Goal: Information Seeking & Learning: Learn about a topic

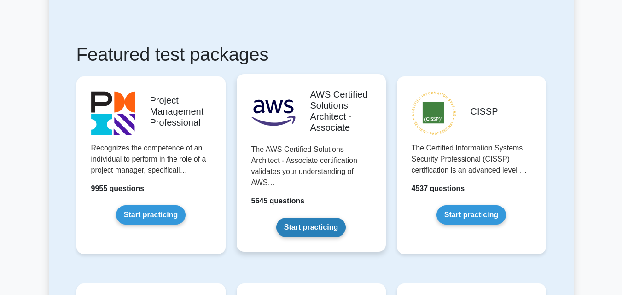
click at [310, 235] on link "Start practicing" at bounding box center [311, 227] width 70 height 19
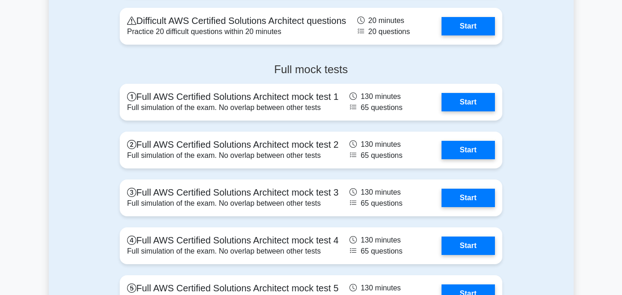
scroll to position [2209, 0]
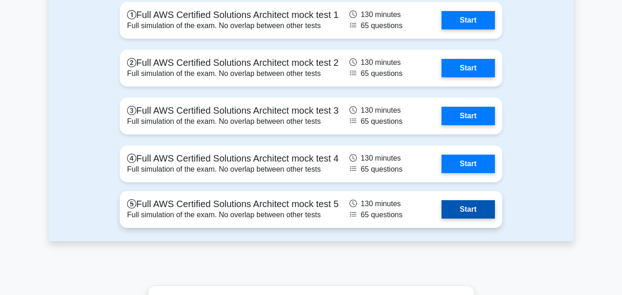
click at [469, 214] on link "Start" at bounding box center [467, 209] width 53 height 18
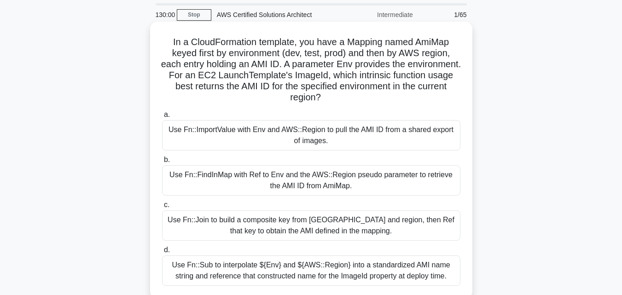
scroll to position [46, 0]
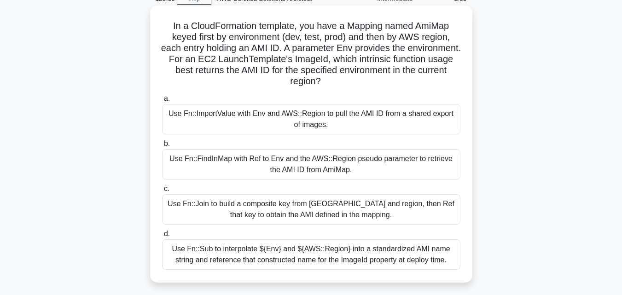
click at [268, 25] on h5 "In a CloudFormation template, you have a Mapping named AmiMap keyed first by en…" at bounding box center [311, 53] width 300 height 67
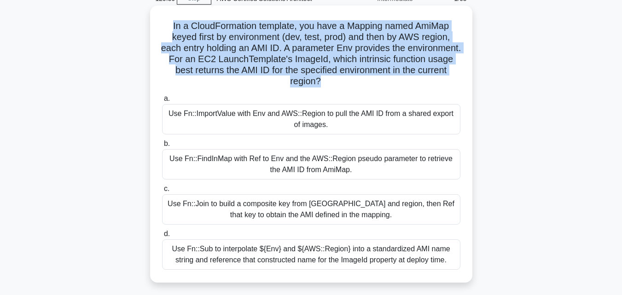
click at [268, 25] on h5 "In a CloudFormation template, you have a Mapping named AmiMap keyed first by en…" at bounding box center [311, 53] width 300 height 67
click at [266, 46] on h5 "In a CloudFormation template, you have a Mapping named AmiMap keyed first by en…" at bounding box center [311, 53] width 300 height 67
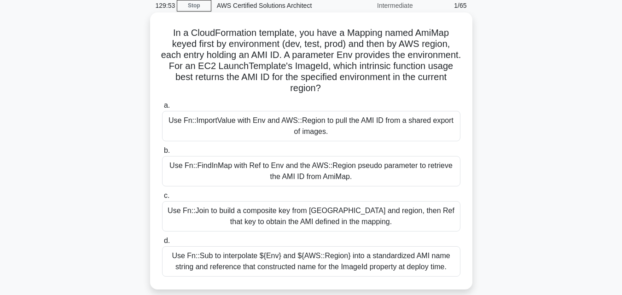
scroll to position [0, 0]
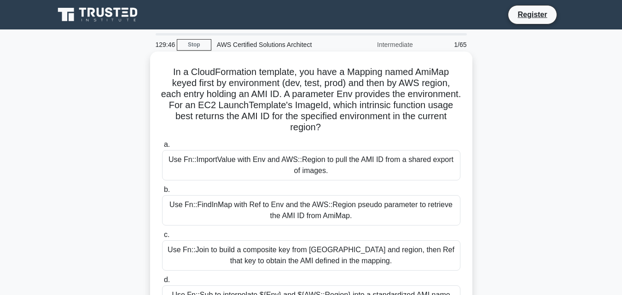
drag, startPoint x: 417, startPoint y: 76, endPoint x: 410, endPoint y: 76, distance: 6.9
click at [410, 76] on h5 "In a CloudFormation template, you have a Mapping named AmiMap keyed first by en…" at bounding box center [311, 99] width 300 height 67
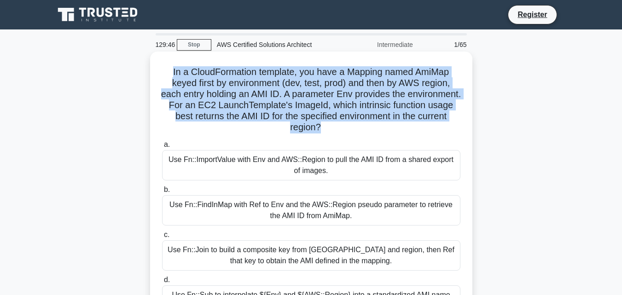
click at [410, 76] on h5 "In a CloudFormation template, you have a Mapping named AmiMap keyed first by en…" at bounding box center [311, 99] width 300 height 67
click at [270, 86] on h5 "In a CloudFormation template, you have a Mapping named AmiMap keyed first by en…" at bounding box center [311, 99] width 300 height 67
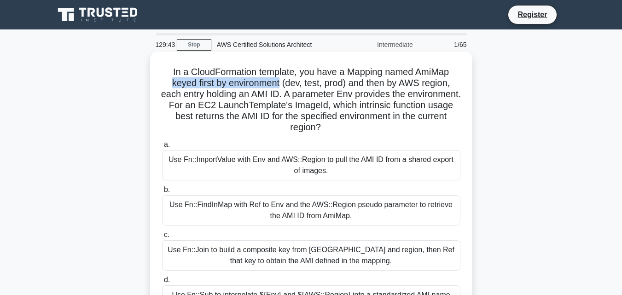
drag, startPoint x: 160, startPoint y: 83, endPoint x: 278, endPoint y: 80, distance: 118.8
click at [278, 80] on div "In a CloudFormation template, you have a Mapping named AmiMap keyed first by en…" at bounding box center [311, 190] width 315 height 270
click at [280, 82] on h5 "In a CloudFormation template, you have a Mapping named AmiMap keyed first by en…" at bounding box center [311, 99] width 300 height 67
click at [315, 86] on h5 "In a CloudFormation template, you have a Mapping named AmiMap keyed first by en…" at bounding box center [311, 99] width 300 height 67
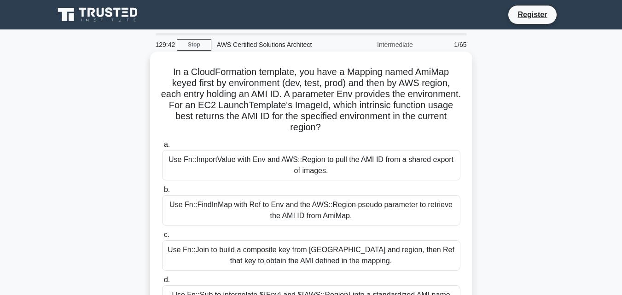
click at [332, 82] on h5 "In a CloudFormation template, you have a Mapping named AmiMap keyed first by en…" at bounding box center [311, 99] width 300 height 67
click at [290, 122] on h5 "In a CloudFormation template, you have a Mapping named AmiMap keyed first by en…" at bounding box center [311, 99] width 300 height 67
click at [204, 106] on h5 "In a CloudFormation template, you have a Mapping named AmiMap keyed first by en…" at bounding box center [311, 99] width 300 height 67
drag, startPoint x: 172, startPoint y: 93, endPoint x: 304, endPoint y: 92, distance: 132.6
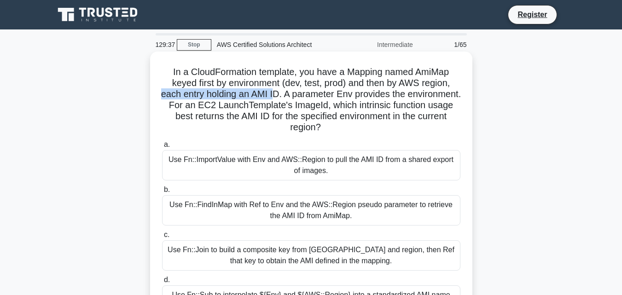
click at [304, 92] on h5 "In a CloudFormation template, you have a Mapping named AmiMap keyed first by en…" at bounding box center [311, 99] width 300 height 67
click at [319, 94] on h5 "In a CloudFormation template, you have a Mapping named AmiMap keyed first by en…" at bounding box center [311, 99] width 300 height 67
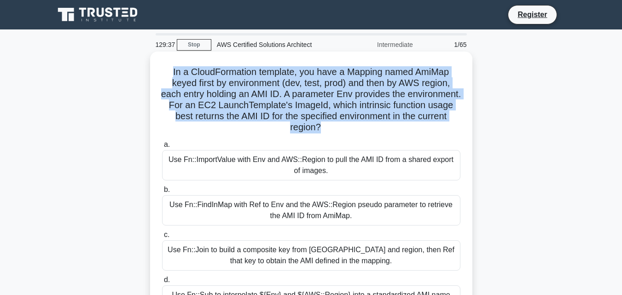
click at [319, 94] on h5 "In a CloudFormation template, you have a Mapping named AmiMap keyed first by en…" at bounding box center [311, 99] width 300 height 67
click at [391, 98] on h5 "In a CloudFormation template, you have a Mapping named AmiMap keyed first by en…" at bounding box center [311, 99] width 300 height 67
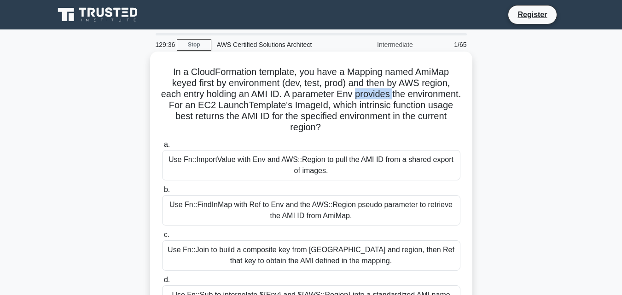
click at [391, 98] on h5 "In a CloudFormation template, you have a Mapping named AmiMap keyed first by en…" at bounding box center [311, 99] width 300 height 67
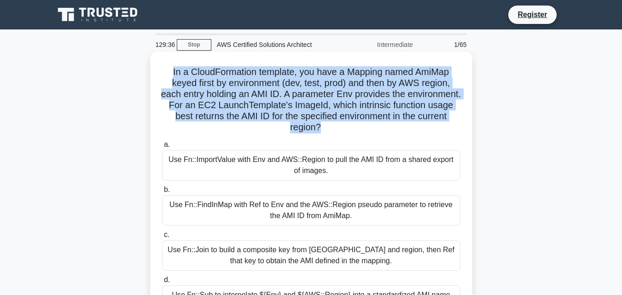
click at [391, 98] on h5 "In a CloudFormation template, you have a Mapping named AmiMap keyed first by en…" at bounding box center [311, 99] width 300 height 67
click at [224, 101] on h5 "In a CloudFormation template, you have a Mapping named AmiMap keyed first by en…" at bounding box center [311, 99] width 300 height 67
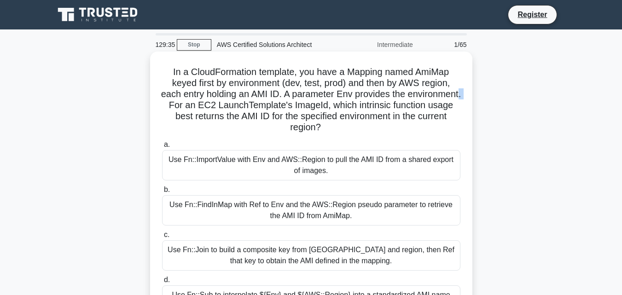
click at [224, 101] on h5 "In a CloudFormation template, you have a Mapping named AmiMap keyed first by en…" at bounding box center [311, 99] width 300 height 67
click at [248, 105] on h5 "In a CloudFormation template, you have a Mapping named AmiMap keyed first by en…" at bounding box center [311, 99] width 300 height 67
click at [283, 108] on h5 "In a CloudFormation template, you have a Mapping named AmiMap keyed first by en…" at bounding box center [311, 99] width 300 height 67
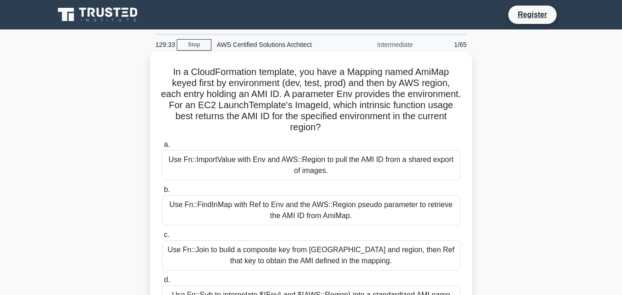
click at [364, 110] on h5 "In a CloudFormation template, you have a Mapping named AmiMap keyed first by en…" at bounding box center [311, 99] width 300 height 67
click at [405, 107] on h5 "In a CloudFormation template, you have a Mapping named AmiMap keyed first by en…" at bounding box center [311, 99] width 300 height 67
click at [415, 104] on h5 "In a CloudFormation template, you have a Mapping named AmiMap keyed first by en…" at bounding box center [311, 99] width 300 height 67
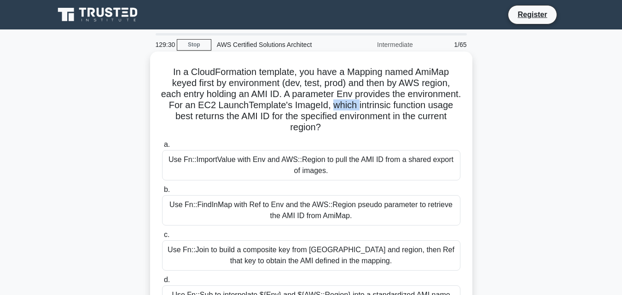
click at [415, 104] on h5 "In a CloudFormation template, you have a Mapping named AmiMap keyed first by en…" at bounding box center [311, 99] width 300 height 67
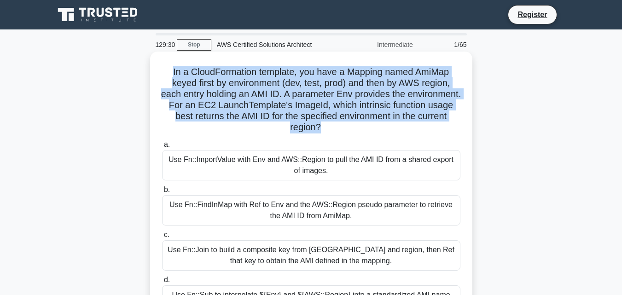
click at [415, 104] on h5 "In a CloudFormation template, you have a Mapping named AmiMap keyed first by en…" at bounding box center [311, 99] width 300 height 67
click at [400, 112] on h5 "In a CloudFormation template, you have a Mapping named AmiMap keyed first by en…" at bounding box center [311, 99] width 300 height 67
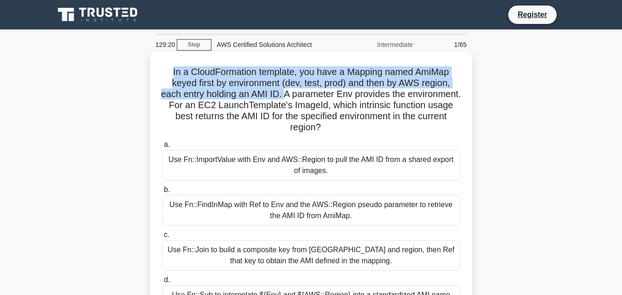
drag, startPoint x: 157, startPoint y: 70, endPoint x: 312, endPoint y: 96, distance: 156.8
click at [312, 96] on div "In a CloudFormation template, you have a Mapping named AmiMap keyed first by en…" at bounding box center [311, 190] width 315 height 270
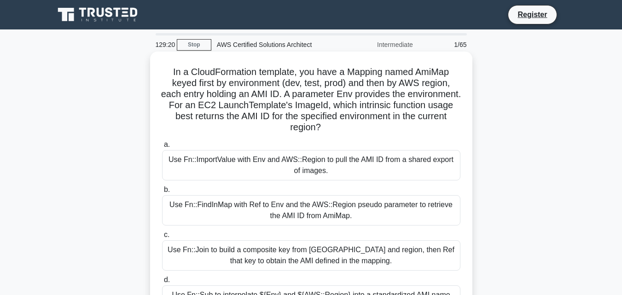
click at [384, 150] on label "a. Use Fn::ImportValue with Env and AWS::Region to pull the AMI ID from a share…" at bounding box center [311, 159] width 298 height 41
click at [162, 148] on input "a. Use Fn::ImportValue with Env and AWS::Region to pull the AMI ID from a share…" at bounding box center [162, 145] width 0 height 6
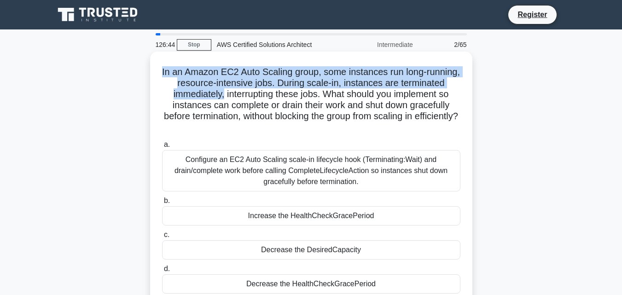
drag, startPoint x: 177, startPoint y: 69, endPoint x: 275, endPoint y: 96, distance: 101.7
click at [275, 96] on h5 "In an Amazon EC2 Auto Scaling group, some instances run long-running, resource-…" at bounding box center [311, 99] width 300 height 67
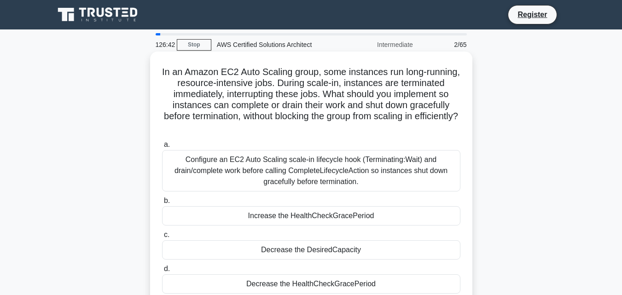
click at [287, 113] on h5 "In an Amazon EC2 Auto Scaling group, some instances run long-running, resource-…" at bounding box center [311, 99] width 300 height 67
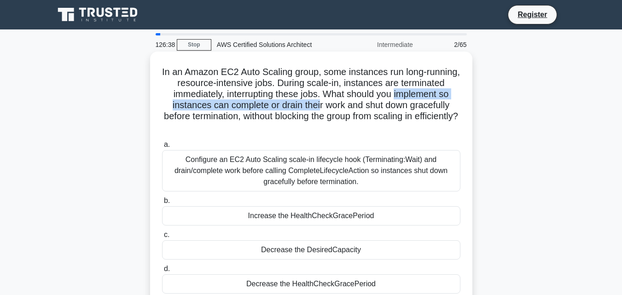
drag, startPoint x: 172, startPoint y: 106, endPoint x: 384, endPoint y: 104, distance: 212.2
click at [384, 104] on h5 "In an Amazon EC2 Auto Scaling group, some instances run long-running, resource-…" at bounding box center [311, 99] width 300 height 67
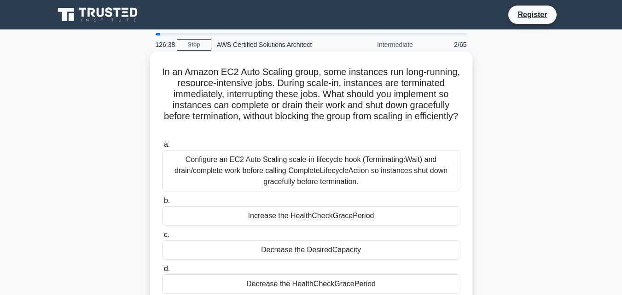
click at [378, 117] on h5 "In an Amazon EC2 Auto Scaling group, some instances run long-running, resource-…" at bounding box center [311, 99] width 300 height 67
drag, startPoint x: 372, startPoint y: 95, endPoint x: 361, endPoint y: 131, distance: 37.1
click at [361, 131] on h5 "In an Amazon EC2 Auto Scaling group, some instances run long-running, resource-…" at bounding box center [311, 99] width 300 height 67
click at [334, 107] on h5 "In an Amazon EC2 Auto Scaling group, some instances run long-running, resource-…" at bounding box center [311, 99] width 300 height 67
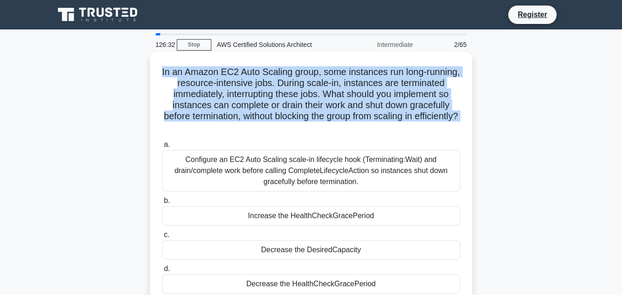
click at [334, 107] on h5 "In an Amazon EC2 Auto Scaling group, some instances run long-running, resource-…" at bounding box center [311, 99] width 300 height 67
click at [329, 116] on h5 "In an Amazon EC2 Auto Scaling group, some instances run long-running, resource-…" at bounding box center [311, 99] width 300 height 67
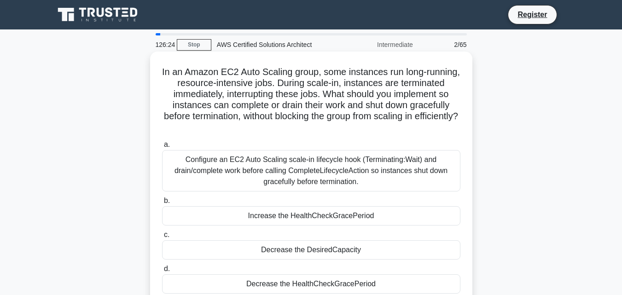
scroll to position [46, 0]
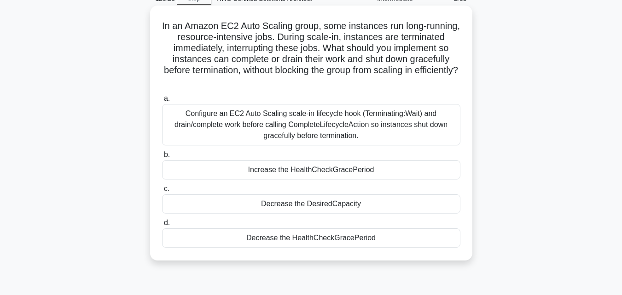
click at [298, 151] on label "b. Increase the HealthCheckGracePeriod" at bounding box center [311, 164] width 298 height 30
click at [162, 152] on input "b. Increase the HealthCheckGracePeriod" at bounding box center [162, 155] width 0 height 6
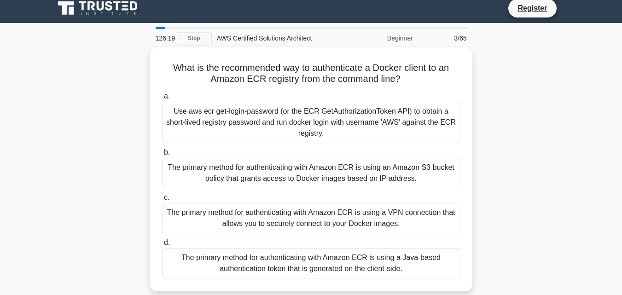
scroll to position [0, 0]
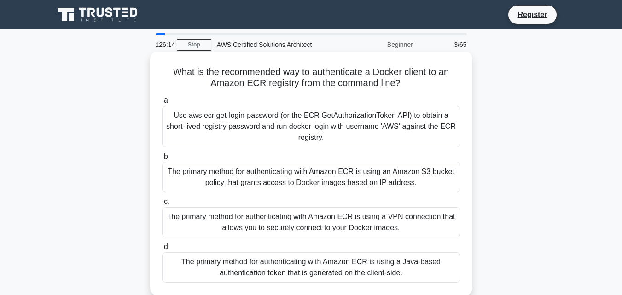
drag, startPoint x: 180, startPoint y: 72, endPoint x: 403, endPoint y: 87, distance: 224.2
click at [403, 87] on h5 "What is the recommended way to authenticate a Docker client to an Amazon ECR re…" at bounding box center [311, 77] width 300 height 23
click at [411, 82] on icon ".spinner_0XTQ{transform-origin:center;animation:spinner_y6GP .75s linear infini…" at bounding box center [405, 83] width 11 height 11
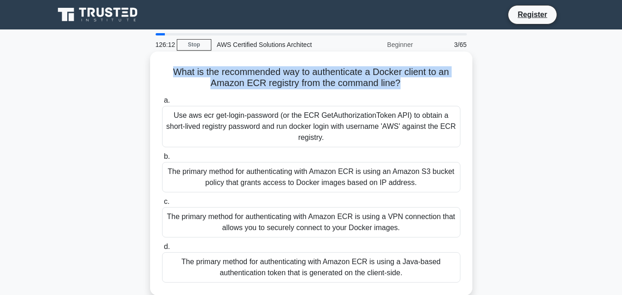
drag, startPoint x: 412, startPoint y: 82, endPoint x: 158, endPoint y: 60, distance: 255.0
click at [158, 60] on div "What is the recommended way to authenticate a Docker client to an Amazon ECR re…" at bounding box center [311, 173] width 315 height 237
click at [389, 61] on div "What is the recommended way to authenticate a Docker client to an Amazon ECR re…" at bounding box center [311, 173] width 315 height 237
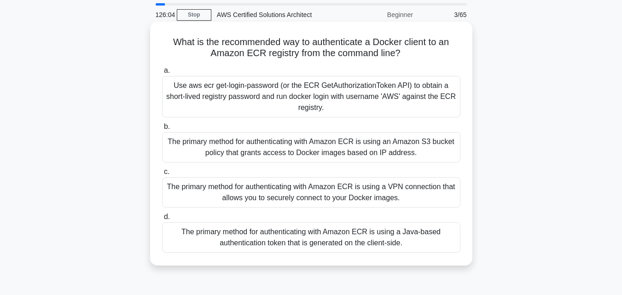
scroll to position [46, 0]
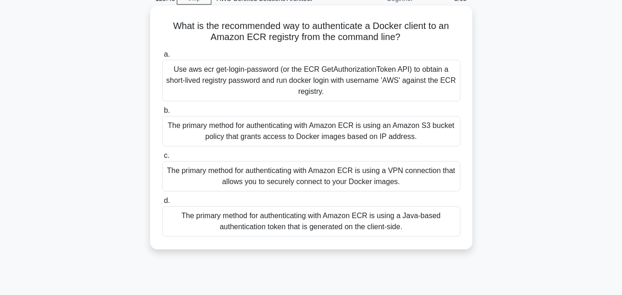
click at [310, 34] on h5 "What is the recommended way to authenticate a Docker client to an Amazon ECR re…" at bounding box center [311, 31] width 300 height 23
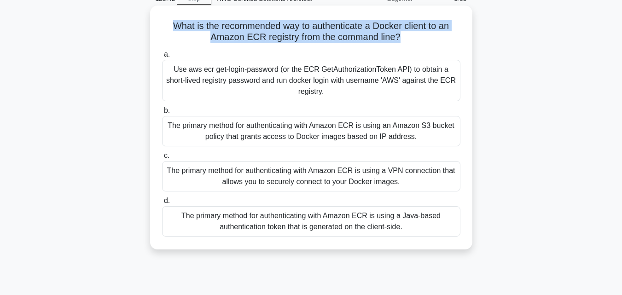
click at [310, 34] on h5 "What is the recommended way to authenticate a Docker client to an Amazon ECR re…" at bounding box center [311, 31] width 300 height 23
click at [388, 32] on h5 "What is the recommended way to authenticate a Docker client to an Amazon ECR re…" at bounding box center [311, 31] width 300 height 23
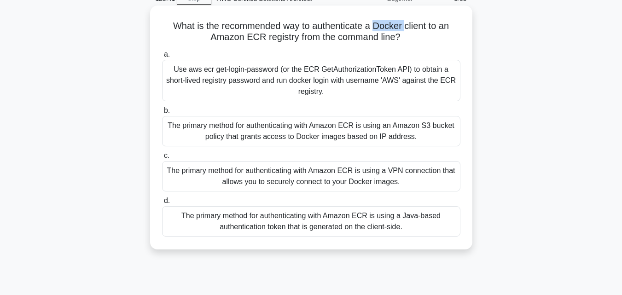
click at [388, 32] on h5 "What is the recommended way to authenticate a Docker client to an Amazon ECR re…" at bounding box center [311, 31] width 300 height 23
click at [421, 32] on h5 "What is the recommended way to authenticate a Docker client to an Amazon ECR re…" at bounding box center [311, 31] width 300 height 23
click at [400, 34] on h5 "What is the recommended way to authenticate a Docker client to an Amazon ECR re…" at bounding box center [311, 31] width 300 height 23
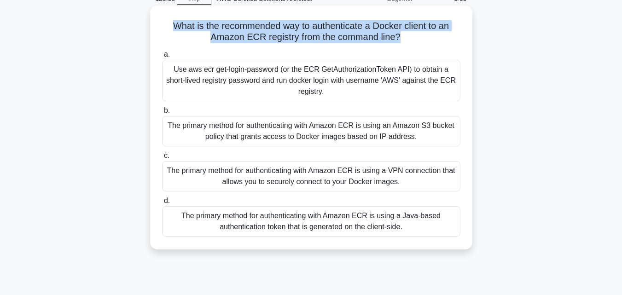
click at [400, 34] on h5 "What is the recommended way to authenticate a Docker client to an Amazon ECR re…" at bounding box center [311, 31] width 300 height 23
click at [397, 36] on h5 "What is the recommended way to authenticate a Docker client to an Amazon ECR re…" at bounding box center [311, 31] width 300 height 23
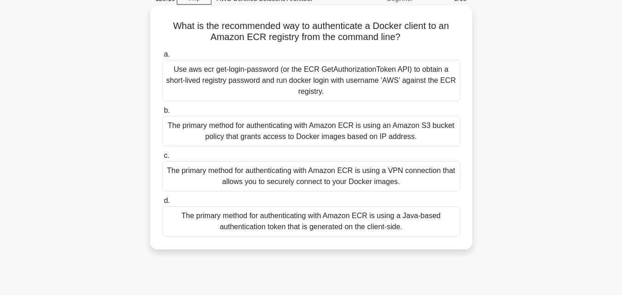
drag, startPoint x: 169, startPoint y: 18, endPoint x: 403, endPoint y: 37, distance: 234.6
click at [403, 37] on div "What is the recommended way to authenticate a Docker client to an Amazon ECR re…" at bounding box center [311, 127] width 315 height 237
click at [398, 41] on h5 "What is the recommended way to authenticate a Docker client to an Amazon ECR re…" at bounding box center [311, 31] width 300 height 23
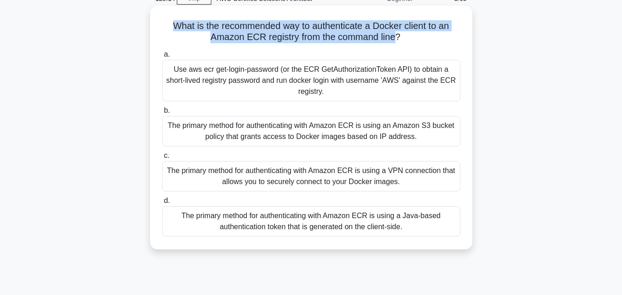
drag, startPoint x: 394, startPoint y: 42, endPoint x: 198, endPoint y: 23, distance: 197.0
click at [150, 21] on div "What is the recommended way to authenticate a Docker client to an Amazon ECR re…" at bounding box center [311, 128] width 322 height 244
click at [278, 26] on h5 "What is the recommended way to authenticate a Docker client to an Amazon ECR re…" at bounding box center [311, 31] width 300 height 23
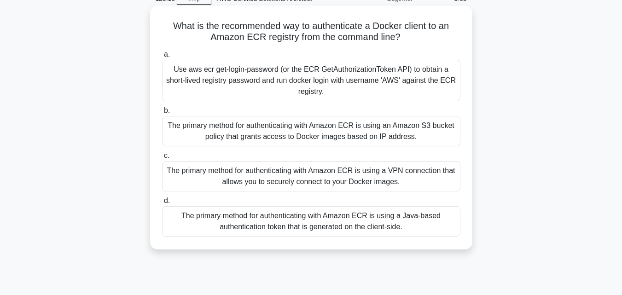
click at [270, 17] on div "What is the recommended way to authenticate a Docker client to an Amazon ECR re…" at bounding box center [311, 127] width 315 height 237
click at [270, 23] on h5 "What is the recommended way to authenticate a Docker client to an Amazon ECR re…" at bounding box center [311, 31] width 300 height 23
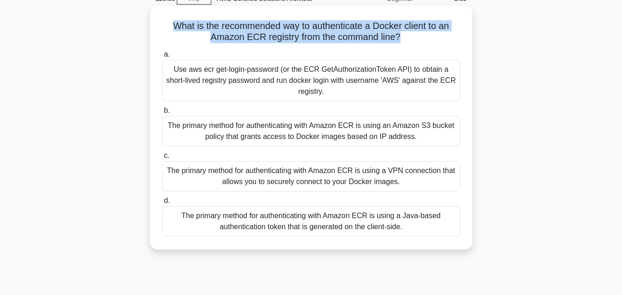
click at [270, 23] on h5 "What is the recommended way to authenticate a Docker client to an Amazon ECR re…" at bounding box center [311, 31] width 300 height 23
click at [332, 47] on div "What is the recommended way to authenticate a Docker client to an Amazon ECR re…" at bounding box center [311, 127] width 315 height 237
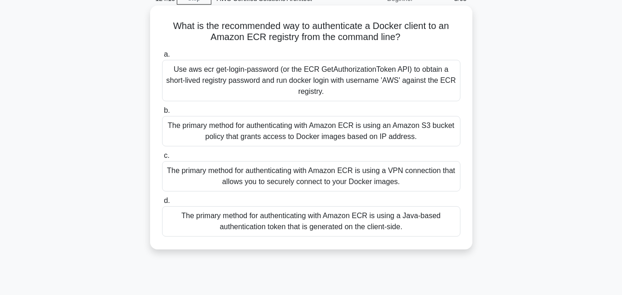
click at [410, 31] on h5 "What is the recommended way to authenticate a Docker client to an Amazon ECR re…" at bounding box center [311, 31] width 300 height 23
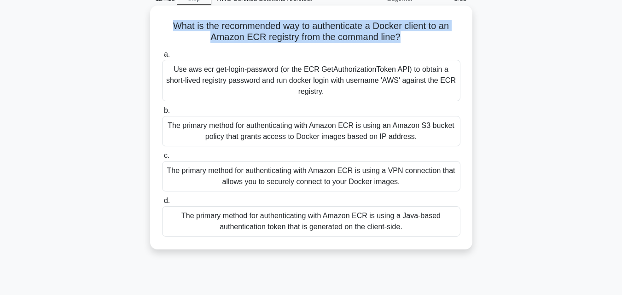
click at [410, 31] on h5 "What is the recommended way to authenticate a Docker client to an Amazon ECR re…" at bounding box center [311, 31] width 300 height 23
click at [285, 42] on h5 "What is the recommended way to authenticate a Docker client to an Amazon ECR re…" at bounding box center [311, 31] width 300 height 23
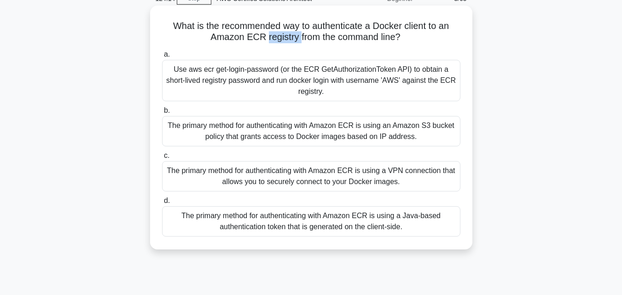
click at [285, 42] on h5 "What is the recommended way to authenticate a Docker client to an Amazon ECR re…" at bounding box center [311, 31] width 300 height 23
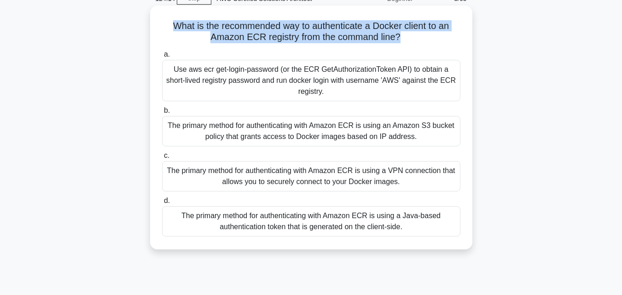
click at [285, 42] on h5 "What is the recommended way to authenticate a Docker client to an Amazon ECR re…" at bounding box center [311, 31] width 300 height 23
click at [328, 38] on h5 "What is the recommended way to authenticate a Docker client to an Amazon ECR re…" at bounding box center [311, 31] width 300 height 23
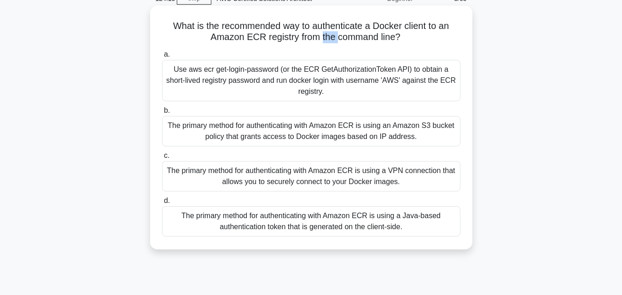
click at [328, 38] on h5 "What is the recommended way to authenticate a Docker client to an Amazon ECR re…" at bounding box center [311, 31] width 300 height 23
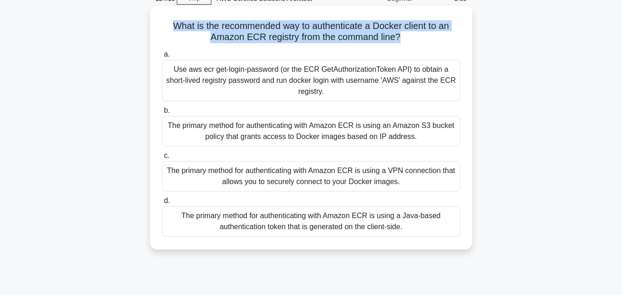
click at [328, 38] on h5 "What is the recommended way to authenticate a Docker client to an Amazon ECR re…" at bounding box center [311, 31] width 300 height 23
click at [361, 38] on h5 "What is the recommended way to authenticate a Docker client to an Amazon ECR re…" at bounding box center [311, 31] width 300 height 23
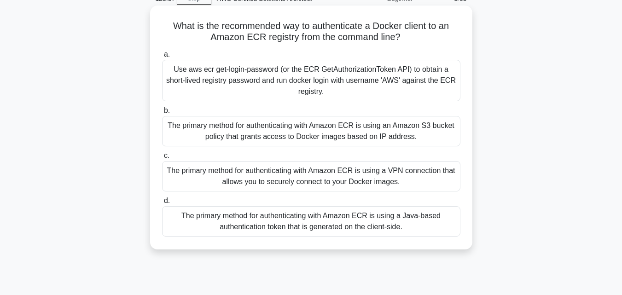
scroll to position [0, 0]
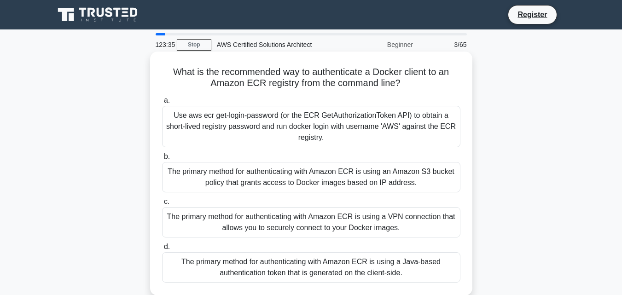
drag, startPoint x: 162, startPoint y: 58, endPoint x: 415, endPoint y: 81, distance: 253.7
click at [415, 81] on div "What is the recommended way to authenticate a Docker client to an Amazon ECR re…" at bounding box center [311, 173] width 315 height 237
click at [385, 86] on h5 "What is the recommended way to authenticate a Docker client to an Amazon ECR re…" at bounding box center [311, 77] width 300 height 23
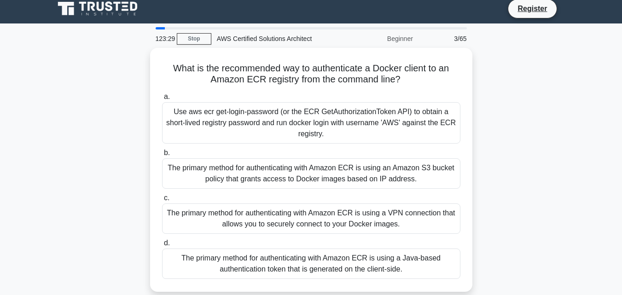
scroll to position [46, 0]
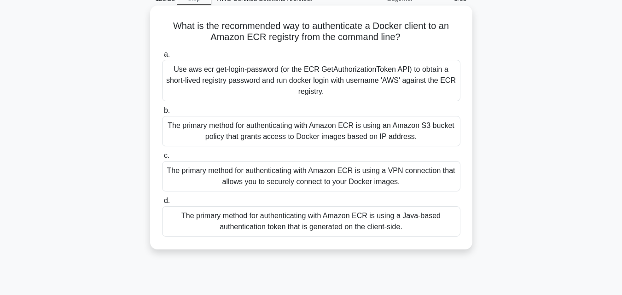
click at [311, 28] on h5 "What is the recommended way to authenticate a Docker client to an Amazon ECR re…" at bounding box center [311, 31] width 300 height 23
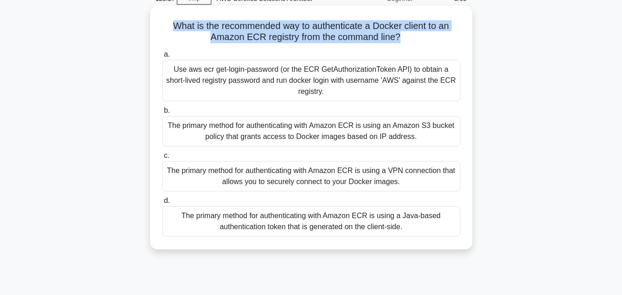
click at [311, 28] on h5 "What is the recommended way to authenticate a Docker client to an Amazon ECR re…" at bounding box center [311, 31] width 300 height 23
click at [284, 43] on h5 "What is the recommended way to authenticate a Docker client to an Amazon ECR re…" at bounding box center [311, 31] width 300 height 23
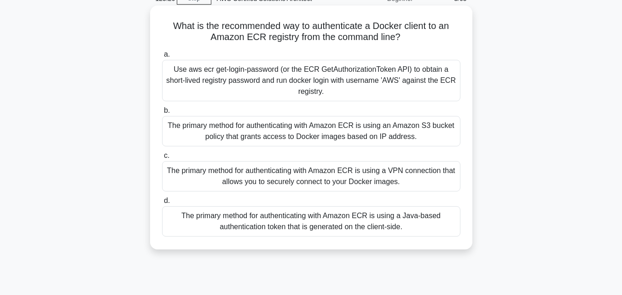
drag, startPoint x: 313, startPoint y: 69, endPoint x: 318, endPoint y: 66, distance: 5.0
click at [316, 68] on div "Use aws ecr get-login-password (or the ECR GetAuthorizationToken API) to obtain…" at bounding box center [311, 80] width 298 height 41
click at [349, 78] on div "Use aws ecr get-login-password (or the ECR GetAuthorizationToken API) to obtain…" at bounding box center [311, 80] width 298 height 41
click at [162, 58] on input "a. Use aws ecr get-login-password (or the ECR GetAuthorizationToken API) to obt…" at bounding box center [162, 55] width 0 height 6
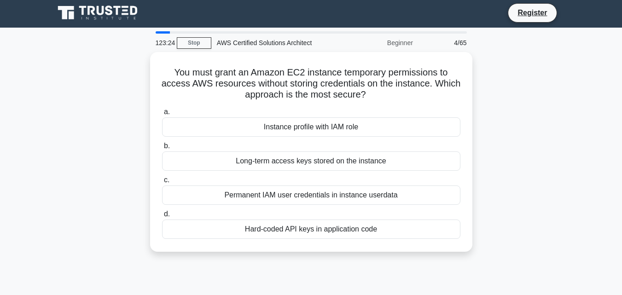
scroll to position [0, 0]
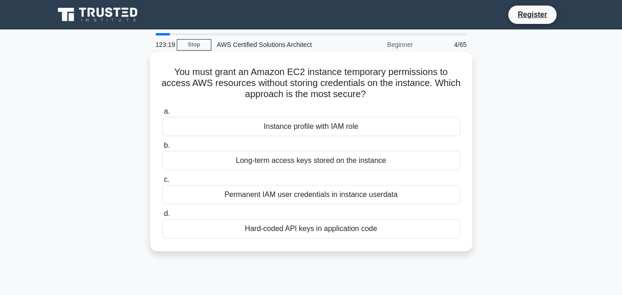
drag, startPoint x: 171, startPoint y: 68, endPoint x: 383, endPoint y: 98, distance: 213.8
click at [383, 98] on h5 "You must grant an Amazon EC2 instance temporary permissions to access AWS resou…" at bounding box center [311, 83] width 300 height 34
drag, startPoint x: 258, startPoint y: 73, endPoint x: 241, endPoint y: 70, distance: 17.3
click at [258, 71] on h5 "You must grant an Amazon EC2 instance temporary permissions to access AWS resou…" at bounding box center [311, 83] width 300 height 34
click at [205, 82] on h5 "You must grant an Amazon EC2 instance temporary permissions to access AWS resou…" at bounding box center [311, 83] width 300 height 34
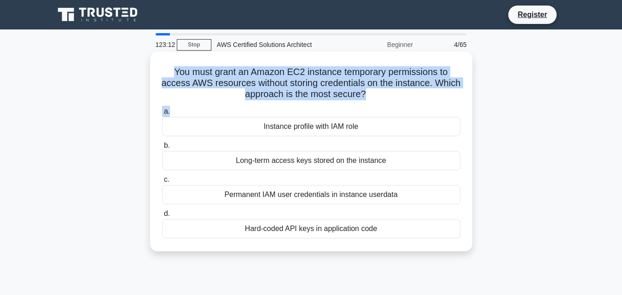
drag, startPoint x: 166, startPoint y: 74, endPoint x: 397, endPoint y: 108, distance: 233.0
click at [397, 108] on div "You must grant an Amazon EC2 instance temporary permissions to access AWS resou…" at bounding box center [311, 151] width 315 height 192
click at [362, 95] on h5 "You must grant an Amazon EC2 instance temporary permissions to access AWS resou…" at bounding box center [311, 83] width 300 height 34
click at [377, 96] on h5 "You must grant an Amazon EC2 instance temporary permissions to access AWS resou…" at bounding box center [311, 83] width 300 height 34
click at [394, 100] on h5 "You must grant an Amazon EC2 instance temporary permissions to access AWS resou…" at bounding box center [311, 83] width 300 height 34
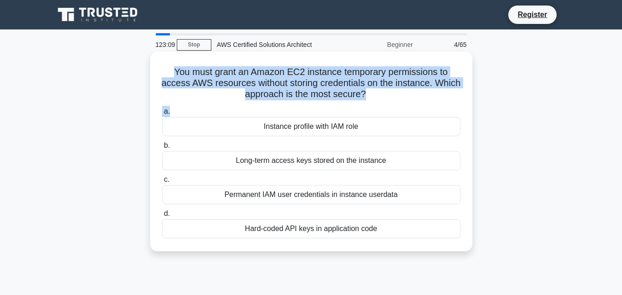
drag, startPoint x: 393, startPoint y: 104, endPoint x: 166, endPoint y: 70, distance: 228.9
click at [167, 70] on div "You must grant an Amazon EC2 instance temporary permissions to access AWS resou…" at bounding box center [311, 151] width 315 height 192
click at [166, 70] on h5 "You must grant an Amazon EC2 instance temporary permissions to access AWS resou…" at bounding box center [311, 83] width 300 height 34
drag, startPoint x: 168, startPoint y: 70, endPoint x: 384, endPoint y: 148, distance: 229.6
click at [383, 148] on div "You must grant an Amazon EC2 instance temporary permissions to access AWS resou…" at bounding box center [311, 151] width 315 height 192
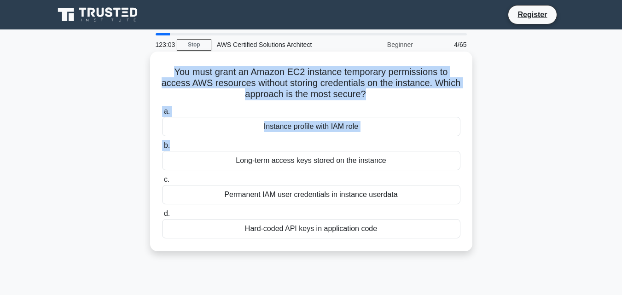
click at [272, 86] on h5 "You must grant an Amazon EC2 instance temporary permissions to access AWS resou…" at bounding box center [311, 83] width 300 height 34
drag, startPoint x: 182, startPoint y: 73, endPoint x: 418, endPoint y: 99, distance: 237.6
click at [418, 99] on h5 "You must grant an Amazon EC2 instance temporary permissions to access AWS resou…" at bounding box center [311, 83] width 300 height 34
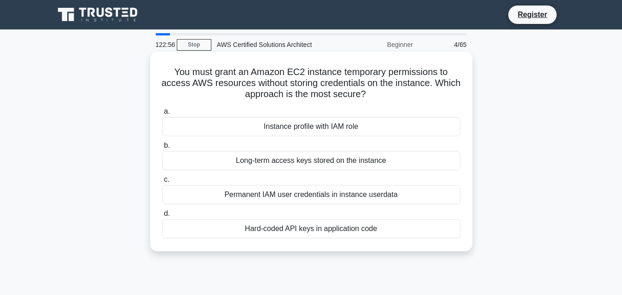
click at [395, 104] on div "You must grant an Amazon EC2 instance temporary permissions to access AWS resou…" at bounding box center [311, 151] width 315 height 192
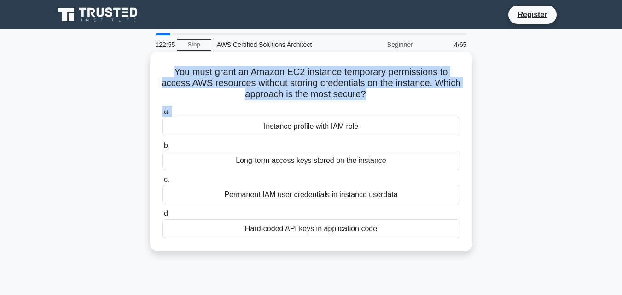
drag, startPoint x: 395, startPoint y: 104, endPoint x: 180, endPoint y: 70, distance: 217.6
click at [180, 70] on div "You must grant an Amazon EC2 instance temporary permissions to access AWS resou…" at bounding box center [311, 151] width 315 height 192
click at [178, 70] on h5 "You must grant an Amazon EC2 instance temporary permissions to access AWS resou…" at bounding box center [311, 83] width 300 height 34
drag, startPoint x: 176, startPoint y: 70, endPoint x: 470, endPoint y: 111, distance: 297.0
click at [470, 111] on div "You must grant an Amazon EC2 instance temporary permissions to access AWS resou…" at bounding box center [311, 152] width 322 height 200
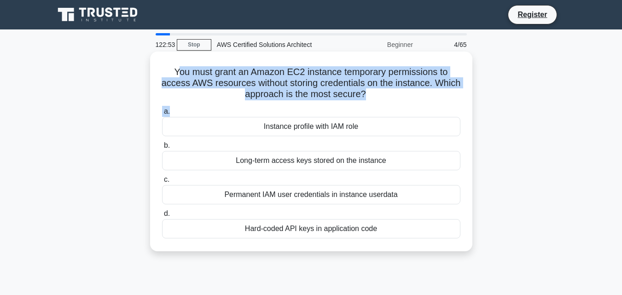
click at [406, 92] on h5 "You must grant an Amazon EC2 instance temporary permissions to access AWS resou…" at bounding box center [311, 83] width 300 height 34
drag, startPoint x: 332, startPoint y: 78, endPoint x: 310, endPoint y: 84, distance: 22.9
click at [331, 78] on h5 "You must grant an Amazon EC2 instance temporary permissions to access AWS resou…" at bounding box center [311, 83] width 300 height 34
click at [238, 84] on h5 "You must grant an Amazon EC2 instance temporary permissions to access AWS resou…" at bounding box center [311, 83] width 300 height 34
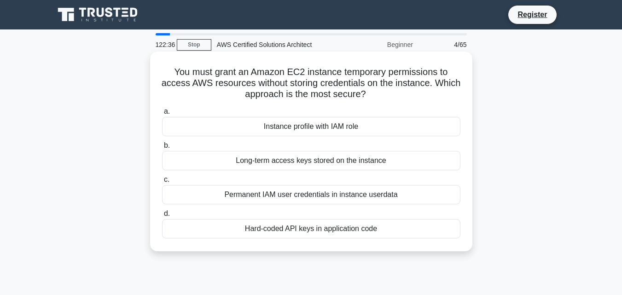
click at [372, 129] on div "Instance profile with IAM role" at bounding box center [311, 126] width 298 height 19
click at [162, 115] on input "a. Instance profile with IAM role" at bounding box center [162, 112] width 0 height 6
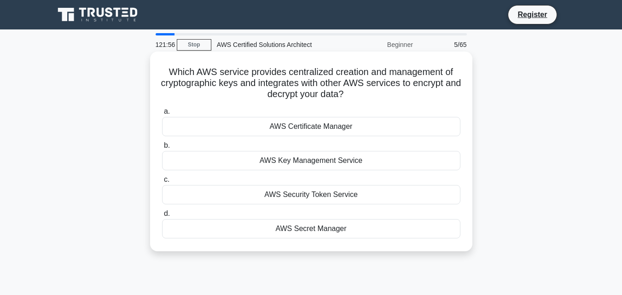
drag, startPoint x: 169, startPoint y: 71, endPoint x: 377, endPoint y: 103, distance: 210.5
click at [422, 99] on h5 "Which AWS service provides centralized creation and management of cryptographic…" at bounding box center [311, 83] width 300 height 34
click at [372, 103] on div "Which AWS service provides centralized creation and management of cryptographic…" at bounding box center [311, 151] width 315 height 192
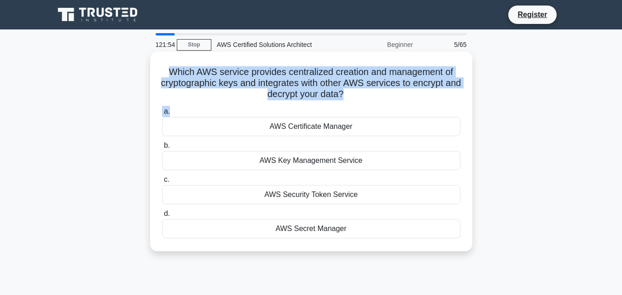
drag, startPoint x: 365, startPoint y: 103, endPoint x: 154, endPoint y: 63, distance: 214.9
click at [154, 63] on div "Which AWS service provides centralized creation and management of cryptographic…" at bounding box center [311, 151] width 315 height 192
click at [162, 63] on div "Which AWS service provides centralized creation and management of cryptographic…" at bounding box center [311, 151] width 315 height 192
click at [280, 86] on h5 "Which AWS service provides centralized creation and management of cryptographic…" at bounding box center [311, 83] width 300 height 34
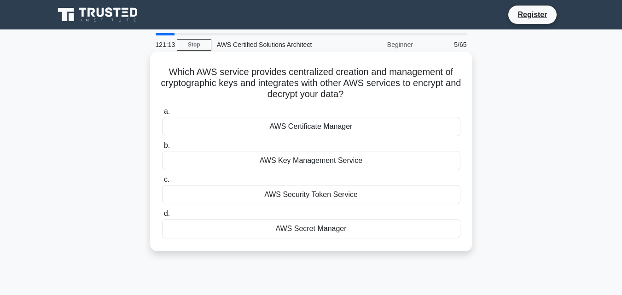
click at [311, 159] on div "AWS Key Management Service" at bounding box center [311, 160] width 298 height 19
click at [162, 149] on input "b. AWS Key Management Service" at bounding box center [162, 146] width 0 height 6
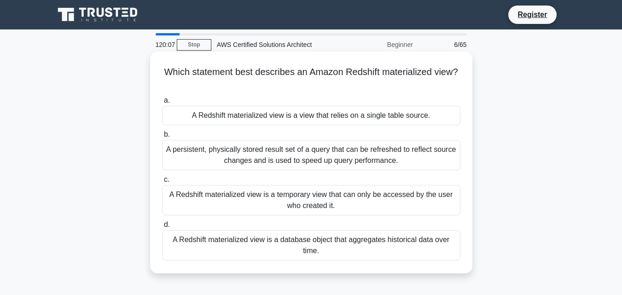
click at [217, 79] on h5 "Which statement best describes an Amazon Redshift materialized view? .spinner_0…" at bounding box center [311, 77] width 300 height 23
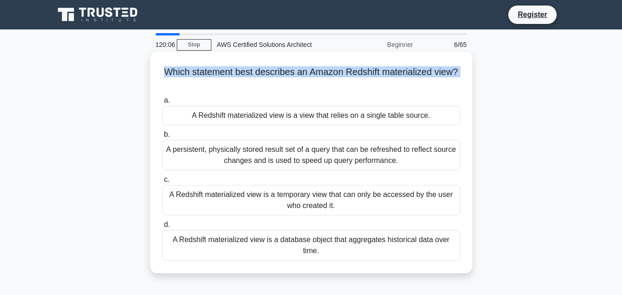
click at [217, 79] on h5 "Which statement best describes an Amazon Redshift materialized view? .spinner_0…" at bounding box center [311, 77] width 300 height 23
click at [231, 74] on h5 "Which statement best describes an Amazon Redshift materialized view? .spinner_0…" at bounding box center [311, 77] width 300 height 23
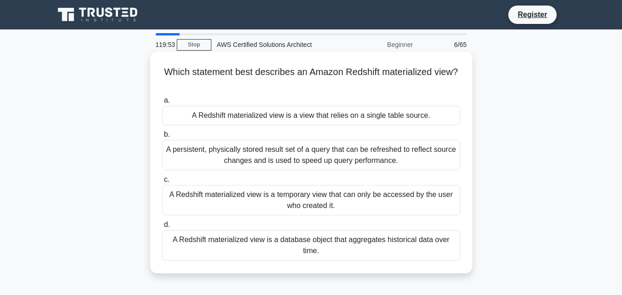
click at [281, 73] on h5 "Which statement best describes an Amazon Redshift materialized view? .spinner_0…" at bounding box center [311, 77] width 300 height 23
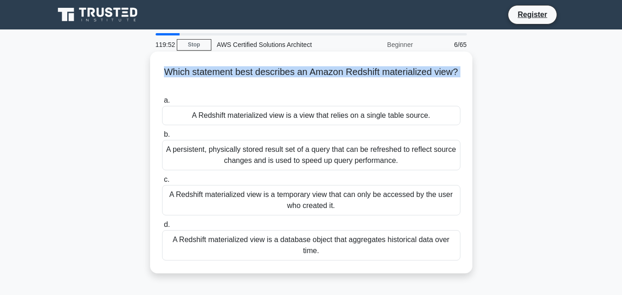
click at [281, 73] on h5 "Which statement best describes an Amazon Redshift materialized view? .spinner_0…" at bounding box center [311, 77] width 300 height 23
click at [296, 77] on h5 "Which statement best describes an Amazon Redshift materialized view? .spinner_0…" at bounding box center [311, 77] width 300 height 23
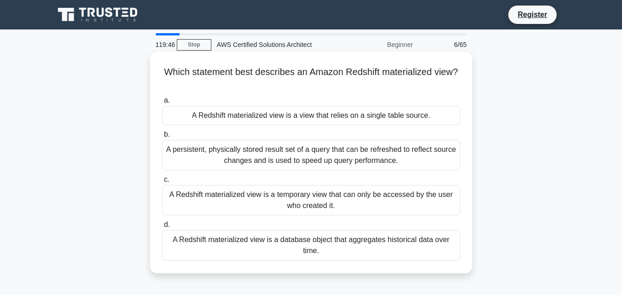
click at [249, 66] on h5 "Which statement best describes an Amazon Redshift materialized view? .spinner_0…" at bounding box center [311, 77] width 300 height 23
click at [378, 60] on div "Which statement best describes an Amazon Redshift materialized view? .spinner_0…" at bounding box center [311, 162] width 315 height 214
click at [364, 67] on h5 "Which statement best describes an Amazon Redshift materialized view? .spinner_0…" at bounding box center [311, 77] width 300 height 23
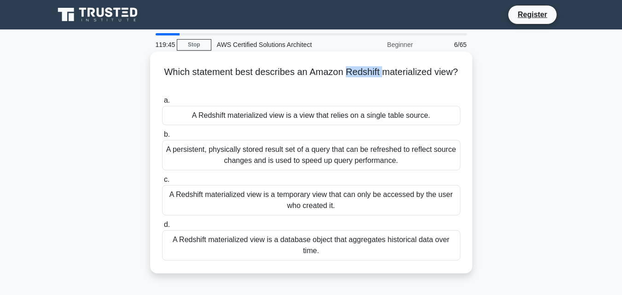
click at [364, 67] on h5 "Which statement best describes an Amazon Redshift materialized view? .spinner_0…" at bounding box center [311, 77] width 300 height 23
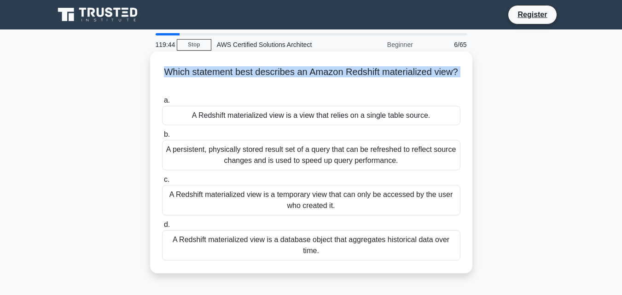
click at [330, 69] on h5 "Which statement best describes an Amazon Redshift materialized view? .spinner_0…" at bounding box center [311, 77] width 300 height 23
drag, startPoint x: 157, startPoint y: 72, endPoint x: 459, endPoint y: 75, distance: 301.5
click at [459, 75] on div "Which statement best describes an Amazon Redshift materialized view? .spinner_0…" at bounding box center [311, 162] width 315 height 214
click at [423, 67] on h5 "Which statement best describes an Amazon Redshift materialized view? .spinner_0…" at bounding box center [311, 77] width 300 height 23
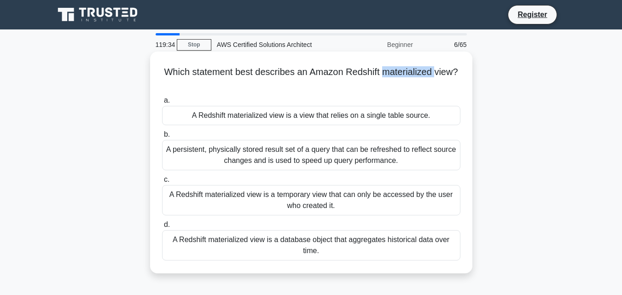
click at [423, 67] on h5 "Which statement best describes an Amazon Redshift materialized view? .spinner_0…" at bounding box center [311, 77] width 300 height 23
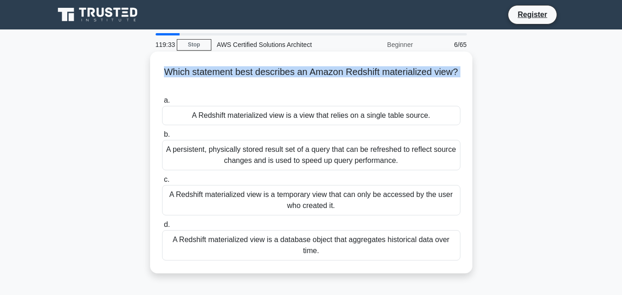
click at [423, 67] on h5 "Which statement best describes an Amazon Redshift materialized view? .spinner_0…" at bounding box center [311, 77] width 300 height 23
click at [248, 69] on h5 "Which statement best describes an Amazon Redshift materialized view? .spinner_0…" at bounding box center [311, 77] width 300 height 23
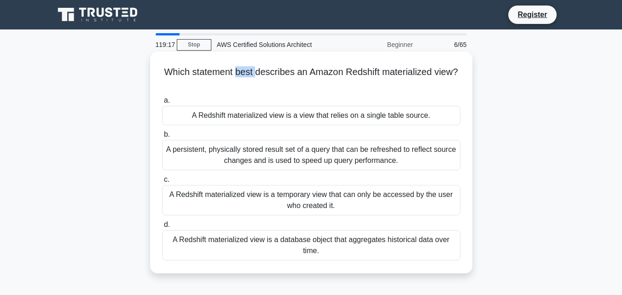
click at [248, 69] on h5 "Which statement best describes an Amazon Redshift materialized view? .spinner_0…" at bounding box center [311, 77] width 300 height 23
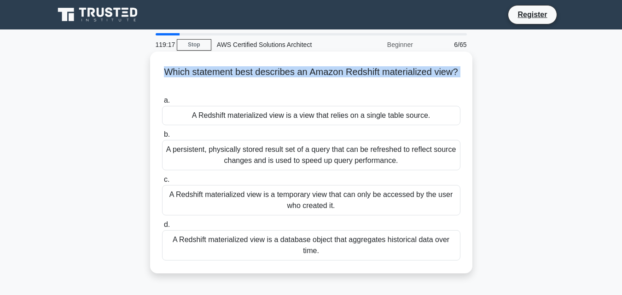
click at [248, 69] on h5 "Which statement best describes an Amazon Redshift materialized view? .spinner_0…" at bounding box center [311, 77] width 300 height 23
click at [242, 71] on h5 "Which statement best describes an Amazon Redshift materialized view? .spinner_0…" at bounding box center [311, 77] width 300 height 23
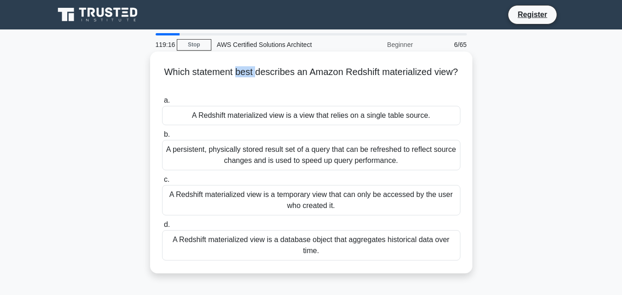
click at [242, 71] on h5 "Which statement best describes an Amazon Redshift materialized view? .spinner_0…" at bounding box center [311, 77] width 300 height 23
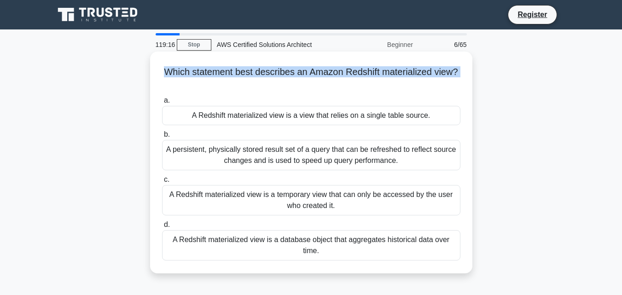
click at [242, 71] on h5 "Which statement best describes an Amazon Redshift materialized view? .spinner_0…" at bounding box center [311, 77] width 300 height 23
click at [271, 76] on h5 "Which statement best describes an Amazon Redshift materialized view? .spinner_0…" at bounding box center [311, 77] width 300 height 23
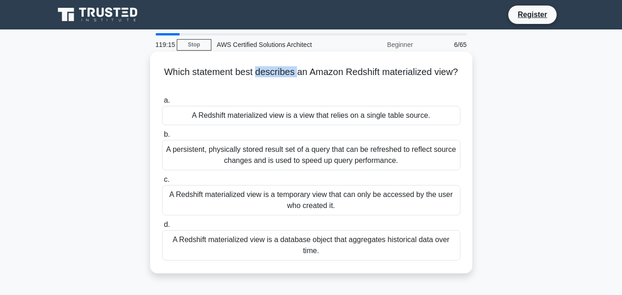
click at [271, 76] on h5 "Which statement best describes an Amazon Redshift materialized view? .spinner_0…" at bounding box center [311, 77] width 300 height 23
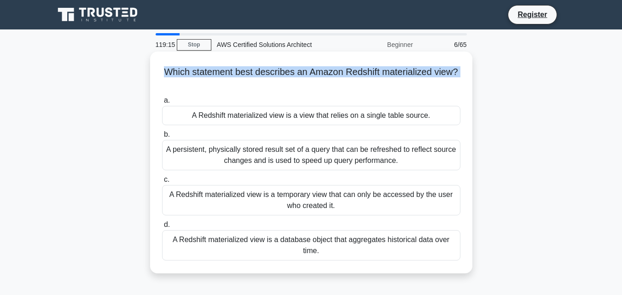
click at [271, 76] on h5 "Which statement best describes an Amazon Redshift materialized view? .spinner_0…" at bounding box center [311, 77] width 300 height 23
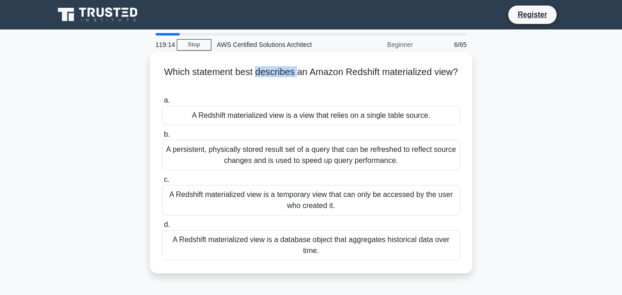
click at [271, 76] on h5 "Which statement best describes an Amazon Redshift materialized view? .spinner_0…" at bounding box center [311, 77] width 300 height 23
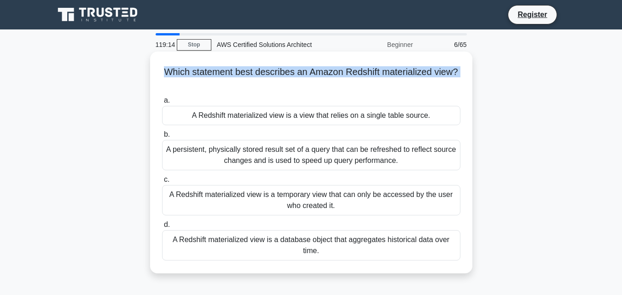
click at [271, 76] on h5 "Which statement best describes an Amazon Redshift materialized view? .spinner_0…" at bounding box center [311, 77] width 300 height 23
click at [281, 86] on h5 "Which statement best describes an Amazon Redshift materialized view? .spinner_0…" at bounding box center [311, 77] width 300 height 23
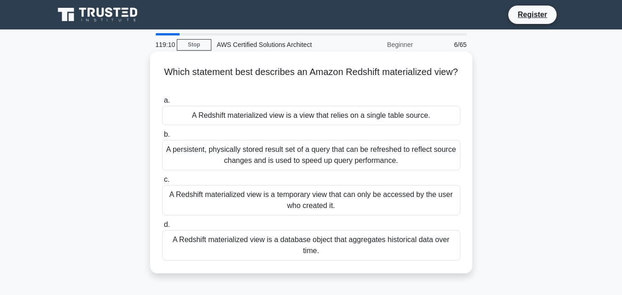
click at [285, 74] on h5 "Which statement best describes an Amazon Redshift materialized view? .spinner_0…" at bounding box center [311, 77] width 300 height 23
click at [376, 75] on h5 "Which statement best describes an Amazon Redshift materialized view? .spinner_0…" at bounding box center [311, 77] width 300 height 23
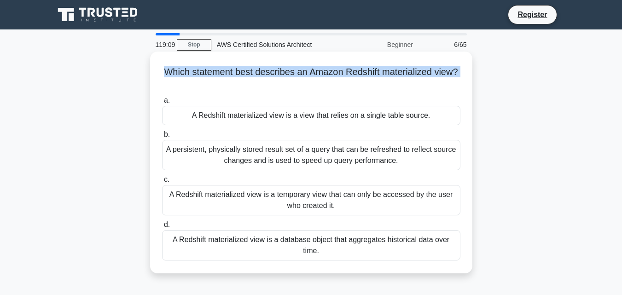
click at [376, 75] on h5 "Which statement best describes an Amazon Redshift materialized view? .spinner_0…" at bounding box center [311, 77] width 300 height 23
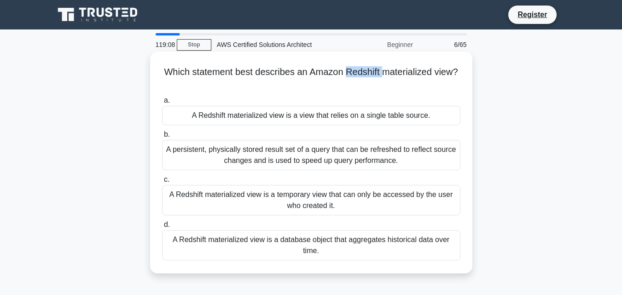
click at [377, 75] on h5 "Which statement best describes an Amazon Redshift materialized view? .spinner_0…" at bounding box center [311, 77] width 300 height 23
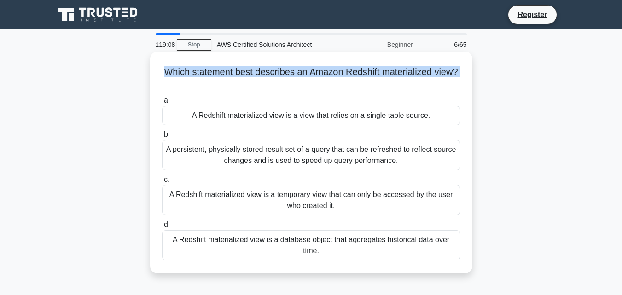
click at [377, 75] on h5 "Which statement best describes an Amazon Redshift materialized view? .spinner_0…" at bounding box center [311, 77] width 300 height 23
click at [371, 80] on h5 "Which statement best describes an Amazon Redshift materialized view? .spinner_0…" at bounding box center [311, 77] width 300 height 23
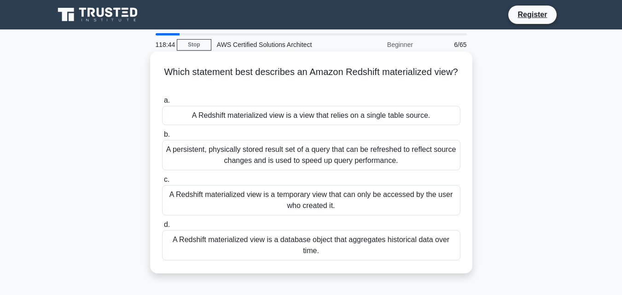
click at [319, 72] on h5 "Which statement best describes an Amazon Redshift materialized view? .spinner_0…" at bounding box center [311, 77] width 300 height 23
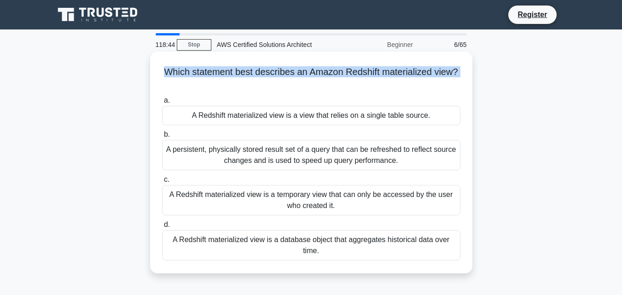
click at [318, 72] on h5 "Which statement best describes an Amazon Redshift materialized view? .spinner_0…" at bounding box center [311, 77] width 300 height 23
click at [346, 73] on h5 "Which statement best describes an Amazon Redshift materialized view? .spinner_0…" at bounding box center [311, 77] width 300 height 23
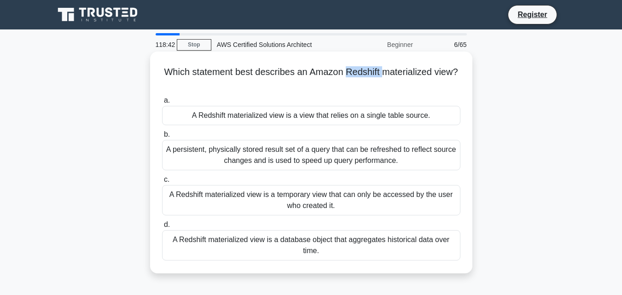
click at [346, 73] on h5 "Which statement best describes an Amazon Redshift materialized view? .spinner_0…" at bounding box center [311, 77] width 300 height 23
click at [339, 75] on h5 "Which statement best describes an Amazon Redshift materialized view? .spinner_0…" at bounding box center [311, 77] width 300 height 23
click at [227, 115] on div "A Redshift materialized view is a view that relies on a single table source." at bounding box center [311, 115] width 298 height 19
click at [162, 104] on input "a. A Redshift materialized view is a view that relies on a single table source." at bounding box center [162, 101] width 0 height 6
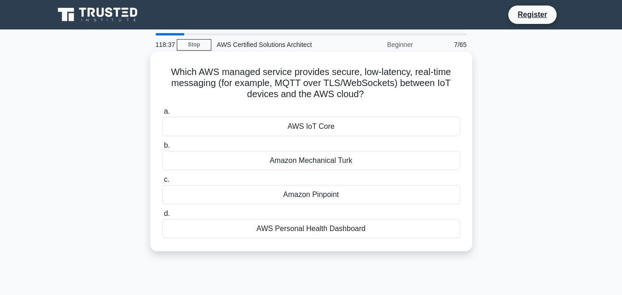
drag, startPoint x: 162, startPoint y: 67, endPoint x: 383, endPoint y: 98, distance: 222.6
click at [383, 98] on h5 "Which AWS managed service provides secure, low-latency, real-time messaging (fo…" at bounding box center [311, 83] width 300 height 34
click at [364, 89] on h5 "Which AWS managed service provides secure, low-latency, real-time messaging (fo…" at bounding box center [311, 83] width 300 height 34
click at [429, 78] on h5 "Which AWS managed service provides secure, low-latency, real-time messaging (fo…" at bounding box center [311, 83] width 300 height 34
click at [168, 84] on h5 "Which AWS managed service provides secure, low-latency, real-time messaging (fo…" at bounding box center [311, 83] width 300 height 34
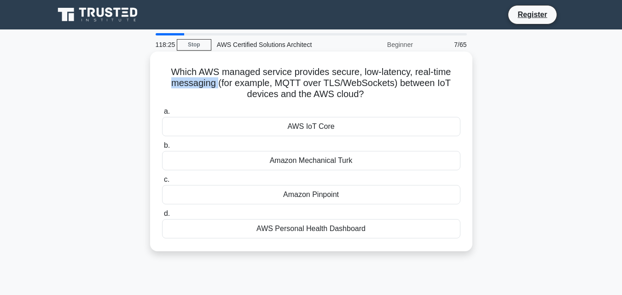
click at [168, 84] on h5 "Which AWS managed service provides secure, low-latency, real-time messaging (fo…" at bounding box center [311, 83] width 300 height 34
click at [422, 84] on h5 "Which AWS managed service provides secure, low-latency, real-time messaging (fo…" at bounding box center [311, 83] width 300 height 34
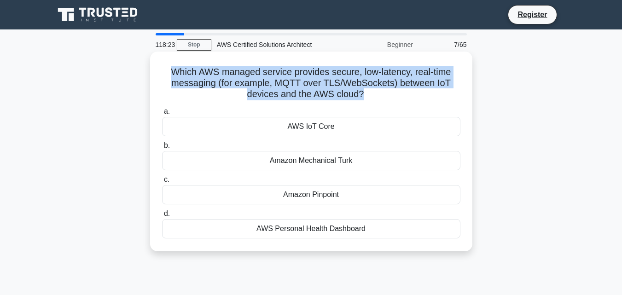
click at [420, 85] on h5 "Which AWS managed service provides secure, low-latency, real-time messaging (fo…" at bounding box center [311, 83] width 300 height 34
click at [354, 95] on h5 "Which AWS managed service provides secure, low-latency, real-time messaging (fo…" at bounding box center [311, 83] width 300 height 34
click at [308, 96] on h5 "Which AWS managed service provides secure, low-latency, real-time messaging (fo…" at bounding box center [311, 83] width 300 height 34
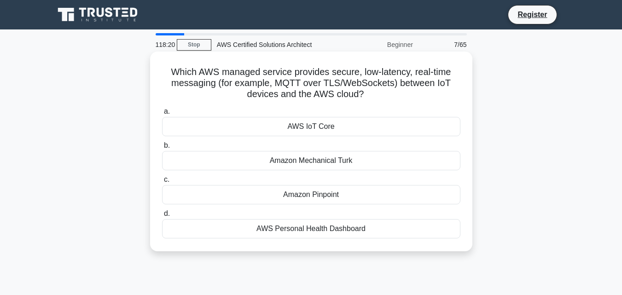
click at [363, 191] on div "Amazon Pinpoint" at bounding box center [311, 194] width 298 height 19
click at [162, 183] on input "c. Amazon Pinpoint" at bounding box center [162, 180] width 0 height 6
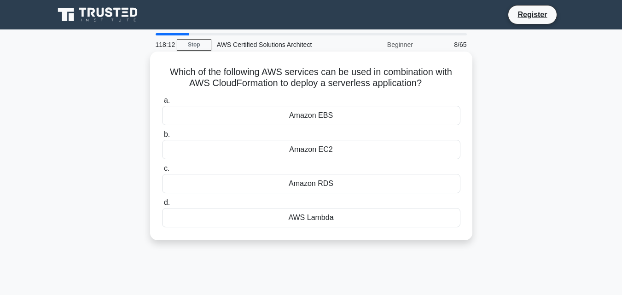
drag, startPoint x: 151, startPoint y: 63, endPoint x: 427, endPoint y: 90, distance: 277.5
click at [427, 90] on div "Which of the following AWS services can be used in combination with AWS CloudFo…" at bounding box center [311, 146] width 322 height 189
click at [394, 87] on h5 "Which of the following AWS services can be used in combination with AWS CloudFo…" at bounding box center [311, 77] width 300 height 23
click at [329, 220] on div "AWS Lambda" at bounding box center [311, 217] width 298 height 19
click at [162, 206] on input "d. AWS Lambda" at bounding box center [162, 203] width 0 height 6
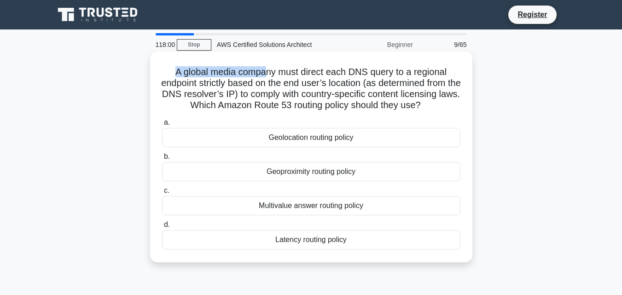
drag, startPoint x: 166, startPoint y: 64, endPoint x: 256, endPoint y: 95, distance: 95.5
click at [267, 76] on div "A global media company must direct each DNS query to a regional endpoint strict…" at bounding box center [311, 156] width 315 height 203
click at [173, 69] on h5 "A global media company must direct each DNS query to a regional endpoint strict…" at bounding box center [311, 88] width 300 height 45
drag, startPoint x: 173, startPoint y: 72, endPoint x: 436, endPoint y: 108, distance: 265.8
click at [436, 108] on h5 "A global media company must direct each DNS query to a regional endpoint strict…" at bounding box center [311, 88] width 300 height 45
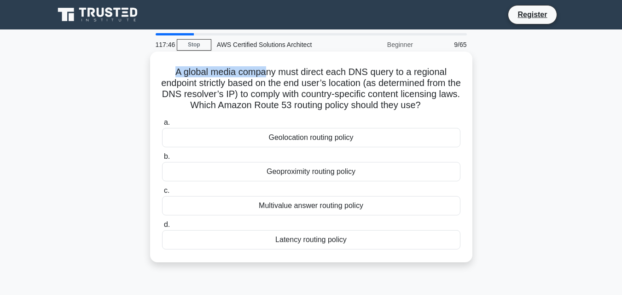
click at [409, 111] on h5 "A global media company must direct each DNS query to a regional endpoint strict…" at bounding box center [311, 88] width 300 height 45
click at [350, 100] on h5 "A global media company must direct each DNS query to a regional endpoint strict…" at bounding box center [311, 88] width 300 height 45
click at [300, 82] on h5 "A global media company must direct each DNS query to a regional endpoint strict…" at bounding box center [311, 88] width 300 height 45
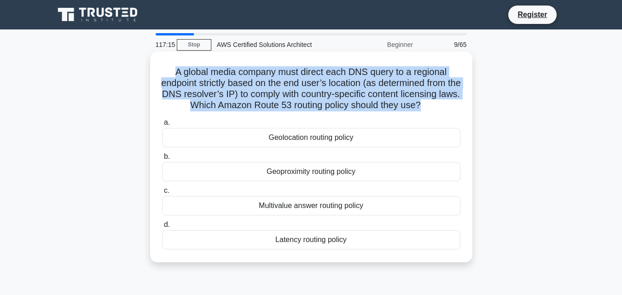
click at [300, 82] on h5 "A global media company must direct each DNS query to a regional endpoint strict…" at bounding box center [311, 88] width 300 height 45
click at [377, 81] on h5 "A global media company must direct each DNS query to a regional endpoint strict…" at bounding box center [311, 88] width 300 height 45
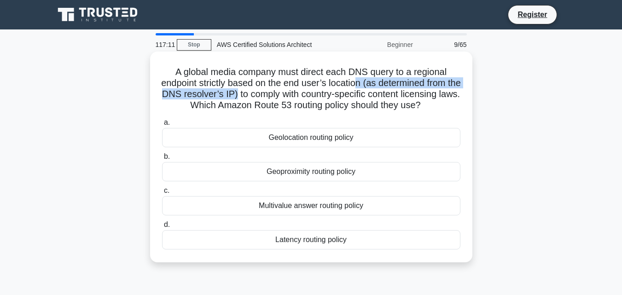
drag, startPoint x: 367, startPoint y: 84, endPoint x: 251, endPoint y: 92, distance: 116.3
click at [251, 92] on h5 "A global media company must direct each DNS query to a regional endpoint strict…" at bounding box center [311, 88] width 300 height 45
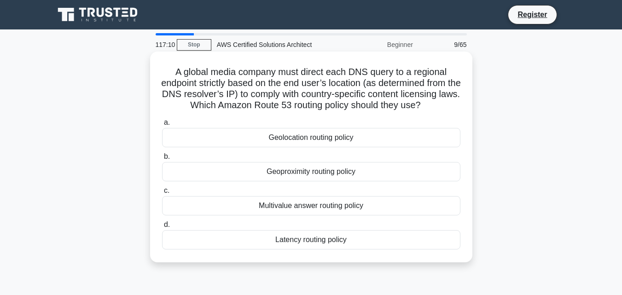
click at [339, 93] on h5 "A global media company must direct each DNS query to a regional endpoint strict…" at bounding box center [311, 88] width 300 height 45
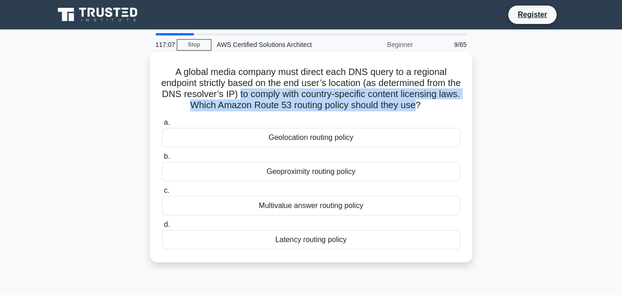
drag, startPoint x: 253, startPoint y: 92, endPoint x: 431, endPoint y: 103, distance: 178.5
click at [431, 103] on h5 "A global media company must direct each DNS query to a regional endpoint strict…" at bounding box center [311, 88] width 300 height 45
click at [388, 109] on h5 "A global media company must direct each DNS query to a regional endpoint strict…" at bounding box center [311, 88] width 300 height 45
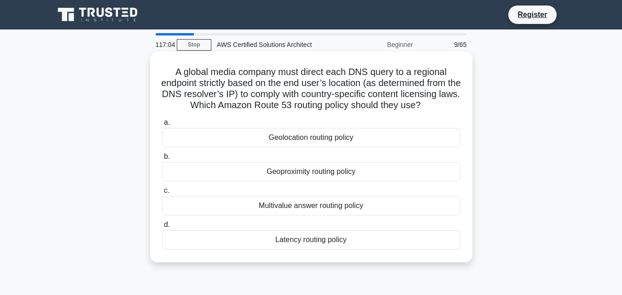
click at [297, 138] on div "Geolocation routing policy" at bounding box center [311, 137] width 298 height 19
click at [162, 126] on input "a. Geolocation routing policy" at bounding box center [162, 123] width 0 height 6
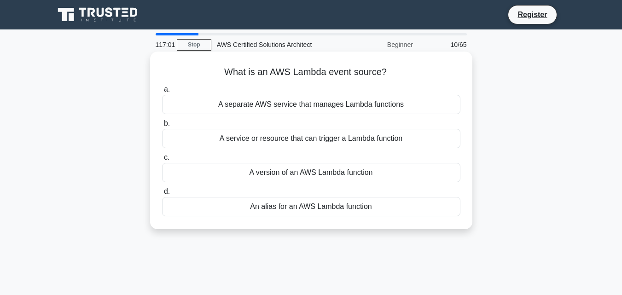
click at [337, 77] on h5 "What is an AWS Lambda event source? .spinner_0XTQ{transform-origin:center;anima…" at bounding box center [311, 72] width 300 height 12
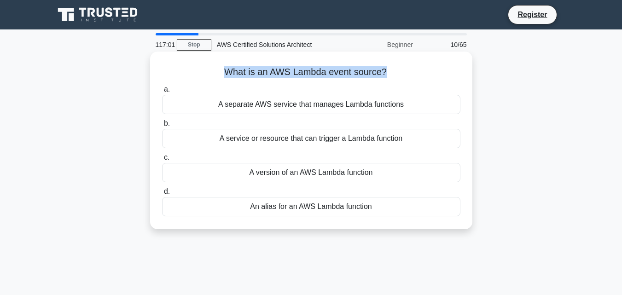
click at [337, 77] on h5 "What is an AWS Lambda event source? .spinner_0XTQ{transform-origin:center;anima…" at bounding box center [311, 72] width 300 height 12
click at [313, 74] on h5 "What is an AWS Lambda event source? .spinner_0XTQ{transform-origin:center;anima…" at bounding box center [311, 72] width 300 height 12
click at [294, 73] on h5 "What is an AWS Lambda event source? .spinner_0XTQ{transform-origin:center;anima…" at bounding box center [311, 72] width 300 height 12
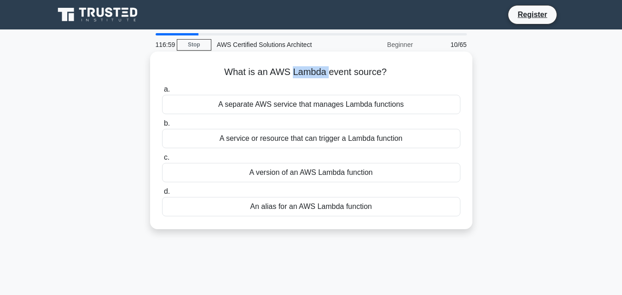
click at [294, 73] on h5 "What is an AWS Lambda event source? .spinner_0XTQ{transform-origin:center;anima…" at bounding box center [311, 72] width 300 height 12
click at [250, 74] on h5 "What is an AWS Lambda event source? .spinner_0XTQ{transform-origin:center;anima…" at bounding box center [311, 72] width 300 height 12
click at [282, 78] on h5 "What is an AWS Lambda event source? .spinner_0XTQ{transform-origin:center;anima…" at bounding box center [311, 72] width 300 height 12
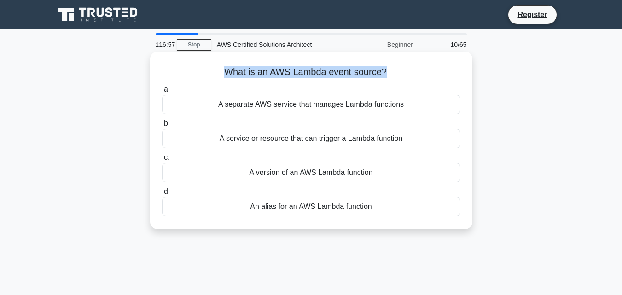
click at [282, 78] on h5 "What is an AWS Lambda event source? .spinner_0XTQ{transform-origin:center;anima…" at bounding box center [311, 72] width 300 height 12
click at [312, 75] on h5 "What is an AWS Lambda event source? .spinner_0XTQ{transform-origin:center;anima…" at bounding box center [311, 72] width 300 height 12
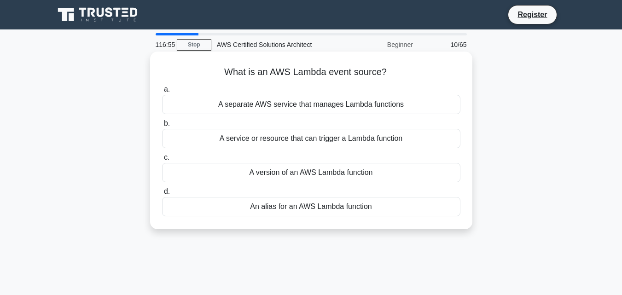
click at [299, 72] on h5 "What is an AWS Lambda event source? .spinner_0XTQ{transform-origin:center;anima…" at bounding box center [311, 72] width 300 height 12
click at [336, 74] on h5 "What is an AWS Lambda event source? .spinner_0XTQ{transform-origin:center;anima…" at bounding box center [311, 72] width 300 height 12
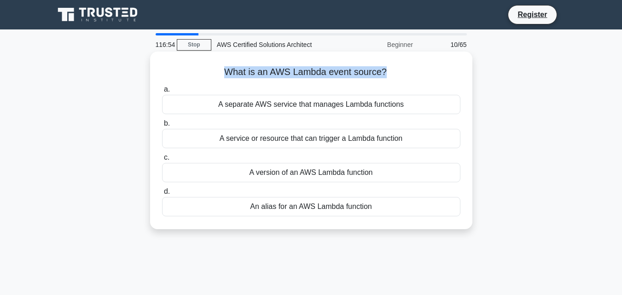
click at [336, 74] on h5 "What is an AWS Lambda event source? .spinner_0XTQ{transform-origin:center;anima…" at bounding box center [311, 72] width 300 height 12
click at [294, 75] on h5 "What is an AWS Lambda event source? .spinner_0XTQ{transform-origin:center;anima…" at bounding box center [311, 72] width 300 height 12
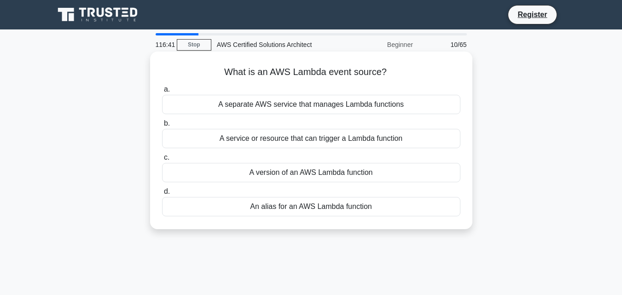
click at [337, 105] on div "A separate AWS service that manages Lambda functions" at bounding box center [311, 104] width 298 height 19
click at [162, 93] on input "a. A separate AWS service that manages Lambda functions" at bounding box center [162, 90] width 0 height 6
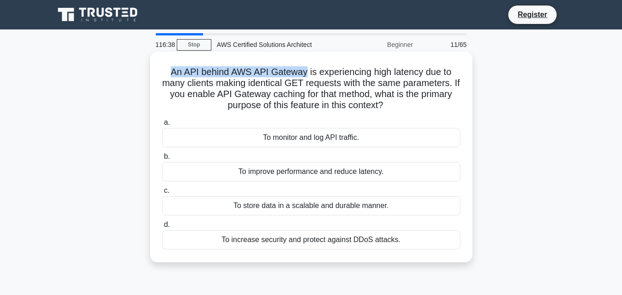
drag, startPoint x: 165, startPoint y: 68, endPoint x: 303, endPoint y: 76, distance: 138.8
click at [303, 76] on h5 "An API behind AWS API Gateway is experiencing high latency due to many clients …" at bounding box center [311, 88] width 300 height 45
click at [316, 70] on h5 "An API behind AWS API Gateway is experiencing high latency due to many clients …" at bounding box center [311, 88] width 300 height 45
drag, startPoint x: 305, startPoint y: 67, endPoint x: 405, endPoint y: 104, distance: 106.8
click at [405, 104] on h5 "An API behind AWS API Gateway is experiencing high latency due to many clients …" at bounding box center [311, 88] width 300 height 45
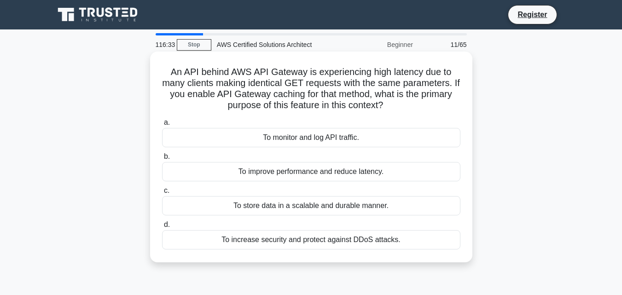
click at [375, 105] on h5 "An API behind AWS API Gateway is experiencing high latency due to many clients …" at bounding box center [311, 88] width 300 height 45
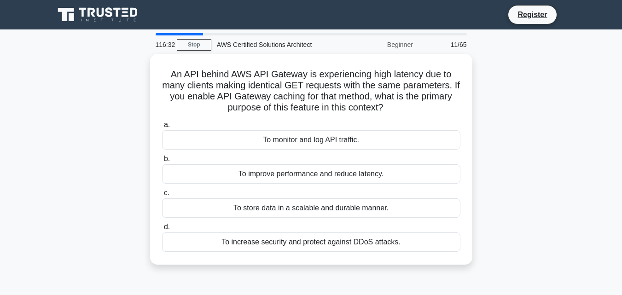
drag, startPoint x: 405, startPoint y: 111, endPoint x: 144, endPoint y: 77, distance: 263.2
click at [144, 77] on div "An API behind AWS API Gateway is experiencing high latency due to many clients …" at bounding box center [311, 165] width 525 height 222
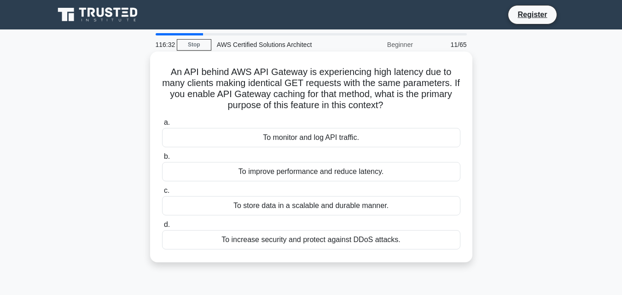
click at [174, 77] on h5 "An API behind AWS API Gateway is experiencing high latency due to many clients …" at bounding box center [311, 88] width 300 height 45
drag, startPoint x: 304, startPoint y: 80, endPoint x: 252, endPoint y: 83, distance: 52.1
click at [252, 83] on h5 "An API behind AWS API Gateway is experiencing high latency due to many clients …" at bounding box center [311, 88] width 300 height 45
click at [251, 83] on h5 "An API behind AWS API Gateway is experiencing high latency due to many clients …" at bounding box center [311, 88] width 300 height 45
click at [263, 97] on h5 "An API behind AWS API Gateway is experiencing high latency due to many clients …" at bounding box center [311, 88] width 300 height 45
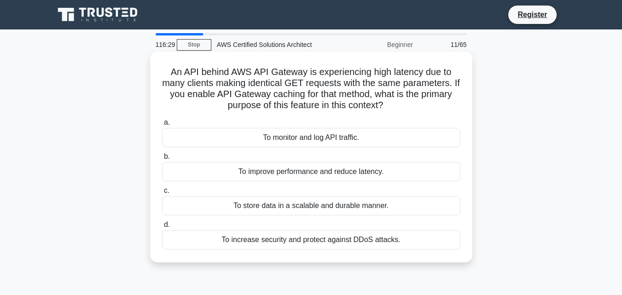
click at [271, 101] on h5 "An API behind AWS API Gateway is experiencing high latency due to many clients …" at bounding box center [311, 88] width 300 height 45
click at [337, 169] on div "To improve performance and reduce latency." at bounding box center [311, 171] width 298 height 19
click at [162, 160] on input "b. To improve performance and reduce latency." at bounding box center [162, 157] width 0 height 6
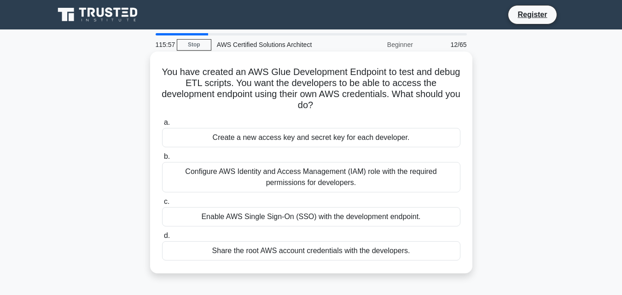
drag, startPoint x: 168, startPoint y: 71, endPoint x: 333, endPoint y: 110, distance: 169.7
click at [333, 110] on h5 "You have created an AWS Glue Development Endpoint to test and debug ETL scripts…" at bounding box center [311, 88] width 300 height 45
click at [338, 104] on h5 "You have created an AWS Glue Development Endpoint to test and debug ETL scripts…" at bounding box center [311, 88] width 300 height 45
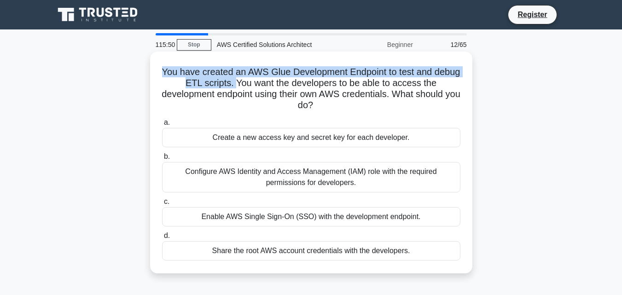
drag, startPoint x: 170, startPoint y: 68, endPoint x: 249, endPoint y: 82, distance: 80.0
click at [249, 82] on h5 "You have created an AWS Glue Development Endpoint to test and debug ETL scripts…" at bounding box center [311, 88] width 300 height 45
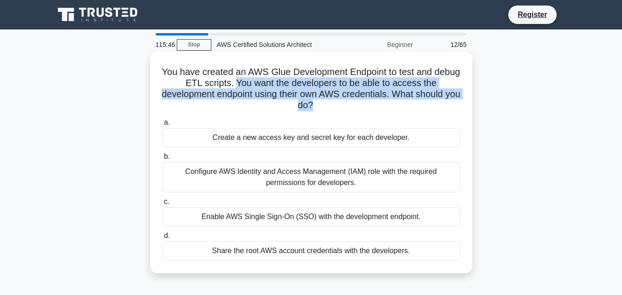
drag, startPoint x: 249, startPoint y: 82, endPoint x: 329, endPoint y: 104, distance: 82.8
click at [329, 104] on h5 "You have created an AWS Glue Development Endpoint to test and debug ETL scripts…" at bounding box center [311, 88] width 300 height 45
click at [319, 93] on h5 "You have created an AWS Glue Development Endpoint to test and debug ETL scripts…" at bounding box center [311, 88] width 300 height 45
drag, startPoint x: 249, startPoint y: 83, endPoint x: 371, endPoint y: 115, distance: 126.2
click at [371, 115] on div "You have created an AWS Glue Development Endpoint to test and debug ETL scripts…" at bounding box center [311, 162] width 315 height 214
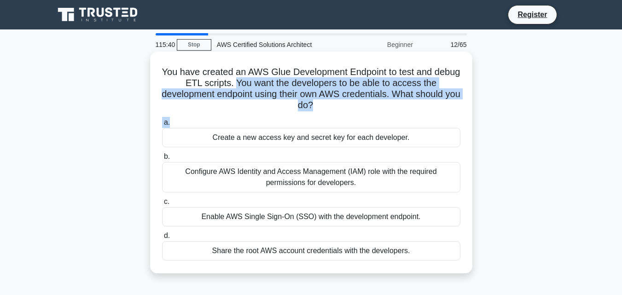
click at [196, 93] on h5 "You have created an AWS Glue Development Endpoint to test and debug ETL scripts…" at bounding box center [311, 88] width 300 height 45
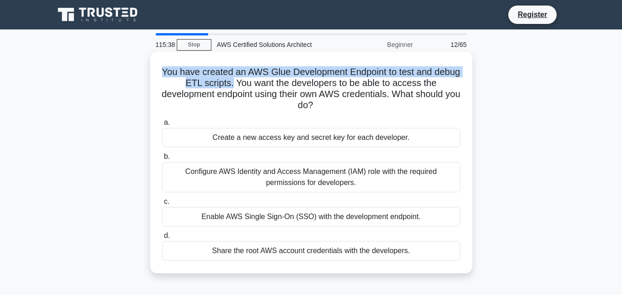
drag, startPoint x: 155, startPoint y: 68, endPoint x: 249, endPoint y: 86, distance: 95.6
click at [246, 86] on div "You have created an AWS Glue Development Endpoint to test and debug ETL scripts…" at bounding box center [311, 162] width 315 height 214
click at [240, 75] on h5 "You have created an AWS Glue Development Endpoint to test and debug ETL scripts…" at bounding box center [311, 88] width 300 height 45
drag, startPoint x: 168, startPoint y: 73, endPoint x: 244, endPoint y: 84, distance: 76.7
click at [244, 84] on h5 "You have created an AWS Glue Development Endpoint to test and debug ETL scripts…" at bounding box center [311, 88] width 300 height 45
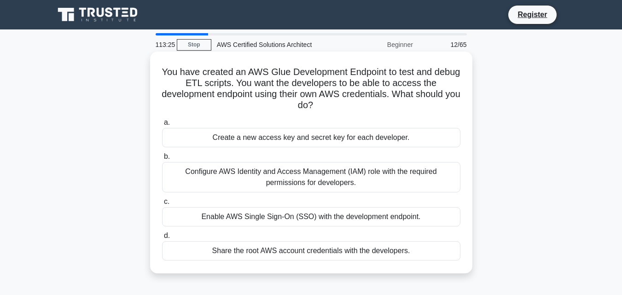
drag, startPoint x: 261, startPoint y: 85, endPoint x: 250, endPoint y: 87, distance: 10.7
click at [255, 87] on h5 "You have created an AWS Glue Development Endpoint to test and debug ETL scripts…" at bounding box center [311, 88] width 300 height 45
click at [250, 87] on h5 "You have created an AWS Glue Development Endpoint to test and debug ETL scripts…" at bounding box center [311, 88] width 300 height 45
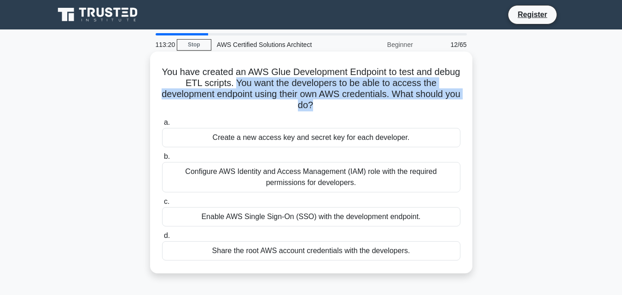
drag, startPoint x: 249, startPoint y: 86, endPoint x: 321, endPoint y: 106, distance: 75.5
click at [321, 106] on h5 "You have created an AWS Glue Development Endpoint to test and debug ETL scripts…" at bounding box center [311, 88] width 300 height 45
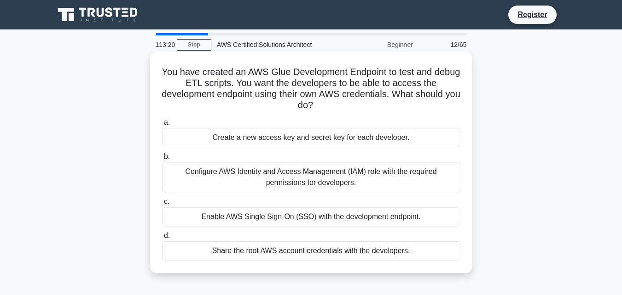
click at [335, 105] on h5 "You have created an AWS Glue Development Endpoint to test and debug ETL scripts…" at bounding box center [311, 88] width 300 height 45
drag, startPoint x: 322, startPoint y: 105, endPoint x: 166, endPoint y: 72, distance: 159.5
click at [171, 70] on h5 "You have created an AWS Glue Development Endpoint to test and debug ETL scripts…" at bounding box center [311, 88] width 300 height 45
click at [165, 72] on h5 "You have created an AWS Glue Development Endpoint to test and debug ETL scripts…" at bounding box center [311, 88] width 300 height 45
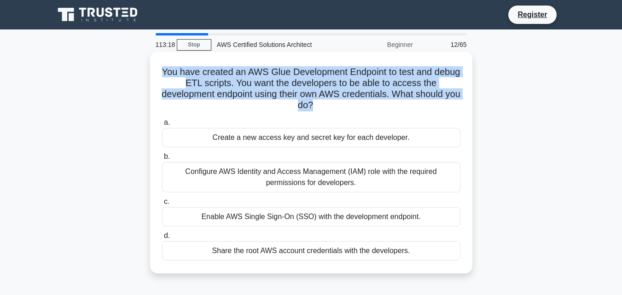
click at [165, 72] on h5 "You have created an AWS Glue Development Endpoint to test and debug ETL scripts…" at bounding box center [311, 88] width 300 height 45
click at [175, 70] on h5 "You have created an AWS Glue Development Endpoint to test and debug ETL scripts…" at bounding box center [311, 88] width 300 height 45
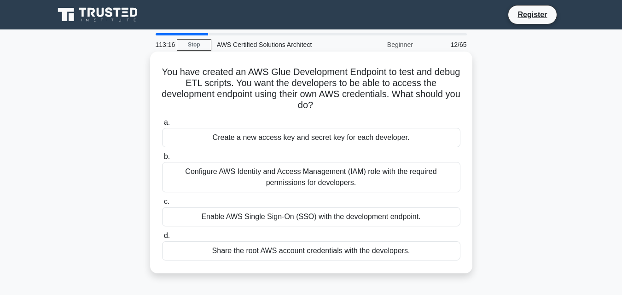
drag, startPoint x: 176, startPoint y: 69, endPoint x: 377, endPoint y: 100, distance: 203.1
click at [377, 100] on h5 "You have created an AWS Glue Development Endpoint to test and debug ETL scripts…" at bounding box center [311, 88] width 300 height 45
click at [333, 97] on h5 "You have created an AWS Glue Development Endpoint to test and debug ETL scripts…" at bounding box center [311, 88] width 300 height 45
drag, startPoint x: 329, startPoint y: 105, endPoint x: 169, endPoint y: 76, distance: 162.2
click at [170, 71] on h5 "You have created an AWS Glue Development Endpoint to test and debug ETL scripts…" at bounding box center [311, 88] width 300 height 45
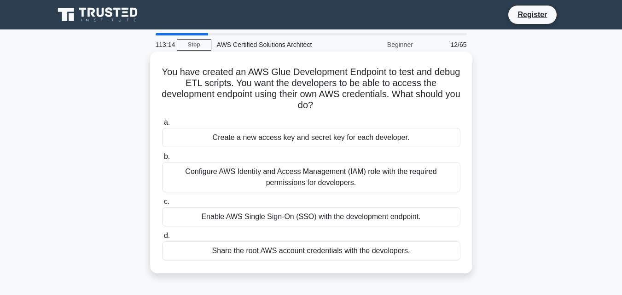
click at [197, 77] on h5 "You have created an AWS Glue Development Endpoint to test and debug ETL scripts…" at bounding box center [311, 88] width 300 height 45
click at [262, 94] on h5 "You have created an AWS Glue Development Endpoint to test and debug ETL scripts…" at bounding box center [311, 88] width 300 height 45
click at [272, 93] on h5 "You have created an AWS Glue Development Endpoint to test and debug ETL scripts…" at bounding box center [311, 88] width 300 height 45
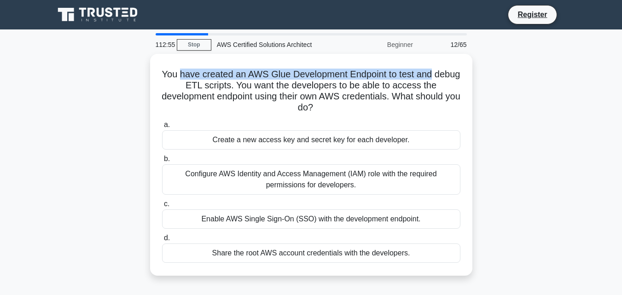
drag, startPoint x: 197, startPoint y: 65, endPoint x: 476, endPoint y: 75, distance: 279.1
click at [475, 75] on div "You have created an AWS Glue Development Endpoint to test and debug ETL scripts…" at bounding box center [311, 170] width 525 height 233
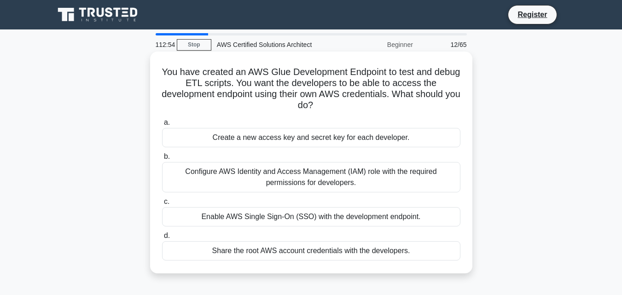
click at [256, 85] on h5 "You have created an AWS Glue Development Endpoint to test and debug ETL scripts…" at bounding box center [311, 88] width 300 height 45
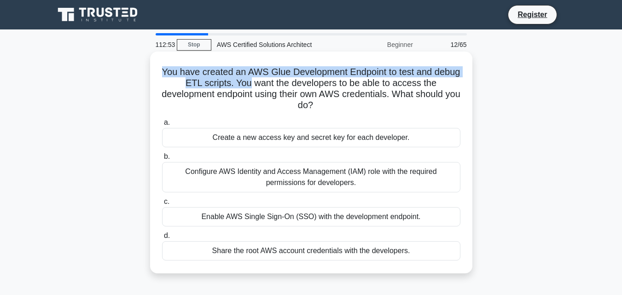
drag, startPoint x: 256, startPoint y: 85, endPoint x: 179, endPoint y: 73, distance: 78.8
click at [179, 73] on h5 "You have created an AWS Glue Development Endpoint to test and debug ETL scripts…" at bounding box center [311, 88] width 300 height 45
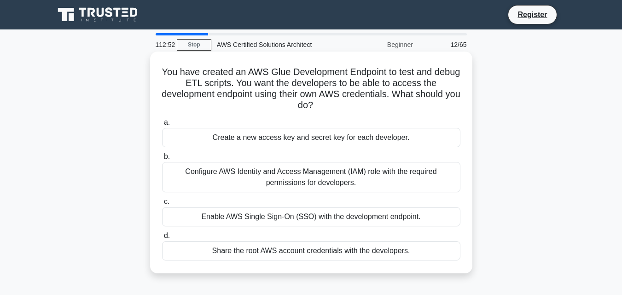
drag, startPoint x: 304, startPoint y: 93, endPoint x: 287, endPoint y: 94, distance: 17.5
click at [305, 93] on h5 "You have created an AWS Glue Development Endpoint to test and debug ETL scripts…" at bounding box center [311, 88] width 300 height 45
drag, startPoint x: 250, startPoint y: 81, endPoint x: 426, endPoint y: 102, distance: 177.0
click at [426, 102] on h5 "You have created an AWS Glue Development Endpoint to test and debug ETL scripts…" at bounding box center [311, 88] width 300 height 45
click at [337, 93] on h5 "You have created an AWS Glue Development Endpoint to test and debug ETL scripts…" at bounding box center [311, 88] width 300 height 45
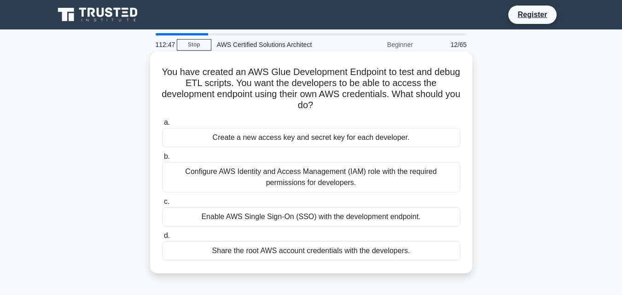
click at [336, 93] on h5 "You have created an AWS Glue Development Endpoint to test and debug ETL scripts…" at bounding box center [311, 88] width 300 height 45
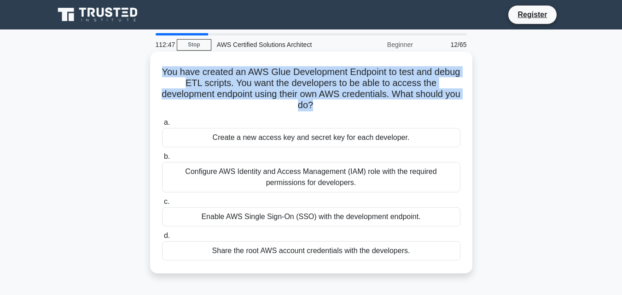
click at [336, 93] on h5 "You have created an AWS Glue Development Endpoint to test and debug ETL scripts…" at bounding box center [311, 88] width 300 height 45
click at [309, 100] on h5 "You have created an AWS Glue Development Endpoint to test and debug ETL scripts…" at bounding box center [311, 88] width 300 height 45
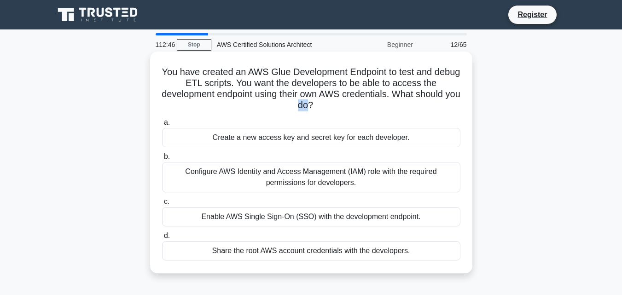
click at [309, 100] on h5 "You have created an AWS Glue Development Endpoint to test and debug ETL scripts…" at bounding box center [311, 88] width 300 height 45
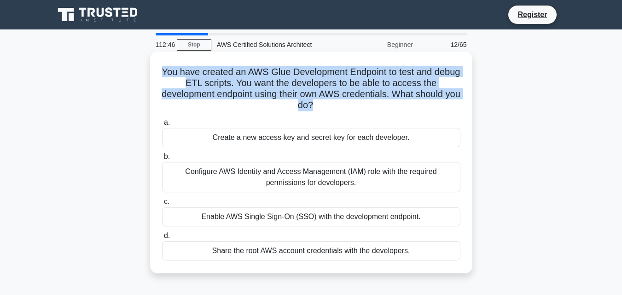
click at [309, 100] on h5 "You have created an AWS Glue Development Endpoint to test and debug ETL scripts…" at bounding box center [311, 88] width 300 height 45
click at [324, 95] on h5 "You have created an AWS Glue Development Endpoint to test and debug ETL scripts…" at bounding box center [311, 88] width 300 height 45
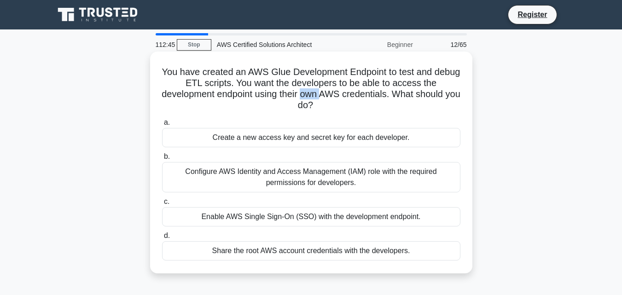
click at [323, 95] on h5 "You have created an AWS Glue Development Endpoint to test and debug ETL scripts…" at bounding box center [311, 88] width 300 height 45
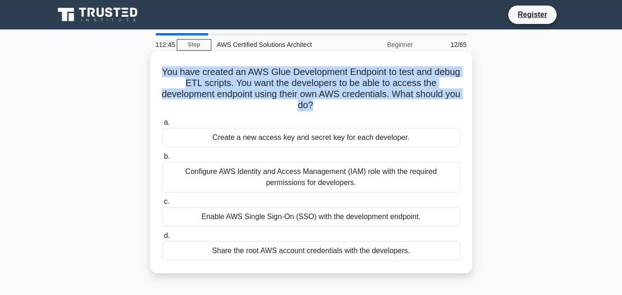
click at [323, 95] on h5 "You have created an AWS Glue Development Endpoint to test and debug ETL scripts…" at bounding box center [311, 88] width 300 height 45
click at [318, 93] on h5 "You have created an AWS Glue Development Endpoint to test and debug ETL scripts…" at bounding box center [311, 88] width 300 height 45
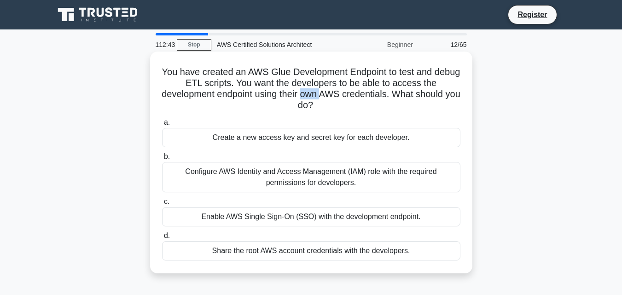
click at [317, 93] on h5 "You have created an AWS Glue Development Endpoint to test and debug ETL scripts…" at bounding box center [311, 88] width 300 height 45
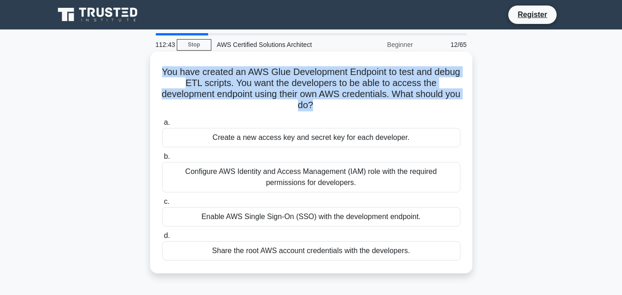
click at [317, 93] on h5 "You have created an AWS Glue Development Endpoint to test and debug ETL scripts…" at bounding box center [311, 88] width 300 height 45
click at [312, 99] on h5 "You have created an AWS Glue Development Endpoint to test and debug ETL scripts…" at bounding box center [311, 88] width 300 height 45
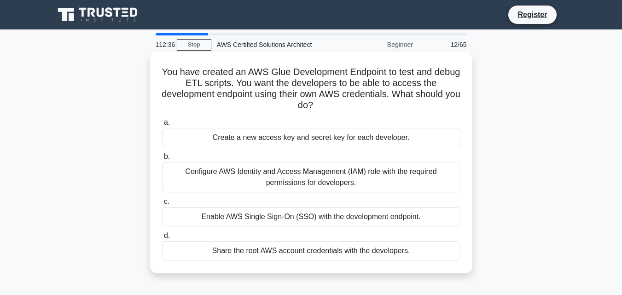
click at [315, 249] on div "Share the root AWS account credentials with the developers." at bounding box center [311, 250] width 298 height 19
click at [162, 239] on input "d. Share the root AWS account credentials with the developers." at bounding box center [162, 236] width 0 height 6
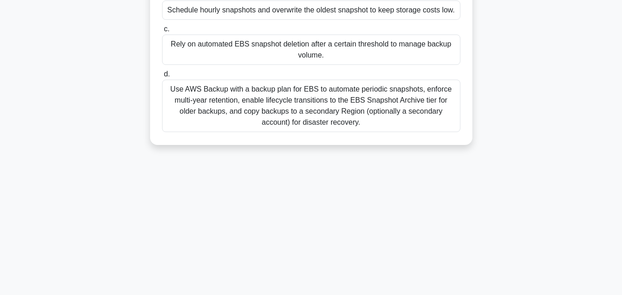
scroll to position [46, 0]
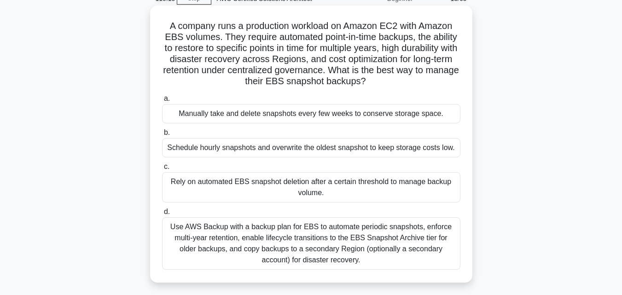
drag, startPoint x: 167, startPoint y: 224, endPoint x: 365, endPoint y: 267, distance: 203.0
click at [367, 268] on div "Use AWS Backup with a backup plan for EBS to automate periodic snapshots, enfor…" at bounding box center [311, 243] width 298 height 52
click at [255, 233] on div "Use AWS Backup with a backup plan for EBS to automate periodic snapshots, enfor…" at bounding box center [311, 243] width 298 height 52
click at [162, 215] on input "d. Use AWS Backup with a backup plan for EBS to automate periodic snapshots, en…" at bounding box center [162, 212] width 0 height 6
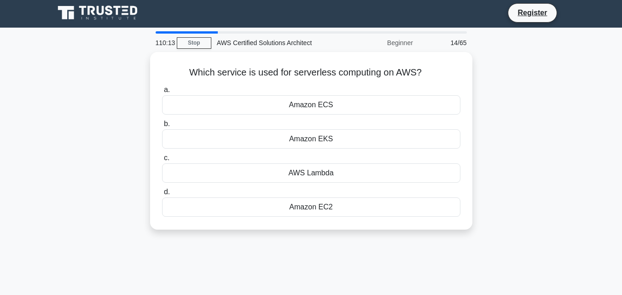
scroll to position [0, 0]
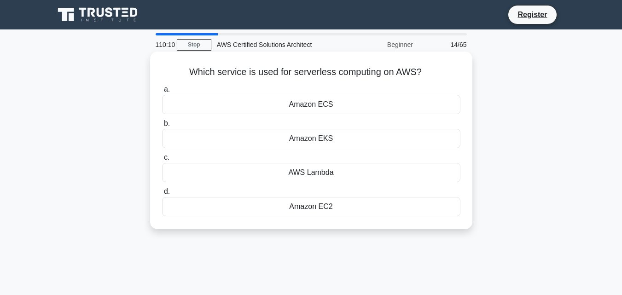
drag, startPoint x: 185, startPoint y: 70, endPoint x: 431, endPoint y: 74, distance: 245.8
click at [431, 74] on h5 "Which service is used for serverless computing on AWS? .spinner_0XTQ{transform-…" at bounding box center [311, 72] width 300 height 12
click at [396, 76] on h5 "Which service is used for serverless computing on AWS? .spinner_0XTQ{transform-…" at bounding box center [311, 72] width 300 height 12
click at [318, 72] on h5 "Which service is used for serverless computing on AWS? .spinner_0XTQ{transform-…" at bounding box center [311, 72] width 300 height 12
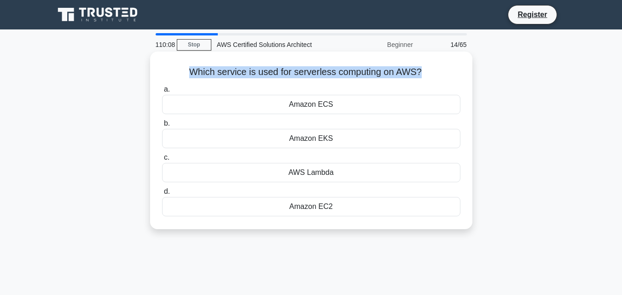
click at [318, 72] on h5 "Which service is used for serverless computing on AWS? .spinner_0XTQ{transform-…" at bounding box center [311, 72] width 300 height 12
click at [310, 71] on h5 "Which service is used for serverless computing on AWS? .spinner_0XTQ{transform-…" at bounding box center [311, 72] width 300 height 12
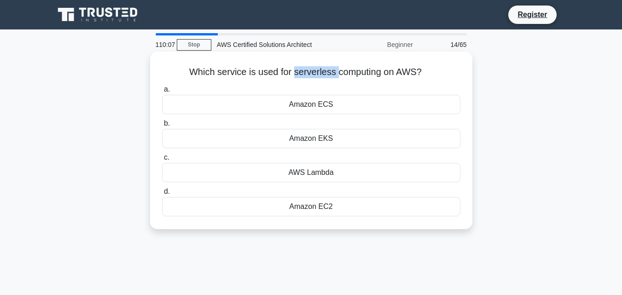
click at [310, 71] on h5 "Which service is used for serverless computing on AWS? .spinner_0XTQ{transform-…" at bounding box center [311, 72] width 300 height 12
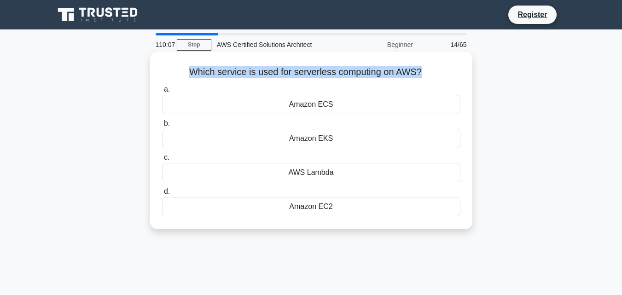
click at [310, 71] on h5 "Which service is used for serverless computing on AWS? .spinner_0XTQ{transform-…" at bounding box center [311, 72] width 300 height 12
click at [286, 73] on h5 "Which service is used for serverless computing on AWS? .spinner_0XTQ{transform-…" at bounding box center [311, 72] width 300 height 12
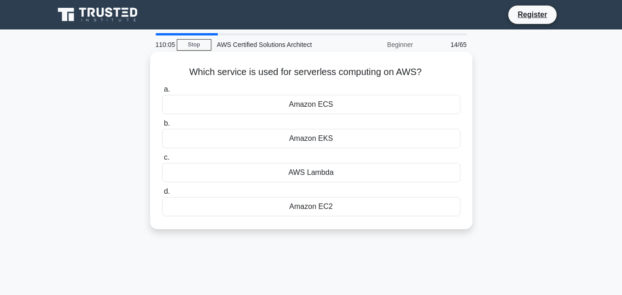
click at [318, 174] on div "AWS Lambda" at bounding box center [311, 172] width 298 height 19
click at [162, 161] on input "c. AWS Lambda" at bounding box center [162, 158] width 0 height 6
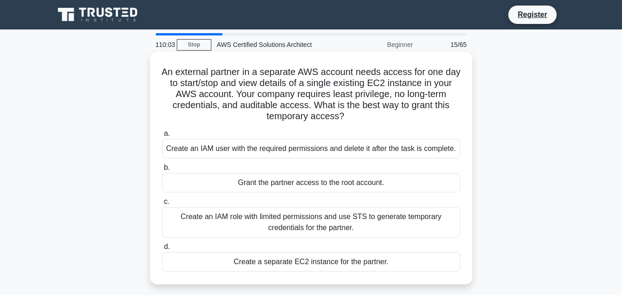
drag, startPoint x: 171, startPoint y: 63, endPoint x: 359, endPoint y: 114, distance: 194.5
click at [359, 114] on div "An external partner in a separate AWS account needs access for one day to start…" at bounding box center [311, 168] width 315 height 226
click at [283, 94] on h5 "An external partner in a separate AWS account needs access for one day to start…" at bounding box center [311, 94] width 300 height 56
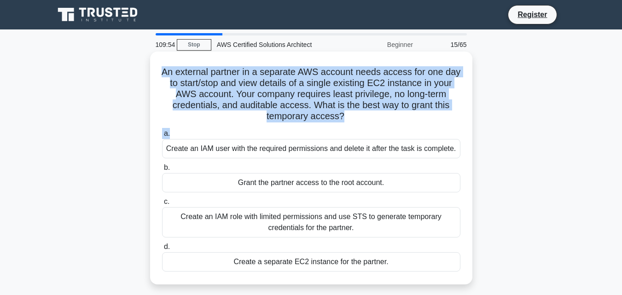
drag, startPoint x: 162, startPoint y: 68, endPoint x: 382, endPoint y: 127, distance: 227.8
click at [382, 127] on div "An external partner in a separate AWS account needs access for one day to start…" at bounding box center [311, 168] width 315 height 226
click at [381, 122] on h5 "An external partner in a separate AWS account needs access for one day to start…" at bounding box center [311, 94] width 300 height 56
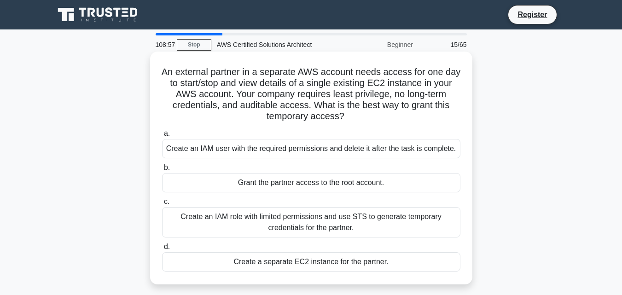
click at [366, 224] on div "Create an IAM role with limited permissions and use STS to generate temporary c…" at bounding box center [311, 222] width 298 height 30
click at [162, 205] on input "c. Create an IAM role with limited permissions and use STS to generate temporar…" at bounding box center [162, 202] width 0 height 6
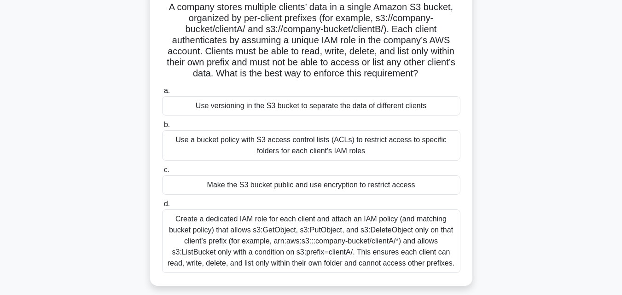
scroll to position [69, 0]
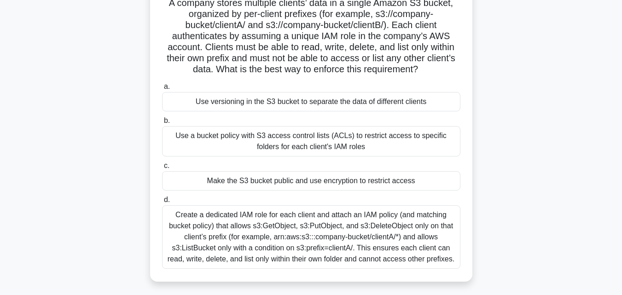
click at [340, 262] on div "Create a dedicated IAM role for each client and attach an IAM policy (and match…" at bounding box center [311, 237] width 298 height 64
click at [162, 203] on input "d. Create a dedicated IAM role for each client and attach an IAM policy (and ma…" at bounding box center [162, 200] width 0 height 6
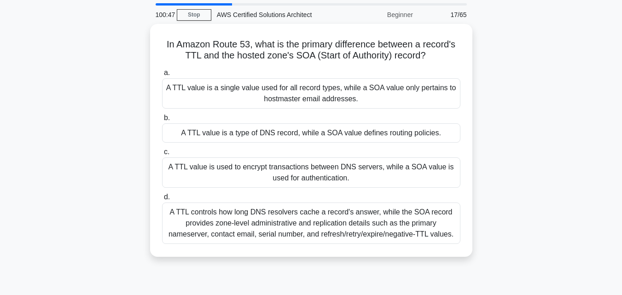
scroll to position [46, 0]
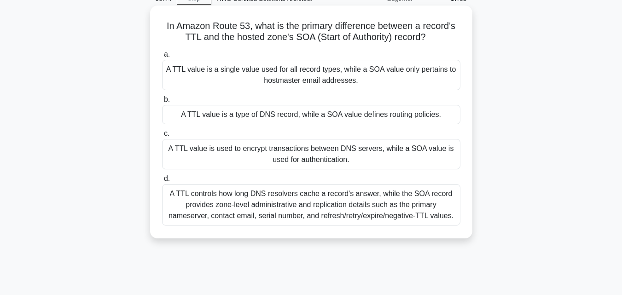
click at [344, 112] on div "A TTL value is a type of DNS record, while a SOA value defines routing policies." at bounding box center [311, 114] width 298 height 19
click at [162, 103] on input "b. A TTL value is a type of DNS record, while a SOA value defines routing polic…" at bounding box center [162, 100] width 0 height 6
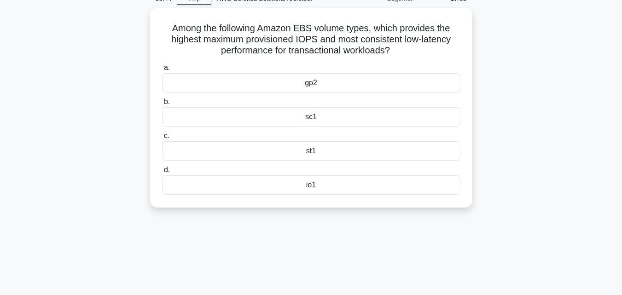
click at [344, 112] on div "sc1" at bounding box center [311, 116] width 298 height 19
click at [162, 105] on input "b. sc1" at bounding box center [162, 102] width 0 height 6
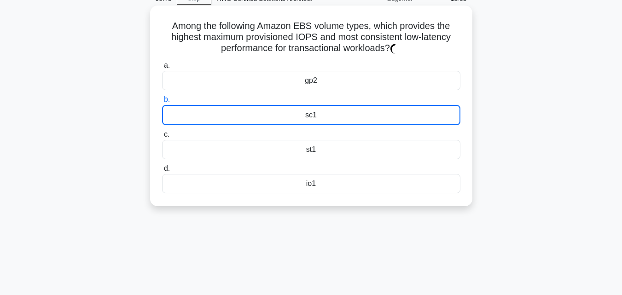
scroll to position [0, 0]
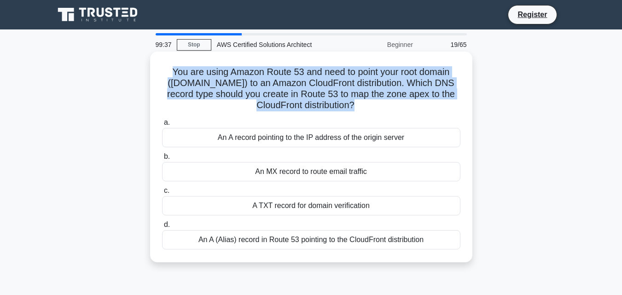
drag, startPoint x: 162, startPoint y: 62, endPoint x: 373, endPoint y: 113, distance: 216.8
click at [373, 113] on div "You are using Amazon Route 53 and need to point your root domain (example.com) …" at bounding box center [311, 156] width 315 height 203
click at [333, 110] on h5 "You are using Amazon Route 53 and need to point your root domain (example.com) …" at bounding box center [311, 88] width 300 height 45
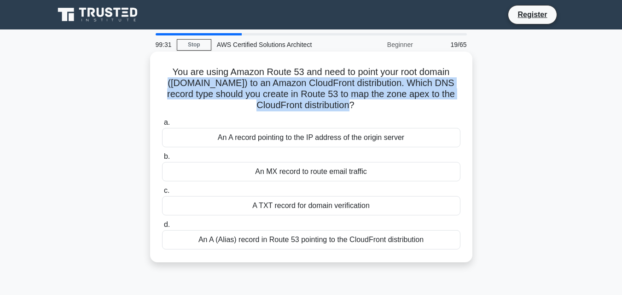
drag, startPoint x: 160, startPoint y: 78, endPoint x: 369, endPoint y: 105, distance: 210.3
click at [369, 105] on div "You are using Amazon Route 53 and need to point your root domain (example.com) …" at bounding box center [311, 156] width 315 height 203
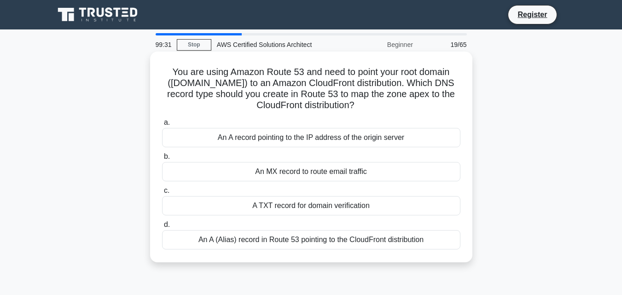
click at [365, 111] on icon ".spinner_0XTQ{transform-origin:center;animation:spinner_y6GP .75s linear infini…" at bounding box center [359, 105] width 11 height 11
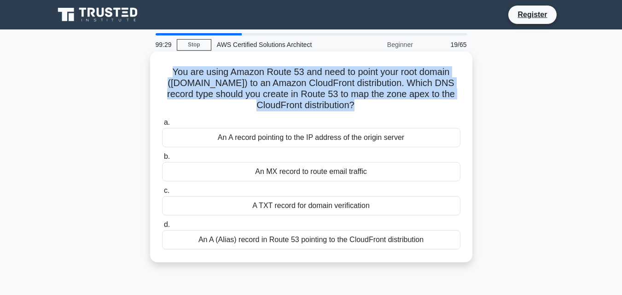
drag, startPoint x: 367, startPoint y: 112, endPoint x: 164, endPoint y: 71, distance: 207.5
click at [164, 71] on div "You are using Amazon Route 53 and need to point your root domain (example.com) …" at bounding box center [311, 156] width 315 height 203
click at [161, 77] on h5 "You are using Amazon Route 53 and need to point your root domain (example.com) …" at bounding box center [311, 88] width 300 height 45
click at [291, 89] on h5 "You are using Amazon Route 53 and need to point your root domain (example.com) …" at bounding box center [311, 88] width 300 height 45
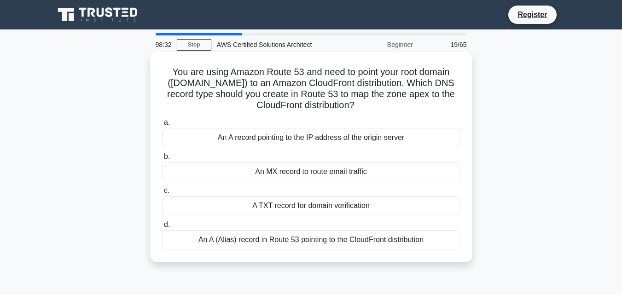
click at [309, 242] on div "An A (Alias) record in Route 53 pointing to the CloudFront distribution" at bounding box center [311, 239] width 298 height 19
click at [162, 228] on input "d. An A (Alias) record in Route 53 pointing to the CloudFront distribution" at bounding box center [162, 225] width 0 height 6
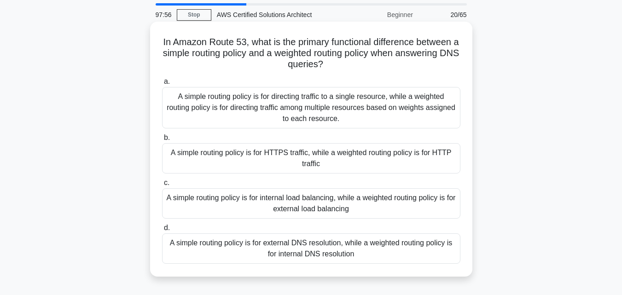
scroll to position [46, 0]
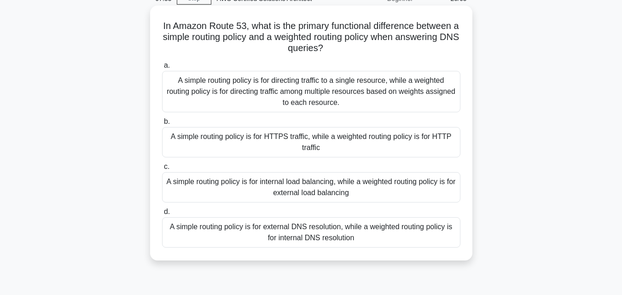
click at [298, 101] on div "A simple routing policy is for directing traffic to a single resource, while a …" at bounding box center [311, 91] width 298 height 41
click at [162, 69] on input "a. A simple routing policy is for directing traffic to a single resource, while…" at bounding box center [162, 66] width 0 height 6
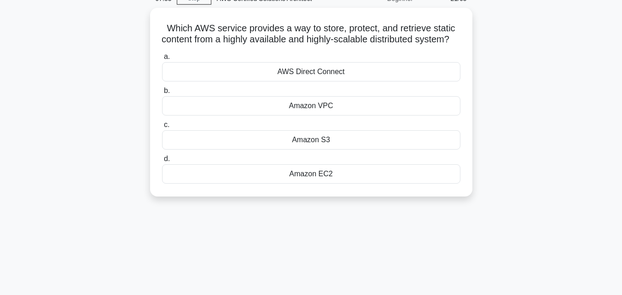
scroll to position [0, 0]
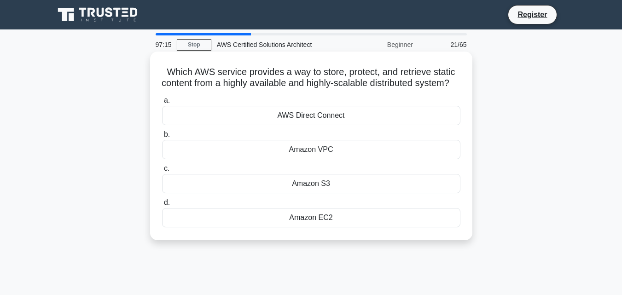
click at [328, 193] on div "Amazon S3" at bounding box center [311, 183] width 298 height 19
click at [162, 172] on input "c. Amazon S3" at bounding box center [162, 169] width 0 height 6
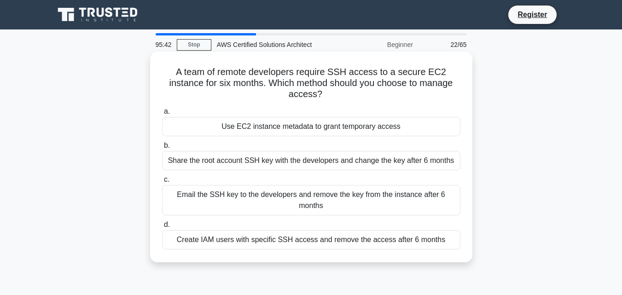
click at [289, 82] on h5 "A team of remote developers require SSH access to a secure EC2 instance for six…" at bounding box center [311, 83] width 300 height 34
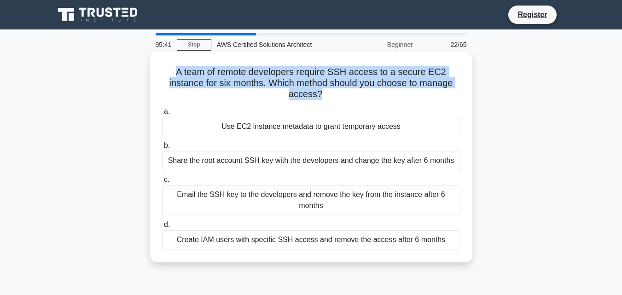
click at [289, 82] on h5 "A team of remote developers require SSH access to a secure EC2 instance for six…" at bounding box center [311, 83] width 300 height 34
click at [324, 93] on icon ".spinner_0XTQ{transform-origin:center;animation:spinner_y6GP .75s linear infini…" at bounding box center [327, 94] width 11 height 11
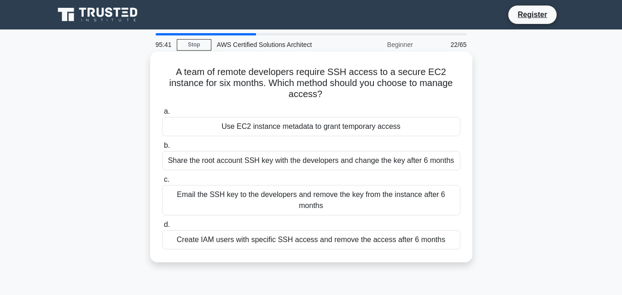
click at [324, 93] on icon at bounding box center [325, 94] width 6 height 11
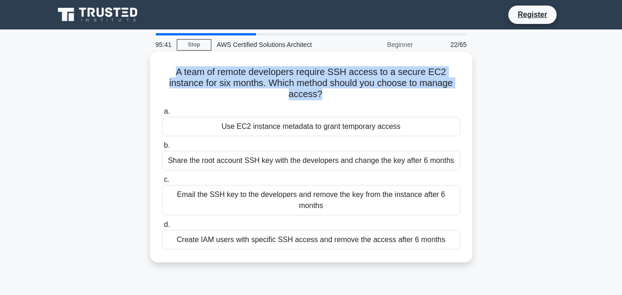
click at [324, 93] on icon ".spinner_0XTQ{transform-origin:center;animation:spinner_y6GP .75s linear infini…" at bounding box center [327, 94] width 11 height 11
click at [320, 94] on h5 "A team of remote developers require SSH access to a secure EC2 instance for six…" at bounding box center [311, 83] width 300 height 34
click at [311, 94] on h5 "A team of remote developers require SSH access to a secure EC2 instance for six…" at bounding box center [311, 83] width 300 height 34
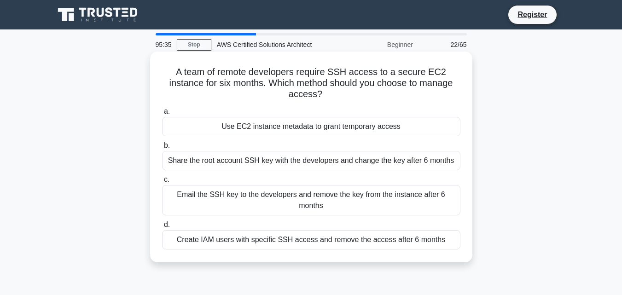
click at [241, 84] on h5 "A team of remote developers require SSH access to a secure EC2 instance for six…" at bounding box center [311, 83] width 300 height 34
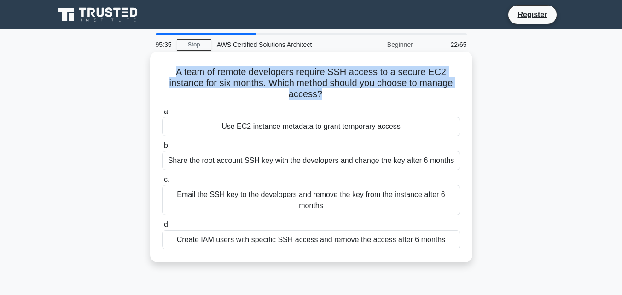
click at [241, 84] on h5 "A team of remote developers require SSH access to a secure EC2 instance for six…" at bounding box center [311, 83] width 300 height 34
click at [280, 82] on h5 "A team of remote developers require SSH access to a secure EC2 instance for six…" at bounding box center [311, 83] width 300 height 34
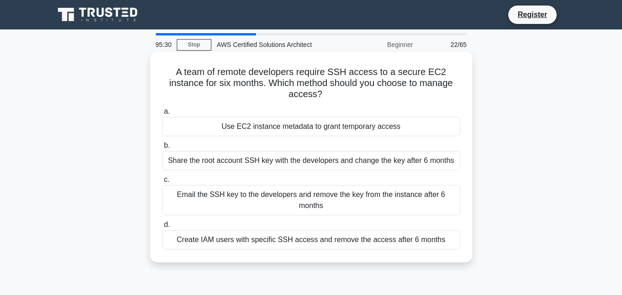
drag, startPoint x: 163, startPoint y: 163, endPoint x: 386, endPoint y: 157, distance: 223.3
click at [455, 232] on div "a. Use EC2 instance metadata to grant temporary access b. Share the root accoun…" at bounding box center [310, 177] width 309 height 147
click at [379, 87] on h5 "A team of remote developers require SSH access to a secure EC2 instance for six…" at bounding box center [311, 83] width 300 height 34
click at [359, 199] on div "Email the SSH key to the developers and remove the key from the instance after …" at bounding box center [311, 200] width 298 height 30
click at [162, 183] on input "c. Email the SSH key to the developers and remove the key from the instance aft…" at bounding box center [162, 180] width 0 height 6
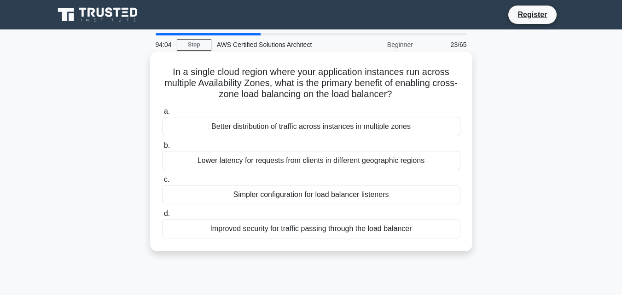
drag, startPoint x: 164, startPoint y: 71, endPoint x: 424, endPoint y: 95, distance: 260.7
click at [424, 95] on h5 "In a single cloud region where your application instances run across multiple A…" at bounding box center [311, 83] width 300 height 34
copy h5 "In a single cloud region where your application instances run across multiple A…"
click at [267, 80] on h5 "In a single cloud region where your application instances run across multiple A…" at bounding box center [311, 83] width 300 height 34
click at [267, 79] on h5 "In a single cloud region where your application instances run across multiple A…" at bounding box center [311, 83] width 300 height 34
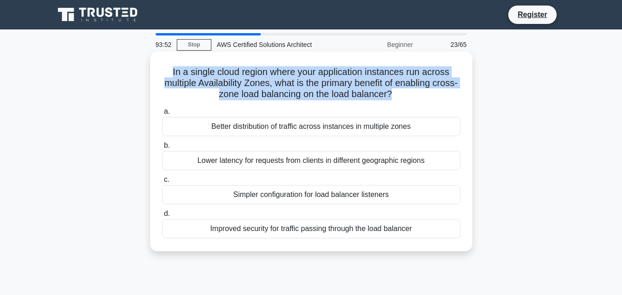
click at [267, 79] on h5 "In a single cloud region where your application instances run across multiple A…" at bounding box center [311, 83] width 300 height 34
click at [256, 90] on h5 "In a single cloud region where your application instances run across multiple A…" at bounding box center [311, 83] width 300 height 34
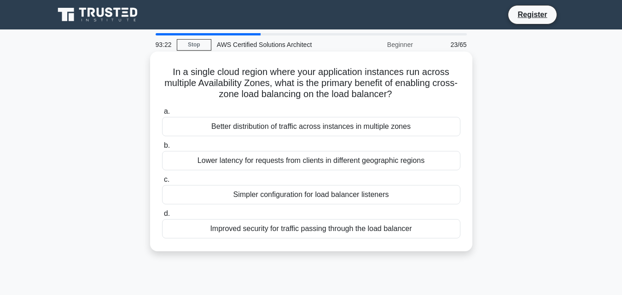
drag, startPoint x: 169, startPoint y: 69, endPoint x: 420, endPoint y: 232, distance: 299.5
click at [420, 232] on div "In a single cloud region where your application instances run across multiple A…" at bounding box center [311, 151] width 315 height 192
click at [247, 72] on h5 "In a single cloud region where your application instances run across multiple A…" at bounding box center [311, 83] width 300 height 34
click at [156, 62] on div "In a single cloud region where your application instances run across multiple A…" at bounding box center [311, 151] width 315 height 192
drag, startPoint x: 156, startPoint y: 62, endPoint x: 434, endPoint y: 224, distance: 321.2
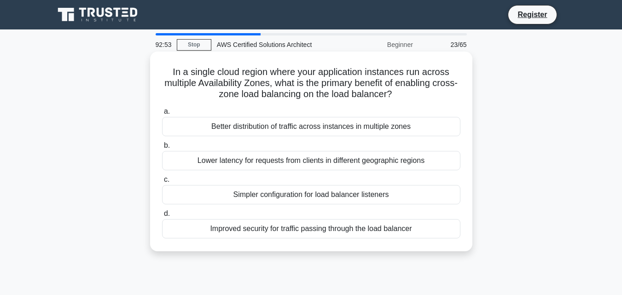
click at [434, 224] on div "In a single cloud region where your application instances run across multiple A…" at bounding box center [311, 151] width 315 height 192
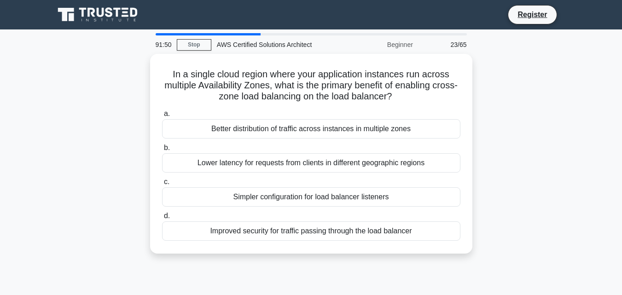
click at [127, 169] on div "In a single cloud region where your application instances run across multiple A…" at bounding box center [311, 159] width 525 height 211
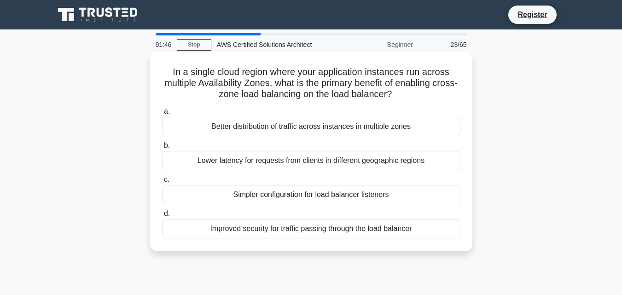
click at [274, 123] on div "Better distribution of traffic across instances in multiple zones" at bounding box center [311, 126] width 298 height 19
click at [162, 115] on input "a. Better distribution of traffic across instances in multiple zones" at bounding box center [162, 112] width 0 height 6
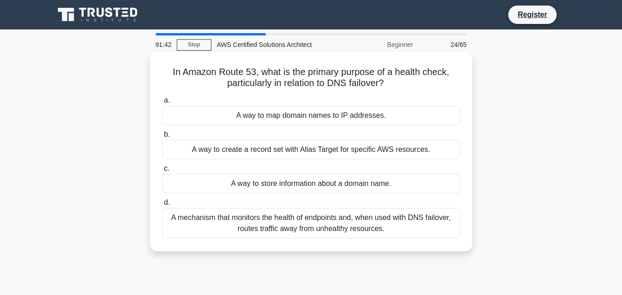
drag, startPoint x: 165, startPoint y: 69, endPoint x: 400, endPoint y: 81, distance: 235.1
click at [400, 81] on h5 "In Amazon Route 53, what is the primary purpose of a health check, particularly…" at bounding box center [311, 77] width 300 height 23
click at [381, 90] on div "In Amazon Route 53, what is the primary purpose of a health check, particularly…" at bounding box center [311, 151] width 315 height 192
drag, startPoint x: 158, startPoint y: 67, endPoint x: 260, endPoint y: 72, distance: 102.3
click at [260, 72] on div "In Amazon Route 53, what is the primary purpose of a health check, particularly…" at bounding box center [311, 151] width 315 height 192
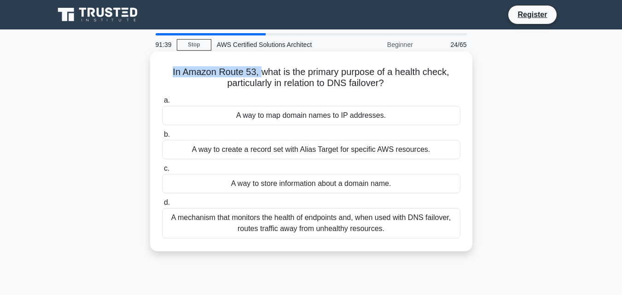
click at [261, 72] on h5 "In Amazon Route 53, what is the primary purpose of a health check, particularly…" at bounding box center [311, 77] width 300 height 23
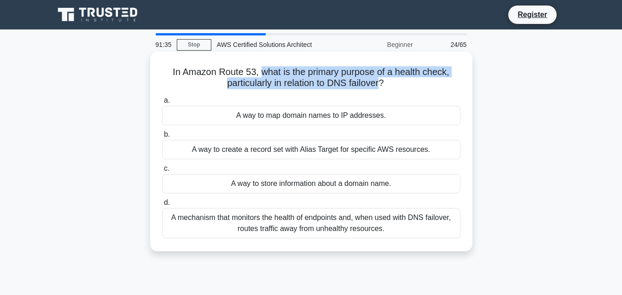
drag, startPoint x: 261, startPoint y: 72, endPoint x: 369, endPoint y: 81, distance: 108.5
click at [369, 81] on h5 "In Amazon Route 53, what is the primary purpose of a health check, particularly…" at bounding box center [311, 77] width 300 height 23
click at [379, 86] on h5 "In Amazon Route 53, what is the primary purpose of a health check, particularly…" at bounding box center [311, 77] width 300 height 23
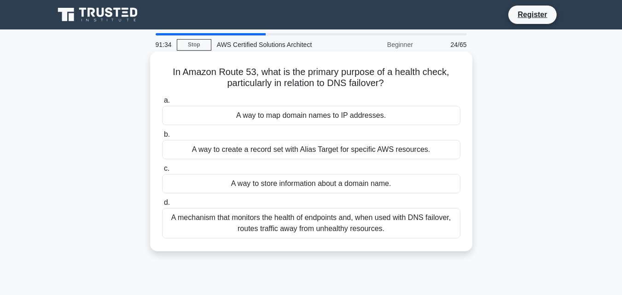
drag, startPoint x: 388, startPoint y: 82, endPoint x: 160, endPoint y: 62, distance: 228.7
click at [160, 62] on div "In Amazon Route 53, what is the primary purpose of a health check, particularly…" at bounding box center [311, 151] width 315 height 192
click at [165, 82] on h5 "In Amazon Route 53, what is the primary purpose of a health check, particularly…" at bounding box center [311, 77] width 300 height 23
drag, startPoint x: 163, startPoint y: 69, endPoint x: 425, endPoint y: 229, distance: 307.2
click at [425, 229] on div "In Amazon Route 53, what is the primary purpose of a health check, particularly…" at bounding box center [311, 151] width 315 height 192
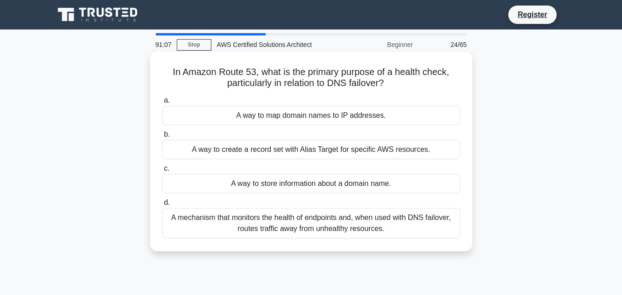
copy div "In Amazon Route 53, what is the primary purpose of a health check, particularly…"
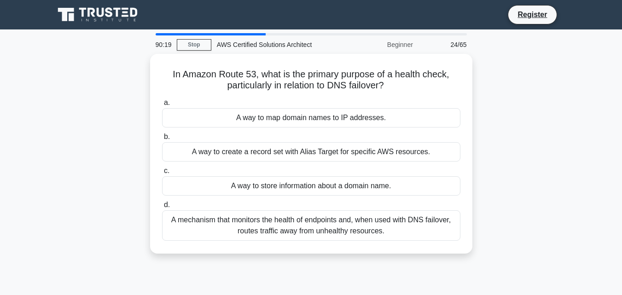
click at [110, 206] on div "In Amazon Route 53, what is the primary purpose of a health check, particularly…" at bounding box center [311, 159] width 525 height 211
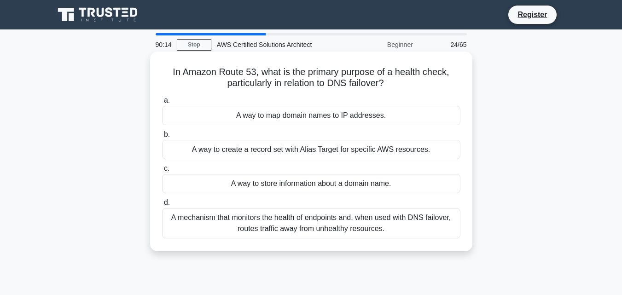
click at [379, 229] on div "A mechanism that monitors the health of endpoints and, when used with DNS failo…" at bounding box center [311, 223] width 298 height 30
click at [162, 206] on input "d. A mechanism that monitors the health of endpoints and, when used with DNS fa…" at bounding box center [162, 203] width 0 height 6
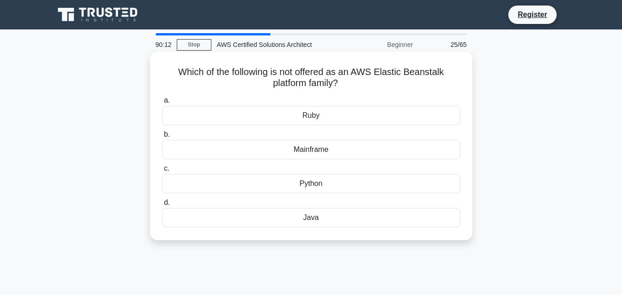
click at [301, 77] on h5 "Which of the following is not offered as an AWS Elastic Beanstalk platform fami…" at bounding box center [311, 77] width 300 height 23
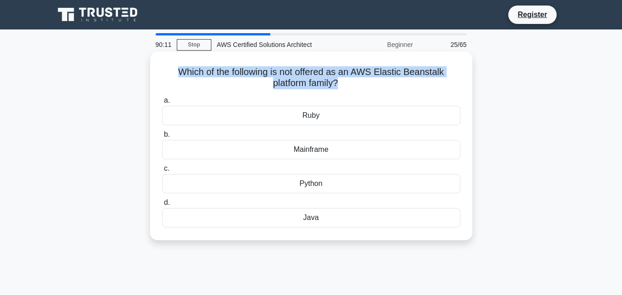
click at [301, 77] on h5 "Which of the following is not offered as an AWS Elastic Beanstalk platform fami…" at bounding box center [311, 77] width 300 height 23
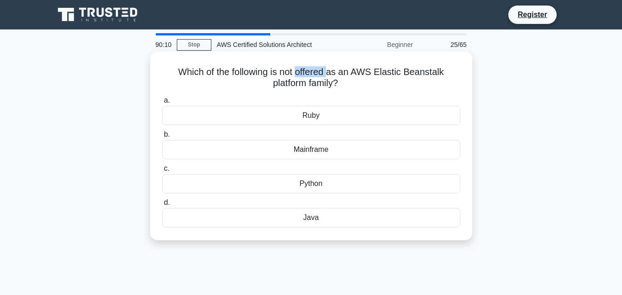
click at [301, 77] on h5 "Which of the following is not offered as an AWS Elastic Beanstalk platform fami…" at bounding box center [311, 77] width 300 height 23
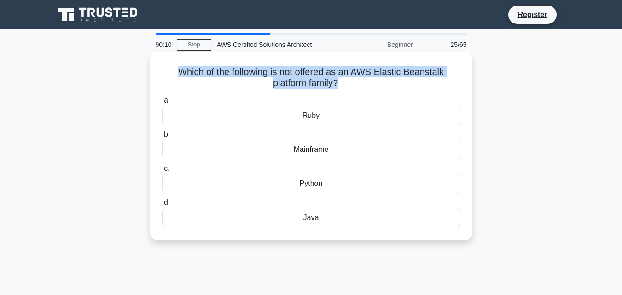
click at [301, 77] on h5 "Which of the following is not offered as an AWS Elastic Beanstalk platform fami…" at bounding box center [311, 77] width 300 height 23
click at [300, 79] on h5 "Which of the following is not offered as an AWS Elastic Beanstalk platform fami…" at bounding box center [311, 77] width 300 height 23
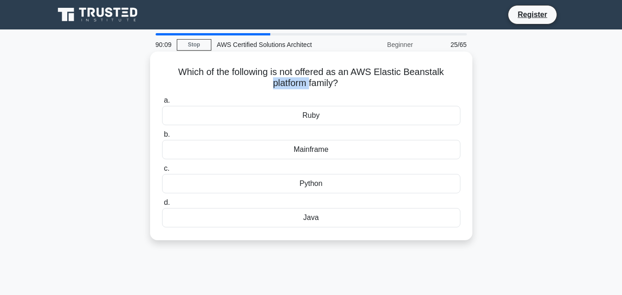
click at [300, 79] on h5 "Which of the following is not offered as an AWS Elastic Beanstalk platform fami…" at bounding box center [311, 77] width 300 height 23
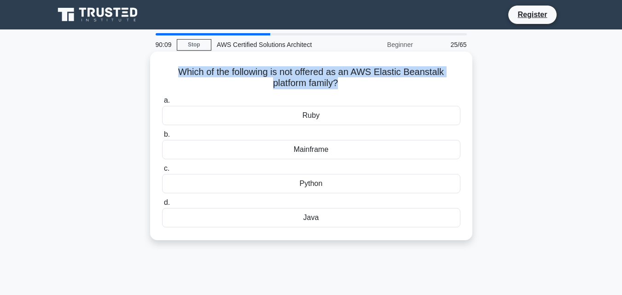
click at [300, 80] on h5 "Which of the following is not offered as an AWS Elastic Beanstalk platform fami…" at bounding box center [311, 77] width 300 height 23
click at [188, 84] on h5 "Which of the following is not offered as an AWS Elastic Beanstalk platform fami…" at bounding box center [311, 77] width 300 height 23
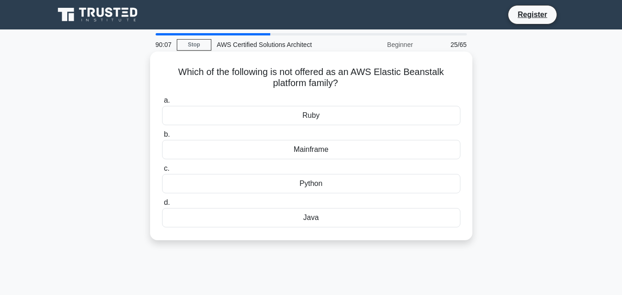
drag, startPoint x: 164, startPoint y: 67, endPoint x: 359, endPoint y: 231, distance: 255.1
click at [359, 231] on div "Which of the following is not offered as an AWS Elastic Beanstalk platform fami…" at bounding box center [311, 145] width 315 height 181
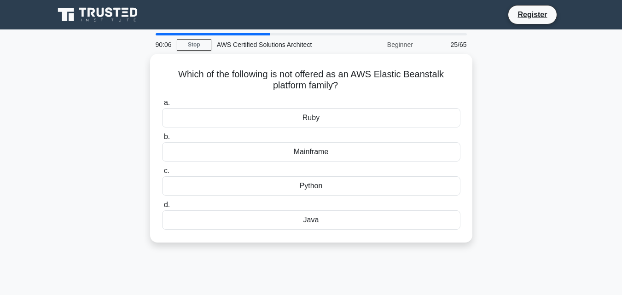
copy div "Which of the following is not offered as an AWS Elastic Beanstalk platform fami…"
click at [1, 183] on main "90:05 Stop AWS Certified Solutions Architect Beginner 25/65 Which of the follow…" at bounding box center [311, 263] width 622 height 468
drag, startPoint x: 565, startPoint y: 144, endPoint x: 481, endPoint y: 151, distance: 84.5
click at [566, 144] on div "Which of the following is not offered as an AWS Elastic Beanstalk platform fami…" at bounding box center [311, 154] width 525 height 200
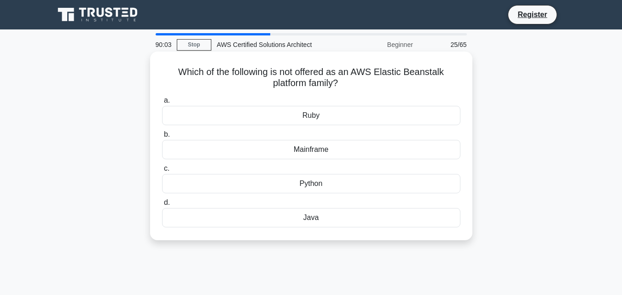
click at [339, 169] on label "c. Python" at bounding box center [311, 178] width 298 height 30
click at [162, 169] on input "c. Python" at bounding box center [162, 169] width 0 height 6
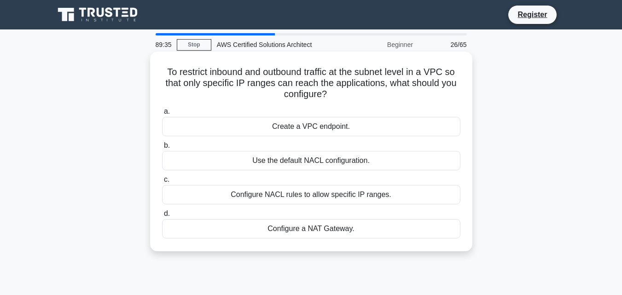
drag, startPoint x: 162, startPoint y: 71, endPoint x: 371, endPoint y: 99, distance: 209.9
click at [371, 99] on h5 "To restrict inbound and outbound traffic at the subnet level in a VPC so that o…" at bounding box center [311, 83] width 300 height 34
click at [317, 86] on h5 "To restrict inbound and outbound traffic at the subnet level in a VPC so that o…" at bounding box center [311, 83] width 300 height 34
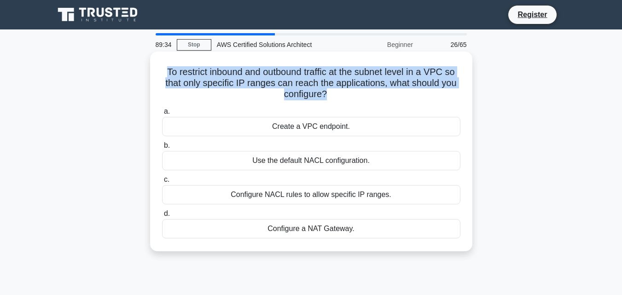
click at [320, 85] on h5 "To restrict inbound and outbound traffic at the subnet level in a VPC so that o…" at bounding box center [311, 83] width 300 height 34
click at [321, 84] on h5 "To restrict inbound and outbound traffic at the subnet level in a VPC so that o…" at bounding box center [311, 83] width 300 height 34
drag, startPoint x: 156, startPoint y: 75, endPoint x: 337, endPoint y: 99, distance: 183.3
click at [338, 99] on div "To restrict inbound and outbound traffic at the subnet level in a VPC so that o…" at bounding box center [311, 151] width 315 height 192
click at [307, 92] on h5 "To restrict inbound and outbound traffic at the subnet level in a VPC so that o…" at bounding box center [311, 83] width 300 height 34
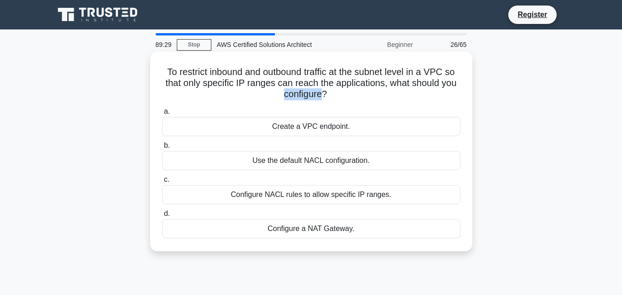
click at [307, 92] on h5 "To restrict inbound and outbound traffic at the subnet level in a VPC so that o…" at bounding box center [311, 83] width 300 height 34
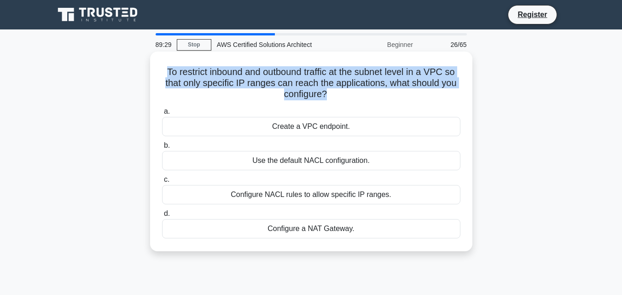
click at [307, 92] on h5 "To restrict inbound and outbound traffic at the subnet level in a VPC so that o…" at bounding box center [311, 83] width 300 height 34
click at [294, 100] on h5 "To restrict inbound and outbound traffic at the subnet level in a VPC so that o…" at bounding box center [311, 83] width 300 height 34
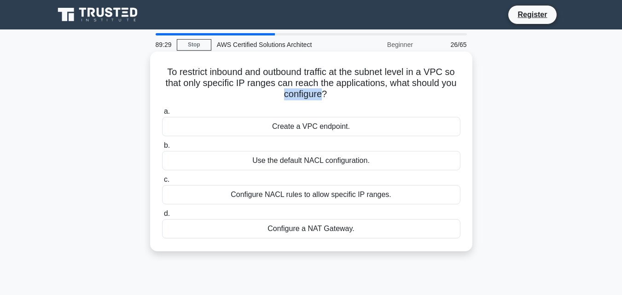
click at [294, 100] on h5 "To restrict inbound and outbound traffic at the subnet level in a VPC so that o…" at bounding box center [311, 83] width 300 height 34
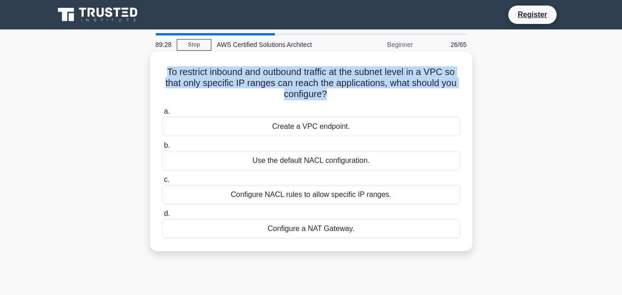
click at [294, 100] on h5 "To restrict inbound and outbound traffic at the subnet level in a VPC so that o…" at bounding box center [311, 83] width 300 height 34
click at [290, 89] on h5 "To restrict inbound and outbound traffic at the subnet level in a VPC so that o…" at bounding box center [311, 83] width 300 height 34
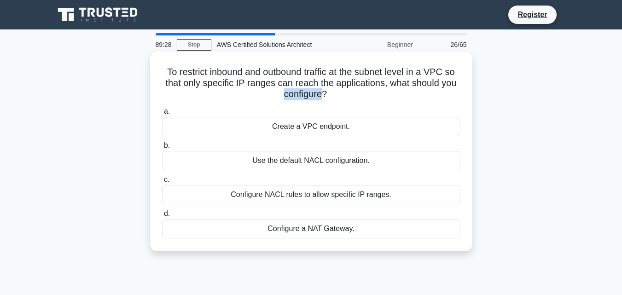
click at [290, 89] on h5 "To restrict inbound and outbound traffic at the subnet level in a VPC so that o…" at bounding box center [311, 83] width 300 height 34
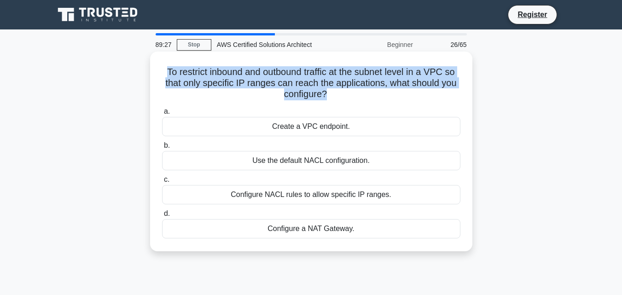
click at [290, 89] on h5 "To restrict inbound and outbound traffic at the subnet level in a VPC so that o…" at bounding box center [311, 83] width 300 height 34
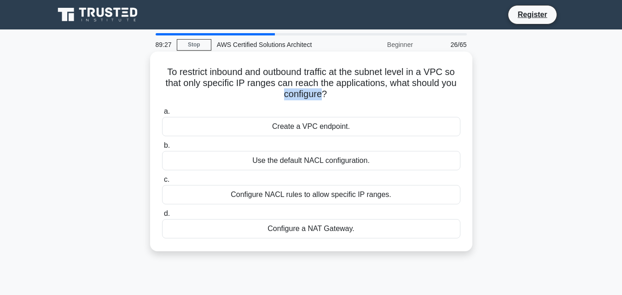
click at [290, 89] on h5 "To restrict inbound and outbound traffic at the subnet level in a VPC so that o…" at bounding box center [311, 83] width 300 height 34
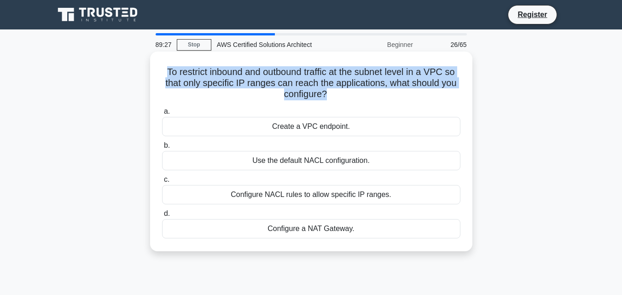
click at [290, 89] on h5 "To restrict inbound and outbound traffic at the subnet level in a VPC so that o…" at bounding box center [311, 83] width 300 height 34
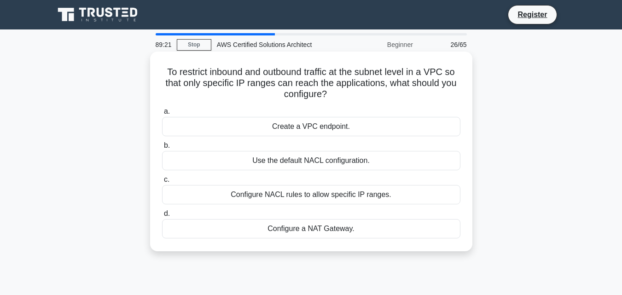
click at [335, 196] on div "Configure NACL rules to allow specific IP ranges." at bounding box center [311, 194] width 298 height 19
click at [162, 183] on input "c. Configure NACL rules to allow specific IP ranges." at bounding box center [162, 180] width 0 height 6
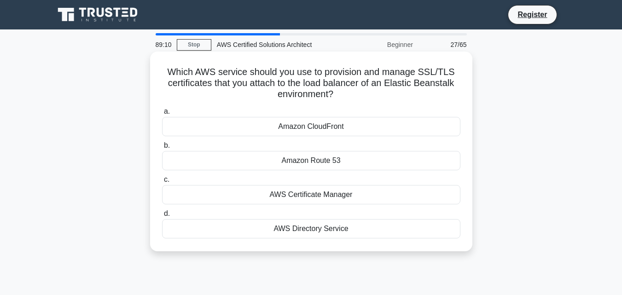
drag, startPoint x: 160, startPoint y: 66, endPoint x: 335, endPoint y: 94, distance: 177.7
click at [335, 94] on div "Which AWS service should you use to provision and manage SSL/TLS certificates t…" at bounding box center [311, 151] width 315 height 192
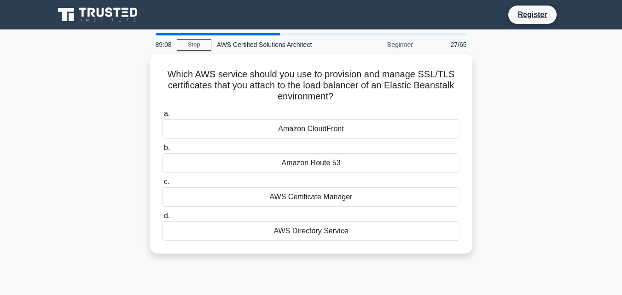
click at [149, 88] on div "Which AWS service should you use to provision and manage SSL/TLS certificates t…" at bounding box center [311, 159] width 525 height 211
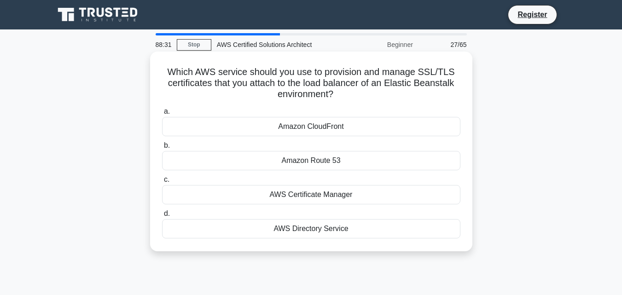
drag, startPoint x: 163, startPoint y: 72, endPoint x: 334, endPoint y: 98, distance: 172.7
click at [334, 98] on h5 "Which AWS service should you use to provision and manage SSL/TLS certificates t…" at bounding box center [311, 83] width 300 height 34
copy h5 "Which AWS service should you use to provision and manage SSL/TLS certificates t…"
click at [340, 198] on div "AWS Certificate Manager" at bounding box center [311, 194] width 298 height 19
click at [162, 183] on input "c. AWS Certificate Manager" at bounding box center [162, 180] width 0 height 6
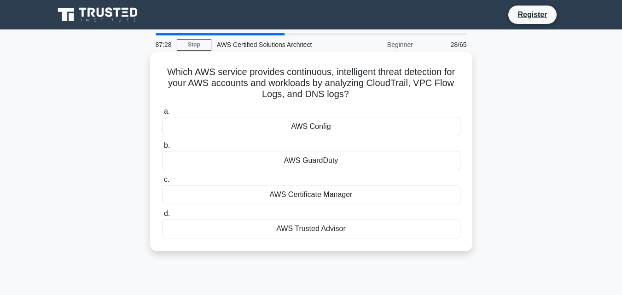
click at [383, 157] on div "AWS GuardDuty" at bounding box center [311, 160] width 298 height 19
click at [162, 149] on input "b. AWS GuardDuty" at bounding box center [162, 146] width 0 height 6
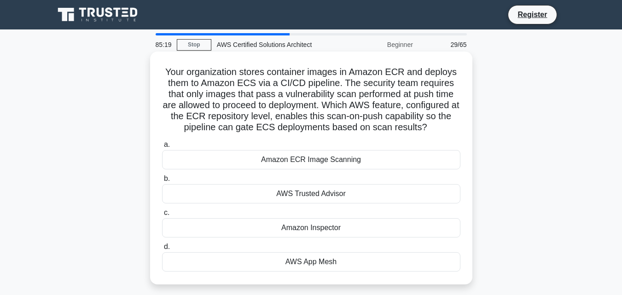
click at [313, 197] on div "AWS Trusted Advisor" at bounding box center [311, 193] width 298 height 19
click at [162, 182] on input "b. AWS Trusted Advisor" at bounding box center [162, 179] width 0 height 6
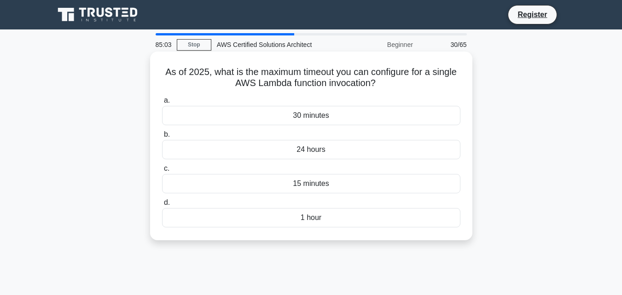
click at [309, 185] on div "15 minutes" at bounding box center [311, 183] width 298 height 19
click at [162, 172] on input "c. 15 minutes" at bounding box center [162, 169] width 0 height 6
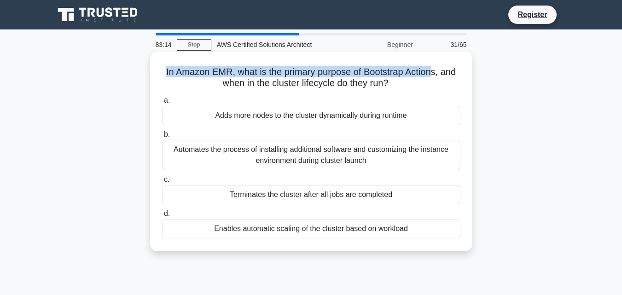
drag, startPoint x: 155, startPoint y: 72, endPoint x: 436, endPoint y: 62, distance: 281.9
click at [436, 62] on div "In Amazon EMR, what is the primary purpose of Bootstrap Actions, and when in th…" at bounding box center [311, 151] width 315 height 192
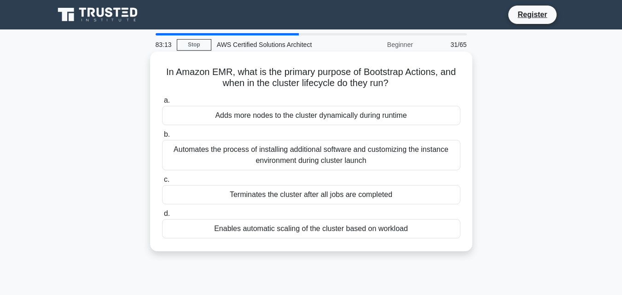
click at [293, 85] on h5 "In Amazon EMR, what is the primary purpose of Bootstrap Actions, and when in th…" at bounding box center [311, 77] width 300 height 23
click at [266, 84] on h5 "In Amazon EMR, what is the primary purpose of Bootstrap Actions, and when in th…" at bounding box center [311, 77] width 300 height 23
click at [230, 77] on h5 "In Amazon EMR, what is the primary purpose of Bootstrap Actions, and when in th…" at bounding box center [311, 77] width 300 height 23
click at [229, 77] on h5 "In Amazon EMR, what is the primary purpose of Bootstrap Actions, and when in th…" at bounding box center [311, 77] width 300 height 23
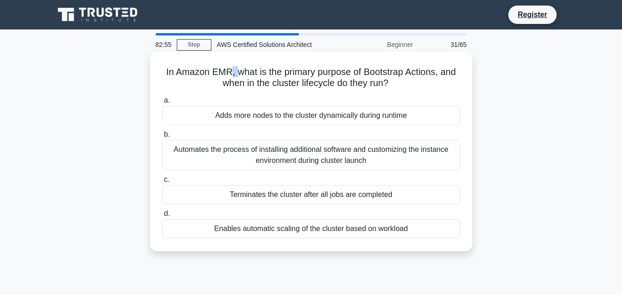
click at [229, 77] on h5 "In Amazon EMR, what is the primary purpose of Bootstrap Actions, and when in th…" at bounding box center [311, 77] width 300 height 23
click at [334, 147] on div "Automates the process of installing additional software and customizing the ins…" at bounding box center [311, 155] width 298 height 30
click at [162, 138] on input "b. Automates the process of installing additional software and customizing the …" at bounding box center [162, 135] width 0 height 6
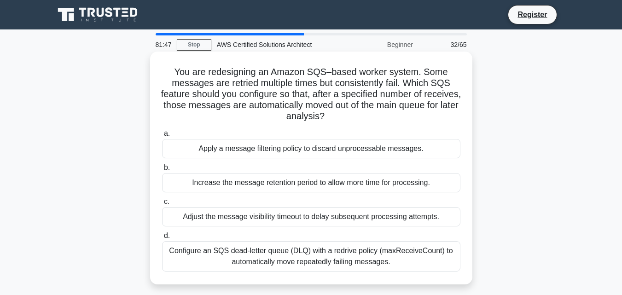
drag, startPoint x: 164, startPoint y: 64, endPoint x: 388, endPoint y: 119, distance: 231.4
click at [388, 119] on div "You are redesigning an Amazon SQS–based worker system. Some messages are retrie…" at bounding box center [311, 168] width 315 height 226
copy h5 "You are redesigning an Amazon SQS–based worker system. Some messages are retrie…"
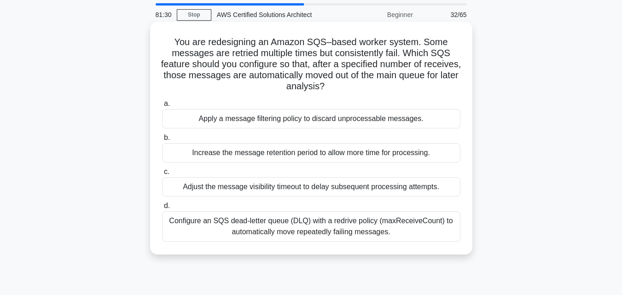
scroll to position [46, 0]
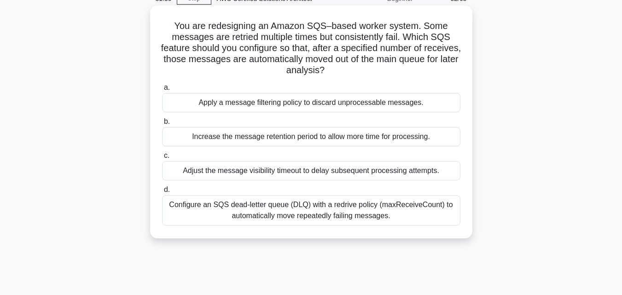
click at [237, 205] on div "Configure an SQS dead-letter queue (DLQ) with a redrive policy (maxReceiveCount…" at bounding box center [311, 210] width 298 height 30
click at [162, 193] on input "d. Configure an SQS dead-letter queue (DLQ) with a redrive policy (maxReceiveCo…" at bounding box center [162, 190] width 0 height 6
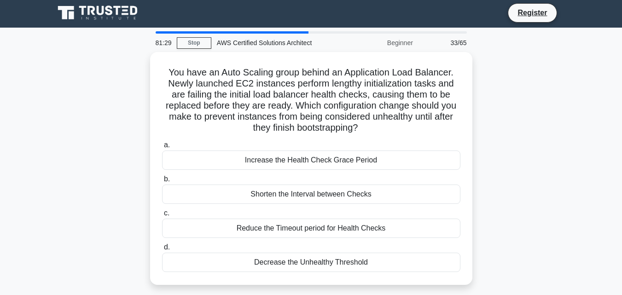
scroll to position [0, 0]
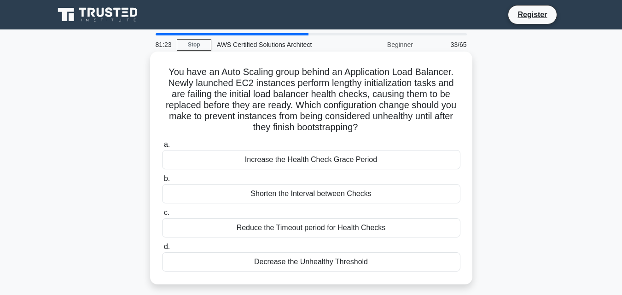
drag, startPoint x: 165, startPoint y: 66, endPoint x: 367, endPoint y: 124, distance: 209.7
click at [367, 124] on h5 "You have an Auto Scaling group behind an Application Load Balancer. Newly launc…" at bounding box center [311, 99] width 300 height 67
click at [365, 124] on icon at bounding box center [361, 127] width 8 height 11
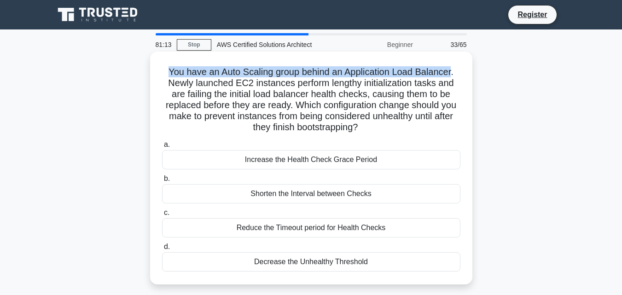
drag, startPoint x: 159, startPoint y: 75, endPoint x: 454, endPoint y: 76, distance: 294.6
click at [454, 76] on div "You have an Auto Scaling group behind an Application Load Balancer. Newly launc…" at bounding box center [311, 168] width 315 height 226
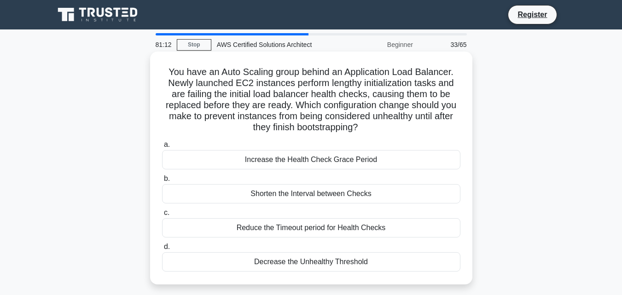
click at [168, 93] on h5 "You have an Auto Scaling group behind an Application Load Balancer. Newly launc…" at bounding box center [311, 99] width 300 height 67
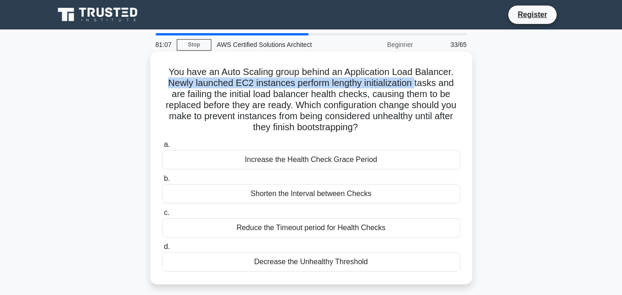
drag, startPoint x: 164, startPoint y: 86, endPoint x: 418, endPoint y: 87, distance: 254.1
click at [418, 87] on h5 "You have an Auto Scaling group behind an Application Load Balancer. Newly launc…" at bounding box center [311, 99] width 300 height 67
click at [300, 87] on h5 "You have an Auto Scaling group behind an Application Load Balancer. Newly launc…" at bounding box center [311, 99] width 300 height 67
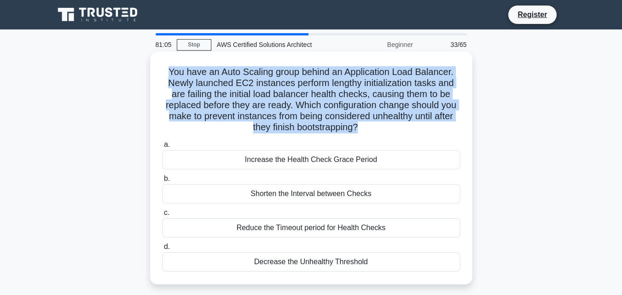
click at [300, 87] on h5 "You have an Auto Scaling group behind an Application Load Balancer. Newly launc…" at bounding box center [311, 99] width 300 height 67
click at [456, 85] on h5 "You have an Auto Scaling group behind an Application Load Balancer. Newly launc…" at bounding box center [311, 99] width 300 height 67
click at [236, 108] on h5 "You have an Auto Scaling group behind an Application Load Balancer. Newly launc…" at bounding box center [311, 99] width 300 height 67
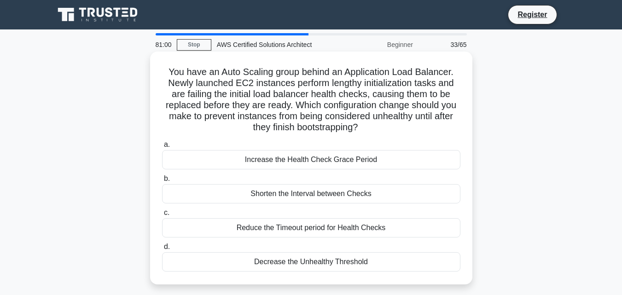
drag, startPoint x: 167, startPoint y: 93, endPoint x: 364, endPoint y: 127, distance: 199.9
click at [364, 127] on h5 "You have an Auto Scaling group behind an Application Load Balancer. Newly launc…" at bounding box center [311, 99] width 300 height 67
click at [243, 123] on h5 "You have an Auto Scaling group behind an Application Load Balancer. Newly launc…" at bounding box center [311, 99] width 300 height 67
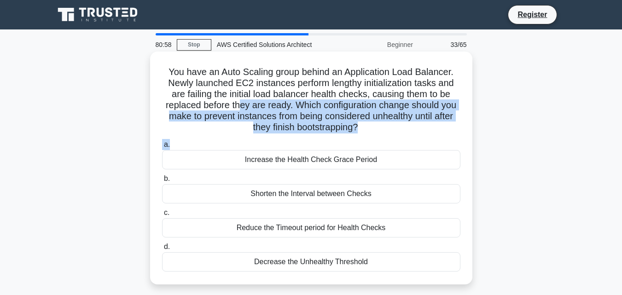
drag, startPoint x: 239, startPoint y: 103, endPoint x: 360, endPoint y: 140, distance: 127.2
click at [360, 140] on div "You have an Auto Scaling group behind an Application Load Balancer. Newly launc…" at bounding box center [311, 168] width 315 height 226
click at [377, 140] on label "a. Increase the Health Check Grace Period" at bounding box center [311, 154] width 298 height 30
click at [162, 142] on input "a. Increase the Health Check Grace Period" at bounding box center [162, 145] width 0 height 6
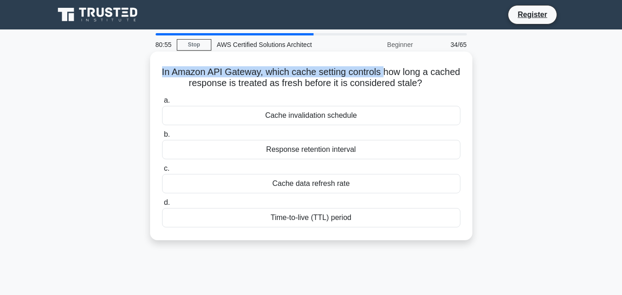
drag, startPoint x: 169, startPoint y: 65, endPoint x: 400, endPoint y: 69, distance: 231.1
click at [400, 68] on div "In Amazon API Gateway, which cache setting controls how long a cached response …" at bounding box center [311, 145] width 315 height 181
click at [396, 69] on h5 "In Amazon API Gateway, which cache setting controls how long a cached response …" at bounding box center [311, 77] width 300 height 23
click at [395, 69] on h5 "In Amazon API Gateway, which cache setting controls how long a cached response …" at bounding box center [311, 77] width 300 height 23
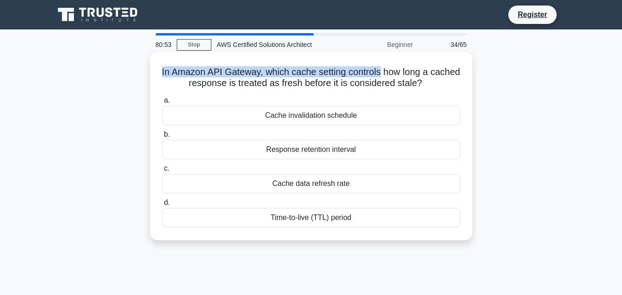
drag, startPoint x: 394, startPoint y: 69, endPoint x: 438, endPoint y: 79, distance: 44.9
click at [394, 70] on h5 "In Amazon API Gateway, which cache setting controls how long a cached response …" at bounding box center [311, 77] width 300 height 23
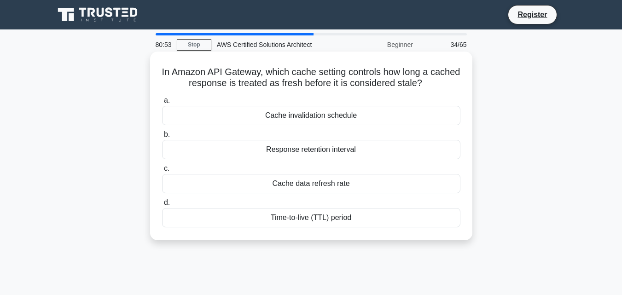
click at [447, 72] on h5 "In Amazon API Gateway, which cache setting controls how long a cached response …" at bounding box center [311, 77] width 300 height 23
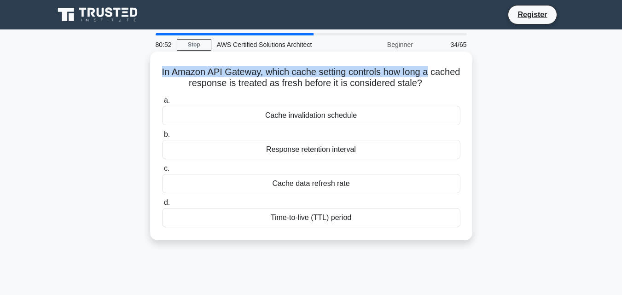
drag, startPoint x: 450, startPoint y: 77, endPoint x: 162, endPoint y: 69, distance: 287.8
click at [162, 69] on h5 "In Amazon API Gateway, which cache setting controls how long a cached response …" at bounding box center [311, 77] width 300 height 23
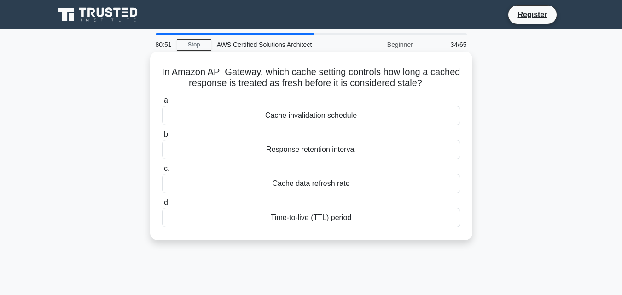
click at [184, 87] on h5 "In Amazon API Gateway, which cache setting controls how long a cached response …" at bounding box center [311, 77] width 300 height 23
drag, startPoint x: 470, startPoint y: 80, endPoint x: 168, endPoint y: 69, distance: 303.1
click at [169, 69] on div "In Amazon API Gateway, which cache setting controls how long a cached response …" at bounding box center [311, 146] width 322 height 189
click at [166, 67] on h5 "In Amazon API Gateway, which cache setting controls how long a cached response …" at bounding box center [311, 77] width 300 height 23
click at [168, 69] on h5 "In Amazon API Gateway, which cache setting controls how long a cached response …" at bounding box center [311, 77] width 300 height 23
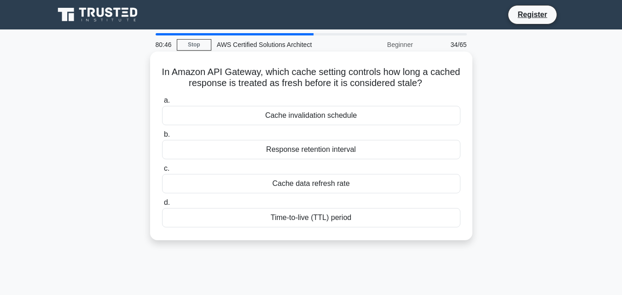
drag, startPoint x: 176, startPoint y: 69, endPoint x: 455, endPoint y: 83, distance: 279.8
click at [455, 83] on h5 "In Amazon API Gateway, which cache setting controls how long a cached response …" at bounding box center [311, 77] width 300 height 23
click at [428, 85] on h5 "In Amazon API Gateway, which cache setting controls how long a cached response …" at bounding box center [311, 77] width 300 height 23
drag, startPoint x: 166, startPoint y: 65, endPoint x: 451, endPoint y: 80, distance: 285.3
click at [451, 80] on div "In Amazon API Gateway, which cache setting controls how long a cached response …" at bounding box center [311, 145] width 315 height 181
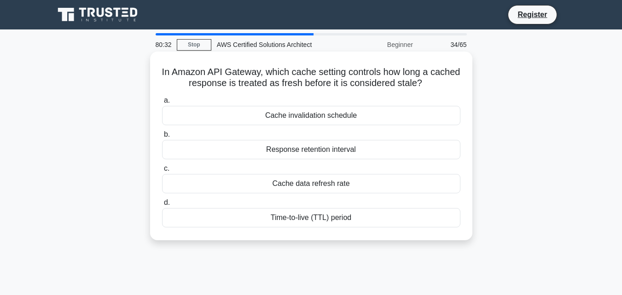
click at [344, 218] on div "Time-to-live (TTL) period" at bounding box center [311, 217] width 298 height 19
click at [162, 206] on input "d. Time-to-live (TTL) period" at bounding box center [162, 203] width 0 height 6
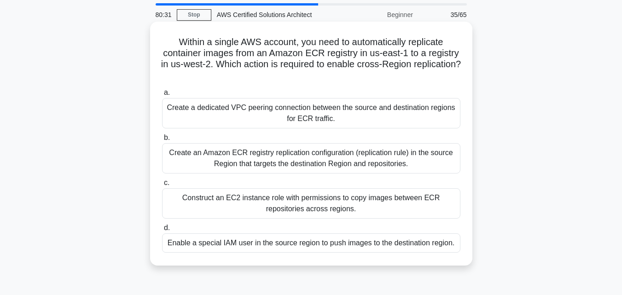
scroll to position [46, 0]
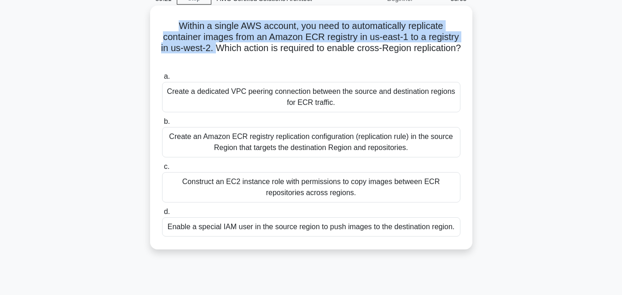
drag, startPoint x: 176, startPoint y: 23, endPoint x: 240, endPoint y: 49, distance: 69.2
click at [240, 49] on h5 "Within a single AWS account, you need to automatically replicate container imag…" at bounding box center [311, 42] width 300 height 45
click at [368, 92] on div "Create a dedicated VPC peering connection between the source and destination re…" at bounding box center [311, 97] width 298 height 30
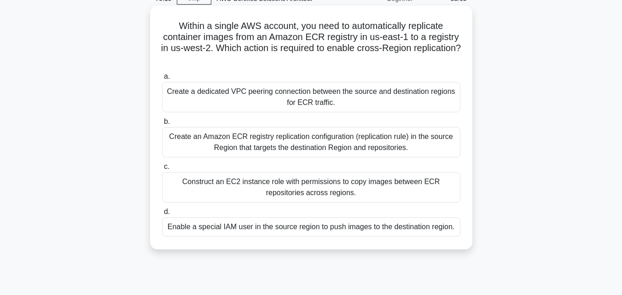
click at [162, 80] on input "a. Create a dedicated VPC peering connection between the source and destination…" at bounding box center [162, 77] width 0 height 6
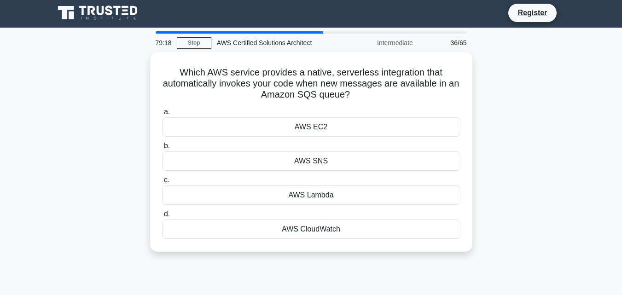
scroll to position [0, 0]
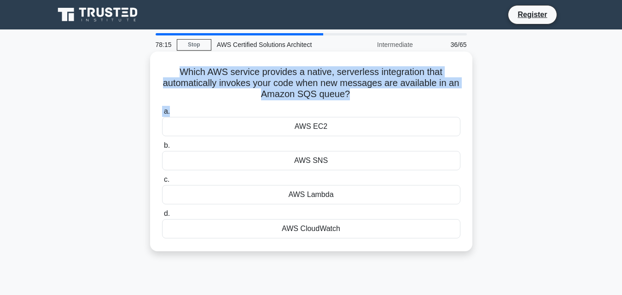
drag, startPoint x: 178, startPoint y: 70, endPoint x: 347, endPoint y: 104, distance: 172.7
click at [347, 104] on div "Which AWS service provides a native, serverless integration that automatically …" at bounding box center [311, 151] width 315 height 192
copy div "Which AWS service provides a native, serverless integration that automatically …"
click at [327, 81] on h5 "Which AWS service provides a native, serverless integration that automatically …" at bounding box center [311, 83] width 300 height 34
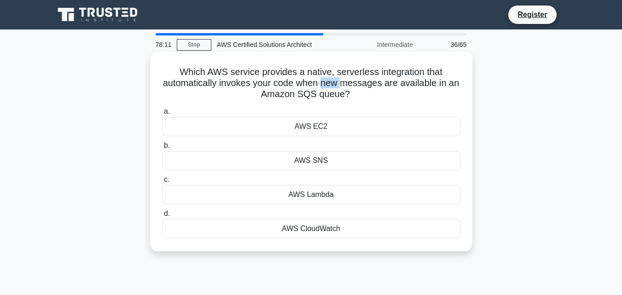
click at [327, 81] on h5 "Which AWS service provides a native, serverless integration that automatically …" at bounding box center [311, 83] width 300 height 34
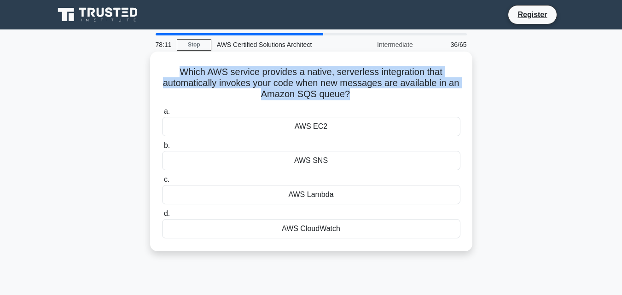
click at [327, 81] on h5 "Which AWS service provides a native, serverless integration that automatically …" at bounding box center [311, 83] width 300 height 34
click at [285, 87] on h5 "Which AWS service provides a native, serverless integration that automatically …" at bounding box center [311, 83] width 300 height 34
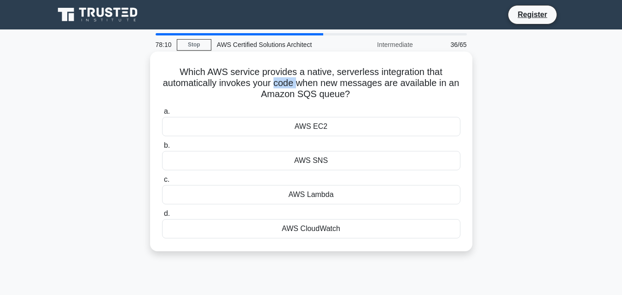
click at [285, 87] on h5 "Which AWS service provides a native, serverless integration that automatically …" at bounding box center [311, 83] width 300 height 34
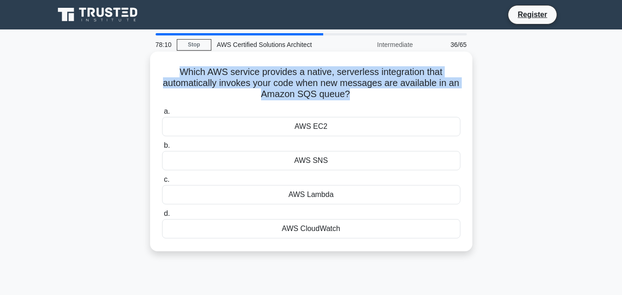
drag, startPoint x: 285, startPoint y: 87, endPoint x: 258, endPoint y: 88, distance: 26.7
click at [284, 87] on h5 "Which AWS service provides a native, serverless integration that automatically …" at bounding box center [311, 83] width 300 height 34
click at [257, 88] on h5 "Which AWS service provides a native, serverless integration that automatically …" at bounding box center [311, 83] width 300 height 34
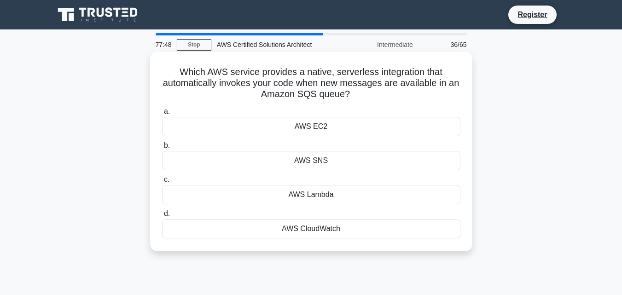
drag, startPoint x: 163, startPoint y: 69, endPoint x: 361, endPoint y: 99, distance: 200.7
click at [362, 99] on h5 "Which AWS service provides a native, serverless integration that automatically …" at bounding box center [311, 83] width 300 height 34
click at [348, 98] on h5 "Which AWS service provides a native, serverless integration that automatically …" at bounding box center [311, 83] width 300 height 34
click at [324, 196] on div "AWS Lambda" at bounding box center [311, 194] width 298 height 19
click at [162, 183] on input "c. AWS Lambda" at bounding box center [162, 180] width 0 height 6
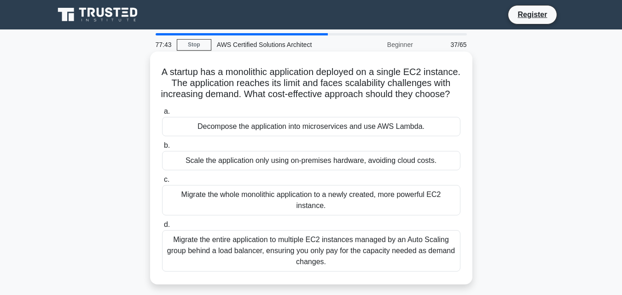
drag, startPoint x: 172, startPoint y: 73, endPoint x: 354, endPoint y: 108, distance: 185.6
click at [354, 100] on h5 "A startup has a monolithic application deployed on a single EC2 instance. The a…" at bounding box center [311, 83] width 300 height 34
click at [321, 100] on h5 "A startup has a monolithic application deployed on a single EC2 instance. The a…" at bounding box center [311, 83] width 300 height 34
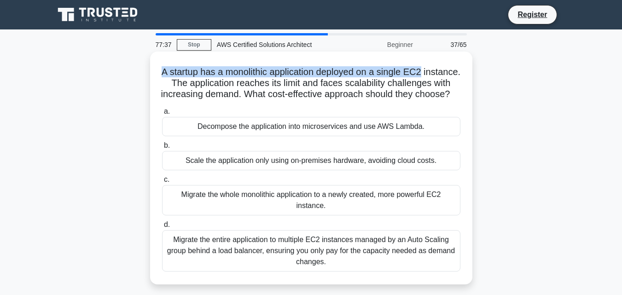
drag, startPoint x: 164, startPoint y: 73, endPoint x: 450, endPoint y: 69, distance: 285.4
click at [450, 69] on h5 "A startup has a monolithic application deployed on a single EC2 instance. The a…" at bounding box center [311, 83] width 300 height 34
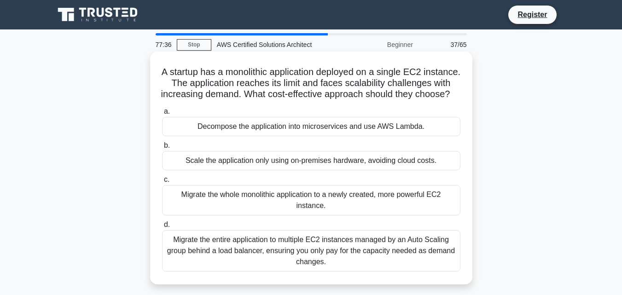
click at [249, 88] on h5 "A startup has a monolithic application deployed on a single EC2 instance. The a…" at bounding box center [311, 83] width 300 height 34
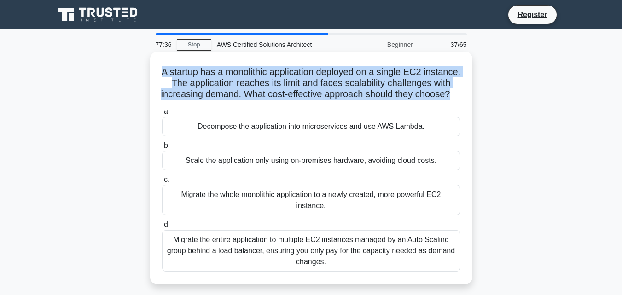
click at [248, 88] on h5 "A startup has a monolithic application deployed on a single EC2 instance. The a…" at bounding box center [311, 83] width 300 height 34
click at [250, 95] on h5 "A startup has a monolithic application deployed on a single EC2 instance. The a…" at bounding box center [311, 83] width 300 height 34
click at [287, 82] on h5 "A startup has a monolithic application deployed on a single EC2 instance. The a…" at bounding box center [311, 83] width 300 height 34
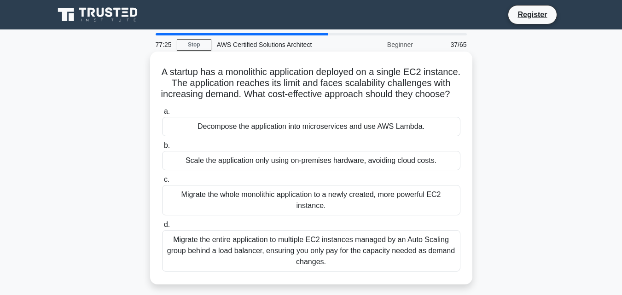
click at [363, 80] on h5 "A startup has a monolithic application deployed on a single EC2 instance. The a…" at bounding box center [311, 83] width 300 height 34
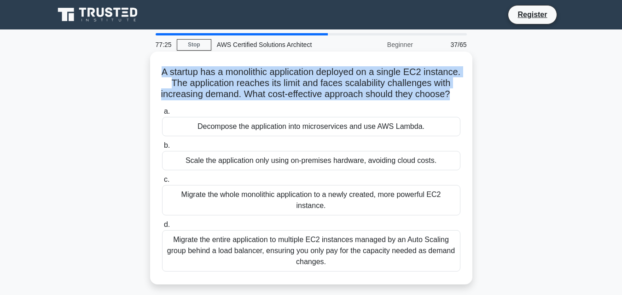
click at [363, 80] on h5 "A startup has a monolithic application deployed on a single EC2 instance. The a…" at bounding box center [311, 83] width 300 height 34
click at [202, 100] on h5 "A startup has a monolithic application deployed on a single EC2 instance. The a…" at bounding box center [311, 83] width 300 height 34
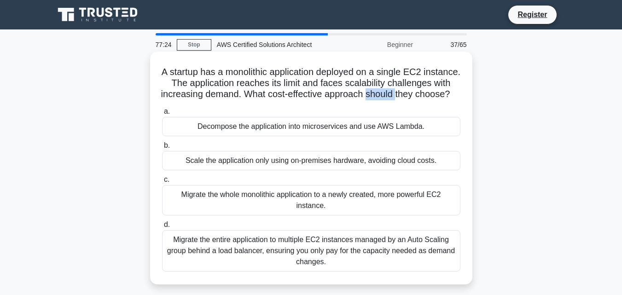
click at [202, 100] on h5 "A startup has a monolithic application deployed on a single EC2 instance. The a…" at bounding box center [311, 83] width 300 height 34
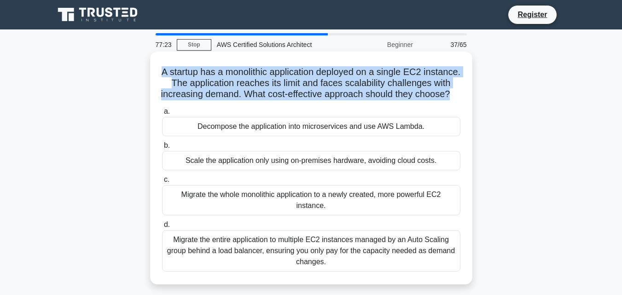
click at [202, 100] on h5 "A startup has a monolithic application deployed on a single EC2 instance. The a…" at bounding box center [311, 83] width 300 height 34
click at [278, 82] on h5 "A startup has a monolithic application deployed on a single EC2 instance. The a…" at bounding box center [311, 83] width 300 height 34
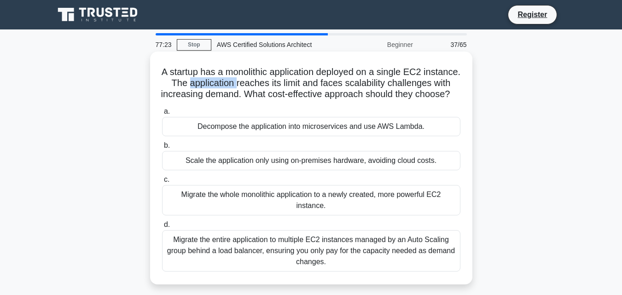
click at [278, 82] on h5 "A startup has a monolithic application deployed on a single EC2 instance. The a…" at bounding box center [311, 83] width 300 height 34
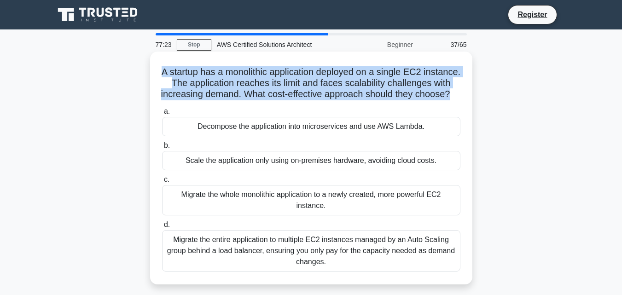
click at [278, 82] on h5 "A startup has a monolithic application deployed on a single EC2 instance. The a…" at bounding box center [311, 83] width 300 height 34
click at [317, 81] on h5 "A startup has a monolithic application deployed on a single EC2 instance. The a…" at bounding box center [311, 83] width 300 height 34
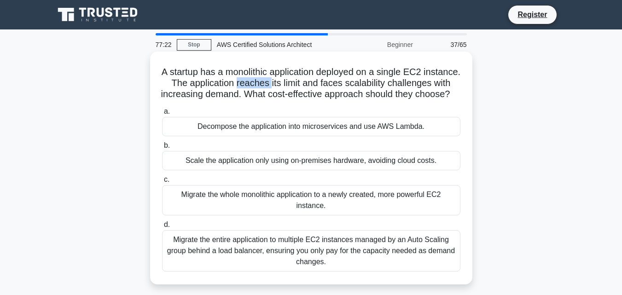
click at [317, 81] on h5 "A startup has a monolithic application deployed on a single EC2 instance. The a…" at bounding box center [311, 83] width 300 height 34
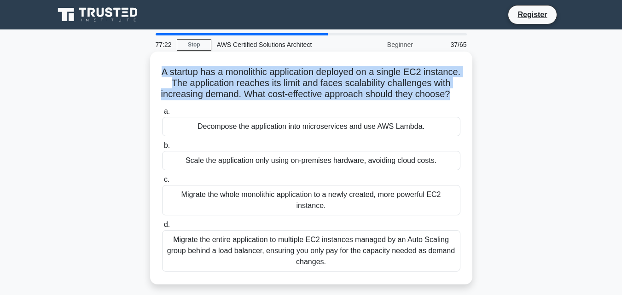
click at [317, 81] on h5 "A startup has a monolithic application deployed on a single EC2 instance. The a…" at bounding box center [311, 83] width 300 height 34
click at [326, 91] on h5 "A startup has a monolithic application deployed on a single EC2 instance. The a…" at bounding box center [311, 83] width 300 height 34
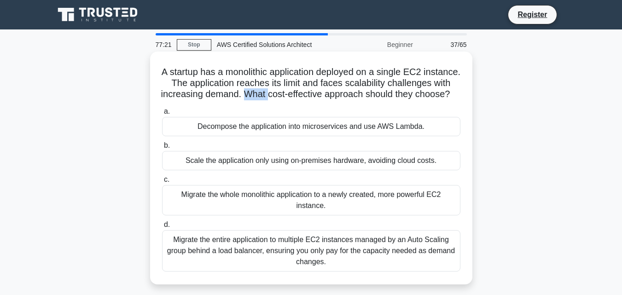
click at [326, 91] on h5 "A startup has a monolithic application deployed on a single EC2 instance. The a…" at bounding box center [311, 83] width 300 height 34
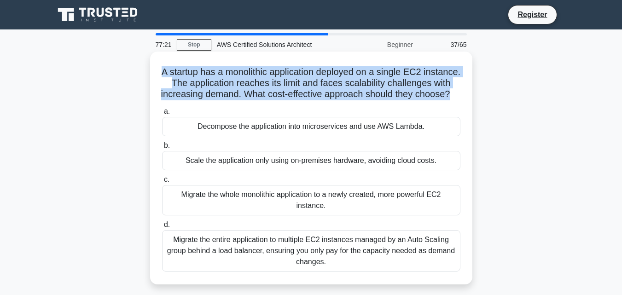
click at [326, 91] on h5 "A startup has a monolithic application deployed on a single EC2 instance. The a…" at bounding box center [311, 83] width 300 height 34
click at [277, 81] on h5 "A startup has a monolithic application deployed on a single EC2 instance. The a…" at bounding box center [311, 83] width 300 height 34
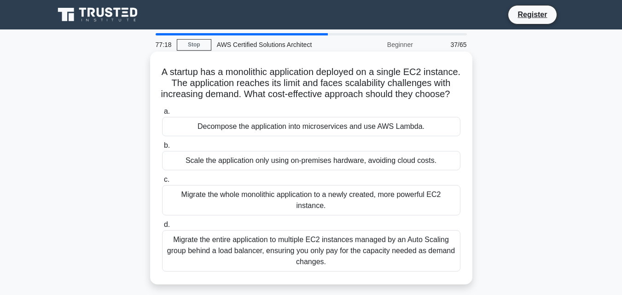
click at [276, 81] on h5 "A startup has a monolithic application deployed on a single EC2 instance. The a…" at bounding box center [311, 83] width 300 height 34
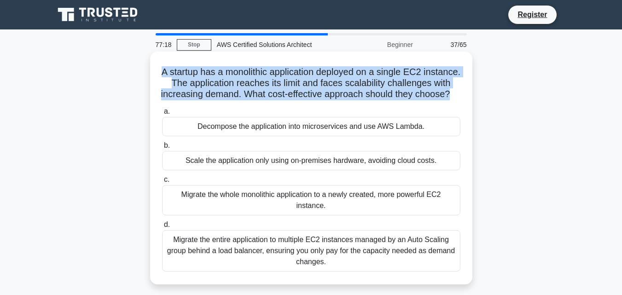
click at [275, 82] on h5 "A startup has a monolithic application deployed on a single EC2 instance. The a…" at bounding box center [311, 83] width 300 height 34
click at [280, 81] on h5 "A startup has a monolithic application deployed on a single EC2 instance. The a…" at bounding box center [311, 83] width 300 height 34
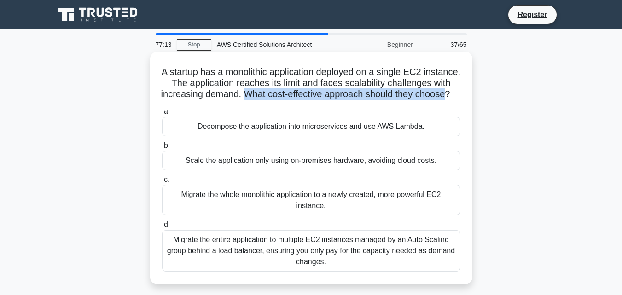
drag, startPoint x: 326, startPoint y: 97, endPoint x: 342, endPoint y: 107, distance: 19.2
click at [342, 100] on h5 "A startup has a monolithic application deployed on a single EC2 instance. The a…" at bounding box center [311, 83] width 300 height 34
click at [308, 100] on h5 "A startup has a monolithic application deployed on a single EC2 instance. The a…" at bounding box center [311, 83] width 300 height 34
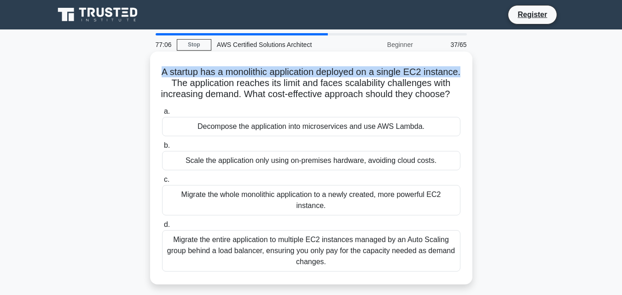
drag, startPoint x: 174, startPoint y: 69, endPoint x: 219, endPoint y: 82, distance: 46.7
click at [219, 82] on h5 "A startup has a monolithic application deployed on a single EC2 instance. The a…" at bounding box center [311, 83] width 300 height 34
click at [239, 65] on div "A startup has a monolithic application deployed on a single EC2 instance. The a…" at bounding box center [311, 168] width 315 height 226
click at [186, 74] on h5 "A startup has a monolithic application deployed on a single EC2 instance. The a…" at bounding box center [311, 83] width 300 height 34
drag, startPoint x: 180, startPoint y: 72, endPoint x: 219, endPoint y: 81, distance: 39.6
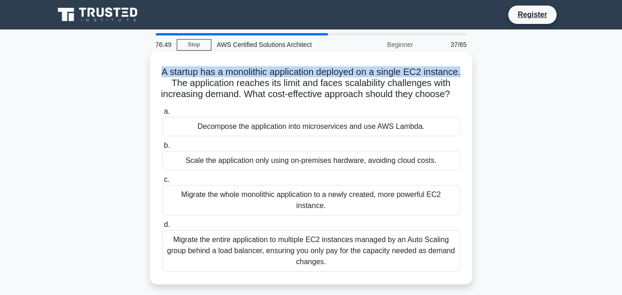
click at [219, 81] on h5 "A startup has a monolithic application deployed on a single EC2 instance. The a…" at bounding box center [311, 83] width 300 height 34
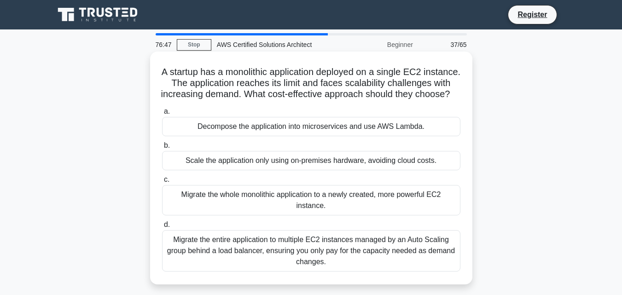
click at [238, 81] on h5 "A startup has a monolithic application deployed on a single EC2 instance. The a…" at bounding box center [311, 83] width 300 height 34
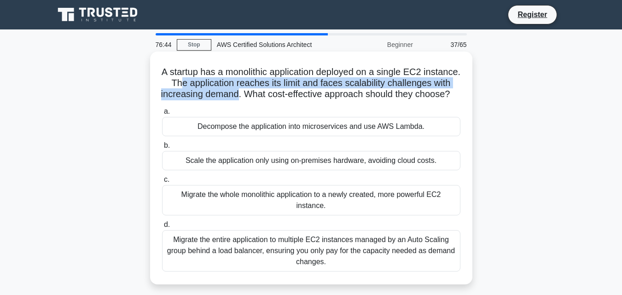
drag, startPoint x: 230, startPoint y: 84, endPoint x: 319, endPoint y: 97, distance: 89.8
click at [319, 97] on h5 "A startup has a monolithic application deployed on a single EC2 instance. The a…" at bounding box center [311, 83] width 300 height 34
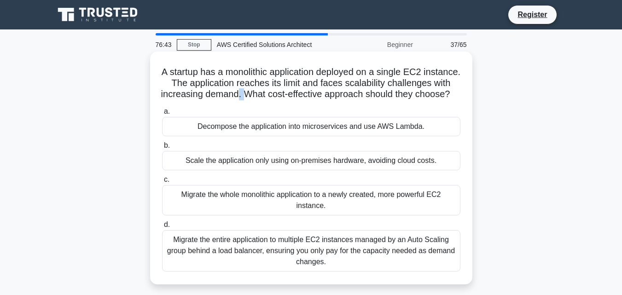
click at [319, 97] on h5 "A startup has a monolithic application deployed on a single EC2 instance. The a…" at bounding box center [311, 83] width 300 height 34
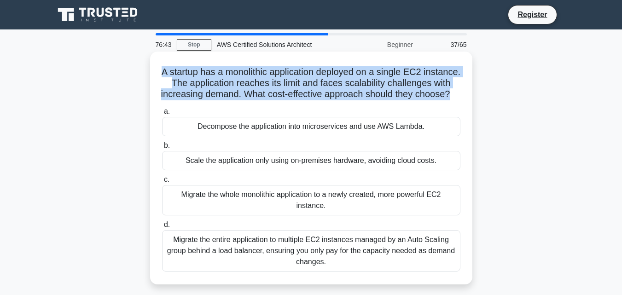
click at [319, 97] on h5 "A startup has a monolithic application deployed on a single EC2 instance. The a…" at bounding box center [311, 83] width 300 height 34
click at [319, 99] on h5 "A startup has a monolithic application deployed on a single EC2 instance. The a…" at bounding box center [311, 83] width 300 height 34
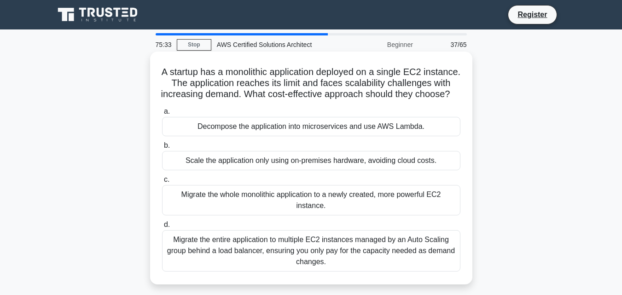
click at [383, 136] on div "Decompose the application into microservices and use AWS Lambda." at bounding box center [311, 126] width 298 height 19
click at [162, 115] on input "a. Decompose the application into microservices and use AWS Lambda." at bounding box center [162, 112] width 0 height 6
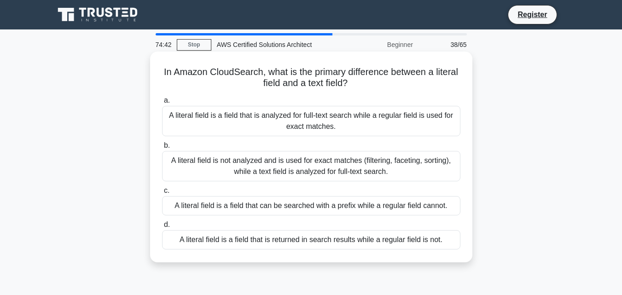
click at [343, 125] on div "A literal field is a field that is analyzed for full-text search while a regula…" at bounding box center [311, 121] width 298 height 30
click at [162, 104] on input "a. A literal field is a field that is analyzed for full-text search while a reg…" at bounding box center [162, 101] width 0 height 6
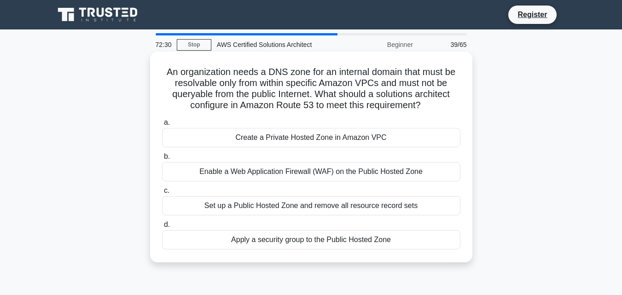
click at [313, 78] on h5 "An organization needs a DNS zone for an internal domain that must be resolvable…" at bounding box center [311, 88] width 300 height 45
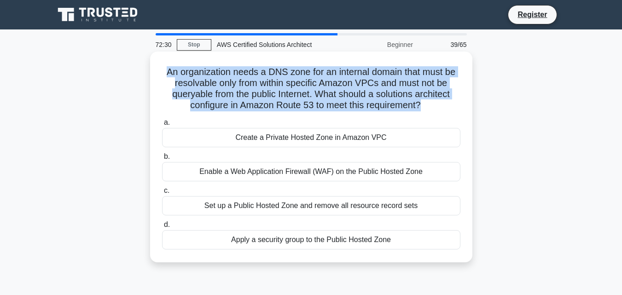
click at [313, 78] on h5 "An organization needs a DNS zone for an internal domain that must be resolvable…" at bounding box center [311, 88] width 300 height 45
click at [409, 73] on h5 "An organization needs a DNS zone for an internal domain that must be resolvable…" at bounding box center [311, 88] width 300 height 45
drag, startPoint x: 148, startPoint y: 68, endPoint x: 417, endPoint y: 118, distance: 273.0
click at [417, 118] on div "An organization needs a DNS zone for an internal domain that must be resolvable…" at bounding box center [311, 165] width 525 height 222
click at [354, 118] on label "a. Create a Private Hosted Zone in Amazon VPC" at bounding box center [311, 132] width 298 height 30
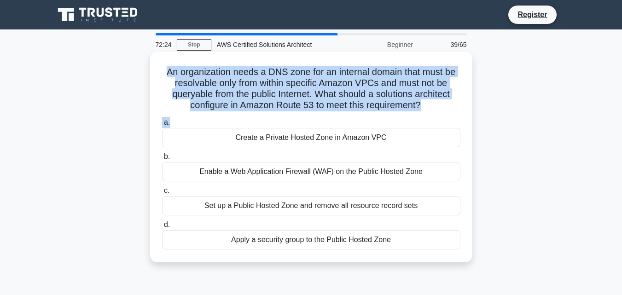
click at [162, 120] on input "a. Create a Private Hosted Zone in Amazon VPC" at bounding box center [162, 123] width 0 height 6
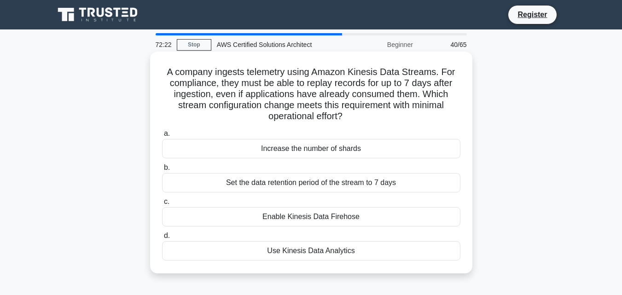
click at [194, 75] on h5 "A company ingests telemetry using Amazon Kinesis Data Streams. For compliance, …" at bounding box center [311, 94] width 300 height 56
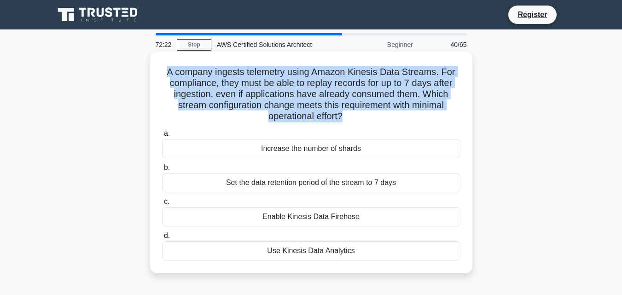
click at [194, 75] on h5 "A company ingests telemetry using Amazon Kinesis Data Streams. For compliance, …" at bounding box center [311, 94] width 300 height 56
click at [299, 99] on h5 "A company ingests telemetry using Amazon Kinesis Data Streams. For compliance, …" at bounding box center [311, 94] width 300 height 56
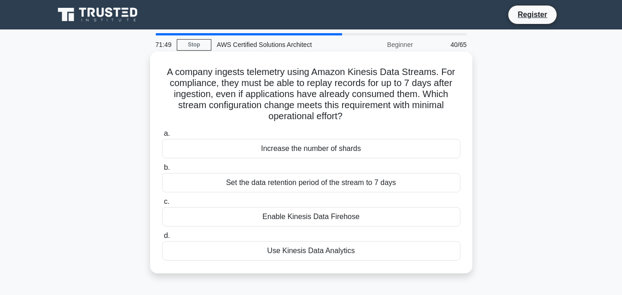
click at [250, 216] on div "Enable Kinesis Data Firehose" at bounding box center [311, 216] width 298 height 19
click at [162, 205] on input "c. Enable Kinesis Data Firehose" at bounding box center [162, 202] width 0 height 6
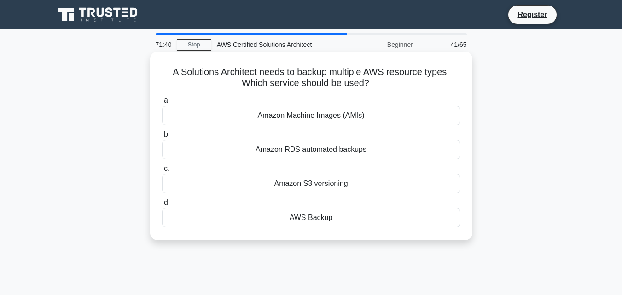
click at [255, 79] on h5 "A Solutions Architect needs to backup multiple AWS resource types. Which servic…" at bounding box center [311, 77] width 300 height 23
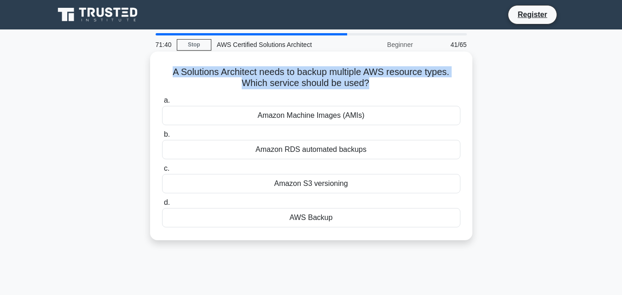
click at [255, 79] on h5 "A Solutions Architect needs to backup multiple AWS resource types. Which servic…" at bounding box center [311, 77] width 300 height 23
click at [318, 75] on h5 "A Solutions Architect needs to backup multiple AWS resource types. Which servic…" at bounding box center [311, 77] width 300 height 23
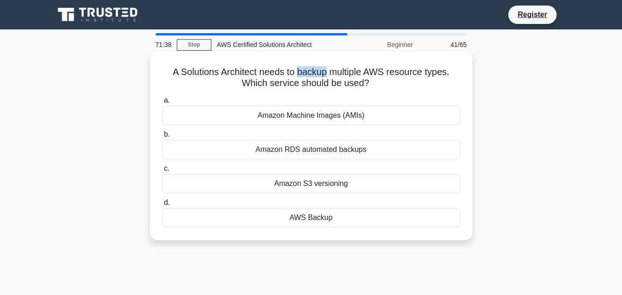
click at [318, 75] on h5 "A Solutions Architect needs to backup multiple AWS resource types. Which servic…" at bounding box center [311, 77] width 300 height 23
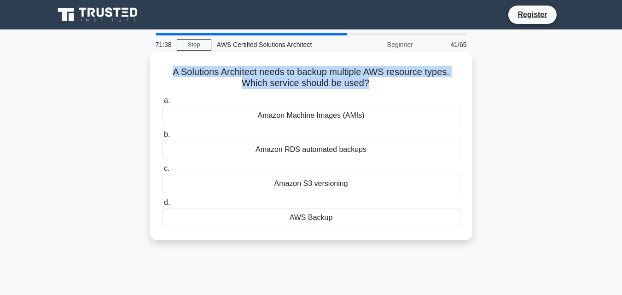
click at [318, 75] on h5 "A Solutions Architect needs to backup multiple AWS resource types. Which servic…" at bounding box center [311, 77] width 300 height 23
click at [318, 76] on h5 "A Solutions Architect needs to backup multiple AWS resource types. Which servic…" at bounding box center [311, 77] width 300 height 23
click at [277, 73] on h5 "A Solutions Architect needs to backup multiple AWS resource types. Which servic…" at bounding box center [311, 77] width 300 height 23
drag, startPoint x: 158, startPoint y: 72, endPoint x: 386, endPoint y: 90, distance: 228.6
click at [386, 90] on div "A Solutions Architect needs to backup multiple AWS resource types. Which servic…" at bounding box center [311, 145] width 315 height 181
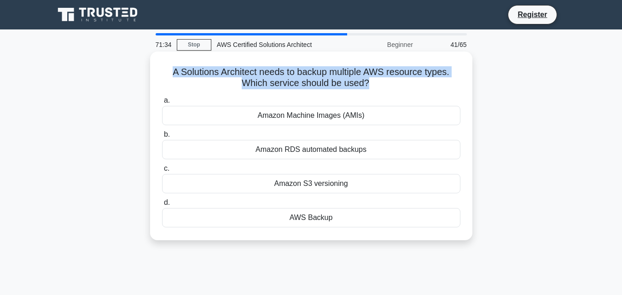
click at [369, 89] on h5 "A Solutions Architect needs to backup multiple AWS resource types. Which servic…" at bounding box center [311, 77] width 300 height 23
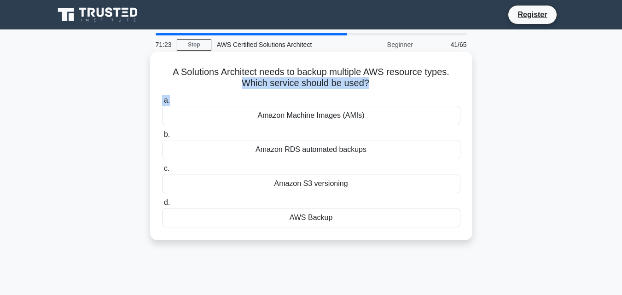
drag, startPoint x: 153, startPoint y: 81, endPoint x: 330, endPoint y: 93, distance: 178.1
click at [330, 93] on div "A Solutions Architect needs to backup multiple AWS resource types. Which servic…" at bounding box center [311, 146] width 322 height 189
click at [368, 93] on div "A Solutions Architect needs to backup multiple AWS resource types. Which servic…" at bounding box center [311, 145] width 315 height 181
click at [327, 226] on div "AWS Backup" at bounding box center [311, 217] width 298 height 19
click at [162, 206] on input "d. AWS Backup" at bounding box center [162, 203] width 0 height 6
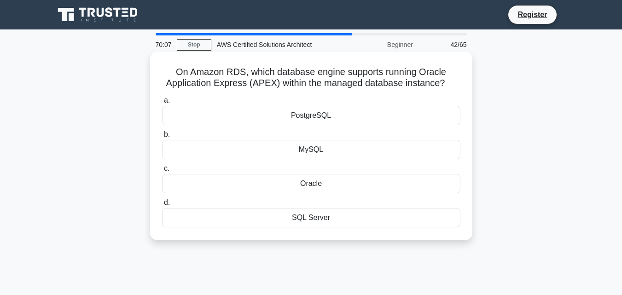
click at [313, 191] on div "Oracle" at bounding box center [311, 183] width 298 height 19
click at [162, 172] on input "c. Oracle" at bounding box center [162, 169] width 0 height 6
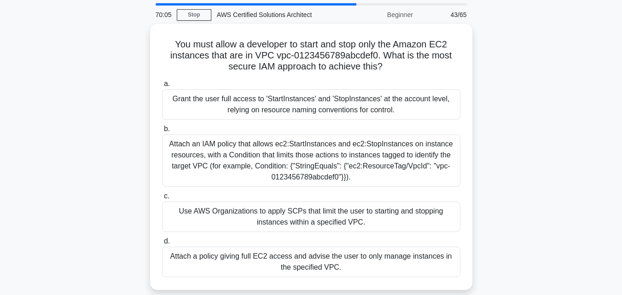
scroll to position [46, 0]
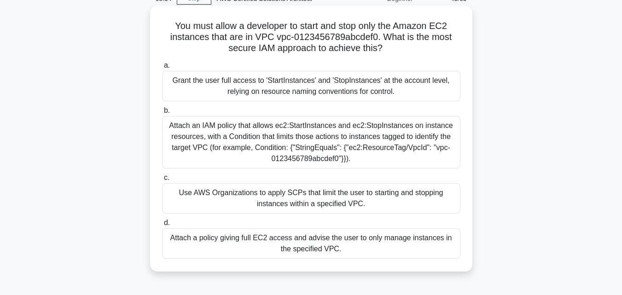
click at [332, 142] on div "Attach an IAM policy that allows ec2:StartInstances and ec2:StopInstances on in…" at bounding box center [311, 142] width 298 height 52
click at [162, 114] on input "b. Attach an IAM policy that allows ec2:StartInstances and ec2:StopInstances on…" at bounding box center [162, 111] width 0 height 6
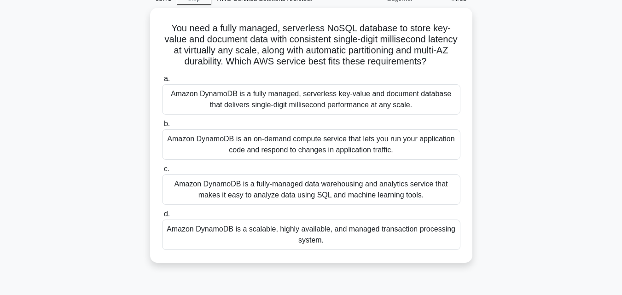
drag, startPoint x: 27, startPoint y: 215, endPoint x: 10, endPoint y: 249, distance: 38.1
click at [110, 61] on div "You need a fully managed, serverless NoSQL database to store key-value and docu…" at bounding box center [311, 141] width 525 height 266
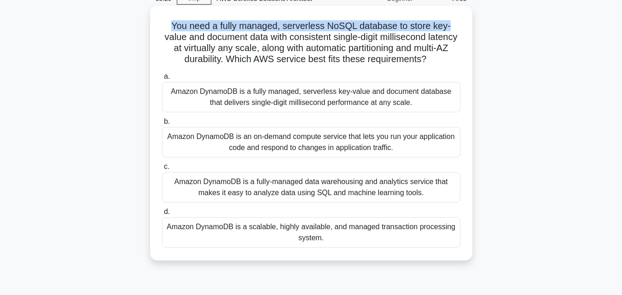
drag, startPoint x: 172, startPoint y: 25, endPoint x: 466, endPoint y: 31, distance: 293.7
click at [466, 31] on div "You need a fully managed, serverless NoSQL database to store key-value and docu…" at bounding box center [311, 133] width 315 height 248
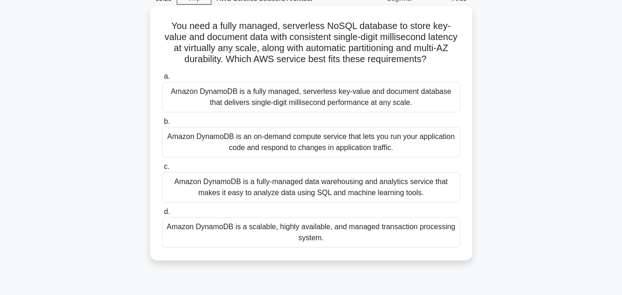
click at [432, 36] on h5 "You need a fully managed, serverless NoSQL database to store key-value and docu…" at bounding box center [311, 42] width 300 height 45
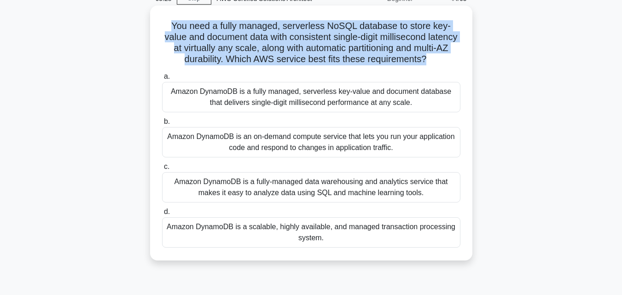
click at [432, 36] on h5 "You need a fully managed, serverless NoSQL database to store key-value and docu…" at bounding box center [311, 42] width 300 height 45
click at [269, 46] on h5 "You need a fully managed, serverless NoSQL database to store key-value and docu…" at bounding box center [311, 42] width 300 height 45
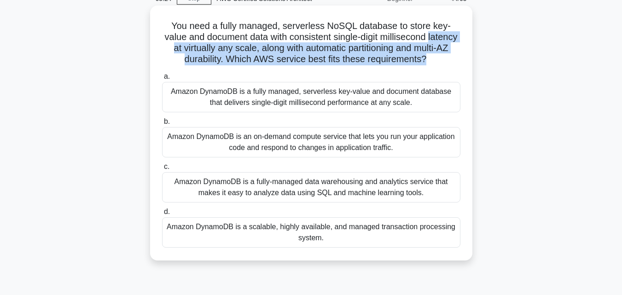
drag, startPoint x: 168, startPoint y: 50, endPoint x: 462, endPoint y: 62, distance: 294.4
click at [462, 62] on div "You need a fully managed, serverless NoSQL database to store key-value and docu…" at bounding box center [311, 133] width 315 height 248
click at [258, 64] on h5 "You need a fully managed, serverless NoSQL database to store key-value and docu…" at bounding box center [311, 42] width 300 height 45
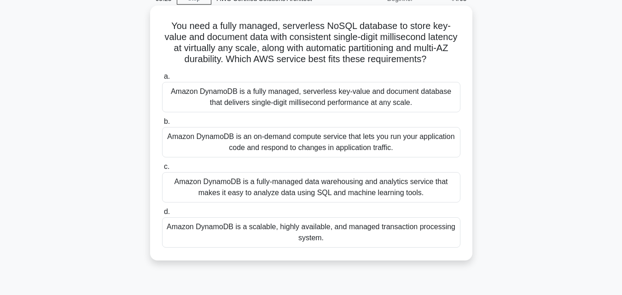
click at [251, 59] on h5 "You need a fully managed, serverless NoSQL database to store key-value and docu…" at bounding box center [311, 42] width 300 height 45
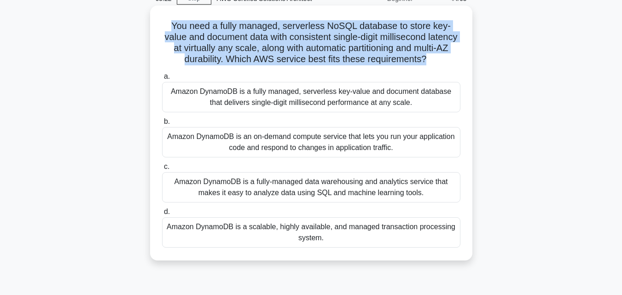
click at [251, 59] on h5 "You need a fully managed, serverless NoSQL database to store key-value and docu…" at bounding box center [311, 42] width 300 height 45
click at [285, 59] on h5 "You need a fully managed, serverless NoSQL database to store key-value and docu…" at bounding box center [311, 42] width 300 height 45
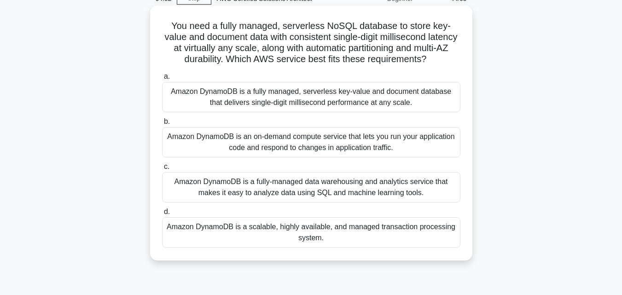
click at [287, 244] on div "Amazon DynamoDB is a scalable, highly available, and managed transaction proces…" at bounding box center [311, 232] width 298 height 30
click at [162, 215] on input "d. Amazon DynamoDB is a scalable, highly available, and managed transaction pro…" at bounding box center [162, 212] width 0 height 6
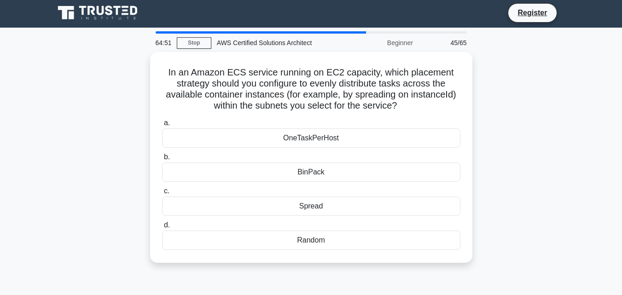
scroll to position [0, 0]
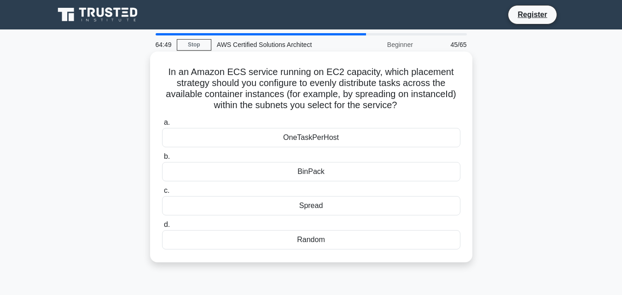
drag, startPoint x: 162, startPoint y: 65, endPoint x: 435, endPoint y: 114, distance: 277.3
click at [444, 112] on div "In an Amazon ECS service running on EC2 capacity, which placement strategy shou…" at bounding box center [311, 156] width 315 height 203
click at [404, 103] on icon at bounding box center [400, 105] width 8 height 11
click at [259, 70] on h5 "In an Amazon ECS service running on EC2 capacity, which placement strategy shou…" at bounding box center [311, 88] width 300 height 45
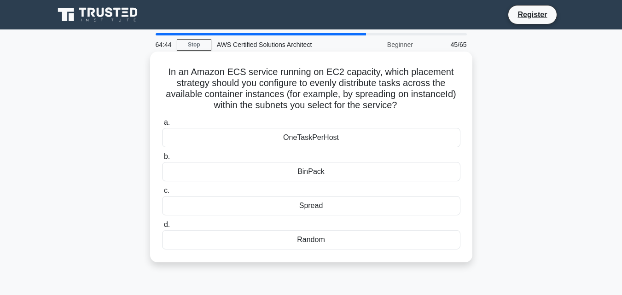
click at [309, 70] on h5 "In an Amazon ECS service running on EC2 capacity, which placement strategy shou…" at bounding box center [311, 88] width 300 height 45
click at [342, 75] on h5 "In an Amazon ECS service running on EC2 capacity, which placement strategy shou…" at bounding box center [311, 88] width 300 height 45
click at [390, 72] on h5 "In an Amazon ECS service running on EC2 capacity, which placement strategy shou…" at bounding box center [311, 88] width 300 height 45
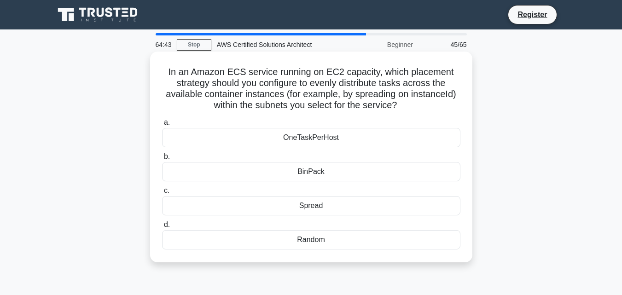
drag, startPoint x: 390, startPoint y: 72, endPoint x: 400, endPoint y: 72, distance: 9.7
click at [390, 72] on h5 "In an Amazon ECS service running on EC2 capacity, which placement strategy shou…" at bounding box center [311, 88] width 300 height 45
click at [427, 70] on h5 "In an Amazon ECS service running on EC2 capacity, which placement strategy shou…" at bounding box center [311, 88] width 300 height 45
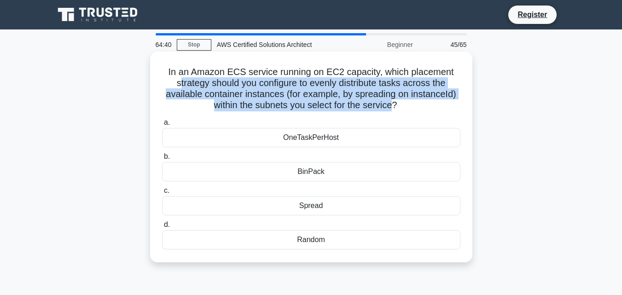
drag, startPoint x: 175, startPoint y: 78, endPoint x: 396, endPoint y: 105, distance: 222.6
click at [396, 105] on h5 "In an Amazon ECS service running on EC2 capacity, which placement strategy shou…" at bounding box center [311, 88] width 300 height 45
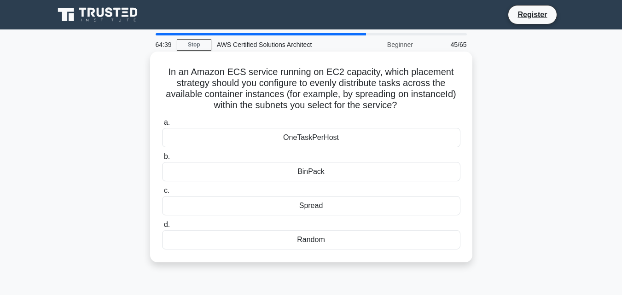
click at [400, 105] on icon ".spinner_0XTQ{transform-origin:center;animation:spinner_y6GP .75s linear infini…" at bounding box center [402, 105] width 11 height 11
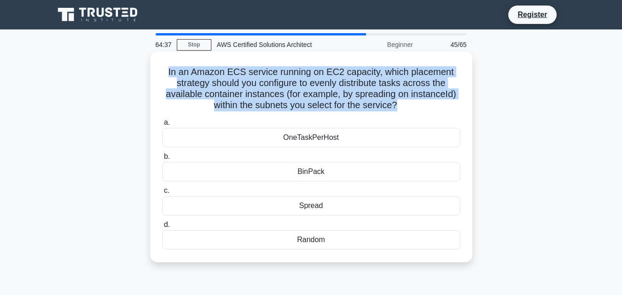
drag, startPoint x: 400, startPoint y: 105, endPoint x: 156, endPoint y: 65, distance: 247.2
click at [156, 65] on div "In an Amazon ECS service running on EC2 capacity, which placement strategy shou…" at bounding box center [311, 156] width 315 height 203
click at [185, 73] on h5 "In an Amazon ECS service running on EC2 capacity, which placement strategy shou…" at bounding box center [311, 88] width 300 height 45
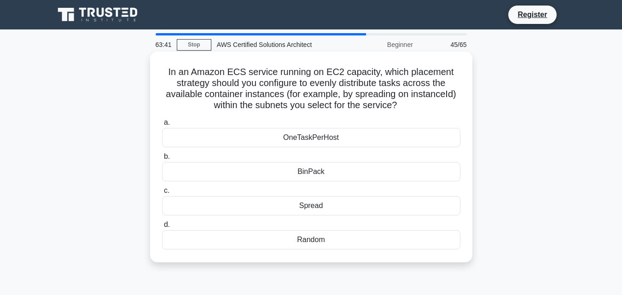
click at [387, 85] on h5 "In an Amazon ECS service running on EC2 capacity, which placement strategy shou…" at bounding box center [311, 88] width 300 height 45
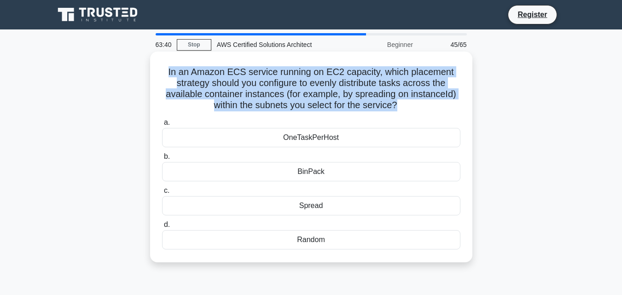
click at [387, 85] on h5 "In an Amazon ECS service running on EC2 capacity, which placement strategy shou…" at bounding box center [311, 88] width 300 height 45
click at [235, 88] on h5 "In an Amazon ECS service running on EC2 capacity, which placement strategy shou…" at bounding box center [311, 88] width 300 height 45
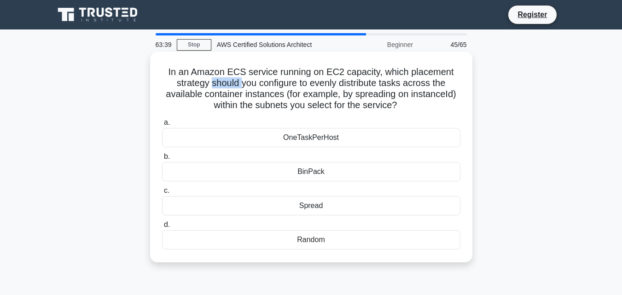
click at [234, 88] on h5 "In an Amazon ECS service running on EC2 capacity, which placement strategy shou…" at bounding box center [311, 88] width 300 height 45
click at [233, 95] on h5 "In an Amazon ECS service running on EC2 capacity, which placement strategy shou…" at bounding box center [311, 88] width 300 height 45
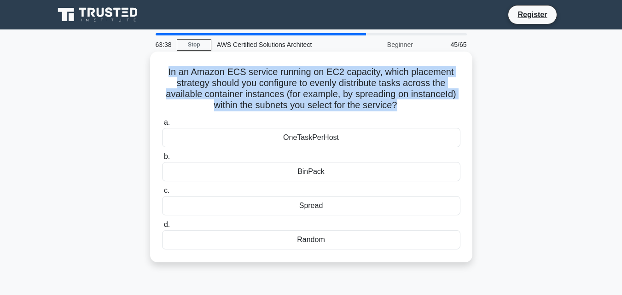
click at [233, 95] on h5 "In an Amazon ECS service running on EC2 capacity, which placement strategy shou…" at bounding box center [311, 88] width 300 height 45
click at [326, 93] on h5 "In an Amazon ECS service running on EC2 capacity, which placement strategy shou…" at bounding box center [311, 88] width 300 height 45
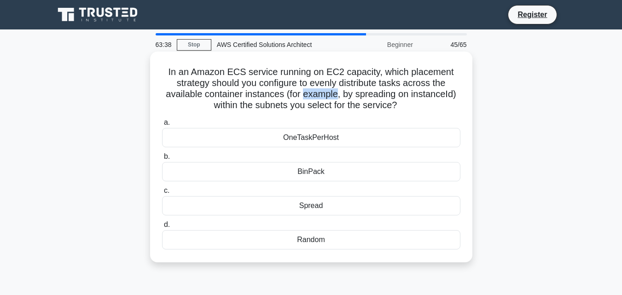
click at [326, 93] on h5 "In an Amazon ECS service running on EC2 capacity, which placement strategy shou…" at bounding box center [311, 88] width 300 height 45
click at [365, 90] on h5 "In an Amazon ECS service running on EC2 capacity, which placement strategy shou…" at bounding box center [311, 88] width 300 height 45
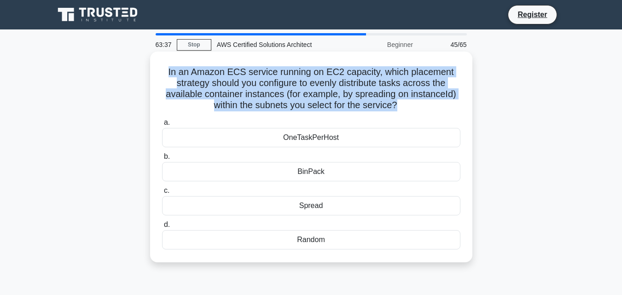
click at [365, 90] on h5 "In an Amazon ECS service running on EC2 capacity, which placement strategy shou…" at bounding box center [311, 88] width 300 height 45
click at [414, 93] on h5 "In an Amazon ECS service running on EC2 capacity, which placement strategy shou…" at bounding box center [311, 88] width 300 height 45
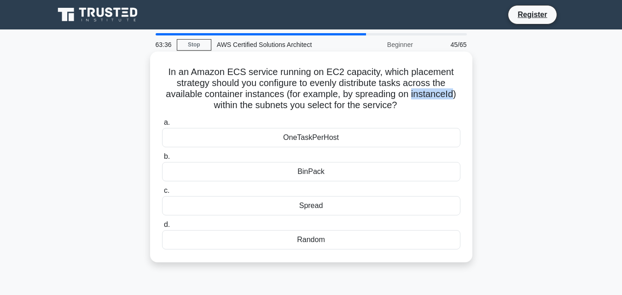
click at [414, 93] on h5 "In an Amazon ECS service running on EC2 capacity, which placement strategy shou…" at bounding box center [311, 88] width 300 height 45
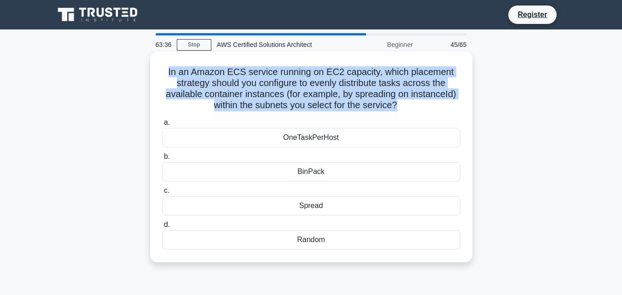
click at [414, 93] on h5 "In an Amazon ECS service running on EC2 capacity, which placement strategy shou…" at bounding box center [311, 88] width 300 height 45
click at [260, 97] on h5 "In an Amazon ECS service running on EC2 capacity, which placement strategy shou…" at bounding box center [311, 88] width 300 height 45
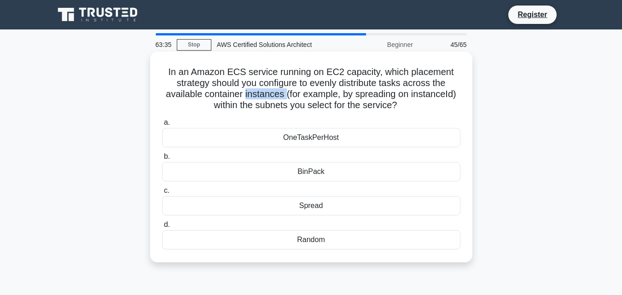
click at [259, 98] on h5 "In an Amazon ECS service running on EC2 capacity, which placement strategy shou…" at bounding box center [311, 88] width 300 height 45
click at [257, 101] on h5 "In an Amazon ECS service running on EC2 capacity, which placement strategy shou…" at bounding box center [311, 88] width 300 height 45
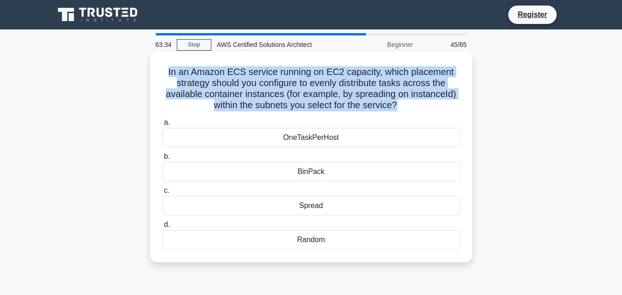
click at [257, 101] on h5 "In an Amazon ECS service running on EC2 capacity, which placement strategy shou…" at bounding box center [311, 88] width 300 height 45
click at [275, 103] on h5 "In an Amazon ECS service running on EC2 capacity, which placement strategy shou…" at bounding box center [311, 88] width 300 height 45
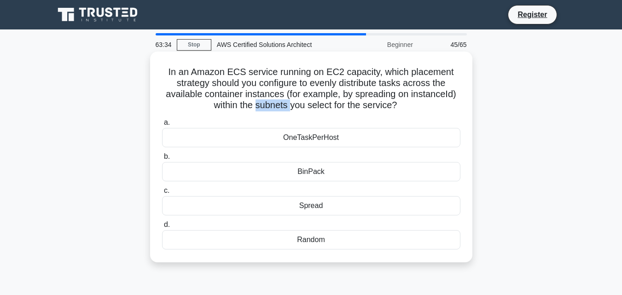
click at [275, 103] on h5 "In an Amazon ECS service running on EC2 capacity, which placement strategy shou…" at bounding box center [311, 88] width 300 height 45
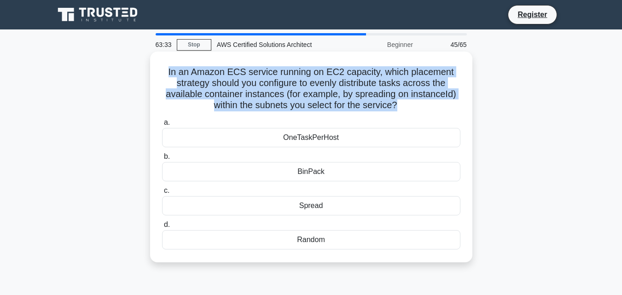
click at [275, 103] on h5 "In an Amazon ECS service running on EC2 capacity, which placement strategy shou…" at bounding box center [311, 88] width 300 height 45
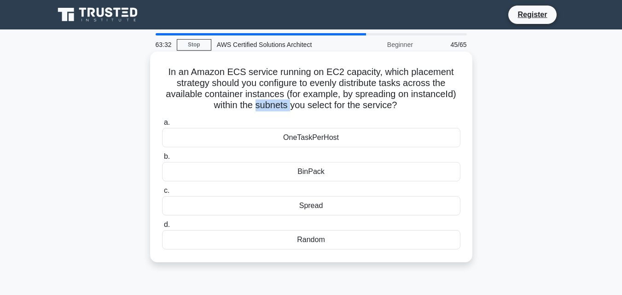
click at [275, 103] on h5 "In an Amazon ECS service running on EC2 capacity, which placement strategy shou…" at bounding box center [311, 88] width 300 height 45
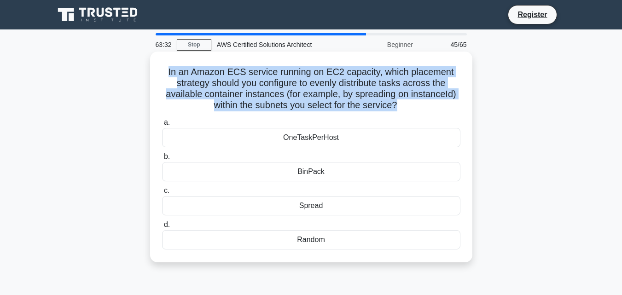
click at [275, 103] on h5 "In an Amazon ECS service running on EC2 capacity, which placement strategy shou…" at bounding box center [311, 88] width 300 height 45
click at [293, 103] on h5 "In an Amazon ECS service running on EC2 capacity, which placement strategy shou…" at bounding box center [311, 88] width 300 height 45
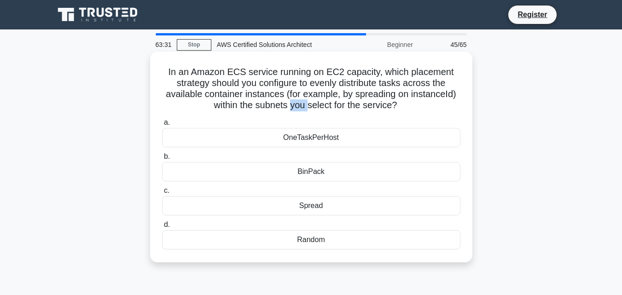
click at [293, 103] on h5 "In an Amazon ECS service running on EC2 capacity, which placement strategy shou…" at bounding box center [311, 88] width 300 height 45
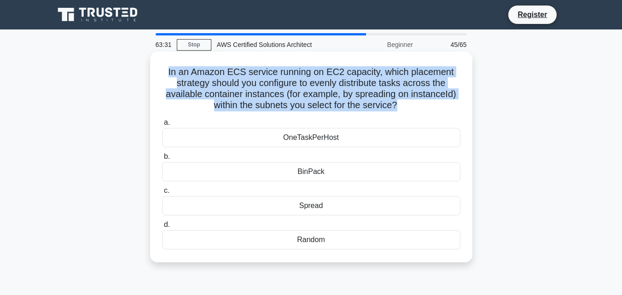
click at [293, 103] on h5 "In an Amazon ECS service running on EC2 capacity, which placement strategy shou…" at bounding box center [311, 88] width 300 height 45
click at [335, 99] on h5 "In an Amazon ECS service running on EC2 capacity, which placement strategy shou…" at bounding box center [311, 88] width 300 height 45
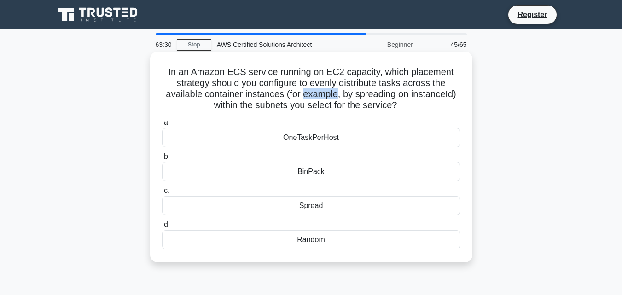
click at [335, 99] on h5 "In an Amazon ECS service running on EC2 capacity, which placement strategy shou…" at bounding box center [311, 88] width 300 height 45
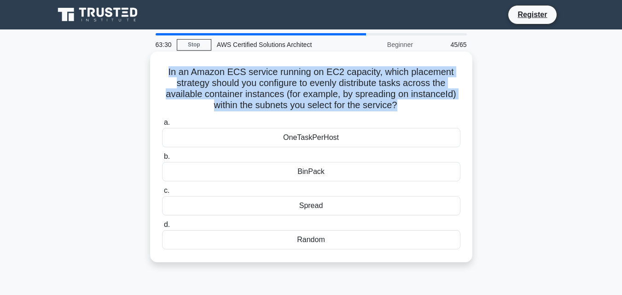
click at [335, 99] on h5 "In an Amazon ECS service running on EC2 capacity, which placement strategy shou…" at bounding box center [311, 88] width 300 height 45
click at [330, 109] on h5 "In an Amazon ECS service running on EC2 capacity, which placement strategy shou…" at bounding box center [311, 88] width 300 height 45
click at [333, 139] on div "OneTaskPerHost" at bounding box center [311, 137] width 298 height 19
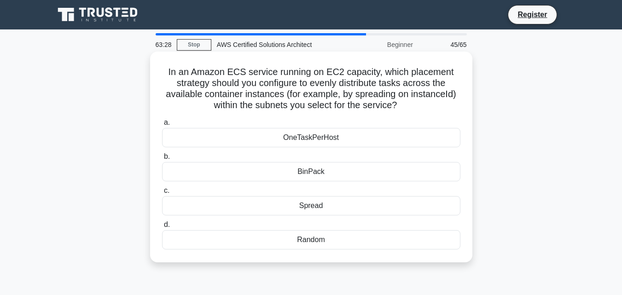
click at [309, 137] on div "OneTaskPerHost" at bounding box center [311, 137] width 298 height 19
click at [162, 126] on input "a. OneTaskPerHost" at bounding box center [162, 123] width 0 height 6
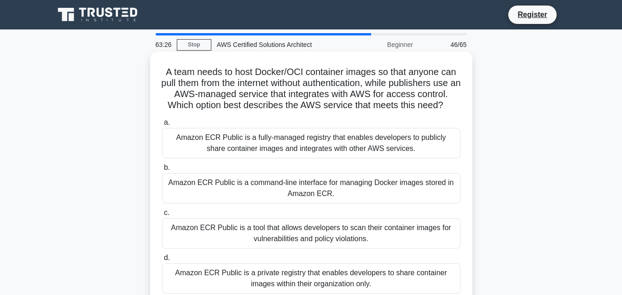
drag, startPoint x: 156, startPoint y: 68, endPoint x: 321, endPoint y: 119, distance: 172.4
click at [321, 119] on div "A team needs to host Docker/OCI container images so that anyone can pull them f…" at bounding box center [311, 179] width 315 height 248
click at [443, 111] on icon ".spinner_0XTQ{transform-origin:center;animation:spinner_y6GP .75s linear infini…" at bounding box center [448, 105] width 11 height 11
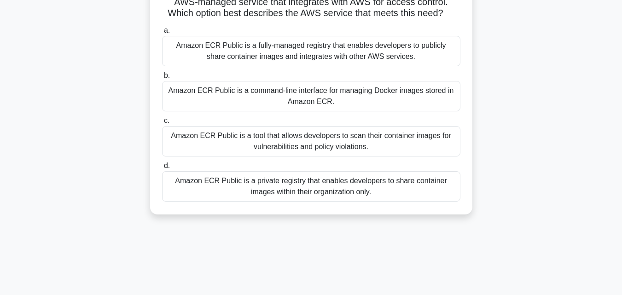
scroll to position [46, 0]
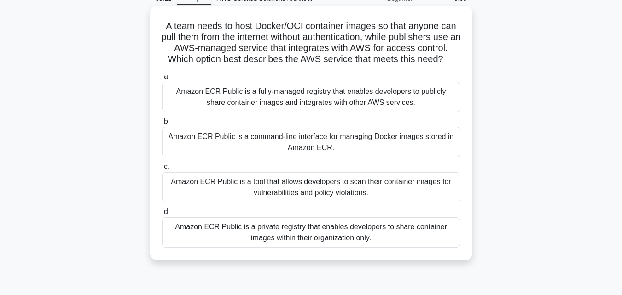
drag, startPoint x: 160, startPoint y: 28, endPoint x: 334, endPoint y: 74, distance: 179.9
click at [334, 74] on div "A team needs to host Docker/OCI container images so that anyone can pull them f…" at bounding box center [311, 133] width 315 height 248
click at [300, 43] on h5 "A team needs to host Docker/OCI container images so that anyone can pull them f…" at bounding box center [311, 42] width 300 height 45
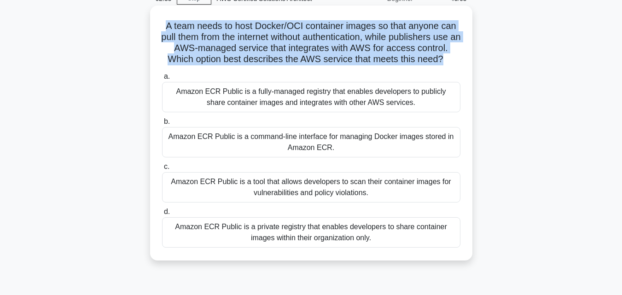
click at [300, 43] on h5 "A team needs to host Docker/OCI container images so that anyone can pull them f…" at bounding box center [311, 42] width 300 height 45
click at [227, 47] on h5 "A team needs to host Docker/OCI container images so that anyone can pull them f…" at bounding box center [311, 42] width 300 height 45
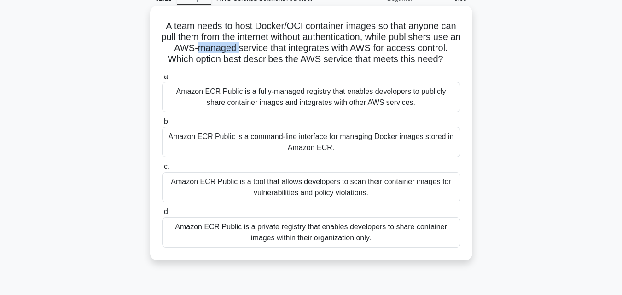
click at [227, 47] on h5 "A team needs to host Docker/OCI container images so that anyone can pull them f…" at bounding box center [311, 42] width 300 height 45
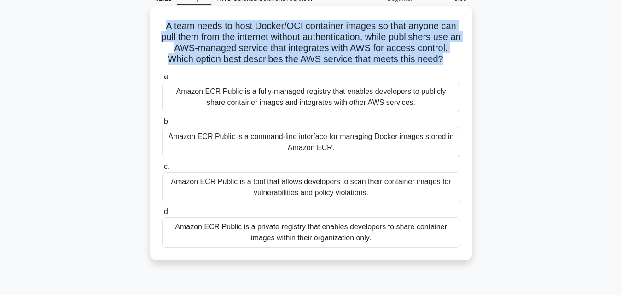
click at [227, 47] on h5 "A team needs to host Docker/OCI container images so that anyone can pull them f…" at bounding box center [311, 42] width 300 height 45
click at [303, 58] on h5 "A team needs to host Docker/OCI container images so that anyone can pull them f…" at bounding box center [311, 42] width 300 height 45
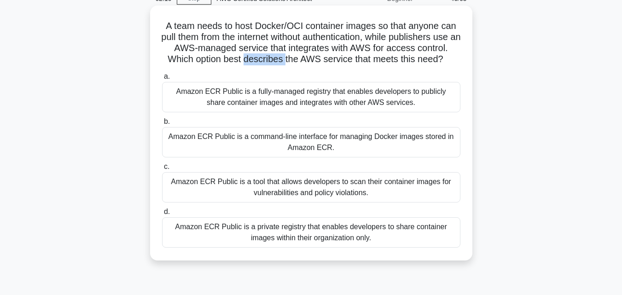
click at [303, 58] on h5 "A team needs to host Docker/OCI container images so that anyone can pull them f…" at bounding box center [311, 42] width 300 height 45
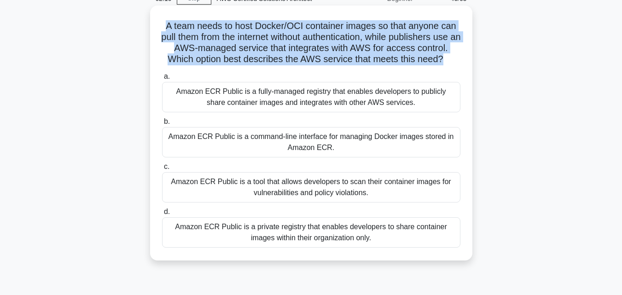
click at [303, 58] on h5 "A team needs to host Docker/OCI container images so that anyone can pull them f…" at bounding box center [311, 42] width 300 height 45
click at [308, 65] on h5 "A team needs to host Docker/OCI container images so that anyone can pull them f…" at bounding box center [311, 42] width 300 height 45
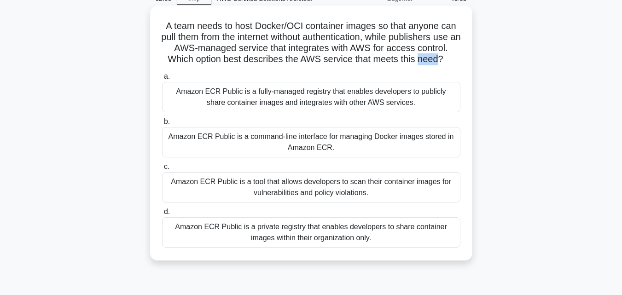
click at [308, 65] on h5 "A team needs to host Docker/OCI container images so that anyone can pull them f…" at bounding box center [311, 42] width 300 height 45
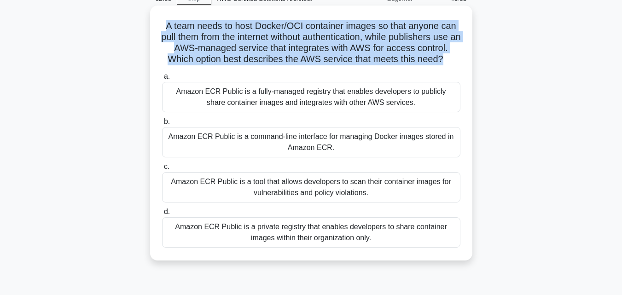
click at [308, 65] on h5 "A team needs to host Docker/OCI container images so that anyone can pull them f…" at bounding box center [311, 42] width 300 height 45
click at [291, 49] on h5 "A team needs to host Docker/OCI container images so that anyone can pull them f…" at bounding box center [311, 42] width 300 height 45
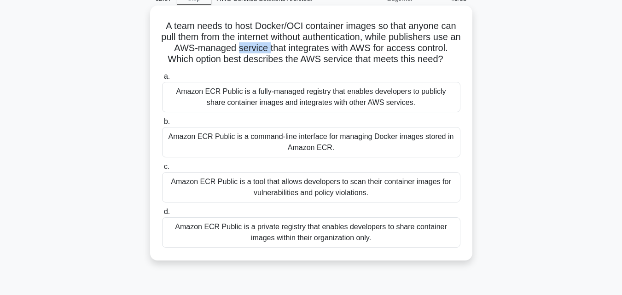
click at [291, 49] on h5 "A team needs to host Docker/OCI container images so that anyone can pull them f…" at bounding box center [311, 42] width 300 height 45
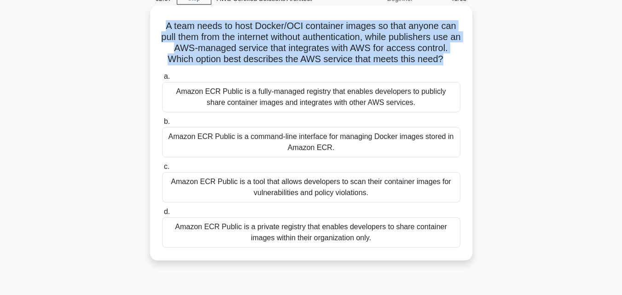
click at [291, 49] on h5 "A team needs to host Docker/OCI container images so that anyone can pull them f…" at bounding box center [311, 42] width 300 height 45
click at [293, 51] on h5 "A team needs to host Docker/OCI container images so that anyone can pull them f…" at bounding box center [311, 42] width 300 height 45
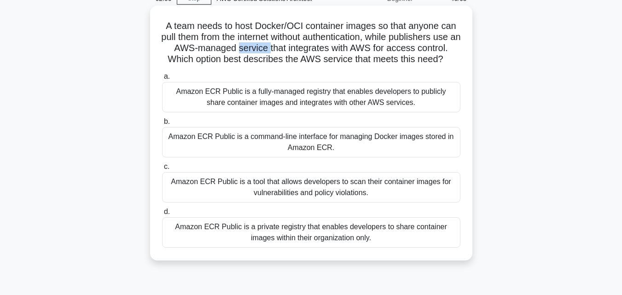
click at [293, 51] on h5 "A team needs to host Docker/OCI container images so that anyone can pull them f…" at bounding box center [311, 42] width 300 height 45
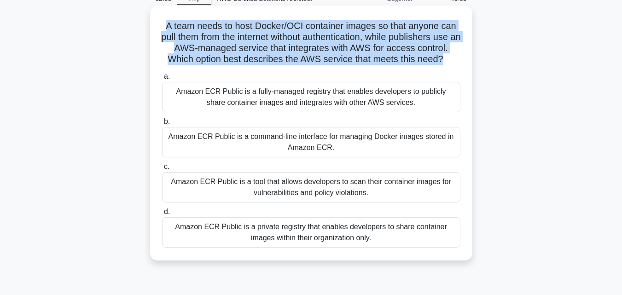
click at [293, 51] on h5 "A team needs to host Docker/OCI container images so that anyone can pull them f…" at bounding box center [311, 42] width 300 height 45
click at [443, 65] on icon ".spinner_0XTQ{transform-origin:center;animation:spinner_y6GP .75s linear infini…" at bounding box center [448, 59] width 11 height 11
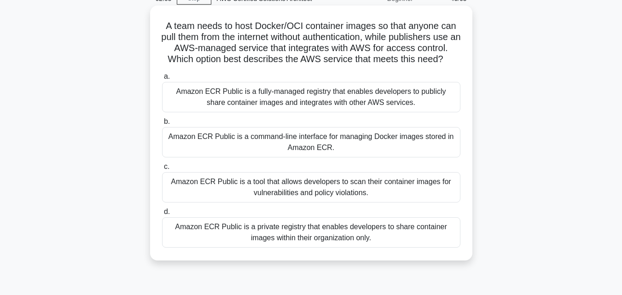
click at [443, 65] on icon ".spinner_0XTQ{transform-origin:center;animation:spinner_y6GP .75s linear infini…" at bounding box center [448, 59] width 11 height 11
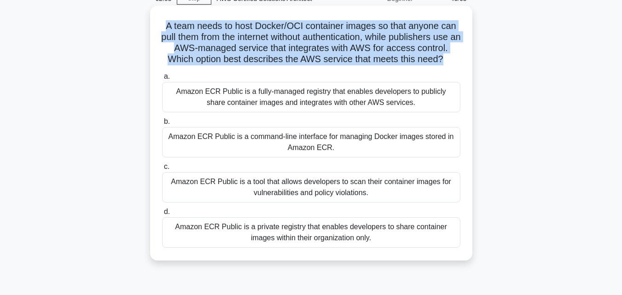
click at [443, 65] on icon ".spinner_0XTQ{transform-origin:center;animation:spinner_y6GP .75s linear infini…" at bounding box center [448, 59] width 11 height 11
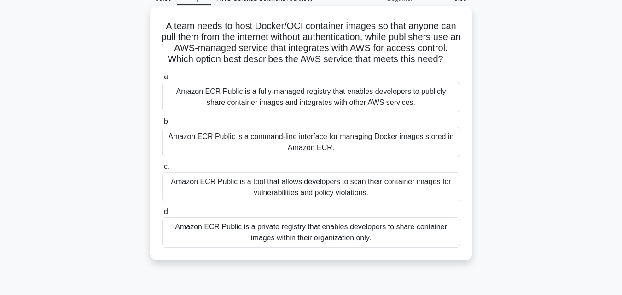
click at [286, 203] on div "Amazon ECR Public is a tool that allows developers to scan their container imag…" at bounding box center [311, 187] width 298 height 30
click at [162, 170] on input "c. Amazon ECR Public is a tool that allows developers to scan their container i…" at bounding box center [162, 167] width 0 height 6
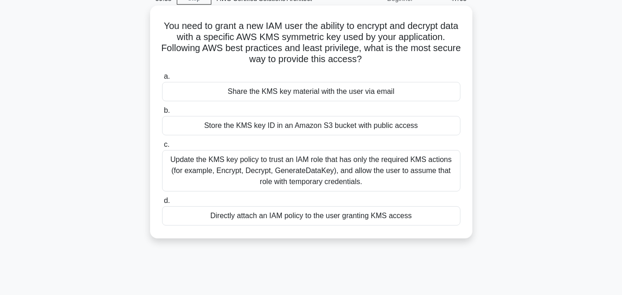
scroll to position [0, 0]
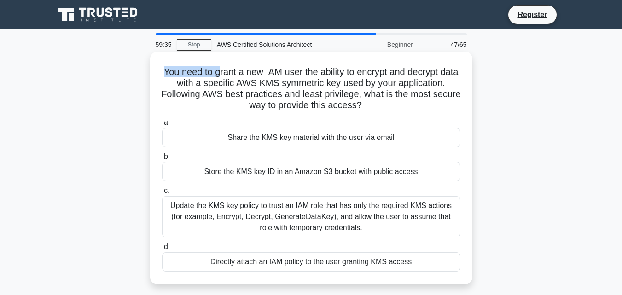
drag, startPoint x: 168, startPoint y: 68, endPoint x: 225, endPoint y: 74, distance: 57.8
click at [225, 74] on h5 "You need to grant a new IAM user the ability to encrypt and decrypt data with a…" at bounding box center [311, 88] width 300 height 45
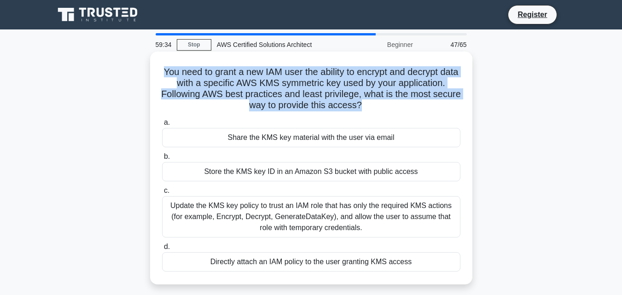
click at [225, 74] on h5 "You need to grant a new IAM user the ability to encrypt and decrypt data with a…" at bounding box center [311, 88] width 300 height 45
click at [202, 85] on h5 "You need to grant a new IAM user the ability to encrypt and decrypt data with a…" at bounding box center [311, 88] width 300 height 45
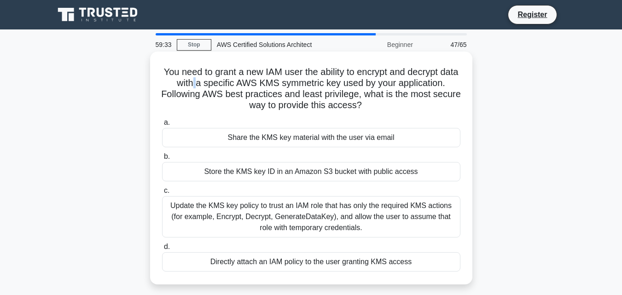
click at [202, 85] on h5 "You need to grant a new IAM user the ability to encrypt and decrypt data with a…" at bounding box center [311, 88] width 300 height 45
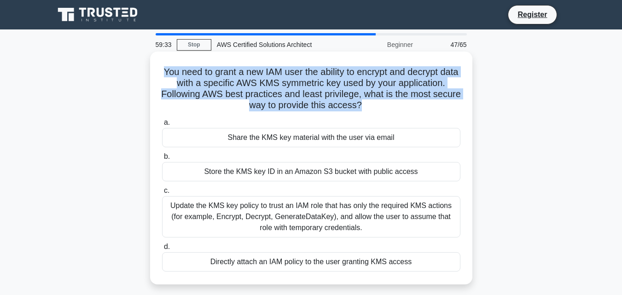
drag, startPoint x: 202, startPoint y: 85, endPoint x: 242, endPoint y: 70, distance: 42.5
click at [202, 85] on h5 "You need to grant a new IAM user the ability to encrypt and decrypt data with a…" at bounding box center [311, 88] width 300 height 45
click at [248, 69] on h5 "You need to grant a new IAM user the ability to encrypt and decrypt data with a…" at bounding box center [311, 88] width 300 height 45
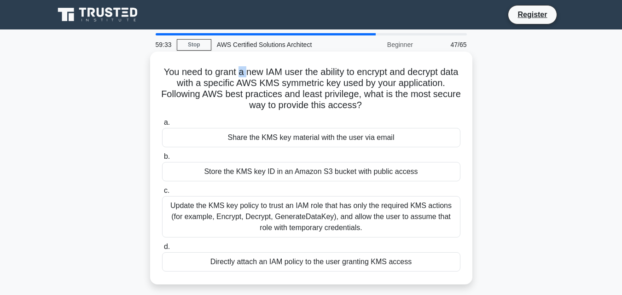
click at [249, 69] on h5 "You need to grant a new IAM user the ability to encrypt and decrypt data with a…" at bounding box center [311, 88] width 300 height 45
click at [358, 78] on h5 "You need to grant a new IAM user the ability to encrypt and decrypt data with a…" at bounding box center [311, 88] width 300 height 45
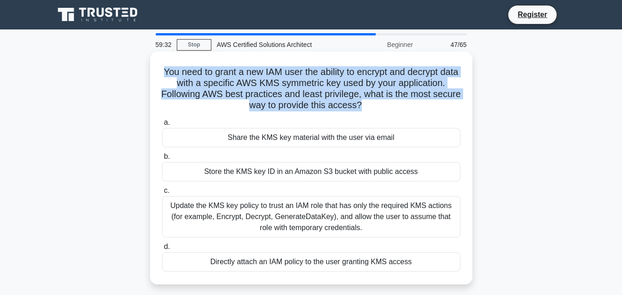
click at [358, 78] on h5 "You need to grant a new IAM user the ability to encrypt and decrypt data with a…" at bounding box center [311, 88] width 300 height 45
click at [346, 84] on h5 "You need to grant a new IAM user the ability to encrypt and decrypt data with a…" at bounding box center [311, 88] width 300 height 45
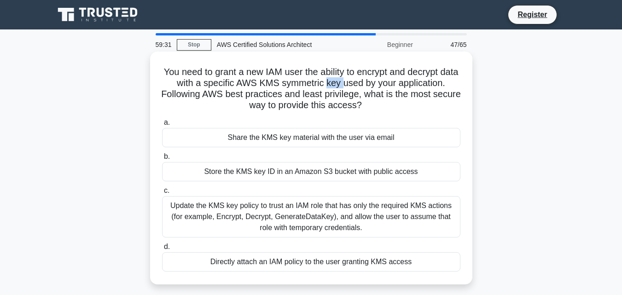
click at [346, 84] on h5 "You need to grant a new IAM user the ability to encrypt and decrypt data with a…" at bounding box center [311, 88] width 300 height 45
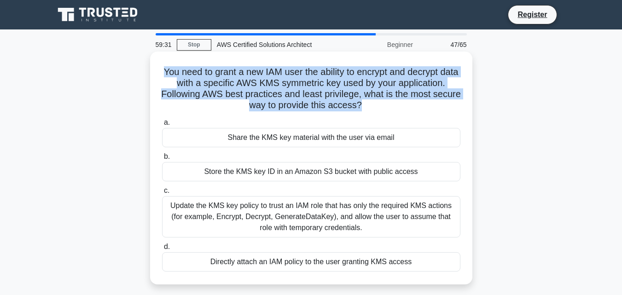
click at [346, 84] on h5 "You need to grant a new IAM user the ability to encrypt and decrypt data with a…" at bounding box center [311, 88] width 300 height 45
click at [173, 100] on h5 "You need to grant a new IAM user the ability to encrypt and decrypt data with a…" at bounding box center [311, 88] width 300 height 45
drag, startPoint x: 151, startPoint y: 78, endPoint x: 394, endPoint y: 106, distance: 244.6
click at [394, 106] on div "You need to grant a new IAM user the ability to encrypt and decrypt data with a…" at bounding box center [311, 168] width 322 height 233
click at [371, 110] on h5 "You need to grant a new IAM user the ability to encrypt and decrypt data with a…" at bounding box center [311, 88] width 300 height 45
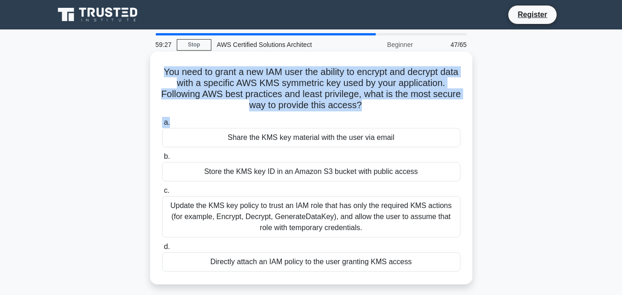
drag, startPoint x: 151, startPoint y: 67, endPoint x: 365, endPoint y: 120, distance: 221.0
click at [365, 120] on div "You need to grant a new IAM user the ability to encrypt and decrypt data with a…" at bounding box center [311, 168] width 322 height 233
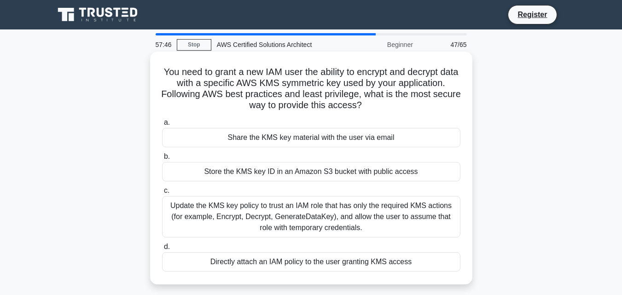
click at [347, 144] on div "Share the KMS key material with the user via email" at bounding box center [311, 137] width 298 height 19
click at [162, 126] on input "a. Share the KMS key material with the user via email" at bounding box center [162, 123] width 0 height 6
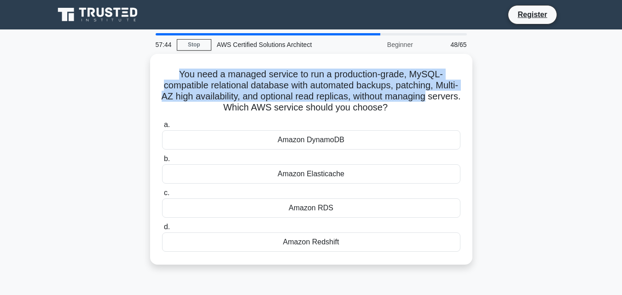
drag, startPoint x: 171, startPoint y: 66, endPoint x: 475, endPoint y: 101, distance: 306.8
click at [475, 101] on div "You need a managed service to run a production-grade, MySQL-compatible relation…" at bounding box center [311, 165] width 525 height 222
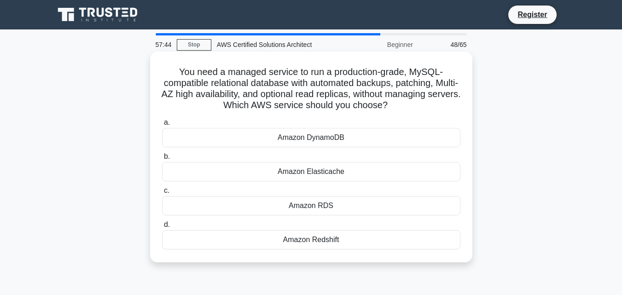
click at [374, 110] on h5 "You need a managed service to run a production-grade, MySQL-compatible relation…" at bounding box center [311, 88] width 300 height 45
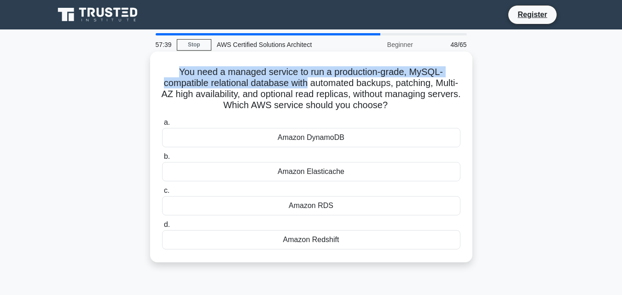
drag, startPoint x: 167, startPoint y: 61, endPoint x: 320, endPoint y: 85, distance: 154.8
click at [320, 85] on div "You need a managed service to run a production-grade, MySQL-compatible relation…" at bounding box center [311, 156] width 315 height 203
click at [347, 68] on h5 "You need a managed service to run a production-grade, MySQL-compatible relation…" at bounding box center [311, 88] width 300 height 45
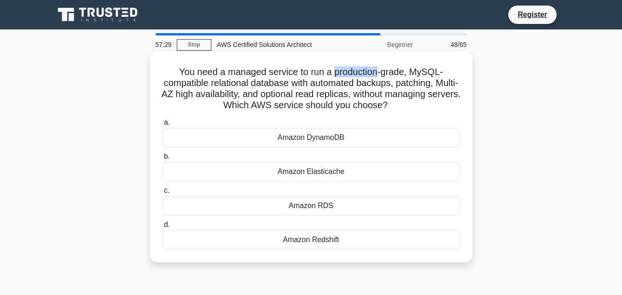
click at [347, 68] on h5 "You need a managed service to run a production-grade, MySQL-compatible relation…" at bounding box center [311, 88] width 300 height 45
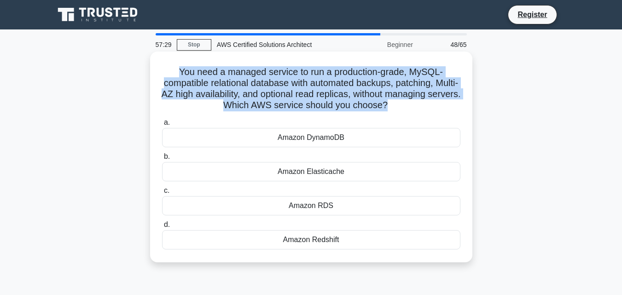
click at [347, 68] on h5 "You need a managed service to run a production-grade, MySQL-compatible relation…" at bounding box center [311, 88] width 300 height 45
click at [347, 80] on h5 "You need a managed service to run a production-grade, MySQL-compatible relation…" at bounding box center [311, 88] width 300 height 45
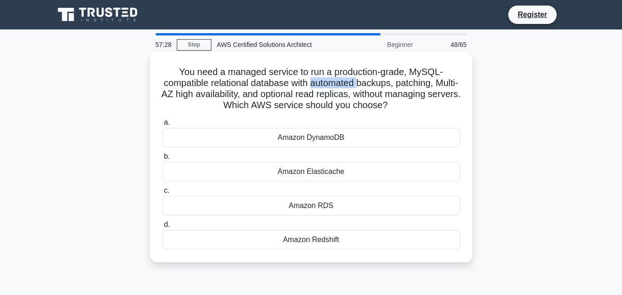
click at [347, 80] on h5 "You need a managed service to run a production-grade, MySQL-compatible relation…" at bounding box center [311, 88] width 300 height 45
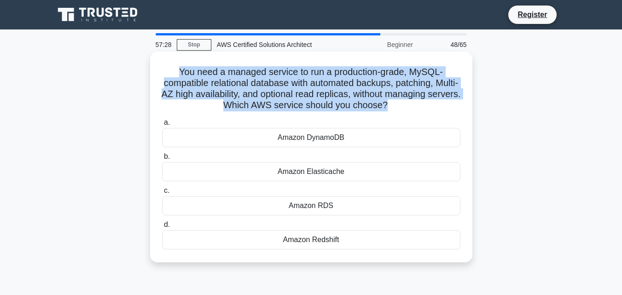
click at [347, 80] on h5 "You need a managed service to run a production-grade, MySQL-compatible relation…" at bounding box center [311, 88] width 300 height 45
click at [351, 88] on h5 "You need a managed service to run a production-grade, MySQL-compatible relation…" at bounding box center [311, 88] width 300 height 45
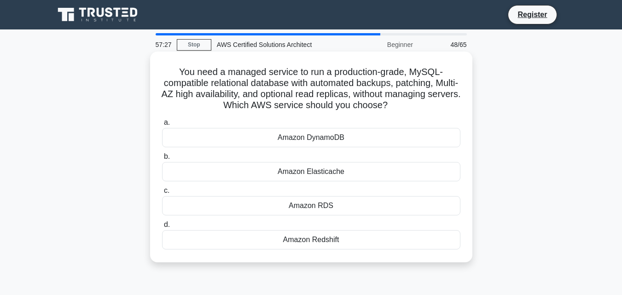
click at [363, 202] on div "Amazon RDS" at bounding box center [311, 205] width 298 height 19
click at [162, 194] on input "c. Amazon RDS" at bounding box center [162, 191] width 0 height 6
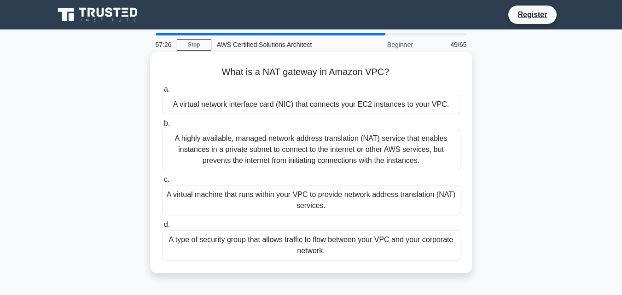
click at [296, 73] on h5 "What is a NAT gateway in Amazon VPC? .spinner_0XTQ{transform-origin:center;anim…" at bounding box center [311, 72] width 300 height 12
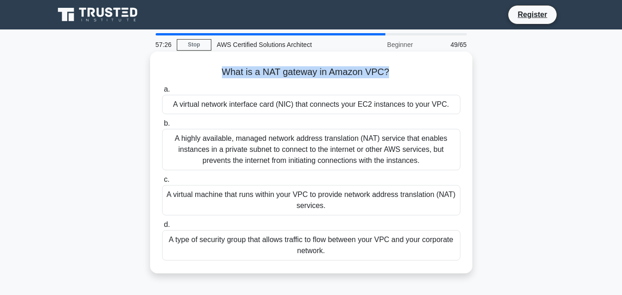
click at [296, 73] on h5 "What is a NAT gateway in Amazon VPC? .spinner_0XTQ{transform-origin:center;anim…" at bounding box center [311, 72] width 300 height 12
click at [283, 73] on h5 "What is a NAT gateway in Amazon VPC? .spinner_0XTQ{transform-origin:center;anim…" at bounding box center [311, 72] width 300 height 12
click at [282, 73] on h5 "What is a NAT gateway in Amazon VPC? .spinner_0XTQ{transform-origin:center;anim…" at bounding box center [311, 72] width 300 height 12
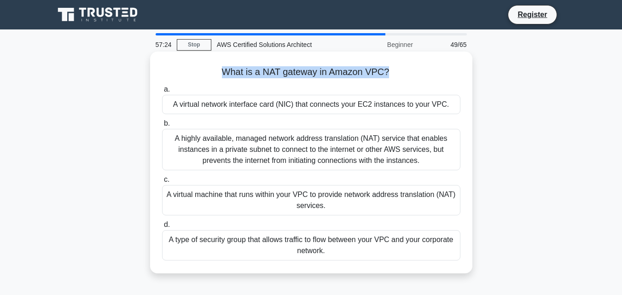
click at [231, 78] on h5 "What is a NAT gateway in Amazon VPC? .spinner_0XTQ{transform-origin:center;anim…" at bounding box center [311, 72] width 300 height 12
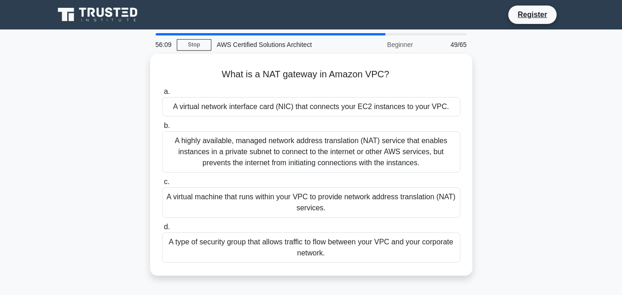
click at [133, 121] on div "What is a NAT gateway in Amazon VPC? .spinner_0XTQ{transform-origin:center;anim…" at bounding box center [311, 170] width 525 height 233
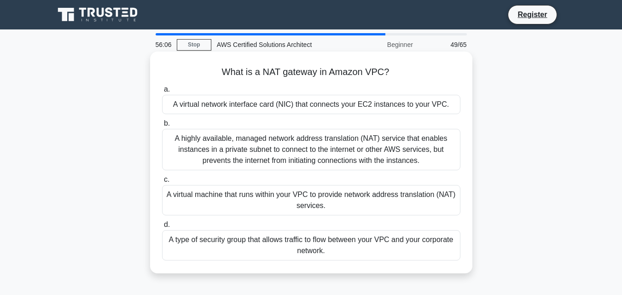
click at [423, 108] on div "A virtual network interface card (NIC) that connects your EC2 instances to your…" at bounding box center [311, 104] width 298 height 19
click at [162, 93] on input "a. A virtual network interface card (NIC) that connects your EC2 instances to y…" at bounding box center [162, 90] width 0 height 6
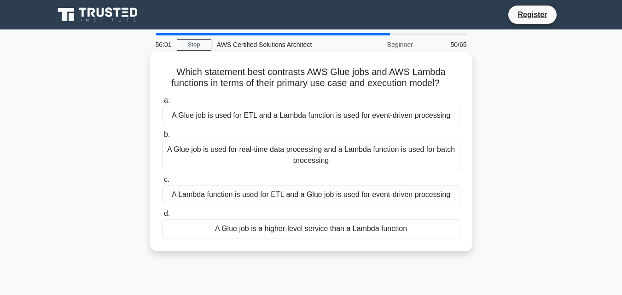
drag, startPoint x: 167, startPoint y: 59, endPoint x: 445, endPoint y: 90, distance: 279.7
click at [445, 90] on div "Which statement best contrasts AWS Glue jobs and AWS Lambda functions in terms …" at bounding box center [311, 151] width 315 height 192
click at [355, 85] on h5 "Which statement best contrasts AWS Glue jobs and AWS Lambda functions in terms …" at bounding box center [311, 77] width 300 height 23
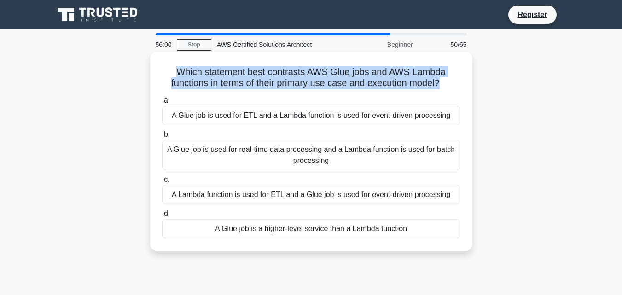
click at [355, 85] on h5 "Which statement best contrasts AWS Glue jobs and AWS Lambda functions in terms …" at bounding box center [311, 77] width 300 height 23
click at [350, 83] on h5 "Which statement best contrasts AWS Glue jobs and AWS Lambda functions in terms …" at bounding box center [311, 77] width 300 height 23
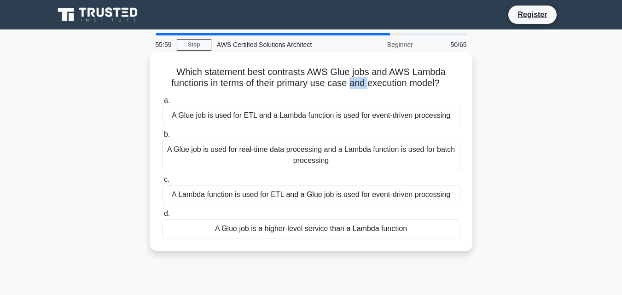
click at [350, 83] on h5 "Which statement best contrasts AWS Glue jobs and AWS Lambda functions in terms …" at bounding box center [311, 77] width 300 height 23
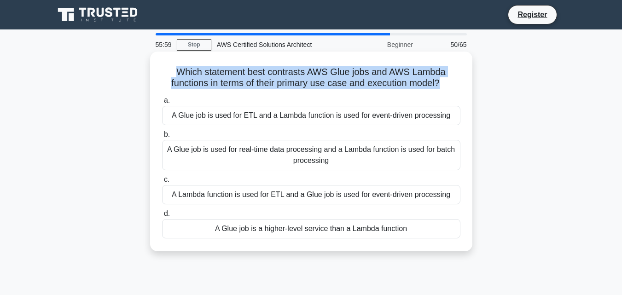
click at [350, 83] on h5 "Which statement best contrasts AWS Glue jobs and AWS Lambda functions in terms …" at bounding box center [311, 77] width 300 height 23
click at [275, 81] on h5 "Which statement best contrasts AWS Glue jobs and AWS Lambda functions in terms …" at bounding box center [311, 77] width 300 height 23
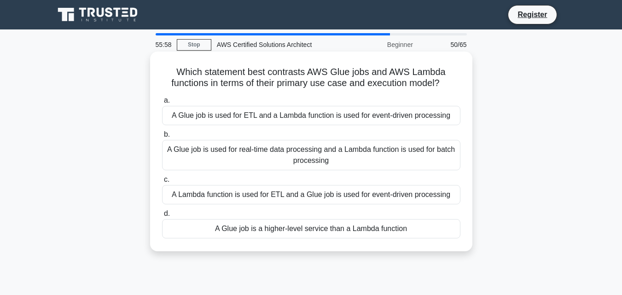
click at [275, 80] on h5 "Which statement best contrasts AWS Glue jobs and AWS Lambda functions in terms …" at bounding box center [311, 77] width 300 height 23
click at [279, 79] on h5 "Which statement best contrasts AWS Glue jobs and AWS Lambda functions in terms …" at bounding box center [311, 77] width 300 height 23
click at [308, 87] on h5 "Which statement best contrasts AWS Glue jobs and AWS Lambda functions in terms …" at bounding box center [311, 77] width 300 height 23
click at [309, 87] on h5 "Which statement best contrasts AWS Glue jobs and AWS Lambda functions in terms …" at bounding box center [311, 77] width 300 height 23
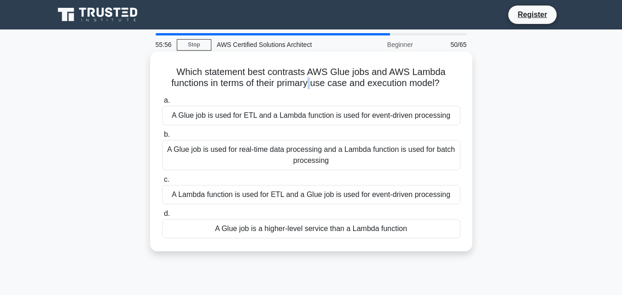
click at [310, 87] on h5 "Which statement best contrasts AWS Glue jobs and AWS Lambda functions in terms …" at bounding box center [311, 77] width 300 height 23
click at [352, 83] on h5 "Which statement best contrasts AWS Glue jobs and AWS Lambda functions in terms …" at bounding box center [311, 77] width 300 height 23
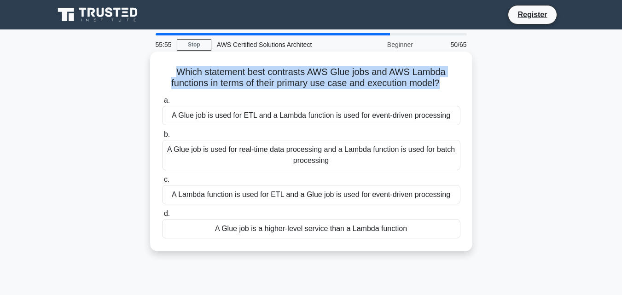
click at [352, 83] on h5 "Which statement best contrasts AWS Glue jobs and AWS Lambda functions in terms …" at bounding box center [311, 77] width 300 height 23
click at [334, 87] on h5 "Which statement best contrasts AWS Glue jobs and AWS Lambda functions in terms …" at bounding box center [311, 77] width 300 height 23
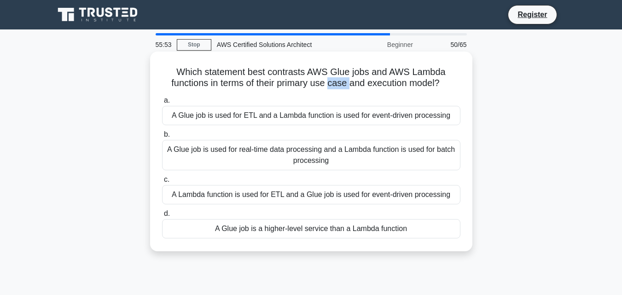
click at [334, 87] on h5 "Which statement best contrasts AWS Glue jobs and AWS Lambda functions in terms …" at bounding box center [311, 77] width 300 height 23
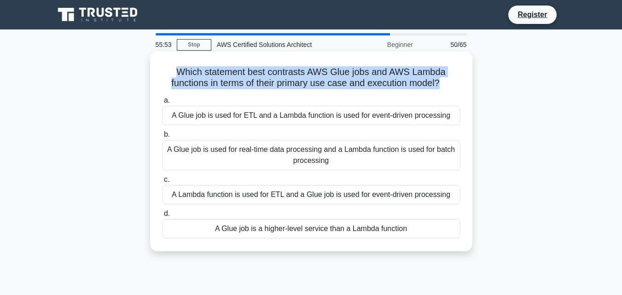
click at [334, 87] on h5 "Which statement best contrasts AWS Glue jobs and AWS Lambda functions in terms …" at bounding box center [311, 77] width 300 height 23
click at [334, 79] on h5 "Which statement best contrasts AWS Glue jobs and AWS Lambda functions in terms …" at bounding box center [311, 77] width 300 height 23
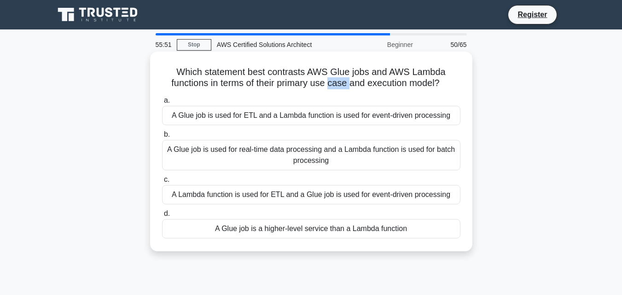
click at [334, 79] on h5 "Which statement best contrasts AWS Glue jobs and AWS Lambda functions in terms …" at bounding box center [311, 77] width 300 height 23
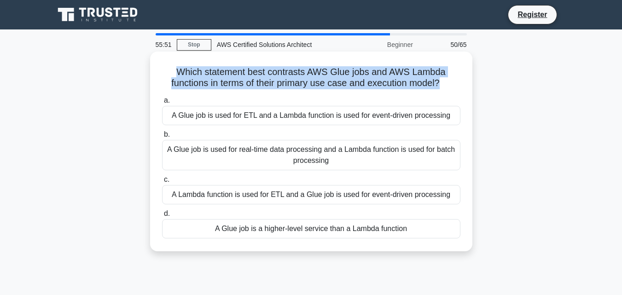
click at [334, 79] on h5 "Which statement best contrasts AWS Glue jobs and AWS Lambda functions in terms …" at bounding box center [311, 77] width 300 height 23
click at [319, 81] on h5 "Which statement best contrasts AWS Glue jobs and AWS Lambda functions in terms …" at bounding box center [311, 77] width 300 height 23
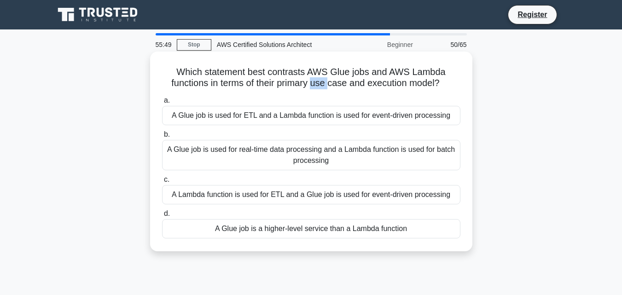
click at [319, 81] on h5 "Which statement best contrasts AWS Glue jobs and AWS Lambda functions in terms …" at bounding box center [311, 77] width 300 height 23
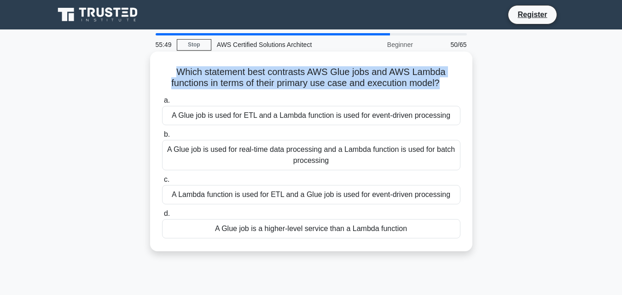
click at [319, 81] on h5 "Which statement best contrasts AWS Glue jobs and AWS Lambda functions in terms …" at bounding box center [311, 77] width 300 height 23
click at [282, 86] on h5 "Which statement best contrasts AWS Glue jobs and AWS Lambda functions in terms …" at bounding box center [311, 77] width 300 height 23
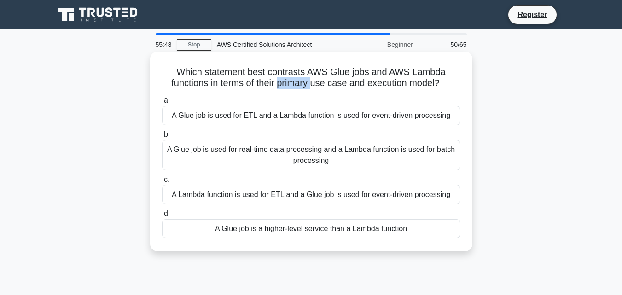
click at [282, 86] on h5 "Which statement best contrasts AWS Glue jobs and AWS Lambda functions in terms …" at bounding box center [311, 77] width 300 height 23
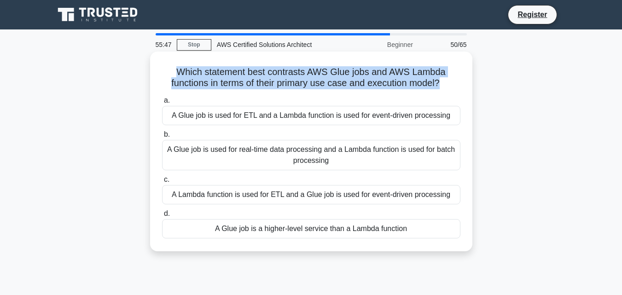
click at [282, 86] on h5 "Which statement best contrasts AWS Glue jobs and AWS Lambda functions in terms …" at bounding box center [311, 77] width 300 height 23
click at [295, 78] on h5 "Which statement best contrasts AWS Glue jobs and AWS Lambda functions in terms …" at bounding box center [311, 77] width 300 height 23
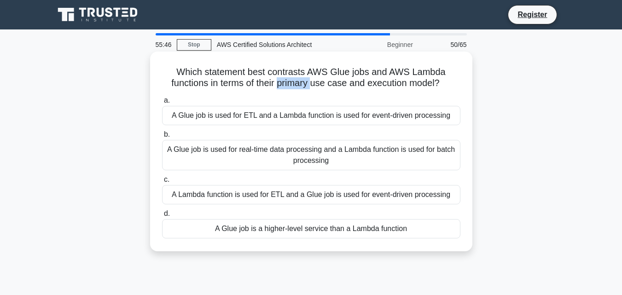
click at [295, 78] on h5 "Which statement best contrasts AWS Glue jobs and AWS Lambda functions in terms …" at bounding box center [311, 77] width 300 height 23
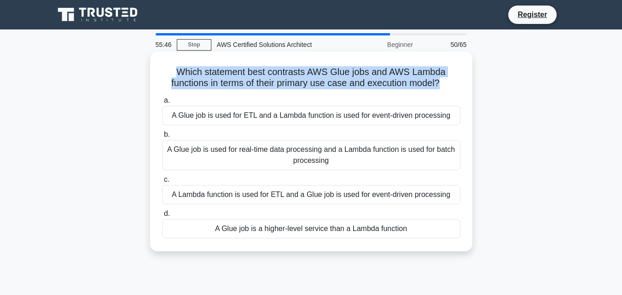
click at [295, 78] on h5 "Which statement best contrasts AWS Glue jobs and AWS Lambda functions in terms …" at bounding box center [311, 77] width 300 height 23
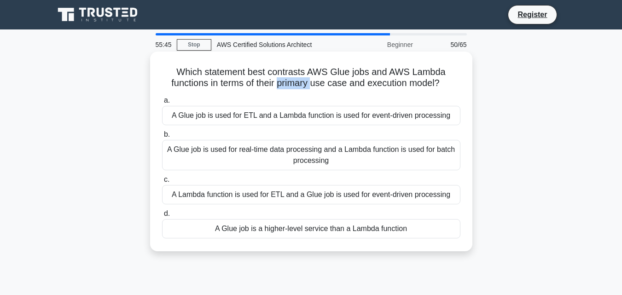
click at [295, 78] on h5 "Which statement best contrasts AWS Glue jobs and AWS Lambda functions in terms …" at bounding box center [311, 77] width 300 height 23
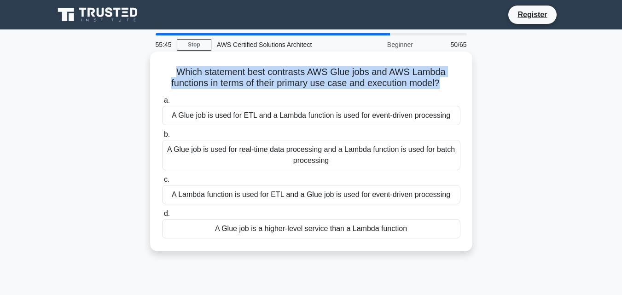
click at [295, 78] on h5 "Which statement best contrasts AWS Glue jobs and AWS Lambda functions in terms …" at bounding box center [311, 77] width 300 height 23
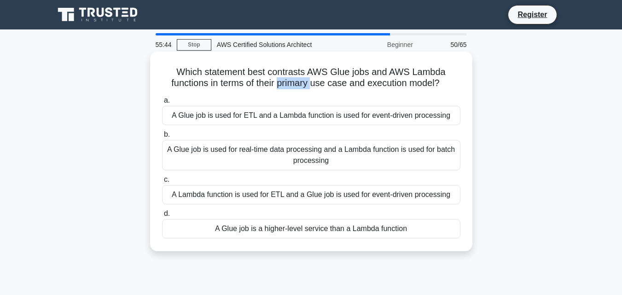
click at [295, 78] on h5 "Which statement best contrasts AWS Glue jobs and AWS Lambda functions in terms …" at bounding box center [311, 77] width 300 height 23
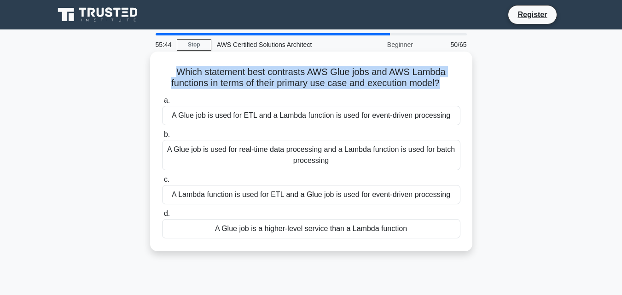
click at [295, 78] on h5 "Which statement best contrasts AWS Glue jobs and AWS Lambda functions in terms …" at bounding box center [311, 77] width 300 height 23
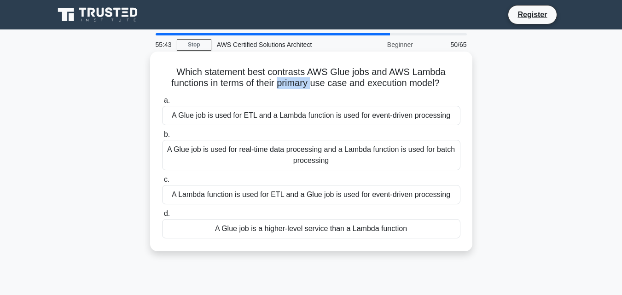
click at [295, 78] on h5 "Which statement best contrasts AWS Glue jobs and AWS Lambda functions in terms …" at bounding box center [311, 77] width 300 height 23
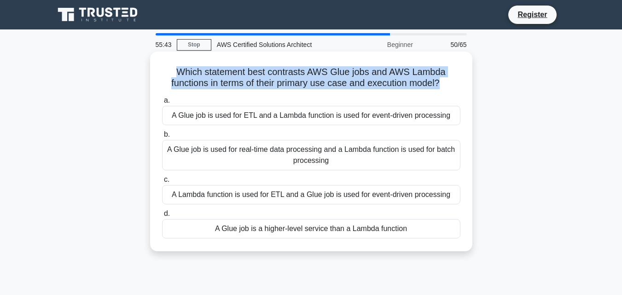
click at [295, 78] on h5 "Which statement best contrasts AWS Glue jobs and AWS Lambda functions in terms …" at bounding box center [311, 77] width 300 height 23
click at [311, 85] on h5 "Which statement best contrasts AWS Glue jobs and AWS Lambda functions in terms …" at bounding box center [311, 77] width 300 height 23
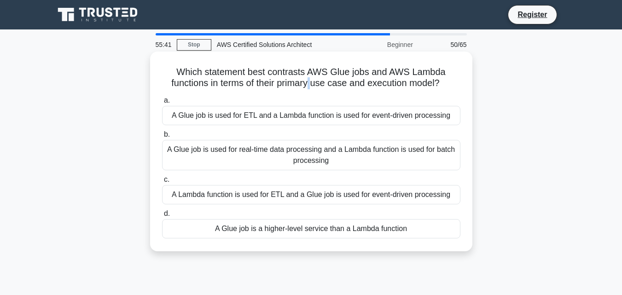
click at [311, 85] on h5 "Which statement best contrasts AWS Glue jobs and AWS Lambda functions in terms …" at bounding box center [311, 77] width 300 height 23
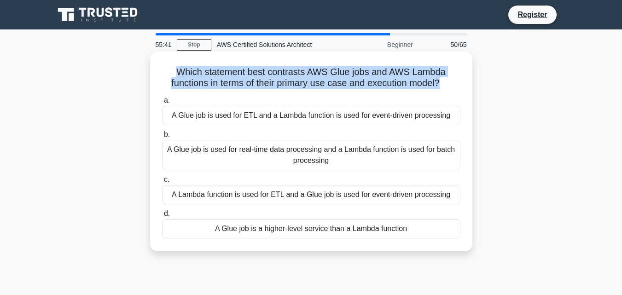
click at [311, 85] on h5 "Which statement best contrasts AWS Glue jobs and AWS Lambda functions in terms …" at bounding box center [311, 77] width 300 height 23
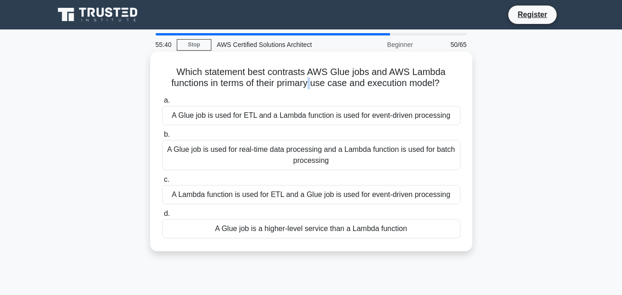
click at [311, 85] on h5 "Which statement best contrasts AWS Glue jobs and AWS Lambda functions in terms …" at bounding box center [311, 77] width 300 height 23
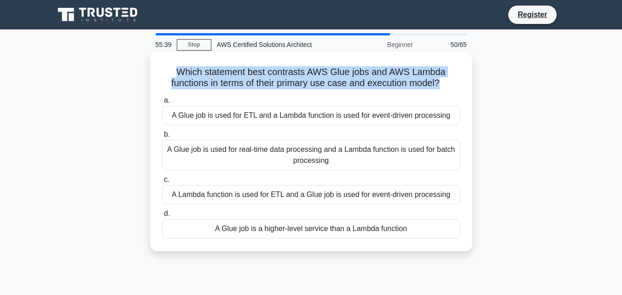
click at [311, 85] on h5 "Which statement best contrasts AWS Glue jobs and AWS Lambda functions in terms …" at bounding box center [311, 77] width 300 height 23
click at [255, 70] on h5 "Which statement best contrasts AWS Glue jobs and AWS Lambda functions in terms …" at bounding box center [311, 77] width 300 height 23
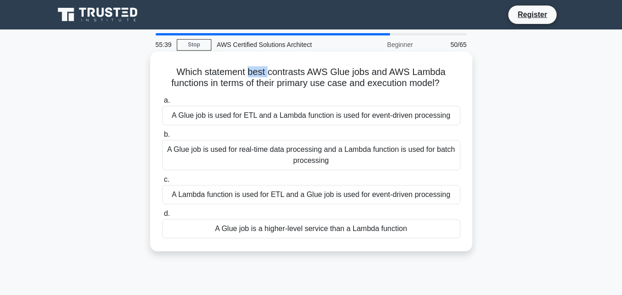
click at [255, 70] on h5 "Which statement best contrasts AWS Glue jobs and AWS Lambda functions in terms …" at bounding box center [311, 77] width 300 height 23
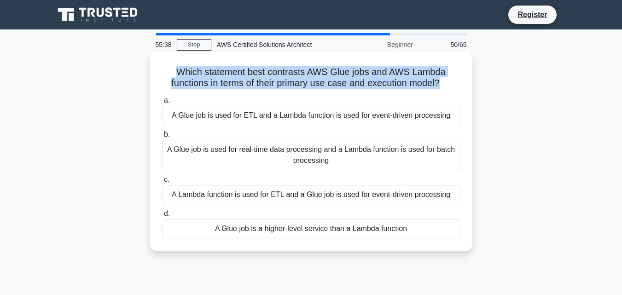
click at [255, 70] on h5 "Which statement best contrasts AWS Glue jobs and AWS Lambda functions in terms …" at bounding box center [311, 77] width 300 height 23
click at [248, 75] on h5 "Which statement best contrasts AWS Glue jobs and AWS Lambda functions in terms …" at bounding box center [311, 77] width 300 height 23
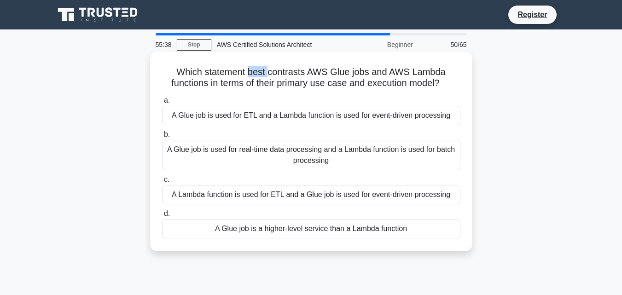
click at [247, 75] on h5 "Which statement best contrasts AWS Glue jobs and AWS Lambda functions in terms …" at bounding box center [311, 77] width 300 height 23
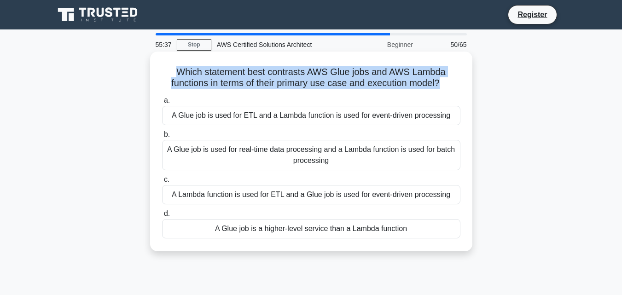
click at [247, 75] on h5 "Which statement best contrasts AWS Glue jobs and AWS Lambda functions in terms …" at bounding box center [311, 77] width 300 height 23
click at [269, 86] on h5 "Which statement best contrasts AWS Glue jobs and AWS Lambda functions in terms …" at bounding box center [311, 77] width 300 height 23
click at [299, 90] on div "Which statement best contrasts AWS Glue jobs and AWS Lambda functions in terms …" at bounding box center [311, 151] width 315 height 192
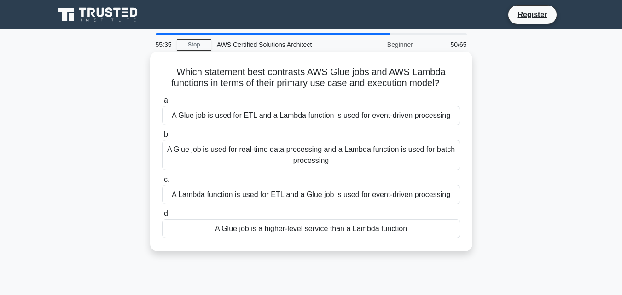
click at [299, 90] on div "Which statement best contrasts AWS Glue jobs and AWS Lambda functions in terms …" at bounding box center [311, 151] width 315 height 192
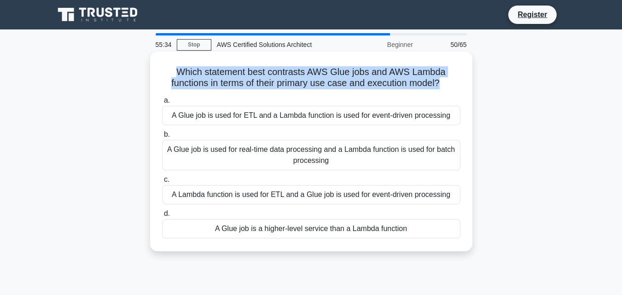
click at [299, 90] on div "Which statement best contrasts AWS Glue jobs and AWS Lambda functions in terms …" at bounding box center [311, 151] width 315 height 192
click at [353, 88] on h5 "Which statement best contrasts AWS Glue jobs and AWS Lambda functions in terms …" at bounding box center [311, 77] width 300 height 23
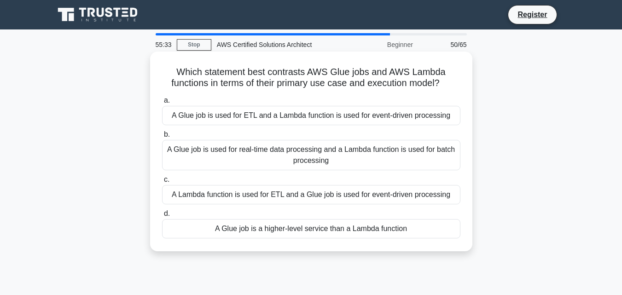
click at [345, 120] on div "A Glue job is used for ETL and a Lambda function is used for event-driven proce…" at bounding box center [311, 115] width 298 height 19
click at [162, 104] on input "a. A Glue job is used for ETL and a Lambda function is used for event-driven pr…" at bounding box center [162, 101] width 0 height 6
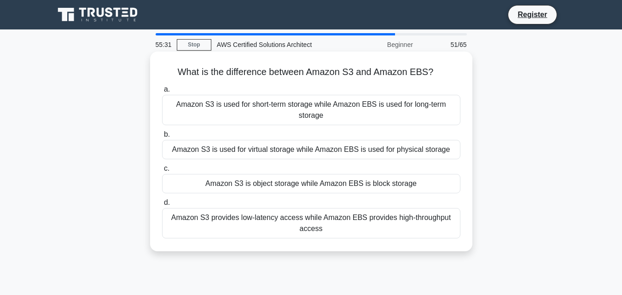
click at [220, 64] on div "What is the difference between Amazon S3 and Amazon EBS? .spinner_0XTQ{transfor…" at bounding box center [311, 151] width 315 height 192
click at [288, 77] on h5 "What is the difference between Amazon S3 and Amazon EBS? .spinner_0XTQ{transfor…" at bounding box center [311, 72] width 300 height 12
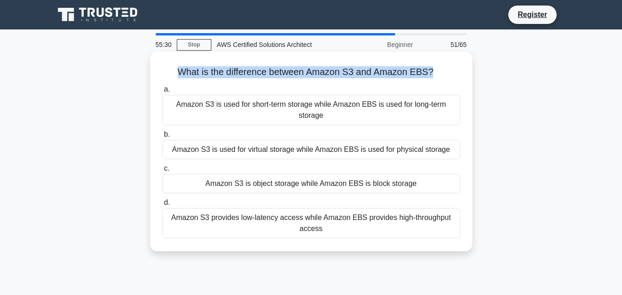
click at [288, 77] on h5 "What is the difference between Amazon S3 and Amazon EBS? .spinner_0XTQ{transfor…" at bounding box center [311, 72] width 300 height 12
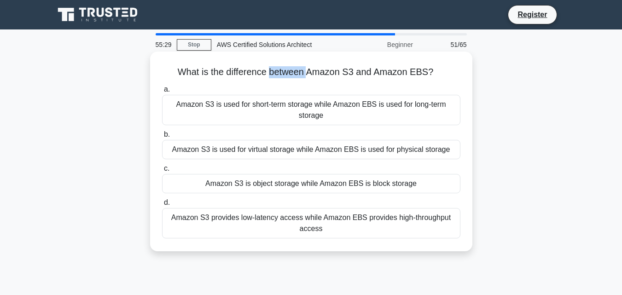
click at [288, 77] on h5 "What is the difference between Amazon S3 and Amazon EBS? .spinner_0XTQ{transfor…" at bounding box center [311, 72] width 300 height 12
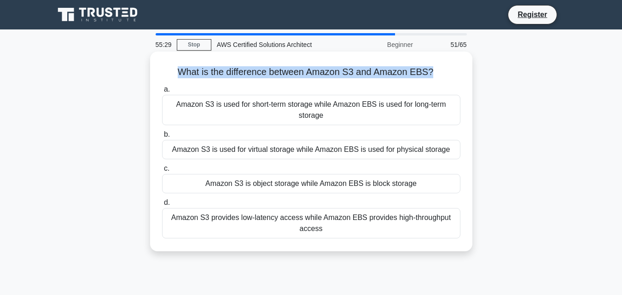
click at [288, 77] on h5 "What is the difference between Amazon S3 and Amazon EBS? .spinner_0XTQ{transfor…" at bounding box center [311, 72] width 300 height 12
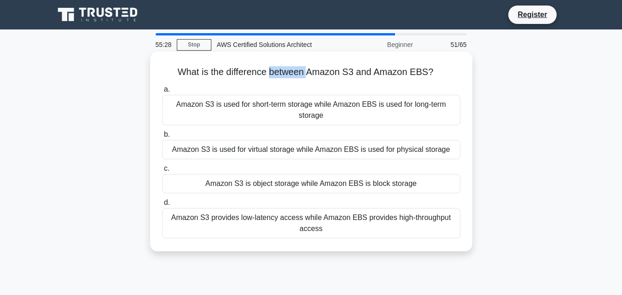
click at [288, 77] on h5 "What is the difference between Amazon S3 and Amazon EBS? .spinner_0XTQ{transfor…" at bounding box center [311, 72] width 300 height 12
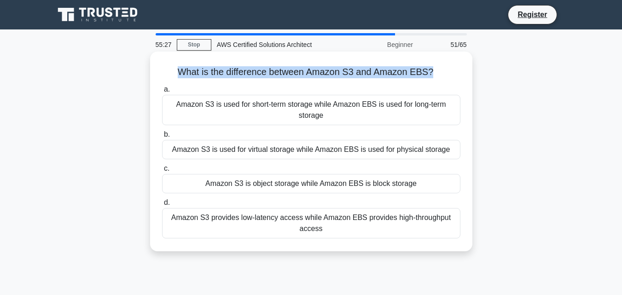
click at [288, 77] on h5 "What is the difference between Amazon S3 and Amazon EBS? .spinner_0XTQ{transfor…" at bounding box center [311, 72] width 300 height 12
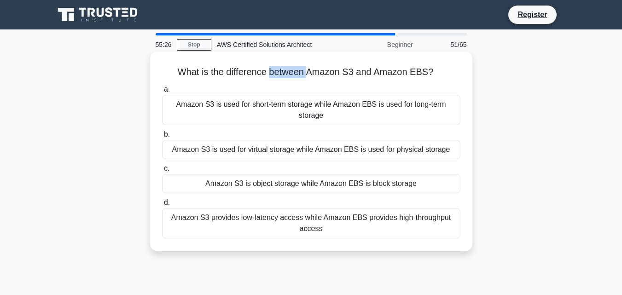
click at [288, 77] on h5 "What is the difference between Amazon S3 and Amazon EBS? .spinner_0XTQ{transfor…" at bounding box center [311, 72] width 300 height 12
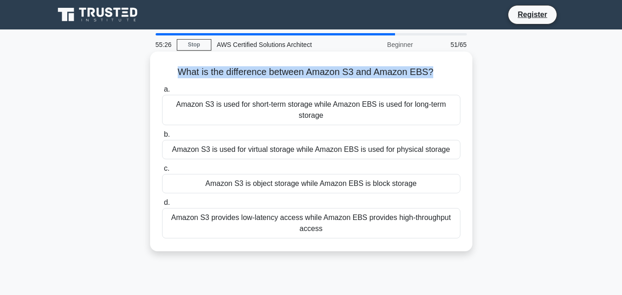
click at [288, 77] on h5 "What is the difference between Amazon S3 and Amazon EBS? .spinner_0XTQ{transfor…" at bounding box center [311, 72] width 300 height 12
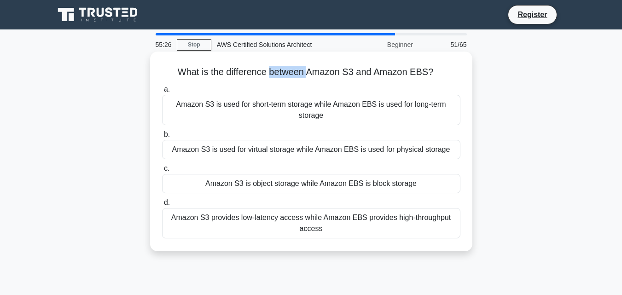
click at [288, 77] on h5 "What is the difference between Amazon S3 and Amazon EBS? .spinner_0XTQ{transfor…" at bounding box center [311, 72] width 300 height 12
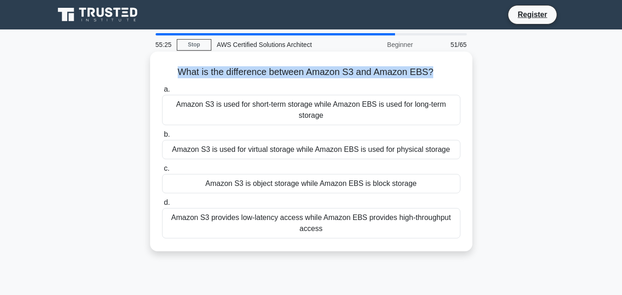
click at [288, 77] on h5 "What is the difference between Amazon S3 and Amazon EBS? .spinner_0XTQ{transfor…" at bounding box center [311, 72] width 300 height 12
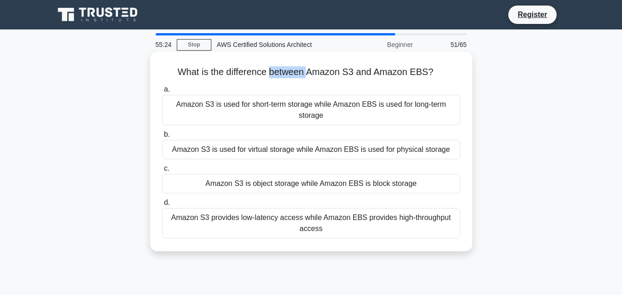
click at [288, 77] on h5 "What is the difference between Amazon S3 and Amazon EBS? .spinner_0XTQ{transfor…" at bounding box center [311, 72] width 300 height 12
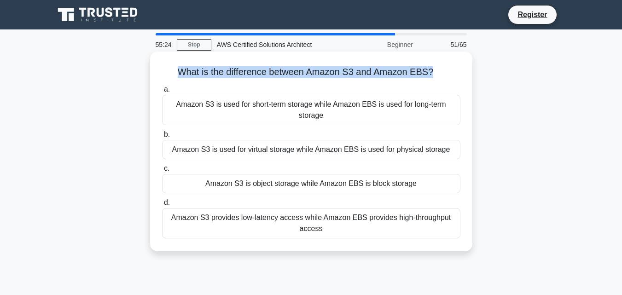
click at [288, 77] on h5 "What is the difference between Amazon S3 and Amazon EBS? .spinner_0XTQ{transfor…" at bounding box center [311, 72] width 300 height 12
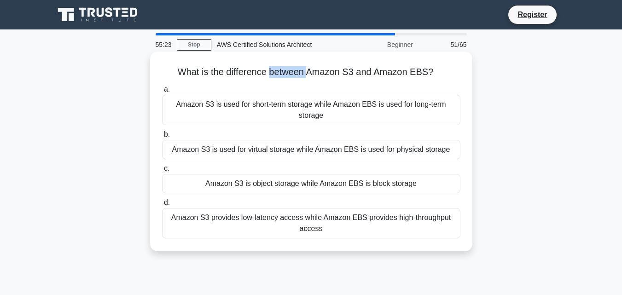
click at [288, 77] on h5 "What is the difference between Amazon S3 and Amazon EBS? .spinner_0XTQ{transfor…" at bounding box center [311, 72] width 300 height 12
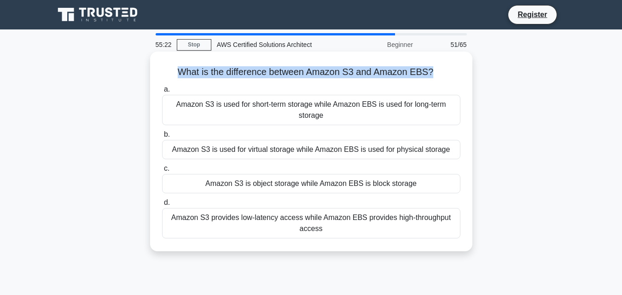
click at [288, 77] on h5 "What is the difference between Amazon S3 and Amazon EBS? .spinner_0XTQ{transfor…" at bounding box center [311, 72] width 300 height 12
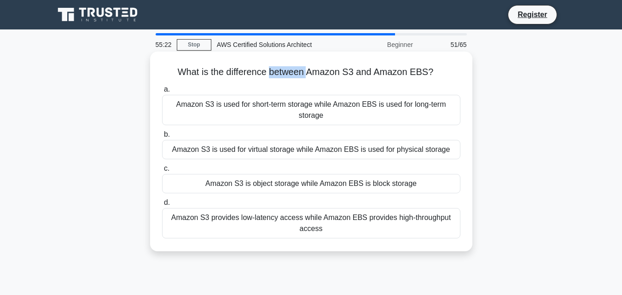
click at [288, 77] on h5 "What is the difference between Amazon S3 and Amazon EBS? .spinner_0XTQ{transfor…" at bounding box center [311, 72] width 300 height 12
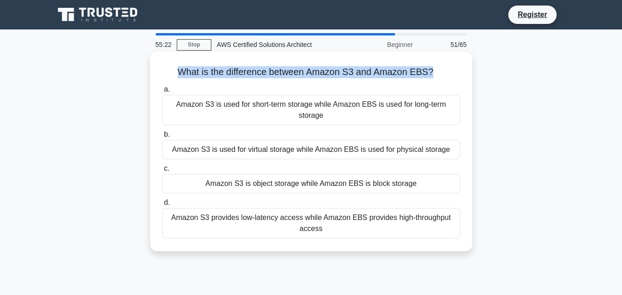
click at [288, 77] on h5 "What is the difference between Amazon S3 and Amazon EBS? .spinner_0XTQ{transfor…" at bounding box center [311, 72] width 300 height 12
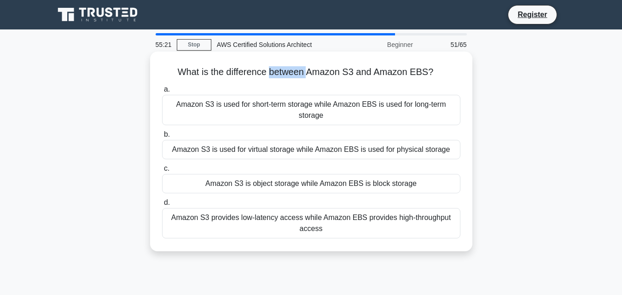
click at [288, 77] on h5 "What is the difference between Amazon S3 and Amazon EBS? .spinner_0XTQ{transfor…" at bounding box center [311, 72] width 300 height 12
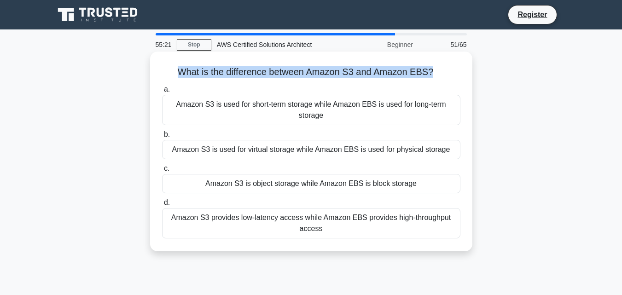
click at [288, 77] on h5 "What is the difference between Amazon S3 and Amazon EBS? .spinner_0XTQ{transfor…" at bounding box center [311, 72] width 300 height 12
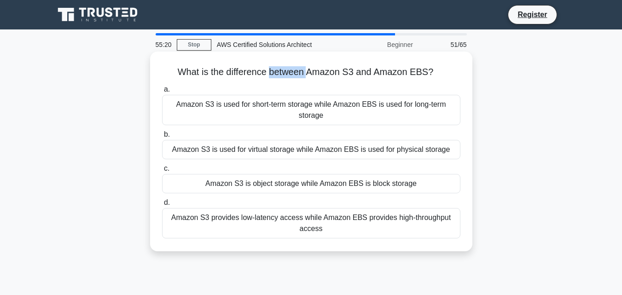
click at [288, 77] on h5 "What is the difference between Amazon S3 and Amazon EBS? .spinner_0XTQ{transfor…" at bounding box center [311, 72] width 300 height 12
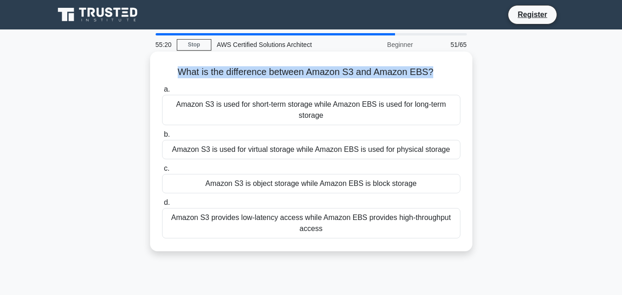
click at [288, 77] on h5 "What is the difference between Amazon S3 and Amazon EBS? .spinner_0XTQ{transfor…" at bounding box center [311, 72] width 300 height 12
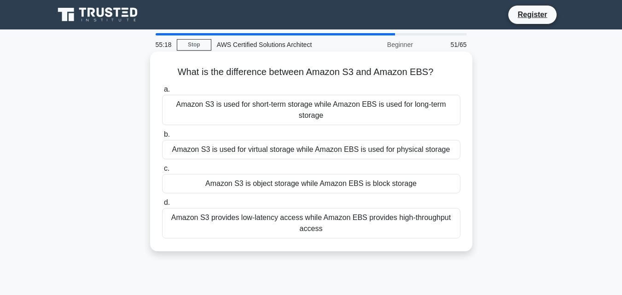
click at [288, 77] on h5 "What is the difference between Amazon S3 and Amazon EBS? .spinner_0XTQ{transfor…" at bounding box center [311, 72] width 300 height 12
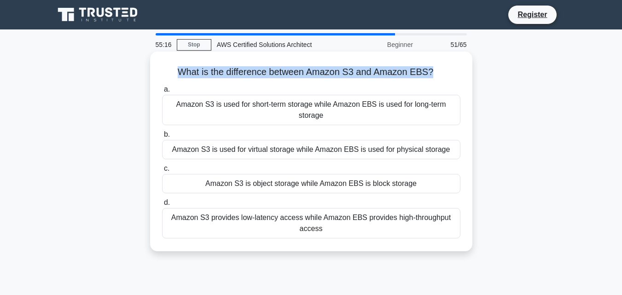
click at [288, 77] on h5 "What is the difference between Amazon S3 and Amazon EBS? .spinner_0XTQ{transfor…" at bounding box center [311, 72] width 300 height 12
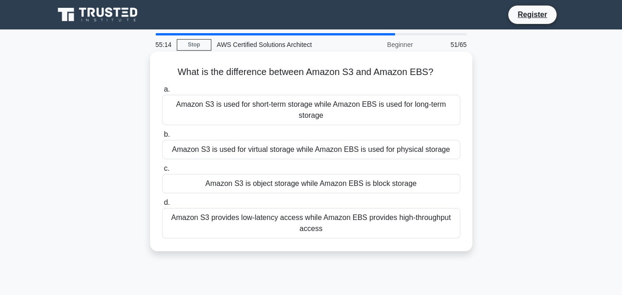
click at [288, 77] on h5 "What is the difference between Amazon S3 and Amazon EBS? .spinner_0XTQ{transfor…" at bounding box center [311, 72] width 300 height 12
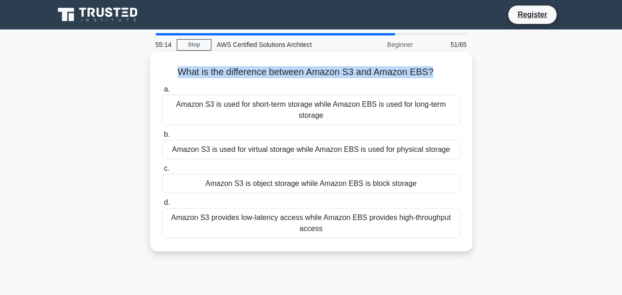
click at [288, 77] on h5 "What is the difference between Amazon S3 and Amazon EBS? .spinner_0XTQ{transfor…" at bounding box center [311, 72] width 300 height 12
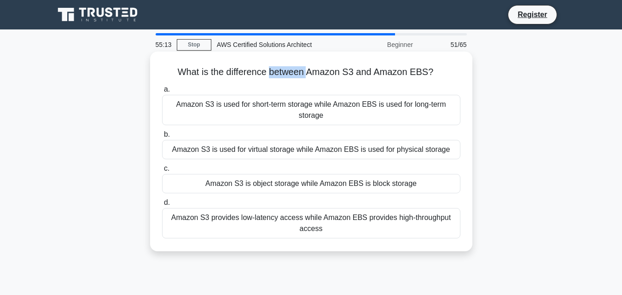
click at [288, 77] on h5 "What is the difference between Amazon S3 and Amazon EBS? .spinner_0XTQ{transfor…" at bounding box center [311, 72] width 300 height 12
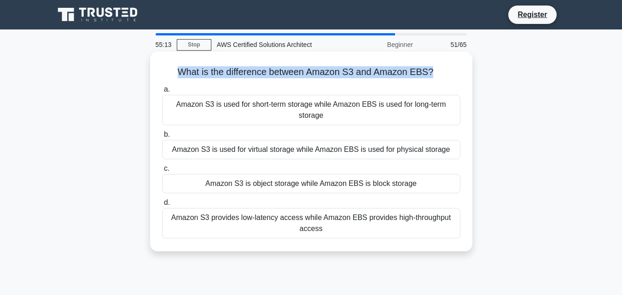
click at [288, 77] on h5 "What is the difference between Amazon S3 and Amazon EBS? .spinner_0XTQ{transfor…" at bounding box center [311, 72] width 300 height 12
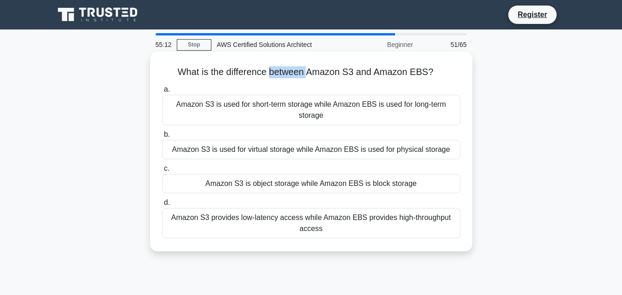
click at [288, 77] on h5 "What is the difference between Amazon S3 and Amazon EBS? .spinner_0XTQ{transfor…" at bounding box center [311, 72] width 300 height 12
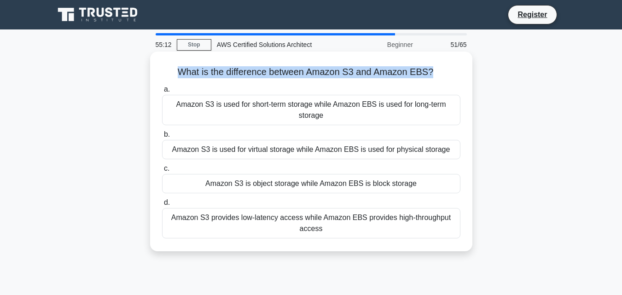
click at [288, 77] on h5 "What is the difference between Amazon S3 and Amazon EBS? .spinner_0XTQ{transfor…" at bounding box center [311, 72] width 300 height 12
drag, startPoint x: 156, startPoint y: 214, endPoint x: 333, endPoint y: 243, distance: 179.4
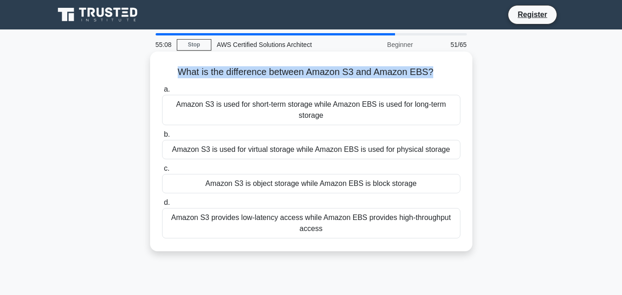
click at [333, 243] on div "What is the difference between Amazon S3 and Amazon EBS? .spinner_0XTQ{transfor…" at bounding box center [311, 151] width 315 height 192
copy div "Amazon S3 provides low-latency access while Amazon EBS provides high-throughput…"
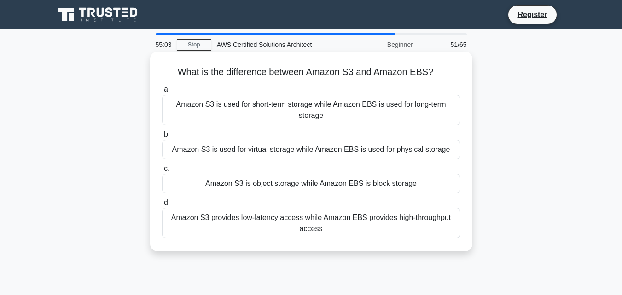
click at [376, 189] on div "Amazon S3 is object storage while Amazon EBS is block storage" at bounding box center [311, 183] width 298 height 19
click at [162, 172] on input "c. Amazon S3 is object storage while Amazon EBS is block storage" at bounding box center [162, 169] width 0 height 6
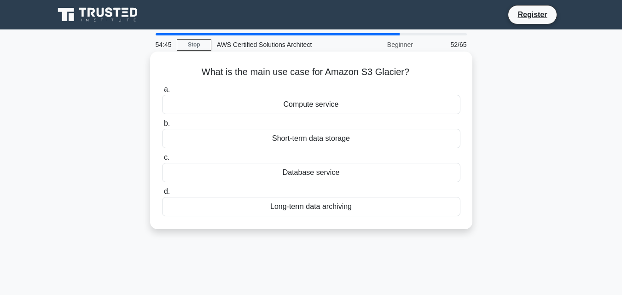
click at [313, 72] on h5 "What is the main use case for Amazon S3 Glacier? .spinner_0XTQ{transform-origin…" at bounding box center [311, 72] width 300 height 12
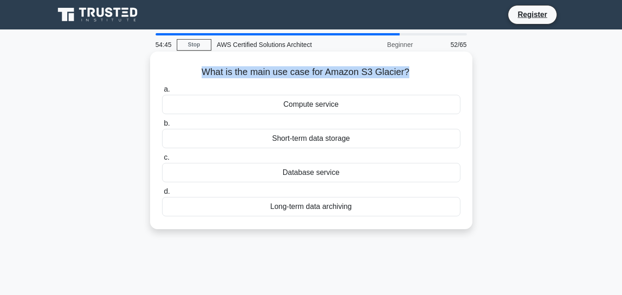
click at [313, 72] on h5 "What is the main use case for Amazon S3 Glacier? .spinner_0XTQ{transform-origin…" at bounding box center [311, 72] width 300 height 12
click at [345, 72] on h5 "What is the main use case for Amazon S3 Glacier? .spinner_0XTQ{transform-origin…" at bounding box center [311, 72] width 300 height 12
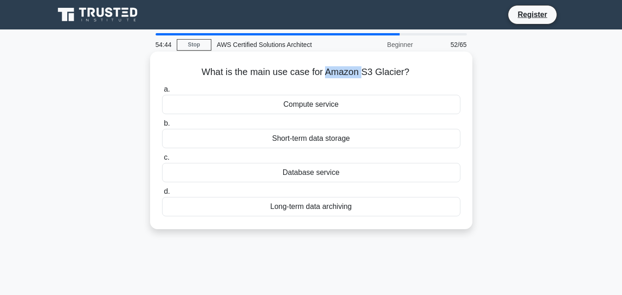
click at [345, 72] on h5 "What is the main use case for Amazon S3 Glacier? .spinner_0XTQ{transform-origin…" at bounding box center [311, 72] width 300 height 12
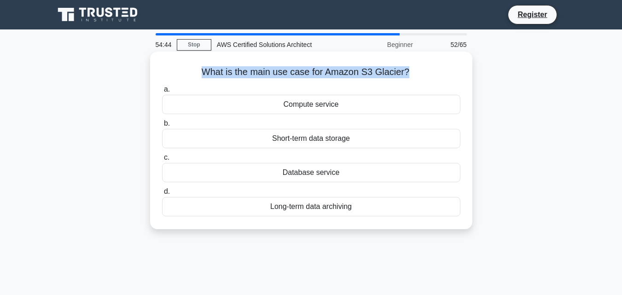
click at [345, 72] on h5 "What is the main use case for Amazon S3 Glacier? .spinner_0XTQ{transform-origin…" at bounding box center [311, 72] width 300 height 12
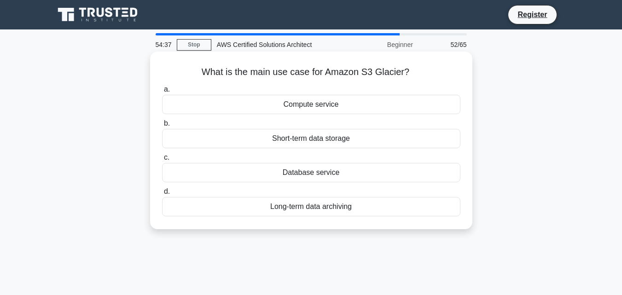
click at [358, 85] on label "a. Compute service" at bounding box center [311, 99] width 298 height 30
click at [162, 87] on input "a. Compute service" at bounding box center [162, 90] width 0 height 6
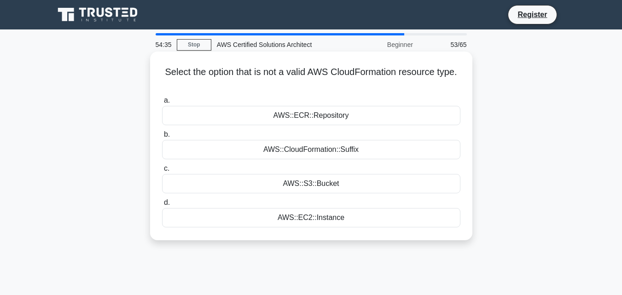
click at [254, 74] on h5 "Select the option that is not a valid AWS CloudFormation resource type. .spinne…" at bounding box center [311, 77] width 300 height 23
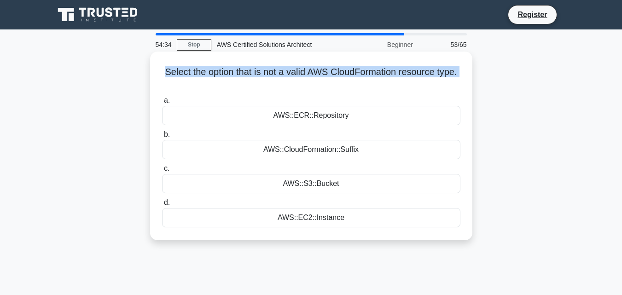
click at [254, 74] on h5 "Select the option that is not a valid AWS CloudFormation resource type. .spinne…" at bounding box center [311, 77] width 300 height 23
click at [284, 73] on h5 "Select the option that is not a valid AWS CloudFormation resource type. .spinne…" at bounding box center [311, 77] width 300 height 23
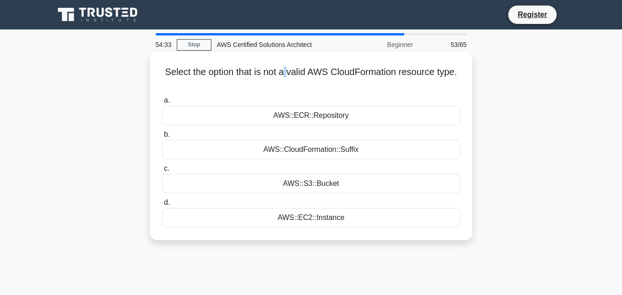
click at [284, 73] on h5 "Select the option that is not a valid AWS CloudFormation resource type. .spinne…" at bounding box center [311, 77] width 300 height 23
click at [319, 68] on h5 "Select the option that is not a valid AWS CloudFormation resource type. .spinne…" at bounding box center [311, 77] width 300 height 23
click at [388, 73] on h5 "Select the option that is not a valid AWS CloudFormation resource type. .spinne…" at bounding box center [311, 77] width 300 height 23
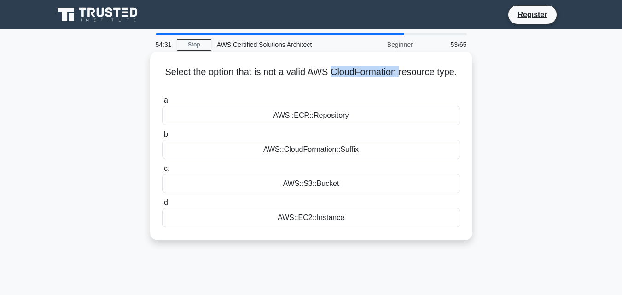
click at [387, 74] on h5 "Select the option that is not a valid AWS CloudFormation resource type. .spinne…" at bounding box center [311, 77] width 300 height 23
click at [387, 75] on h5 "Select the option that is not a valid AWS CloudFormation resource type. .spinne…" at bounding box center [311, 77] width 300 height 23
click at [348, 80] on h5 "Select the option that is not a valid AWS CloudFormation resource type. .spinne…" at bounding box center [311, 77] width 300 height 23
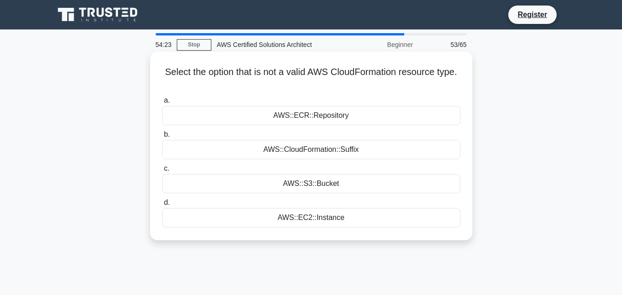
click at [330, 183] on div "AWS::S3::Bucket" at bounding box center [311, 183] width 298 height 19
click at [162, 172] on input "c. AWS::S3::Bucket" at bounding box center [162, 169] width 0 height 6
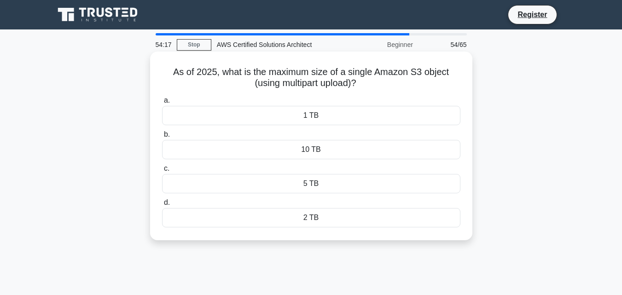
drag, startPoint x: 157, startPoint y: 72, endPoint x: 370, endPoint y: 81, distance: 212.4
click at [361, 81] on div "As of 2025, what is the maximum size of a single Amazon S3 object (using multip…" at bounding box center [311, 145] width 315 height 181
click at [376, 77] on h5 "As of 2025, what is the maximum size of a single Amazon S3 object (using multip…" at bounding box center [311, 77] width 300 height 23
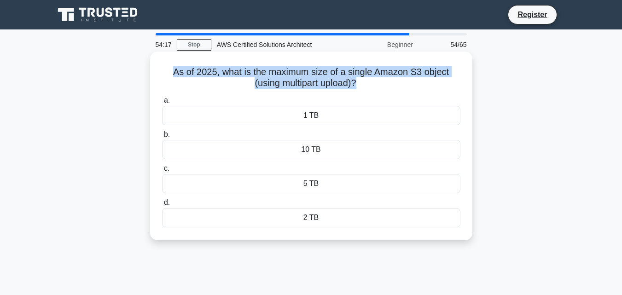
click at [376, 77] on h5 "As of 2025, what is the maximum size of a single Amazon S3 object (using multip…" at bounding box center [311, 77] width 300 height 23
click at [335, 91] on div "As of 2025, what is the maximum size of a single Amazon S3 object (using multip…" at bounding box center [311, 145] width 315 height 181
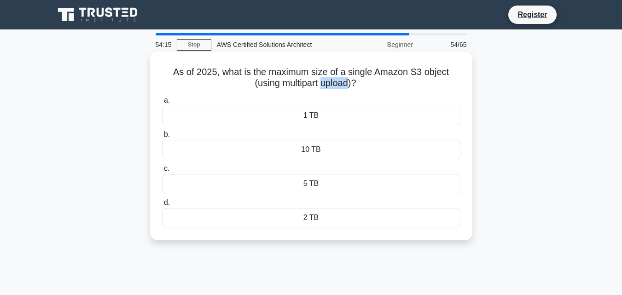
click at [335, 91] on div "As of 2025, what is the maximum size of a single Amazon S3 object (using multip…" at bounding box center [311, 145] width 315 height 181
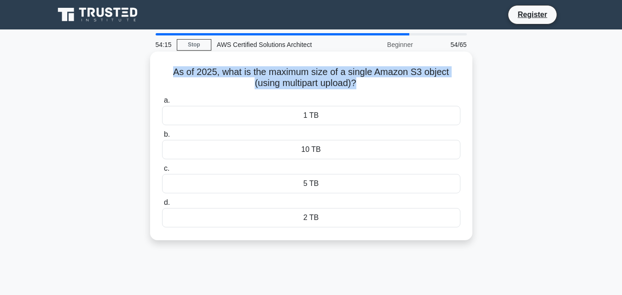
click at [335, 91] on div "As of 2025, what is the maximum size of a single Amazon S3 object (using multip…" at bounding box center [311, 145] width 315 height 181
click at [417, 78] on h5 "As of 2025, what is the maximum size of a single Amazon S3 object (using multip…" at bounding box center [311, 77] width 300 height 23
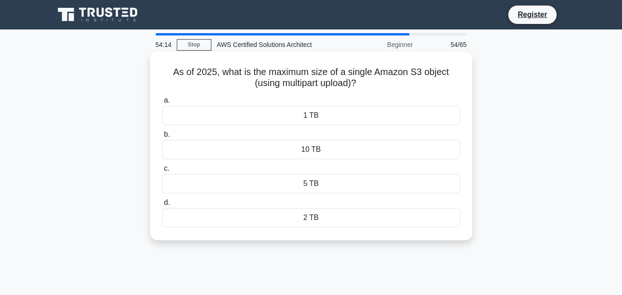
click at [417, 78] on h5 "As of 2025, what is the maximum size of a single Amazon S3 object (using multip…" at bounding box center [311, 77] width 300 height 23
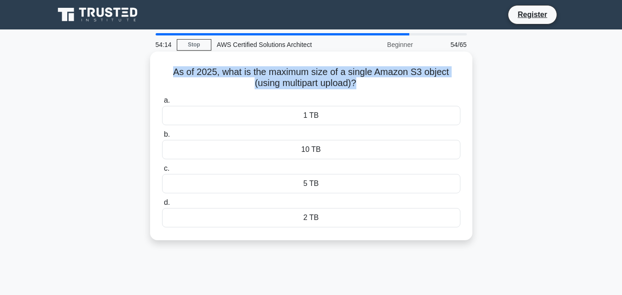
click at [417, 78] on h5 "As of 2025, what is the maximum size of a single Amazon S3 object (using multip…" at bounding box center [311, 77] width 300 height 23
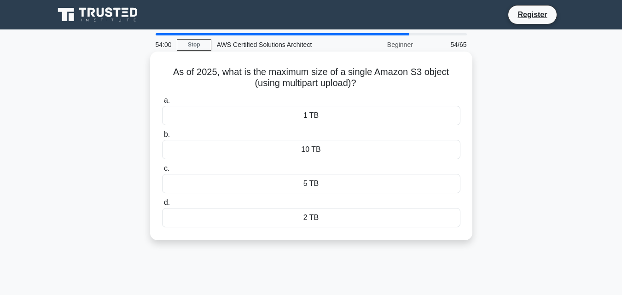
click at [307, 186] on div "5 TB" at bounding box center [311, 183] width 298 height 19
click at [162, 172] on input "c. 5 TB" at bounding box center [162, 169] width 0 height 6
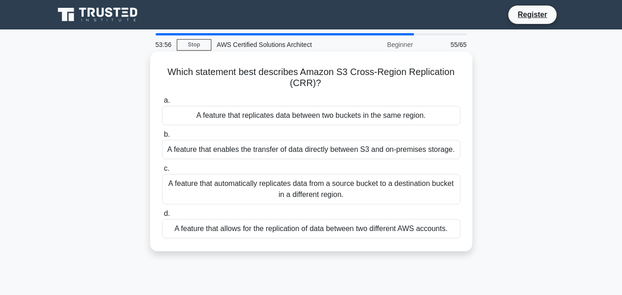
drag, startPoint x: 158, startPoint y: 67, endPoint x: 442, endPoint y: 81, distance: 283.9
click at [442, 81] on div "Which statement best describes Amazon S3 Cross-Region Replication (CRR)? .spinn…" at bounding box center [311, 151] width 315 height 192
click at [276, 82] on h5 "Which statement best describes Amazon S3 Cross-Region Replication (CRR)? .spinn…" at bounding box center [311, 77] width 300 height 23
click at [284, 96] on label "a. A feature that replicates data between two buckets in the same region." at bounding box center [311, 110] width 298 height 30
click at [162, 98] on input "a. A feature that replicates data between two buckets in the same region." at bounding box center [162, 101] width 0 height 6
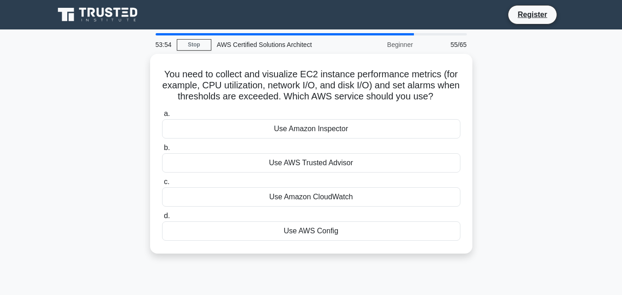
click at [283, 96] on h5 "You need to collect and visualize EC2 instance performance metrics (for example…" at bounding box center [311, 86] width 300 height 34
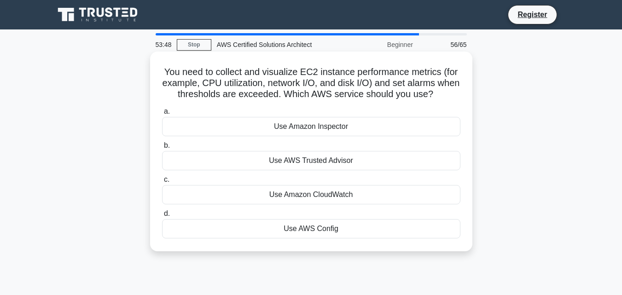
drag, startPoint x: 168, startPoint y: 75, endPoint x: 448, endPoint y: 95, distance: 281.0
click at [448, 95] on h5 "You need to collect and visualize EC2 instance performance metrics (for example…" at bounding box center [311, 83] width 300 height 34
click at [208, 78] on h5 "You need to collect and visualize EC2 instance performance metrics (for example…" at bounding box center [311, 83] width 300 height 34
drag, startPoint x: 162, startPoint y: 71, endPoint x: 460, endPoint y: 100, distance: 299.2
click at [460, 100] on h5 "You need to collect and visualize EC2 instance performance metrics (for example…" at bounding box center [311, 83] width 300 height 34
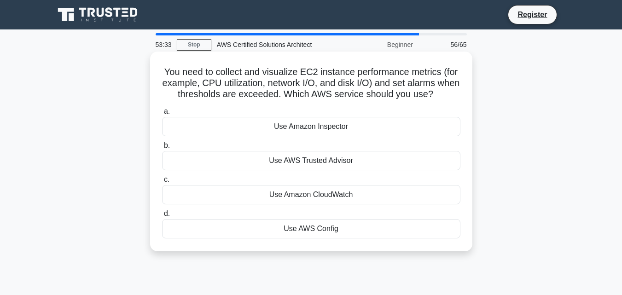
click at [208, 91] on h5 "You need to collect and visualize EC2 instance performance metrics (for example…" at bounding box center [311, 83] width 300 height 34
drag, startPoint x: 153, startPoint y: 67, endPoint x: 451, endPoint y: 93, distance: 298.9
click at [451, 93] on div "You need to collect and visualize EC2 instance performance metrics (for example…" at bounding box center [311, 152] width 322 height 200
click at [383, 74] on h5 "You need to collect and visualize EC2 instance performance metrics (for example…" at bounding box center [311, 83] width 300 height 34
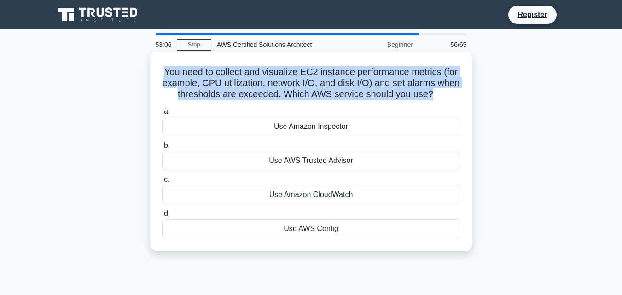
click at [383, 74] on h5 "You need to collect and visualize EC2 instance performance metrics (for example…" at bounding box center [311, 83] width 300 height 34
click at [364, 81] on h5 "You need to collect and visualize EC2 instance performance metrics (for example…" at bounding box center [311, 83] width 300 height 34
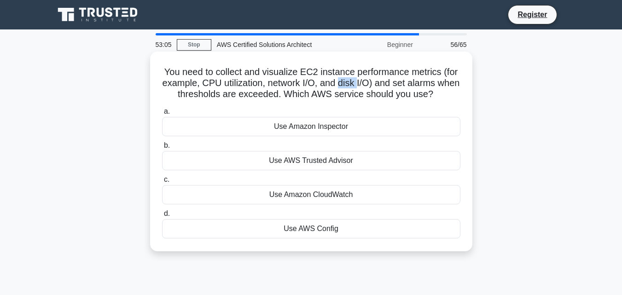
click at [364, 81] on h5 "You need to collect and visualize EC2 instance performance metrics (for example…" at bounding box center [311, 83] width 300 height 34
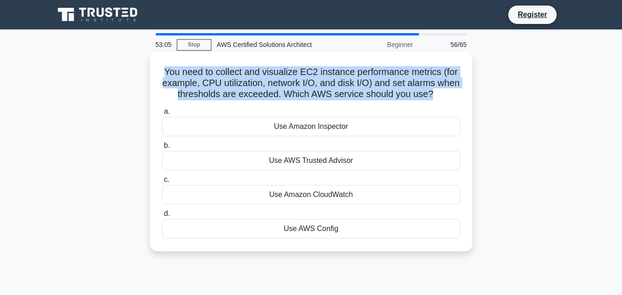
click at [364, 81] on h5 "You need to collect and visualize EC2 instance performance metrics (for example…" at bounding box center [311, 83] width 300 height 34
click at [236, 79] on h5 "You need to collect and visualize EC2 instance performance metrics (for example…" at bounding box center [311, 83] width 300 height 34
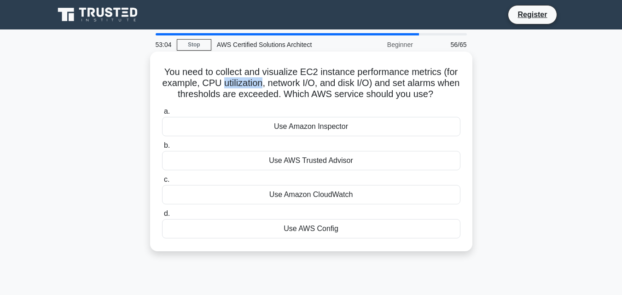
click at [236, 79] on h5 "You need to collect and visualize EC2 instance performance metrics (for example…" at bounding box center [311, 83] width 300 height 34
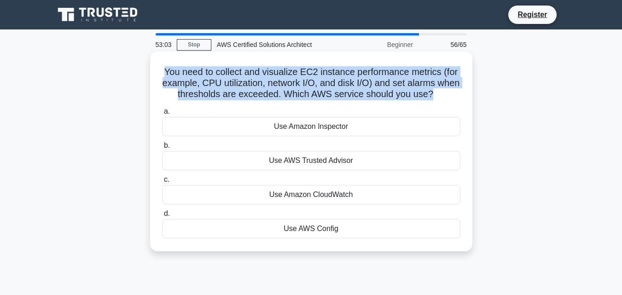
click at [236, 79] on h5 "You need to collect and visualize EC2 instance performance metrics (for example…" at bounding box center [311, 83] width 300 height 34
click at [227, 80] on h5 "You need to collect and visualize EC2 instance performance metrics (for example…" at bounding box center [311, 83] width 300 height 34
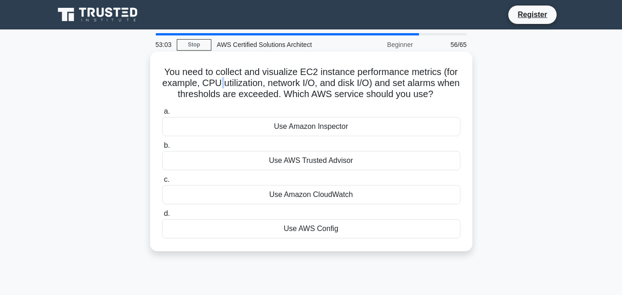
click at [227, 80] on h5 "You need to collect and visualize EC2 instance performance metrics (for example…" at bounding box center [311, 83] width 300 height 34
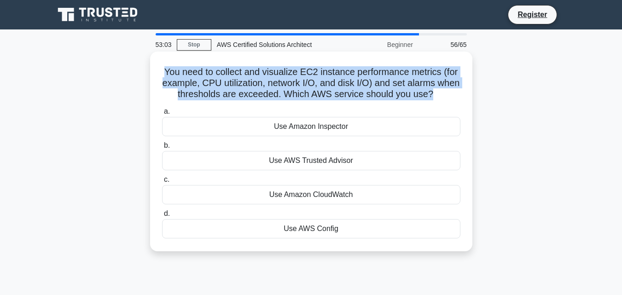
click at [227, 80] on h5 "You need to collect and visualize EC2 instance performance metrics (for example…" at bounding box center [311, 83] width 300 height 34
click at [193, 88] on h5 "You need to collect and visualize EC2 instance performance metrics (for example…" at bounding box center [311, 83] width 300 height 34
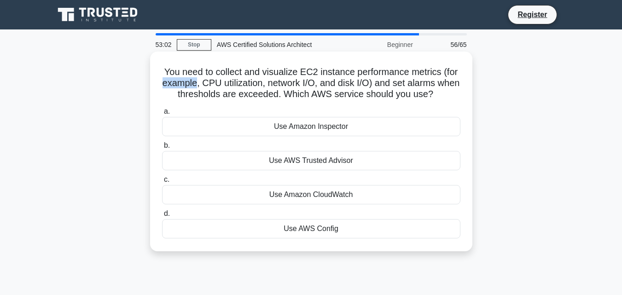
click at [193, 88] on h5 "You need to collect and visualize EC2 instance performance metrics (for example…" at bounding box center [311, 83] width 300 height 34
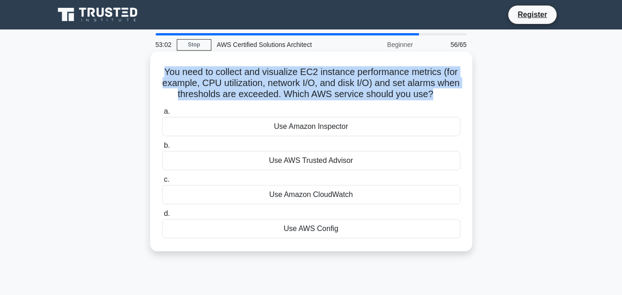
click at [193, 88] on h5 "You need to collect and visualize EC2 instance performance metrics (for example…" at bounding box center [311, 83] width 300 height 34
click at [208, 88] on h5 "You need to collect and visualize EC2 instance performance metrics (for example…" at bounding box center [311, 83] width 300 height 34
click at [290, 96] on h5 "You need to collect and visualize EC2 instance performance metrics (for example…" at bounding box center [311, 83] width 300 height 34
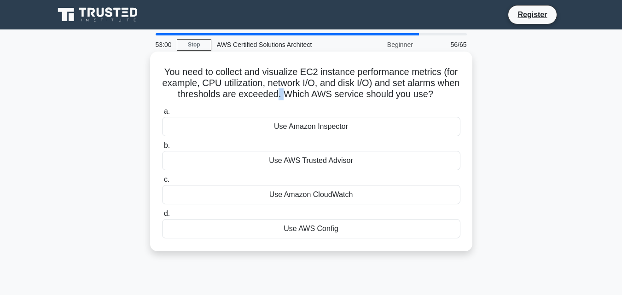
click at [290, 96] on h5 "You need to collect and visualize EC2 instance performance metrics (for example…" at bounding box center [311, 83] width 300 height 34
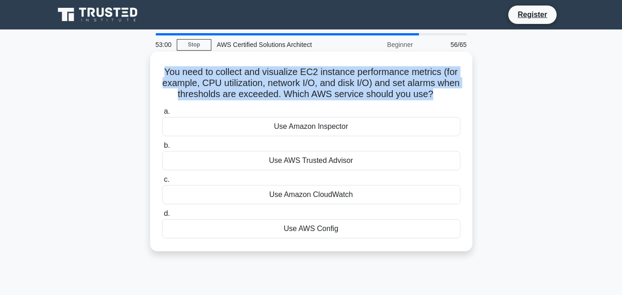
click at [290, 96] on h5 "You need to collect and visualize EC2 instance performance metrics (for example…" at bounding box center [311, 83] width 300 height 34
click at [268, 92] on h5 "You need to collect and visualize EC2 instance performance metrics (for example…" at bounding box center [311, 83] width 300 height 34
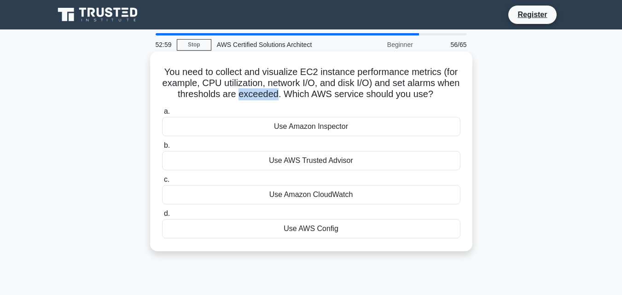
click at [268, 92] on h5 "You need to collect and visualize EC2 instance performance metrics (for example…" at bounding box center [311, 83] width 300 height 34
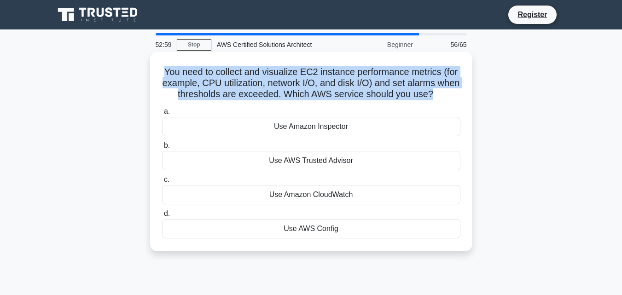
click at [268, 92] on h5 "You need to collect and visualize EC2 instance performance metrics (for example…" at bounding box center [311, 83] width 300 height 34
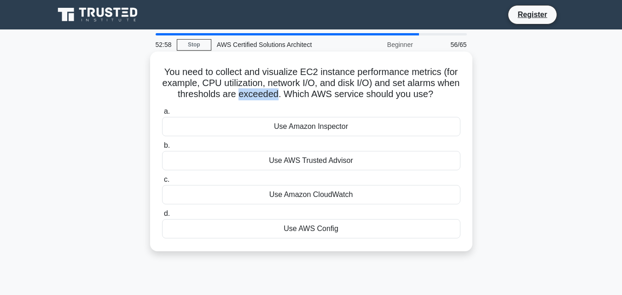
click at [268, 92] on h5 "You need to collect and visualize EC2 instance performance metrics (for example…" at bounding box center [311, 83] width 300 height 34
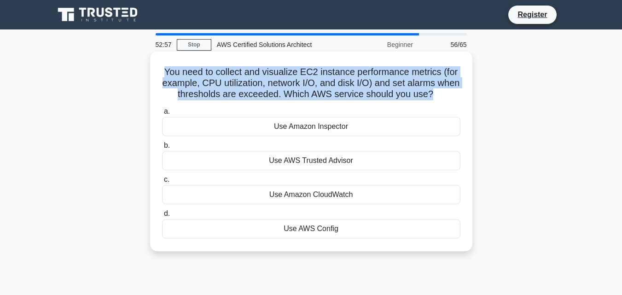
click at [268, 92] on h5 "You need to collect and visualize EC2 instance performance metrics (for example…" at bounding box center [311, 83] width 300 height 34
click at [346, 90] on h5 "You need to collect and visualize EC2 instance performance metrics (for example…" at bounding box center [311, 83] width 300 height 34
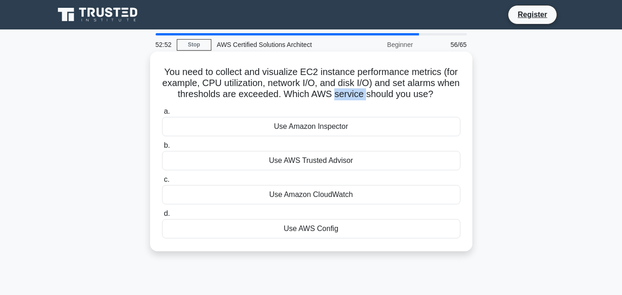
click at [346, 90] on h5 "You need to collect and visualize EC2 instance performance metrics (for example…" at bounding box center [311, 83] width 300 height 34
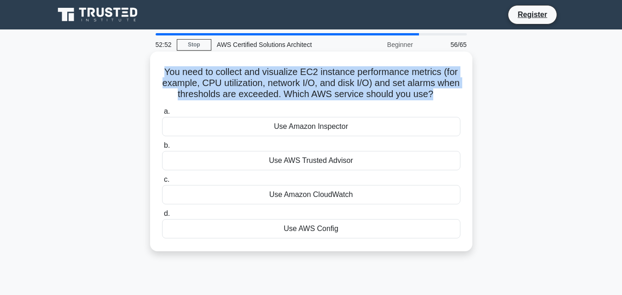
click at [346, 90] on h5 "You need to collect and visualize EC2 instance performance metrics (for example…" at bounding box center [311, 83] width 300 height 34
click at [271, 81] on h5 "You need to collect and visualize EC2 instance performance metrics (for example…" at bounding box center [311, 83] width 300 height 34
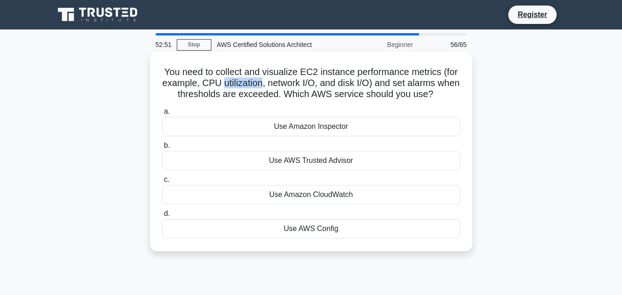
click at [271, 81] on h5 "You need to collect and visualize EC2 instance performance metrics (for example…" at bounding box center [311, 83] width 300 height 34
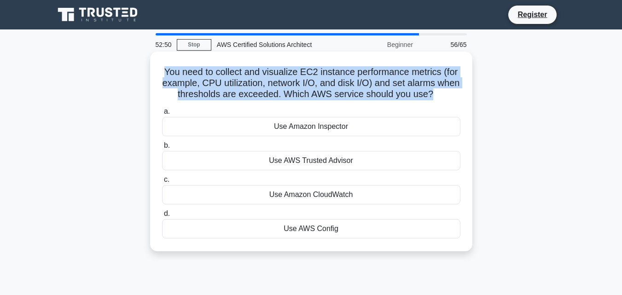
click at [270, 82] on h5 "You need to collect and visualize EC2 instance performance metrics (for example…" at bounding box center [311, 83] width 300 height 34
click at [269, 91] on h5 "You need to collect and visualize EC2 instance performance metrics (for example…" at bounding box center [311, 83] width 300 height 34
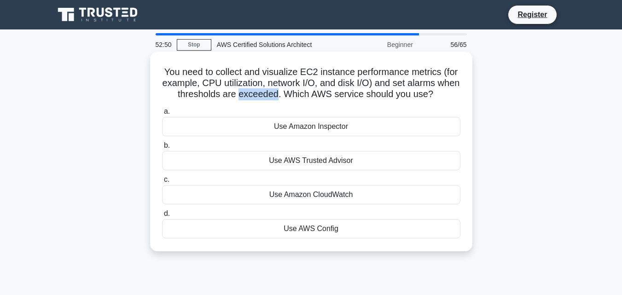
click at [269, 91] on h5 "You need to collect and visualize EC2 instance performance metrics (for example…" at bounding box center [311, 83] width 300 height 34
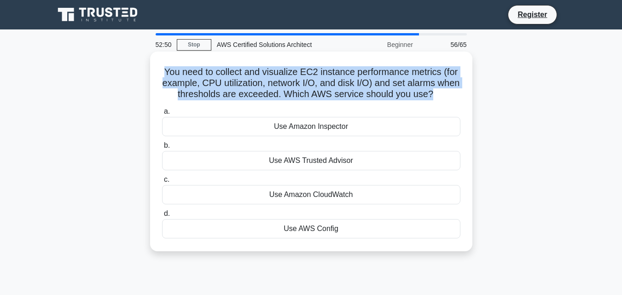
click at [269, 91] on h5 "You need to collect and visualize EC2 instance performance metrics (for example…" at bounding box center [311, 83] width 300 height 34
click at [299, 100] on h5 "You need to collect and visualize EC2 instance performance metrics (for example…" at bounding box center [311, 83] width 300 height 34
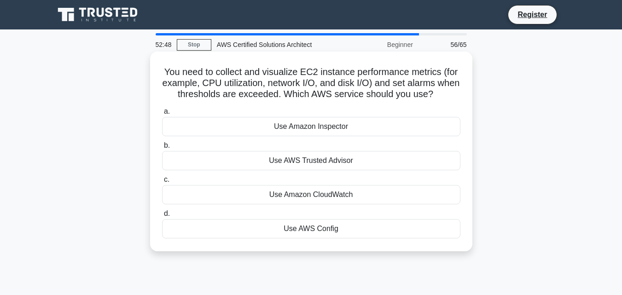
click at [249, 54] on div "You need to collect and visualize EC2 instance performance metrics (for example…" at bounding box center [311, 152] width 322 height 200
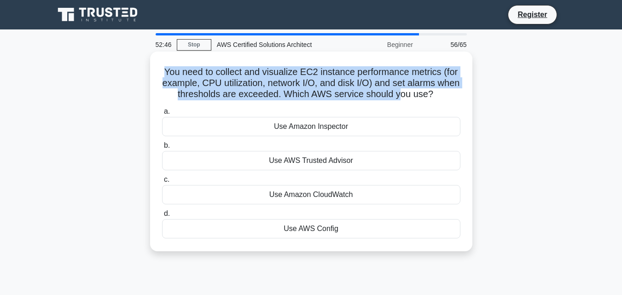
drag, startPoint x: 153, startPoint y: 69, endPoint x: 413, endPoint y: 97, distance: 262.0
click at [413, 97] on div "You need to collect and visualize EC2 instance performance metrics (for example…" at bounding box center [311, 152] width 322 height 200
click at [396, 94] on h5 "You need to collect and visualize EC2 instance performance metrics (for example…" at bounding box center [311, 83] width 300 height 34
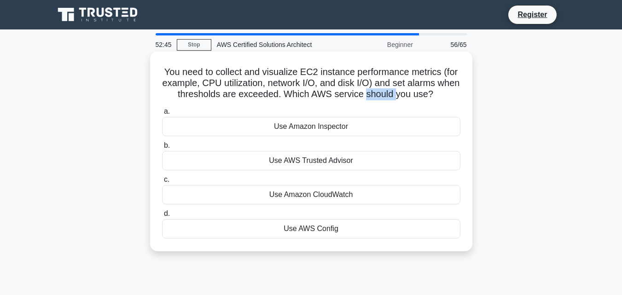
click at [396, 94] on h5 "You need to collect and visualize EC2 instance performance metrics (for example…" at bounding box center [311, 83] width 300 height 34
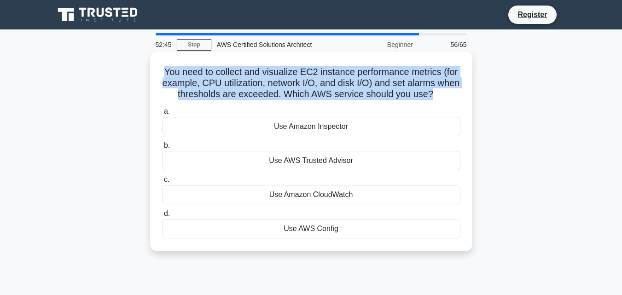
click at [396, 94] on h5 "You need to collect and visualize EC2 instance performance metrics (for example…" at bounding box center [311, 83] width 300 height 34
click at [371, 91] on h5 "You need to collect and visualize EC2 instance performance metrics (for example…" at bounding box center [311, 83] width 300 height 34
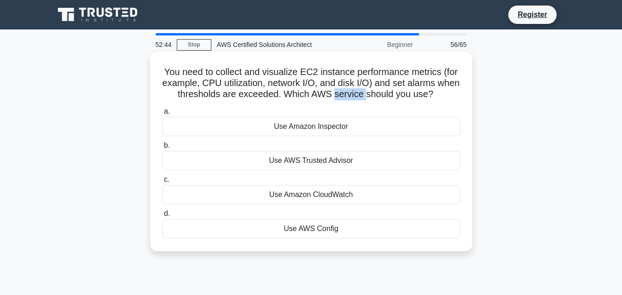
click at [371, 91] on h5 "You need to collect and visualize EC2 instance performance metrics (for example…" at bounding box center [311, 83] width 300 height 34
click at [382, 192] on div "Use Amazon CloudWatch" at bounding box center [311, 194] width 298 height 19
click at [162, 183] on input "c. Use Amazon CloudWatch" at bounding box center [162, 180] width 0 height 6
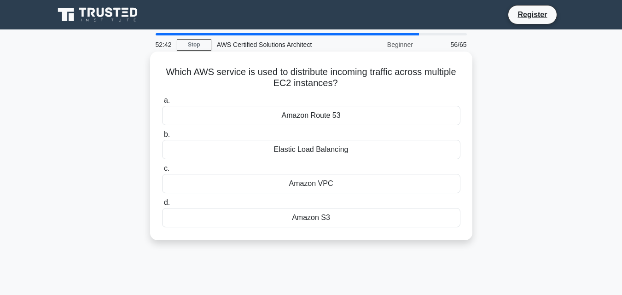
click at [254, 80] on h5 "Which AWS service is used to distribute incoming traffic across multiple EC2 in…" at bounding box center [311, 77] width 300 height 23
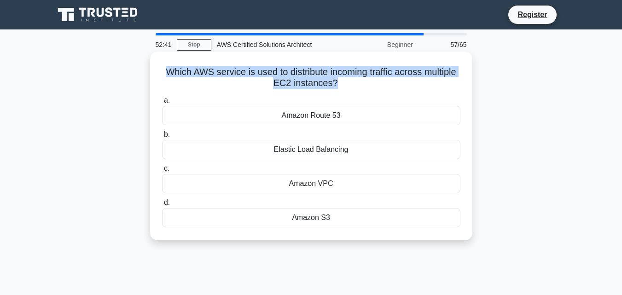
click at [254, 80] on h5 "Which AWS service is used to distribute incoming traffic across multiple EC2 in…" at bounding box center [311, 77] width 300 height 23
click at [223, 75] on h5 "Which AWS service is used to distribute incoming traffic across multiple EC2 in…" at bounding box center [311, 77] width 300 height 23
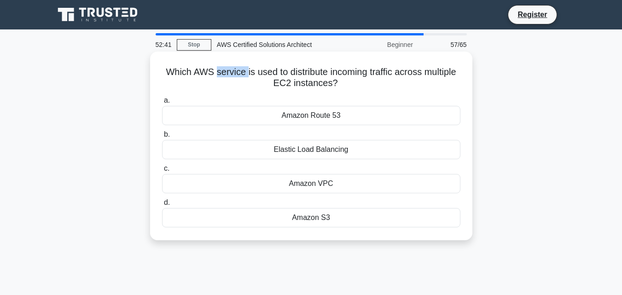
click at [223, 75] on h5 "Which AWS service is used to distribute incoming traffic across multiple EC2 in…" at bounding box center [311, 77] width 300 height 23
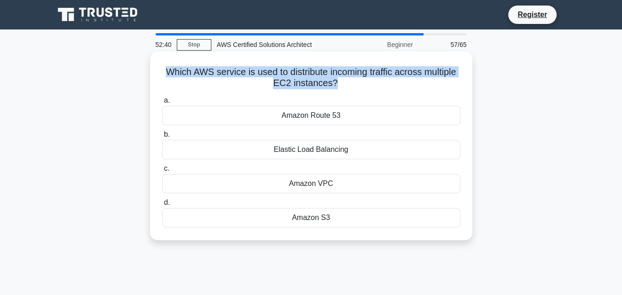
click at [223, 75] on h5 "Which AWS service is used to distribute incoming traffic across multiple EC2 in…" at bounding box center [311, 77] width 300 height 23
click at [214, 75] on h5 "Which AWS service is used to distribute incoming traffic across multiple EC2 in…" at bounding box center [311, 77] width 300 height 23
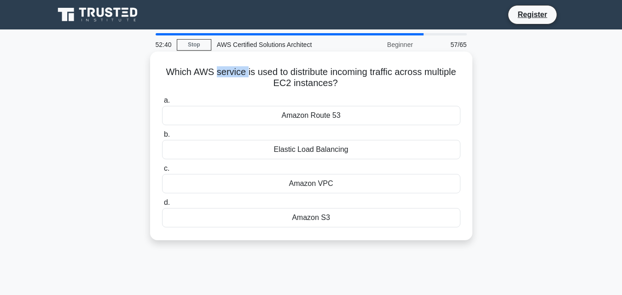
click at [214, 75] on h5 "Which AWS service is used to distribute incoming traffic across multiple EC2 in…" at bounding box center [311, 77] width 300 height 23
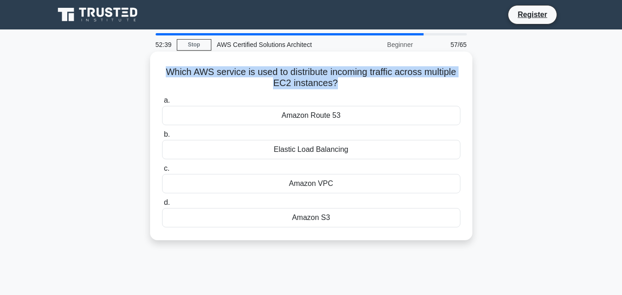
click at [214, 75] on h5 "Which AWS service is used to distribute incoming traffic across multiple EC2 in…" at bounding box center [311, 77] width 300 height 23
click at [342, 87] on icon ".spinner_0XTQ{transform-origin:center;animation:spinner_y6GP .75s linear infini…" at bounding box center [343, 83] width 11 height 11
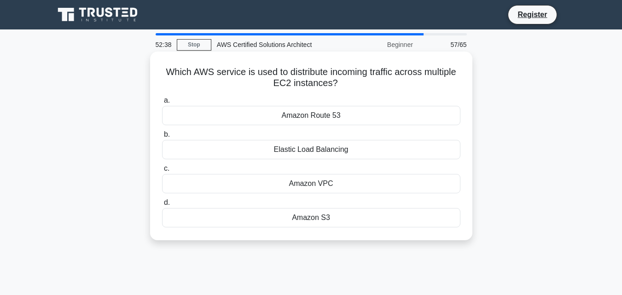
click at [298, 64] on div "Which AWS service is used to distribute incoming traffic across multiple EC2 in…" at bounding box center [311, 145] width 315 height 181
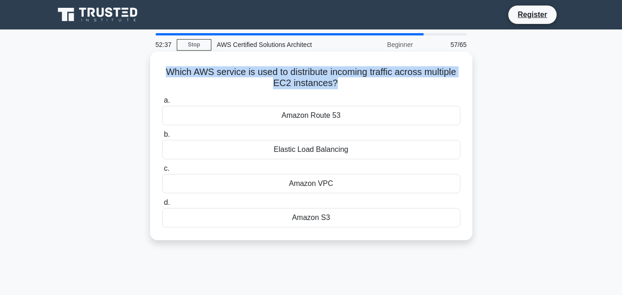
click at [298, 64] on div "Which AWS service is used to distribute incoming traffic across multiple EC2 in…" at bounding box center [311, 145] width 315 height 181
click at [318, 64] on div "Which AWS service is used to distribute incoming traffic across multiple EC2 in…" at bounding box center [311, 145] width 315 height 181
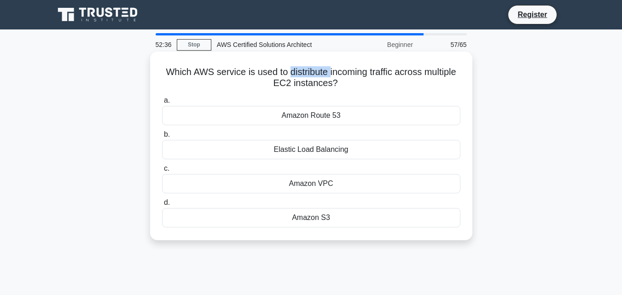
click at [318, 64] on div "Which AWS service is used to distribute incoming traffic across multiple EC2 in…" at bounding box center [311, 145] width 315 height 181
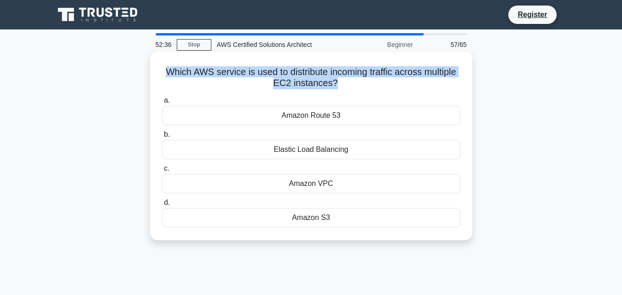
click at [318, 64] on div "Which AWS service is used to distribute incoming traffic across multiple EC2 in…" at bounding box center [311, 145] width 315 height 181
click at [306, 75] on h5 "Which AWS service is used to distribute incoming traffic across multiple EC2 in…" at bounding box center [311, 77] width 300 height 23
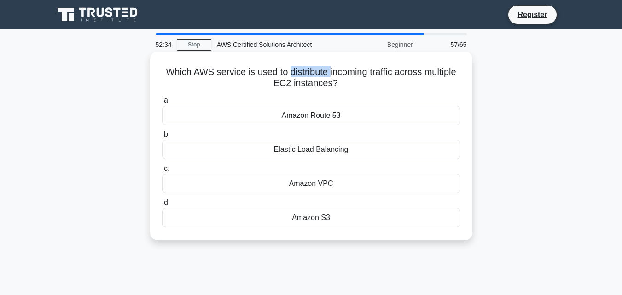
click at [306, 75] on h5 "Which AWS service is used to distribute incoming traffic across multiple EC2 in…" at bounding box center [311, 77] width 300 height 23
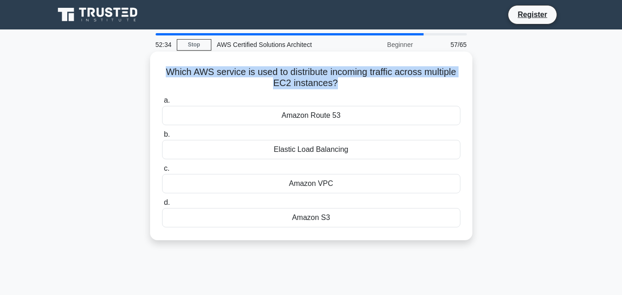
click at [306, 75] on h5 "Which AWS service is used to distribute incoming traffic across multiple EC2 in…" at bounding box center [311, 77] width 300 height 23
click at [307, 84] on h5 "Which AWS service is used to distribute incoming traffic across multiple EC2 in…" at bounding box center [311, 77] width 300 height 23
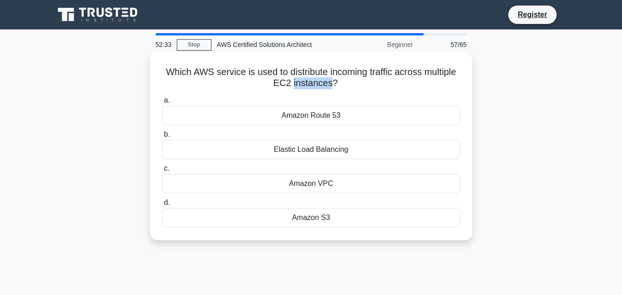
click at [307, 84] on h5 "Which AWS service is used to distribute incoming traffic across multiple EC2 in…" at bounding box center [311, 77] width 300 height 23
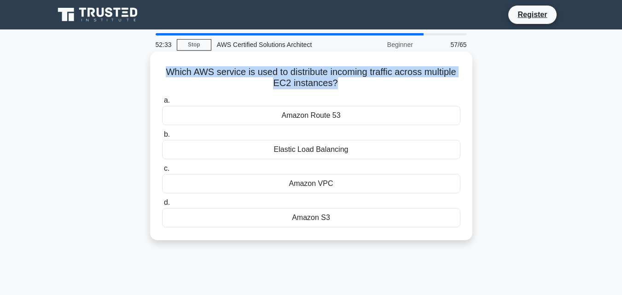
click at [307, 84] on h5 "Which AWS service is used to distribute incoming traffic across multiple EC2 in…" at bounding box center [311, 77] width 300 height 23
click at [301, 87] on h5 "Which AWS service is used to distribute incoming traffic across multiple EC2 in…" at bounding box center [311, 77] width 300 height 23
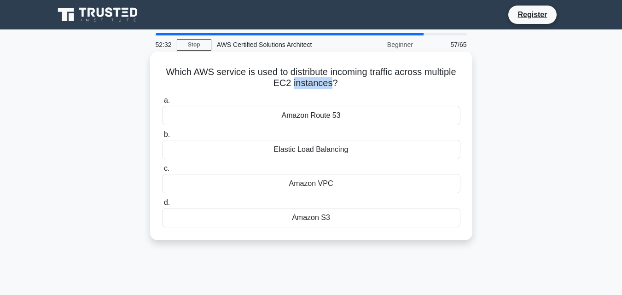
click at [301, 87] on h5 "Which AWS service is used to distribute incoming traffic across multiple EC2 in…" at bounding box center [311, 77] width 300 height 23
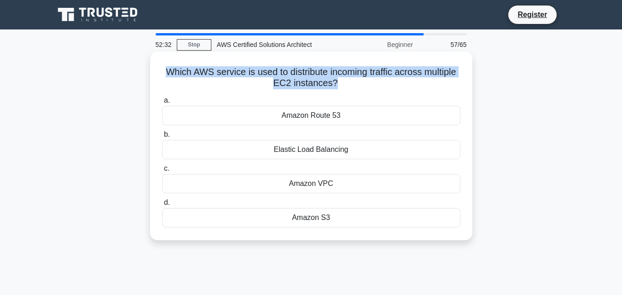
click at [301, 87] on h5 "Which AWS service is used to distribute incoming traffic across multiple EC2 in…" at bounding box center [311, 77] width 300 height 23
click at [281, 83] on h5 "Which AWS service is used to distribute incoming traffic across multiple EC2 in…" at bounding box center [311, 77] width 300 height 23
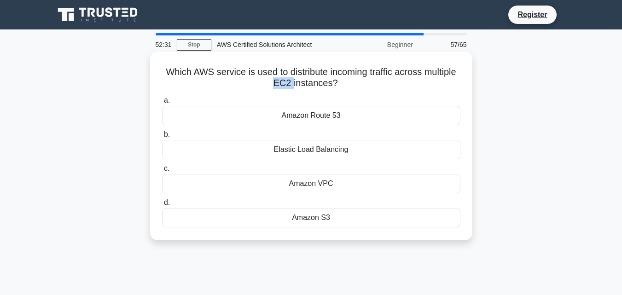
click at [281, 83] on h5 "Which AWS service is used to distribute incoming traffic across multiple EC2 in…" at bounding box center [311, 77] width 300 height 23
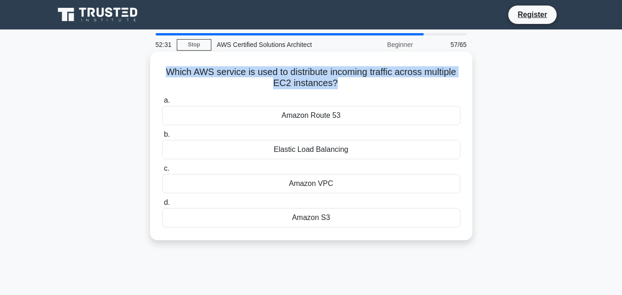
click at [281, 83] on h5 "Which AWS service is used to distribute incoming traffic across multiple EC2 in…" at bounding box center [311, 77] width 300 height 23
click at [293, 78] on h5 "Which AWS service is used to distribute incoming traffic across multiple EC2 in…" at bounding box center [311, 77] width 300 height 23
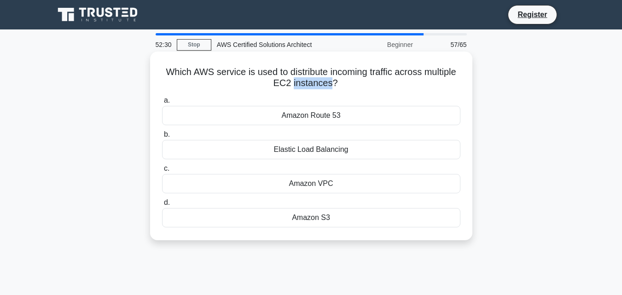
click at [293, 78] on h5 "Which AWS service is used to distribute incoming traffic across multiple EC2 in…" at bounding box center [311, 77] width 300 height 23
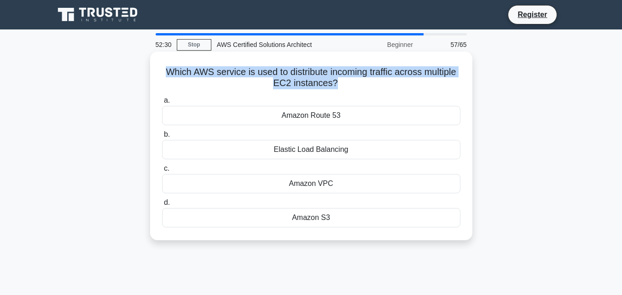
click at [293, 78] on h5 "Which AWS service is used to distribute incoming traffic across multiple EC2 in…" at bounding box center [311, 77] width 300 height 23
click at [303, 73] on h5 "Which AWS service is used to distribute incoming traffic across multiple EC2 in…" at bounding box center [311, 77] width 300 height 23
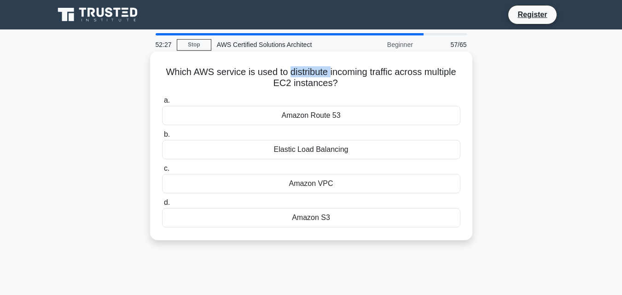
click at [303, 73] on h5 "Which AWS service is used to distribute incoming traffic across multiple EC2 in…" at bounding box center [311, 77] width 300 height 23
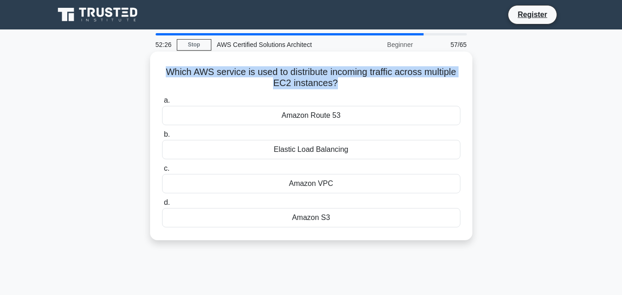
click at [303, 73] on h5 "Which AWS service is used to distribute incoming traffic across multiple EC2 in…" at bounding box center [311, 77] width 300 height 23
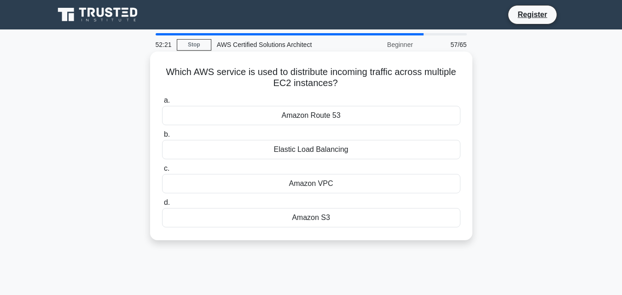
click at [307, 149] on div "Elastic Load Balancing" at bounding box center [311, 149] width 298 height 19
click at [162, 138] on input "b. Elastic Load Balancing" at bounding box center [162, 135] width 0 height 6
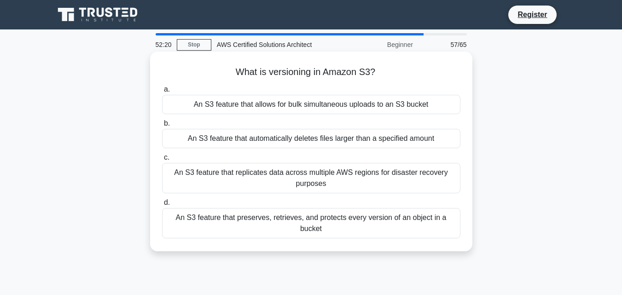
click at [258, 77] on h5 "What is versioning in Amazon S3? .spinner_0XTQ{transform-origin:center;animatio…" at bounding box center [311, 72] width 300 height 12
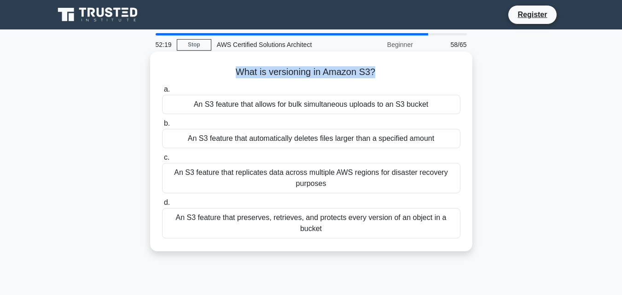
click at [258, 77] on h5 "What is versioning in Amazon S3? .spinner_0XTQ{transform-origin:center;animatio…" at bounding box center [311, 72] width 300 height 12
click at [246, 78] on h5 "What is versioning in Amazon S3? .spinner_0XTQ{transform-origin:center;animatio…" at bounding box center [311, 72] width 300 height 12
click at [341, 224] on div "An S3 feature that preserves, retrieves, and protects every version of an objec…" at bounding box center [311, 223] width 298 height 30
click at [162, 206] on input "d. An S3 feature that preserves, retrieves, and protects every version of an ob…" at bounding box center [162, 203] width 0 height 6
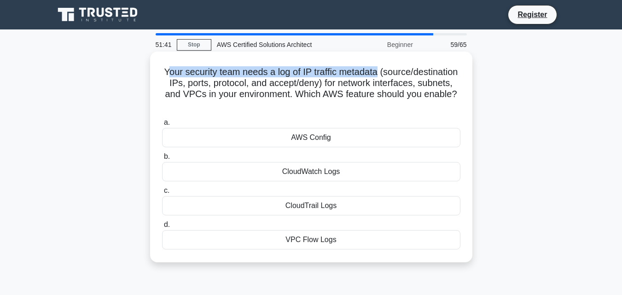
drag, startPoint x: 205, startPoint y: 69, endPoint x: 421, endPoint y: 73, distance: 216.4
click at [421, 73] on h5 "Your security team needs a log of IP traffic metadata (source/destination IPs, …" at bounding box center [311, 88] width 300 height 45
click at [349, 70] on h5 "Your security team needs a log of IP traffic metadata (source/destination IPs, …" at bounding box center [311, 88] width 300 height 45
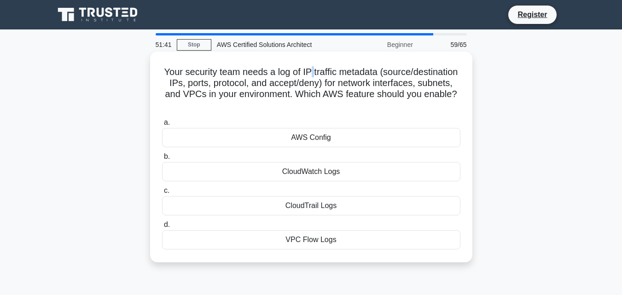
click at [349, 70] on h5 "Your security team needs a log of IP traffic metadata (source/destination IPs, …" at bounding box center [311, 88] width 300 height 45
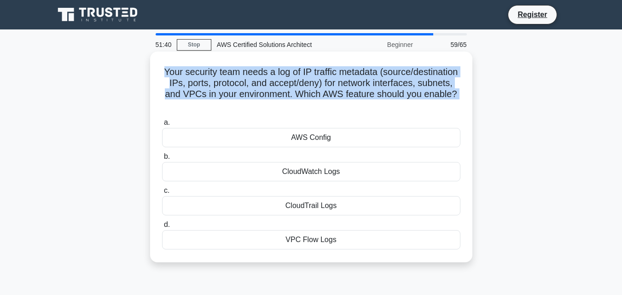
click at [349, 70] on h5 "Your security team needs a log of IP traffic metadata (source/destination IPs, …" at bounding box center [311, 88] width 300 height 45
click at [337, 75] on h5 "Your security team needs a log of IP traffic metadata (source/destination IPs, …" at bounding box center [311, 88] width 300 height 45
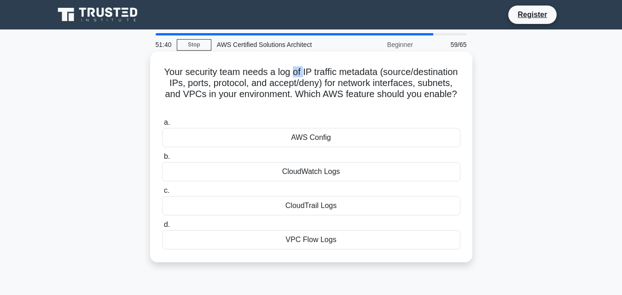
click at [336, 75] on h5 "Your security team needs a log of IP traffic metadata (source/destination IPs, …" at bounding box center [311, 88] width 300 height 45
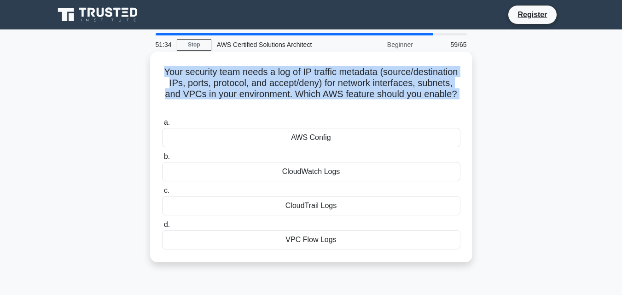
click at [336, 75] on h5 "Your security team needs a log of IP traffic metadata (source/destination IPs, …" at bounding box center [311, 88] width 300 height 45
drag, startPoint x: 203, startPoint y: 69, endPoint x: 345, endPoint y: 105, distance: 146.7
click at [345, 105] on h5 "Your security team needs a log of IP traffic metadata (source/destination IPs, …" at bounding box center [311, 88] width 300 height 45
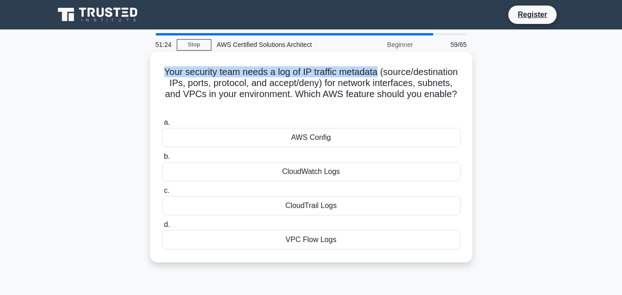
drag, startPoint x: 185, startPoint y: 70, endPoint x: 423, endPoint y: 72, distance: 237.5
click at [423, 72] on h5 "Your security team needs a log of IP traffic metadata (source/destination IPs, …" at bounding box center [311, 88] width 300 height 45
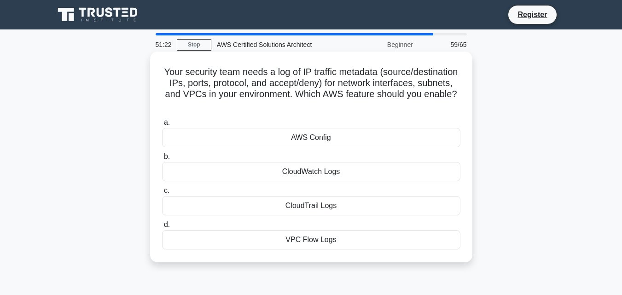
click at [399, 83] on h5 "Your security team needs a log of IP traffic metadata (source/destination IPs, …" at bounding box center [311, 88] width 300 height 45
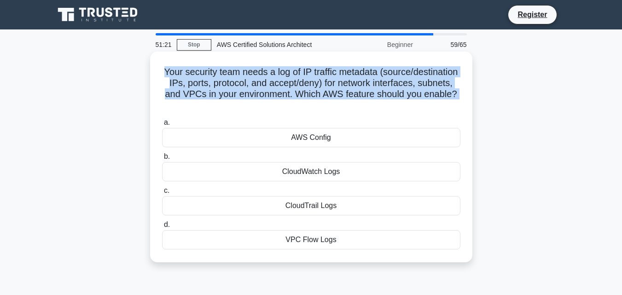
click at [399, 83] on h5 "Your security team needs a log of IP traffic metadata (source/destination IPs, …" at bounding box center [311, 88] width 300 height 45
click at [220, 90] on h5 "Your security team needs a log of IP traffic metadata (source/destination IPs, …" at bounding box center [311, 88] width 300 height 45
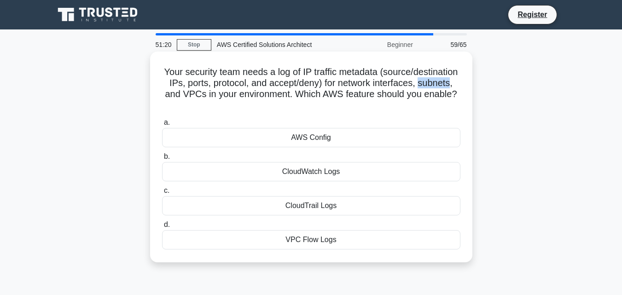
click at [220, 90] on h5 "Your security team needs a log of IP traffic metadata (source/destination IPs, …" at bounding box center [311, 88] width 300 height 45
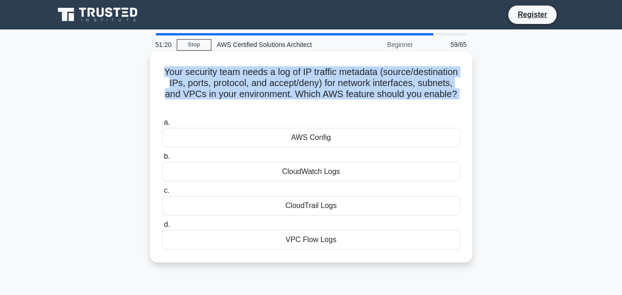
click at [220, 90] on h5 "Your security team needs a log of IP traffic metadata (source/destination IPs, …" at bounding box center [311, 88] width 300 height 45
click at [267, 94] on h5 "Your security team needs a log of IP traffic metadata (source/destination IPs, …" at bounding box center [311, 88] width 300 height 45
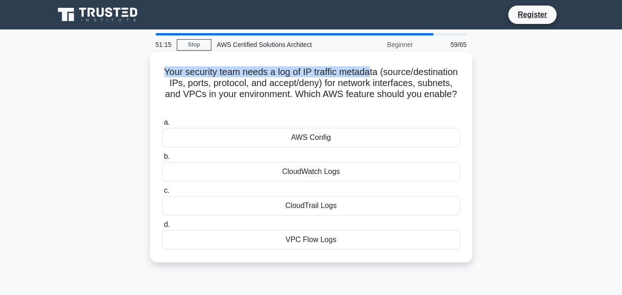
drag, startPoint x: 199, startPoint y: 66, endPoint x: 413, endPoint y: 76, distance: 214.3
click at [413, 76] on h5 "Your security team needs a log of IP traffic metadata (source/destination IPs, …" at bounding box center [311, 88] width 300 height 45
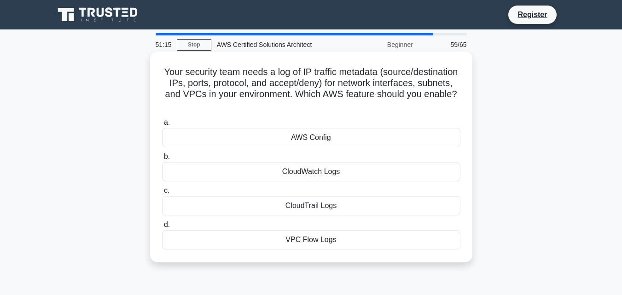
click at [421, 76] on h5 "Your security team needs a log of IP traffic metadata (source/destination IPs, …" at bounding box center [311, 88] width 300 height 45
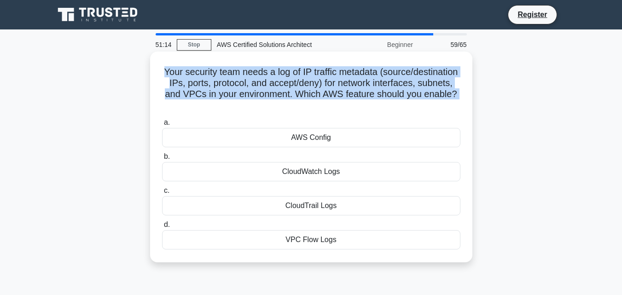
click at [421, 76] on h5 "Your security team needs a log of IP traffic metadata (source/destination IPs, …" at bounding box center [311, 88] width 300 height 45
click at [336, 80] on h5 "Your security team needs a log of IP traffic metadata (source/destination IPs, …" at bounding box center [311, 88] width 300 height 45
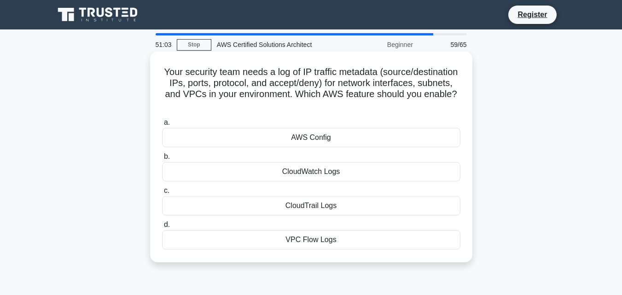
click at [347, 202] on div "CloudTrail Logs" at bounding box center [311, 205] width 298 height 19
click at [162, 194] on input "c. CloudTrail Logs" at bounding box center [162, 191] width 0 height 6
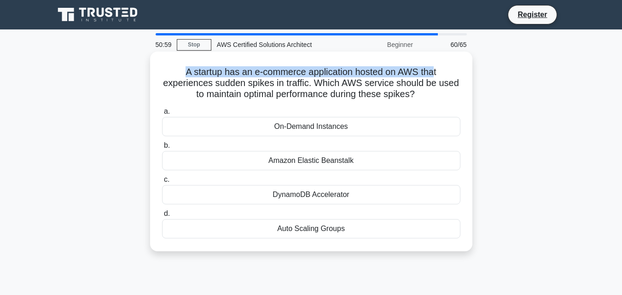
drag, startPoint x: 183, startPoint y: 71, endPoint x: 380, endPoint y: 69, distance: 197.5
click at [421, 71] on h5 "A startup has an e-commerce application hosted on AWS that experiences sudden s…" at bounding box center [311, 83] width 300 height 34
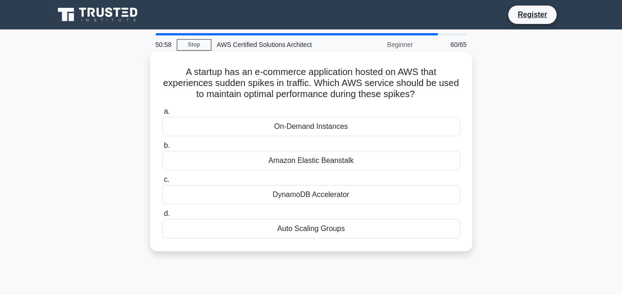
click at [212, 84] on h5 "A startup has an e-commerce application hosted on AWS that experiences sudden s…" at bounding box center [311, 83] width 300 height 34
click at [299, 89] on h5 "A startup has an e-commerce application hosted on AWS that experiences sudden s…" at bounding box center [311, 83] width 300 height 34
click at [334, 83] on h5 "A startup has an e-commerce application hosted on AWS that experiences sudden s…" at bounding box center [311, 83] width 300 height 34
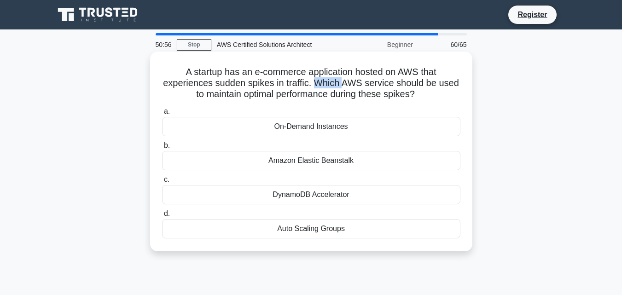
click at [334, 83] on h5 "A startup has an e-commerce application hosted on AWS that experiences sudden s…" at bounding box center [311, 83] width 300 height 34
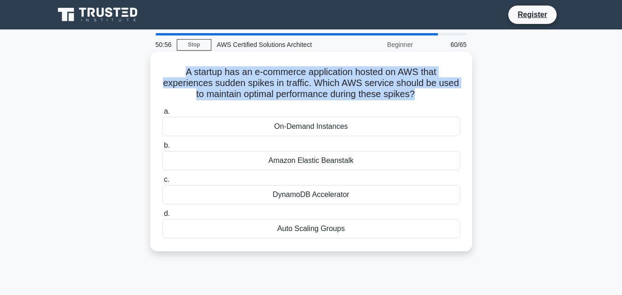
click at [334, 83] on h5 "A startup has an e-commerce application hosted on AWS that experiences sudden s…" at bounding box center [311, 83] width 300 height 34
click at [356, 82] on h5 "A startup has an e-commerce application hosted on AWS that experiences sudden s…" at bounding box center [311, 83] width 300 height 34
click at [388, 84] on h5 "A startup has an e-commerce application hosted on AWS that experiences sudden s…" at bounding box center [311, 83] width 300 height 34
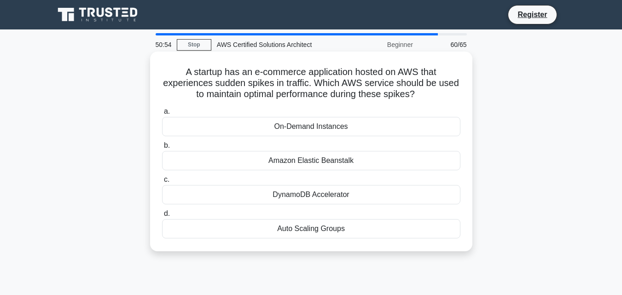
click at [256, 96] on h5 "A startup has an e-commerce application hosted on AWS that experiences sudden s…" at bounding box center [311, 83] width 300 height 34
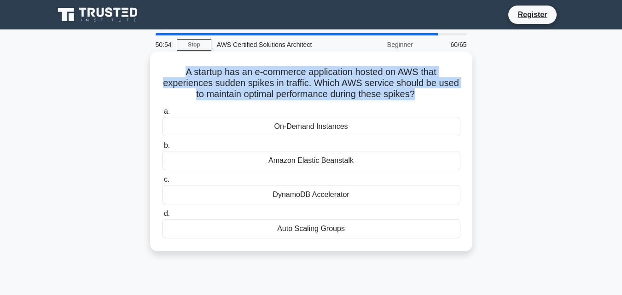
click at [256, 96] on h5 "A startup has an e-commerce application hosted on AWS that experiences sudden s…" at bounding box center [311, 83] width 300 height 34
click at [231, 96] on h5 "A startup has an e-commerce application hosted on AWS that experiences sudden s…" at bounding box center [311, 83] width 300 height 34
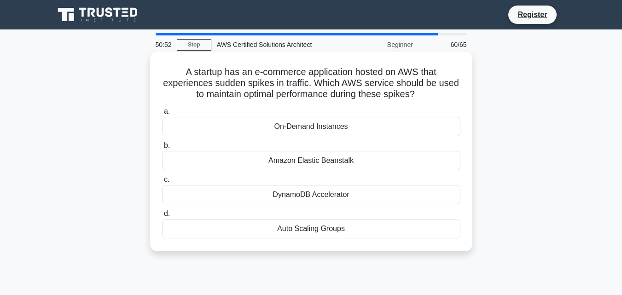
drag, startPoint x: 231, startPoint y: 96, endPoint x: 211, endPoint y: 88, distance: 21.6
click at [211, 88] on h5 "A startup has an e-commerce application hosted on AWS that experiences sudden s…" at bounding box center [311, 83] width 300 height 34
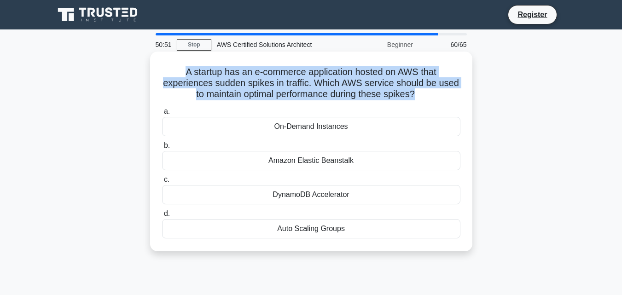
click at [211, 88] on h5 "A startup has an e-commerce application hosted on AWS that experiences sudden s…" at bounding box center [311, 83] width 300 height 34
click at [235, 91] on h5 "A startup has an e-commerce application hosted on AWS that experiences sudden s…" at bounding box center [311, 83] width 300 height 34
click at [202, 73] on h5 "A startup has an e-commerce application hosted on AWS that experiences sudden s…" at bounding box center [311, 83] width 300 height 34
drag, startPoint x: 186, startPoint y: 71, endPoint x: 436, endPoint y: 100, distance: 251.6
click at [436, 100] on h5 "A startup has an e-commerce application hosted on AWS that experiences sudden s…" at bounding box center [311, 83] width 300 height 34
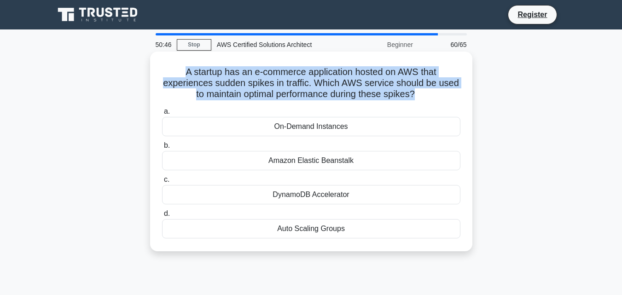
click at [294, 88] on h5 "A startup has an e-commerce application hosted on AWS that experiences sudden s…" at bounding box center [311, 83] width 300 height 34
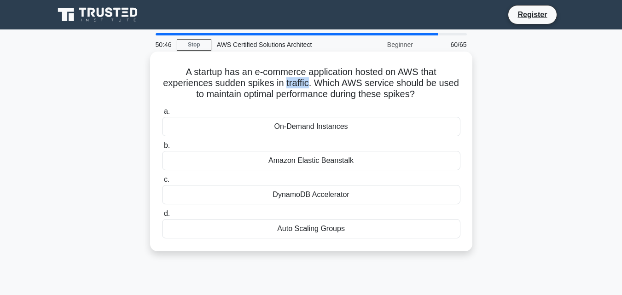
click at [294, 88] on h5 "A startup has an e-commerce application hosted on AWS that experiences sudden s…" at bounding box center [311, 83] width 300 height 34
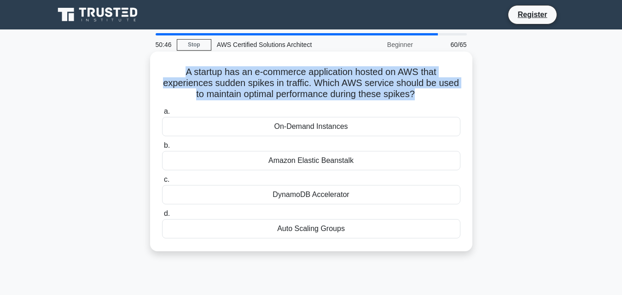
click at [294, 88] on h5 "A startup has an e-commerce application hosted on AWS that experiences sudden s…" at bounding box center [311, 83] width 300 height 34
click at [275, 93] on h5 "A startup has an e-commerce application hosted on AWS that experiences sudden s…" at bounding box center [311, 83] width 300 height 34
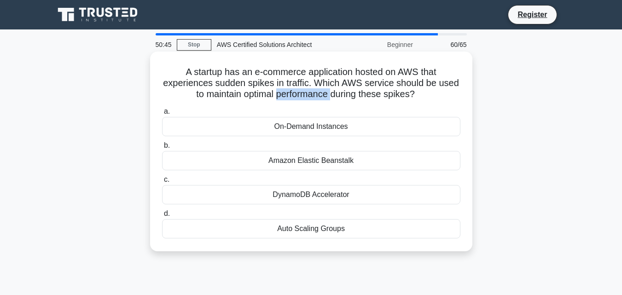
click at [275, 93] on h5 "A startup has an e-commerce application hosted on AWS that experiences sudden s…" at bounding box center [311, 83] width 300 height 34
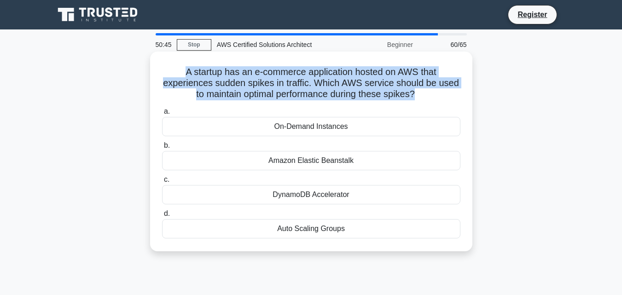
click at [275, 93] on h5 "A startup has an e-commerce application hosted on AWS that experiences sudden s…" at bounding box center [311, 83] width 300 height 34
click at [262, 94] on h5 "A startup has an e-commerce application hosted on AWS that experiences sudden s…" at bounding box center [311, 83] width 300 height 34
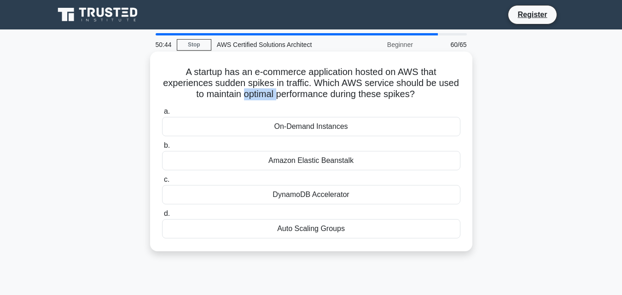
click at [262, 94] on h5 "A startup has an e-commerce application hosted on AWS that experiences sudden s…" at bounding box center [311, 83] width 300 height 34
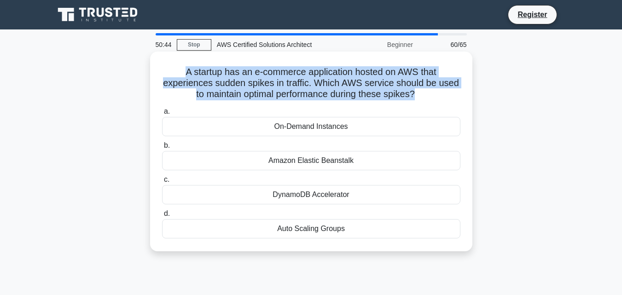
click at [262, 94] on h5 "A startup has an e-commerce application hosted on AWS that experiences sudden s…" at bounding box center [311, 83] width 300 height 34
click at [239, 93] on h5 "A startup has an e-commerce application hosted on AWS that experiences sudden s…" at bounding box center [311, 83] width 300 height 34
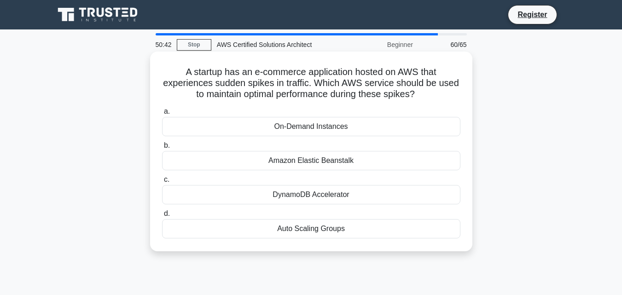
click at [329, 227] on div "Auto Scaling Groups" at bounding box center [311, 228] width 298 height 19
click at [162, 217] on input "d. Auto Scaling Groups" at bounding box center [162, 214] width 0 height 6
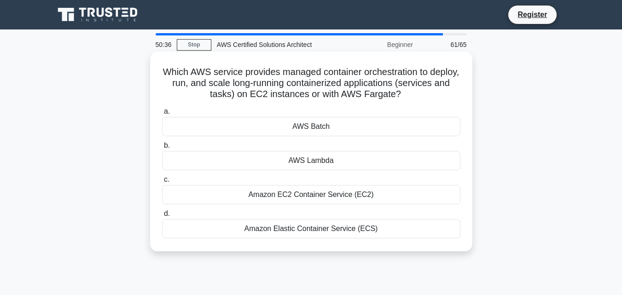
drag, startPoint x: 174, startPoint y: 70, endPoint x: 412, endPoint y: 94, distance: 239.6
click at [412, 94] on h5 "Which AWS service provides managed container orchestration to deploy, run, and …" at bounding box center [311, 83] width 300 height 34
click at [194, 75] on h5 "Which AWS service provides managed container orchestration to deploy, run, and …" at bounding box center [311, 83] width 300 height 34
click at [239, 87] on h5 "Which AWS service provides managed container orchestration to deploy, run, and …" at bounding box center [311, 83] width 300 height 34
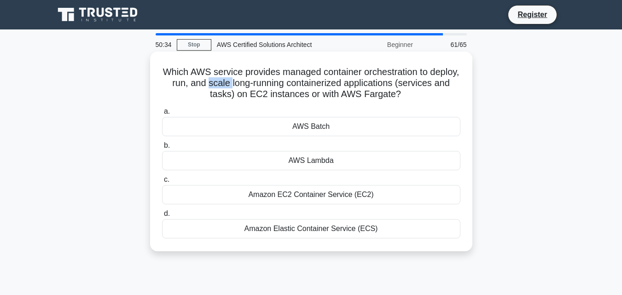
click at [239, 87] on h5 "Which AWS service provides managed container orchestration to deploy, run, and …" at bounding box center [311, 83] width 300 height 34
click at [319, 82] on h5 "Which AWS service provides managed container orchestration to deploy, run, and …" at bounding box center [311, 83] width 300 height 34
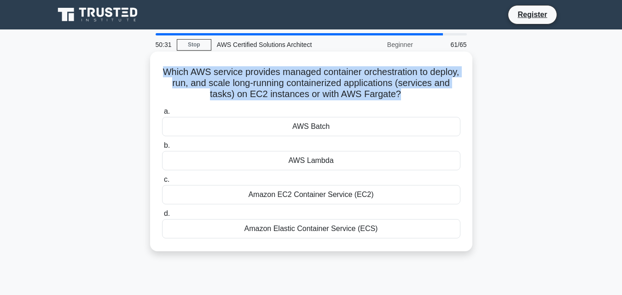
click at [319, 82] on h5 "Which AWS service provides managed container orchestration to deploy, run, and …" at bounding box center [311, 83] width 300 height 34
click at [249, 85] on h5 "Which AWS service provides managed container orchestration to deploy, run, and …" at bounding box center [311, 83] width 300 height 34
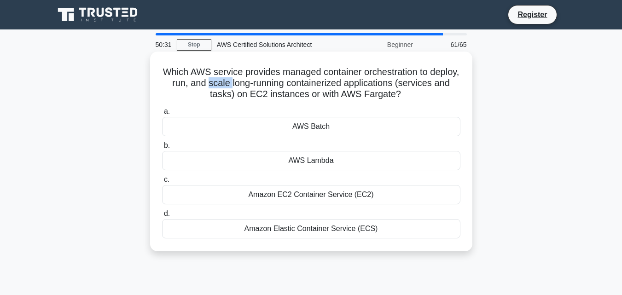
click at [249, 85] on h5 "Which AWS service provides managed container orchestration to deploy, run, and …" at bounding box center [311, 83] width 300 height 34
click at [301, 81] on h5 "Which AWS service provides managed container orchestration to deploy, run, and …" at bounding box center [311, 83] width 300 height 34
click at [221, 88] on h5 "Which AWS service provides managed container orchestration to deploy, run, and …" at bounding box center [311, 83] width 300 height 34
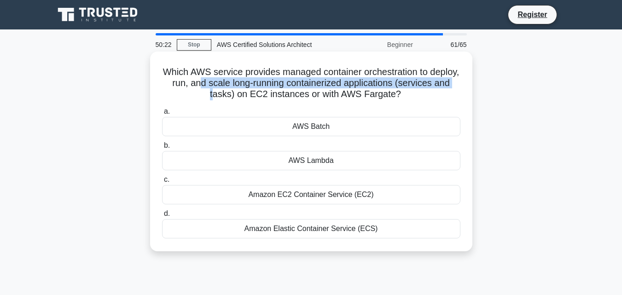
click at [204, 81] on h5 "Which AWS service provides managed container orchestration to deploy, run, and …" at bounding box center [311, 83] width 300 height 34
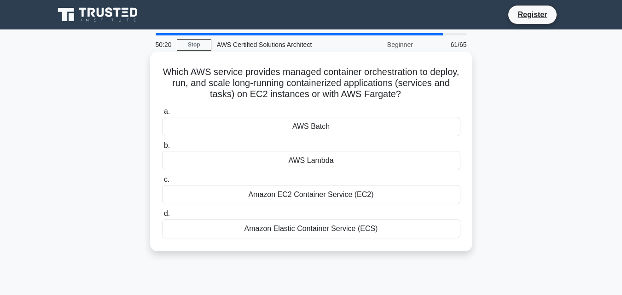
click at [296, 82] on h5 "Which AWS service provides managed container orchestration to deploy, run, and …" at bounding box center [311, 83] width 300 height 34
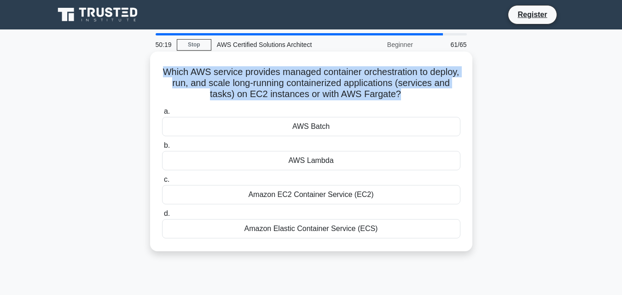
click at [296, 82] on h5 "Which AWS service provides managed container orchestration to deploy, run, and …" at bounding box center [311, 83] width 300 height 34
click at [260, 93] on h5 "Which AWS service provides managed container orchestration to deploy, run, and …" at bounding box center [311, 83] width 300 height 34
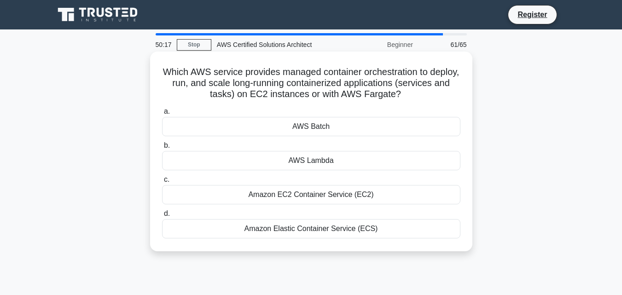
click at [232, 93] on h5 "Which AWS service provides managed container orchestration to deploy, run, and …" at bounding box center [311, 83] width 300 height 34
click at [345, 231] on div "Amazon Elastic Container Service (ECS)" at bounding box center [311, 228] width 298 height 19
click at [322, 226] on div "Amazon Elastic Container Service (ECS)" at bounding box center [311, 228] width 298 height 19
click at [162, 217] on input "d. Amazon Elastic Container Service (ECS)" at bounding box center [162, 214] width 0 height 6
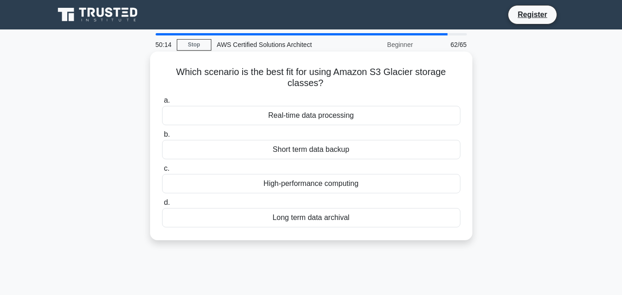
click at [190, 74] on h5 "Which scenario is the best fit for using Amazon S3 Glacier storage classes? .sp…" at bounding box center [311, 77] width 300 height 23
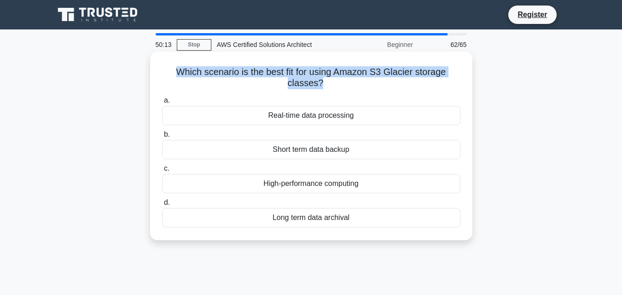
click at [190, 73] on h5 "Which scenario is the best fit for using Amazon S3 Glacier storage classes? .sp…" at bounding box center [311, 77] width 300 height 23
click at [365, 67] on h5 "Which scenario is the best fit for using Amazon S3 Glacier storage classes? .sp…" at bounding box center [311, 77] width 300 height 23
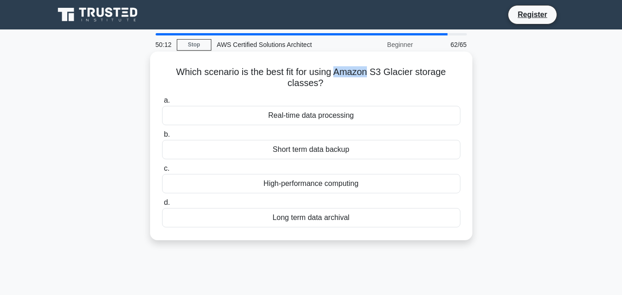
click at [365, 67] on h5 "Which scenario is the best fit for using Amazon S3 Glacier storage classes? .sp…" at bounding box center [311, 77] width 300 height 23
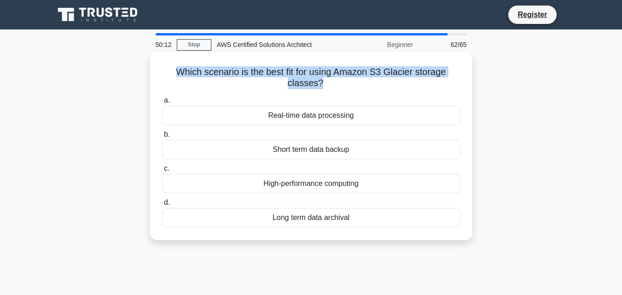
click at [365, 67] on h5 "Which scenario is the best fit for using Amazon S3 Glacier storage classes? .sp…" at bounding box center [311, 77] width 300 height 23
click at [340, 70] on h5 "Which scenario is the best fit for using Amazon S3 Glacier storage classes? .sp…" at bounding box center [311, 77] width 300 height 23
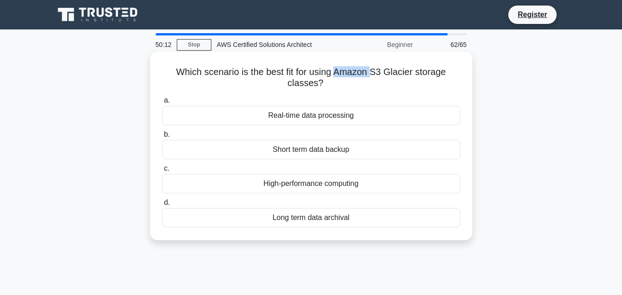
click at [340, 70] on h5 "Which scenario is the best fit for using Amazon S3 Glacier storage classes? .sp…" at bounding box center [311, 77] width 300 height 23
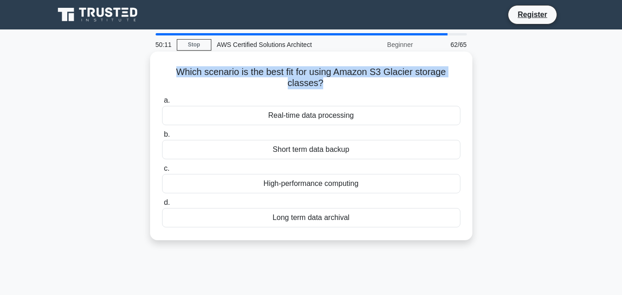
click at [340, 70] on h5 "Which scenario is the best fit for using Amazon S3 Glacier storage classes? .sp…" at bounding box center [311, 77] width 300 height 23
click at [275, 82] on h5 "Which scenario is the best fit for using Amazon S3 Glacier storage classes? .sp…" at bounding box center [311, 77] width 300 height 23
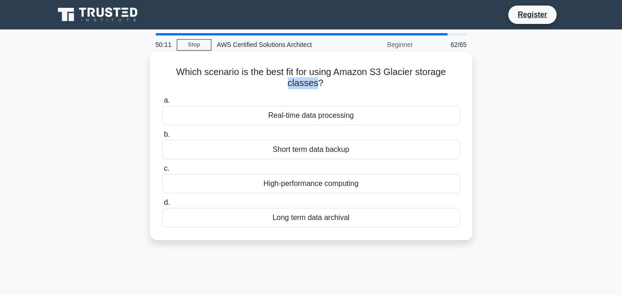
click at [275, 82] on h5 "Which scenario is the best fit for using Amazon S3 Glacier storage classes? .sp…" at bounding box center [311, 77] width 300 height 23
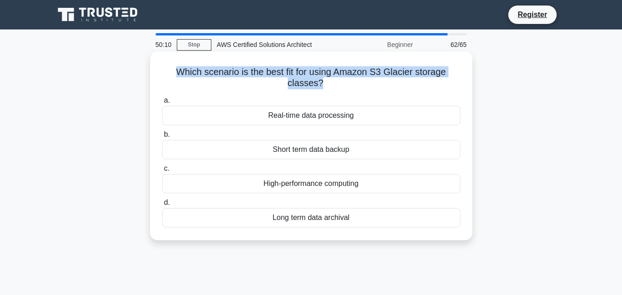
click at [275, 82] on h5 "Which scenario is the best fit for using Amazon S3 Glacier storage classes? .sp…" at bounding box center [311, 77] width 300 height 23
click at [326, 81] on icon ".spinner_0XTQ{transform-origin:center;animation:spinner_y6GP .75s linear infini…" at bounding box center [328, 83] width 11 height 11
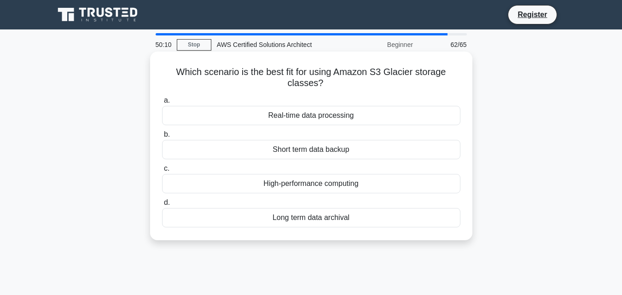
click at [327, 81] on icon ".spinner_0XTQ{transform-origin:center;animation:spinner_y6GP .75s linear infini…" at bounding box center [328, 83] width 11 height 11
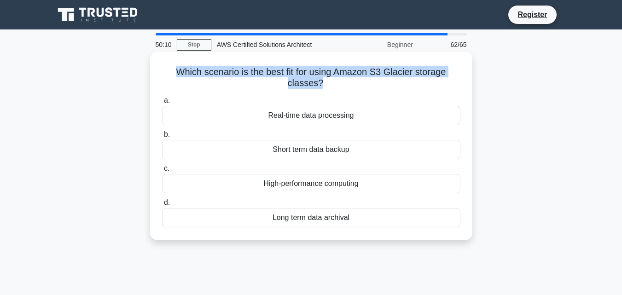
click at [327, 81] on icon at bounding box center [326, 83] width 6 height 11
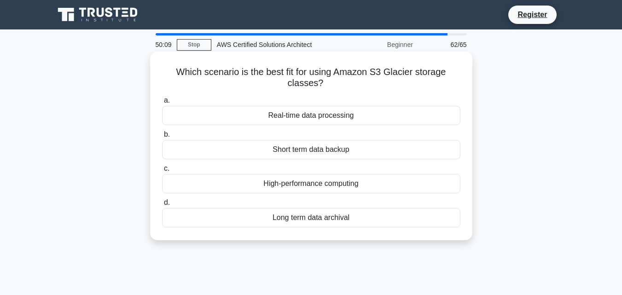
click at [363, 220] on div "Long term data archival" at bounding box center [311, 217] width 298 height 19
click at [162, 206] on input "d. Long term data archival" at bounding box center [162, 203] width 0 height 6
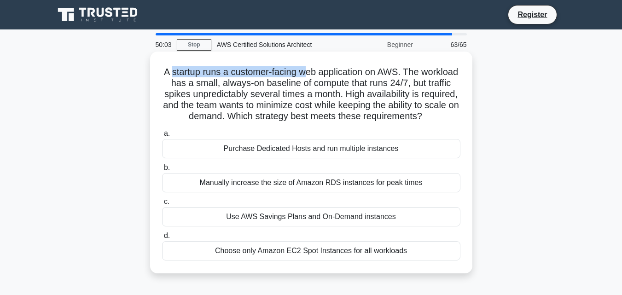
drag, startPoint x: 188, startPoint y: 70, endPoint x: 323, endPoint y: 70, distance: 135.3
click at [323, 70] on h5 "A startup runs a customer-facing web application on AWS. The workload has a sma…" at bounding box center [311, 94] width 300 height 56
click at [327, 70] on h5 "A startup runs a customer-facing web application on AWS. The workload has a sma…" at bounding box center [311, 94] width 300 height 56
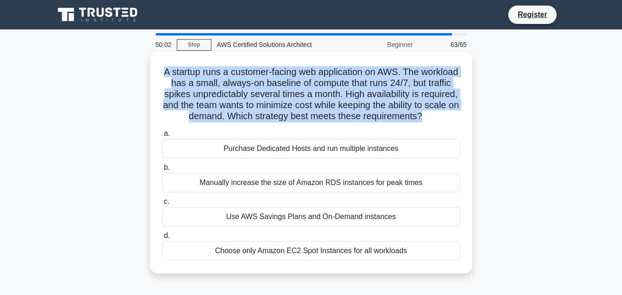
click at [327, 70] on h5 "A startup runs a customer-facing web application on AWS. The workload has a sma…" at bounding box center [311, 94] width 300 height 56
click at [301, 73] on h5 "A startup runs a customer-facing web application on AWS. The workload has a sma…" at bounding box center [311, 94] width 300 height 56
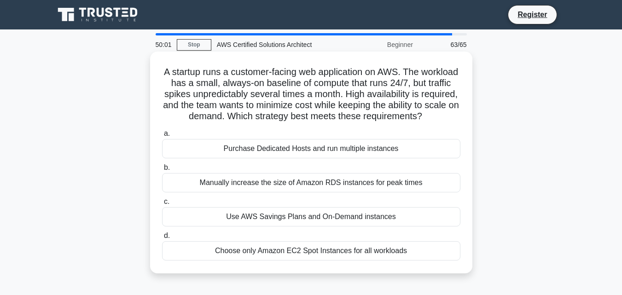
click at [220, 87] on h5 "A startup runs a customer-facing web application on AWS. The workload has a sma…" at bounding box center [311, 94] width 300 height 56
click at [266, 85] on h5 "A startup runs a customer-facing web application on AWS. The workload has a sma…" at bounding box center [311, 94] width 300 height 56
drag, startPoint x: 266, startPoint y: 85, endPoint x: 296, endPoint y: 82, distance: 30.0
click at [266, 85] on h5 "A startup runs a customer-facing web application on AWS. The workload has a sma…" at bounding box center [311, 94] width 300 height 56
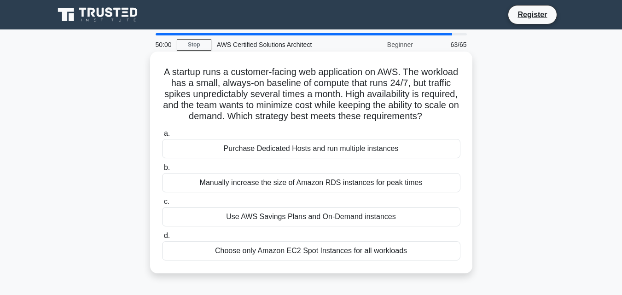
click at [317, 82] on h5 "A startup runs a customer-facing web application on AWS. The workload has a sma…" at bounding box center [311, 94] width 300 height 56
click at [318, 81] on h5 "A startup runs a customer-facing web application on AWS. The workload has a sma…" at bounding box center [311, 94] width 300 height 56
click at [406, 81] on h5 "A startup runs a customer-facing web application on AWS. The workload has a sma…" at bounding box center [311, 94] width 300 height 56
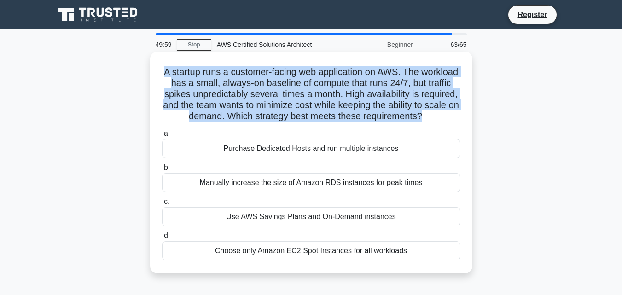
click at [406, 81] on h5 "A startup runs a customer-facing web application on AWS. The workload has a sma…" at bounding box center [311, 94] width 300 height 56
click at [277, 93] on h5 "A startup runs a customer-facing web application on AWS. The workload has a sma…" at bounding box center [311, 94] width 300 height 56
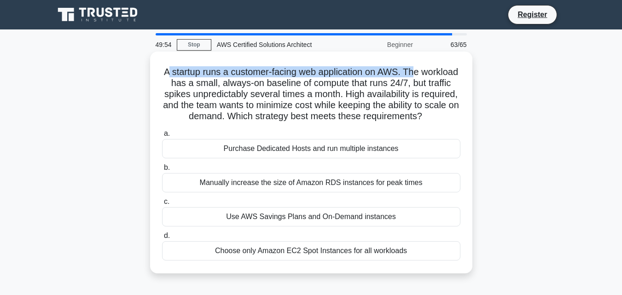
drag, startPoint x: 187, startPoint y: 76, endPoint x: 444, endPoint y: 63, distance: 256.7
click at [440, 63] on div "A startup runs a customer-facing web application on AWS. The workload has a sma…" at bounding box center [311, 162] width 315 height 214
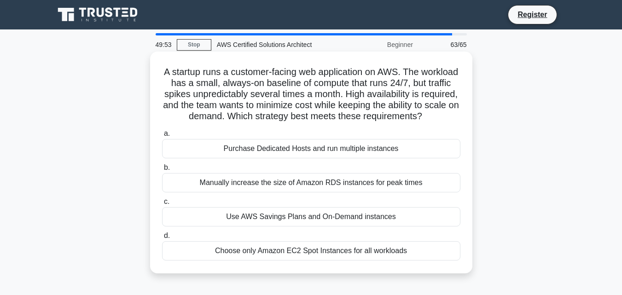
click at [182, 85] on h5 "A startup runs a customer-facing web application on AWS. The workload has a sma…" at bounding box center [311, 94] width 300 height 56
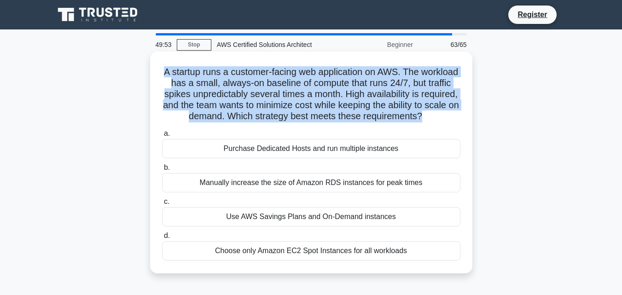
click at [182, 85] on h5 "A startup runs a customer-facing web application on AWS. The workload has a sma…" at bounding box center [311, 94] width 300 height 56
click at [327, 77] on h5 "A startup runs a customer-facing web application on AWS. The workload has a sma…" at bounding box center [311, 94] width 300 height 56
drag, startPoint x: 265, startPoint y: 85, endPoint x: 418, endPoint y: 126, distance: 159.2
click at [435, 122] on h5 "A startup runs a customer-facing web application on AWS. The workload has a sma…" at bounding box center [311, 94] width 300 height 56
click at [332, 122] on h5 "A startup runs a customer-facing web application on AWS. The workload has a sma…" at bounding box center [311, 94] width 300 height 56
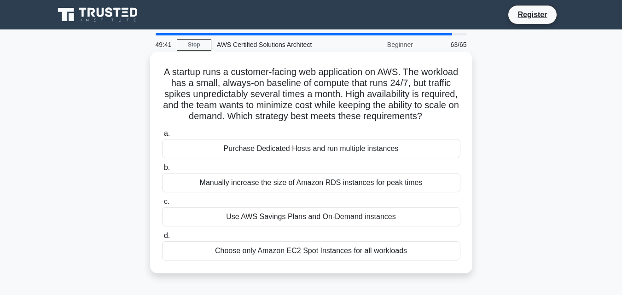
click at [422, 122] on icon ".spinner_0XTQ{transform-origin:center;animation:spinner_y6GP .75s linear infini…" at bounding box center [427, 116] width 11 height 11
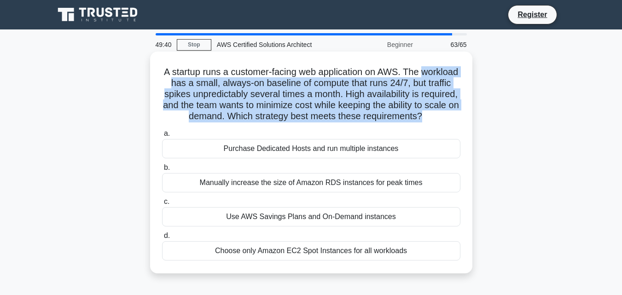
drag, startPoint x: 342, startPoint y: 131, endPoint x: 200, endPoint y: 79, distance: 151.9
click at [200, 79] on h5 "A startup runs a customer-facing web application on AWS. The workload has a sma…" at bounding box center [311, 94] width 300 height 56
click at [264, 113] on h5 "A startup runs a customer-facing web application on AWS. The workload has a sma…" at bounding box center [311, 94] width 300 height 56
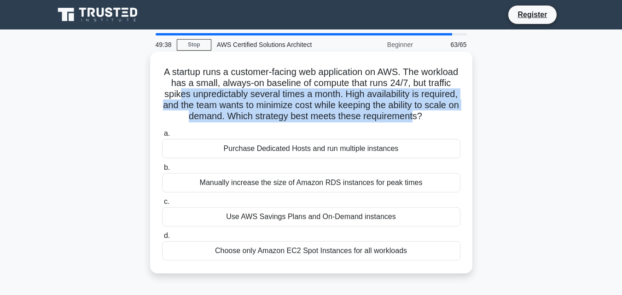
drag, startPoint x: 327, startPoint y: 132, endPoint x: 215, endPoint y: 93, distance: 117.9
click at [224, 93] on h5 "A startup runs a customer-facing web application on AWS. The workload has a sma…" at bounding box center [311, 94] width 300 height 56
click at [247, 101] on h5 "A startup runs a customer-facing web application on AWS. The workload has a sma…" at bounding box center [311, 94] width 300 height 56
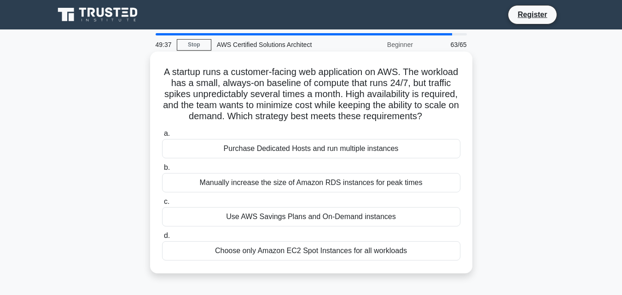
click at [330, 122] on h5 "A startup runs a customer-facing web application on AWS. The workload has a sma…" at bounding box center [311, 94] width 300 height 56
drag, startPoint x: 362, startPoint y: 128, endPoint x: 237, endPoint y: 95, distance: 129.1
click at [237, 95] on h5 "A startup runs a customer-facing web application on AWS. The workload has a sma…" at bounding box center [311, 94] width 300 height 56
click at [359, 116] on h5 "A startup runs a customer-facing web application on AWS. The workload has a sma…" at bounding box center [311, 94] width 300 height 56
click at [375, 122] on h5 "A startup runs a customer-facing web application on AWS. The workload has a sma…" at bounding box center [311, 94] width 300 height 56
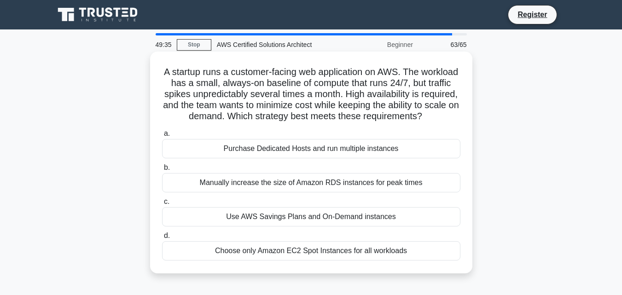
drag, startPoint x: 344, startPoint y: 131, endPoint x: 242, endPoint y: 89, distance: 110.4
click at [245, 91] on h5 "A startup runs a customer-facing web application on AWS. The workload has a sma…" at bounding box center [311, 94] width 300 height 56
click at [325, 112] on h5 "A startup runs a customer-facing web application on AWS. The workload has a sma…" at bounding box center [311, 94] width 300 height 56
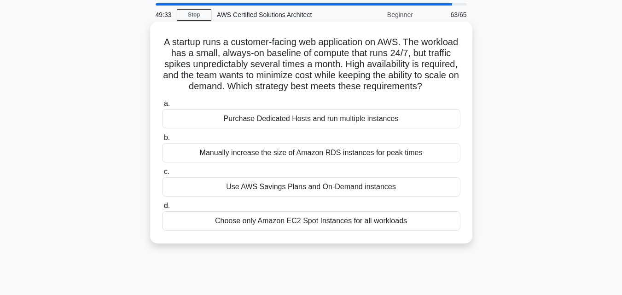
scroll to position [46, 0]
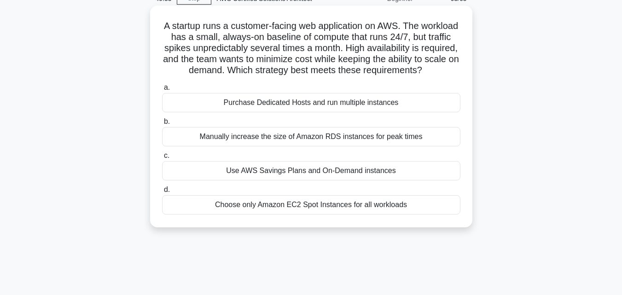
click at [294, 73] on h5 "A startup runs a customer-facing web application on AWS. The workload has a sma…" at bounding box center [311, 48] width 300 height 56
click at [301, 180] on div "Use AWS Savings Plans and On-Demand instances" at bounding box center [311, 170] width 298 height 19
click at [162, 159] on input "c. Use AWS Savings Plans and On-Demand instances" at bounding box center [162, 156] width 0 height 6
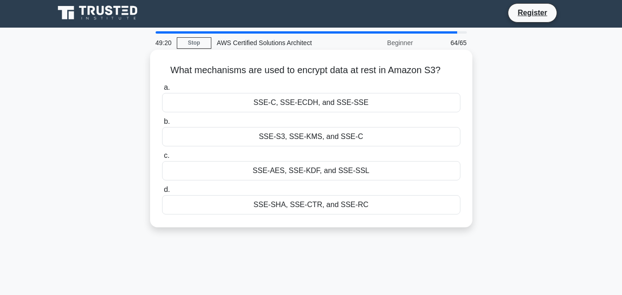
scroll to position [0, 0]
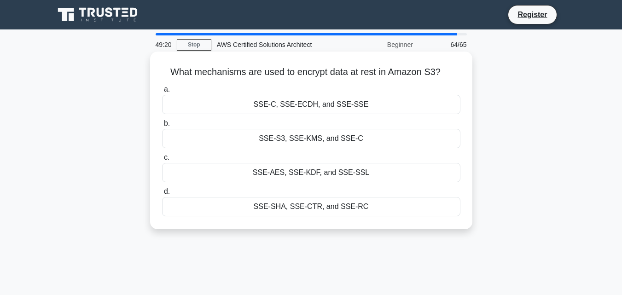
click at [229, 73] on h5 "What mechanisms are used to encrypt data at rest in Amazon S3? .spinner_0XTQ{tr…" at bounding box center [311, 72] width 300 height 12
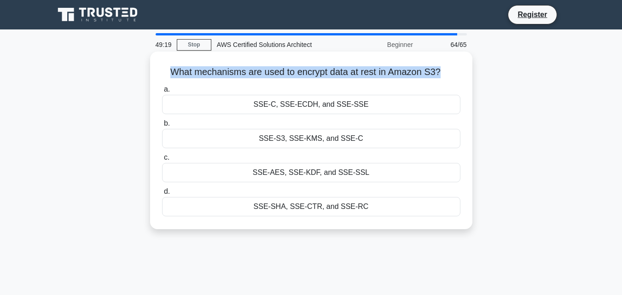
click at [229, 73] on h5 "What mechanisms are used to encrypt data at rest in Amazon S3? .spinner_0XTQ{tr…" at bounding box center [311, 72] width 300 height 12
click at [279, 72] on h5 "What mechanisms are used to encrypt data at rest in Amazon S3? .spinner_0XTQ{tr…" at bounding box center [311, 72] width 300 height 12
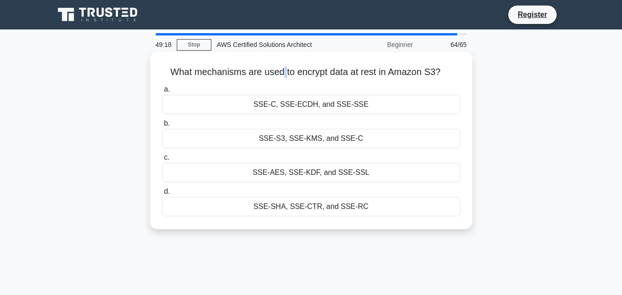
click at [279, 72] on h5 "What mechanisms are used to encrypt data at rest in Amazon S3? .spinner_0XTQ{tr…" at bounding box center [311, 72] width 300 height 12
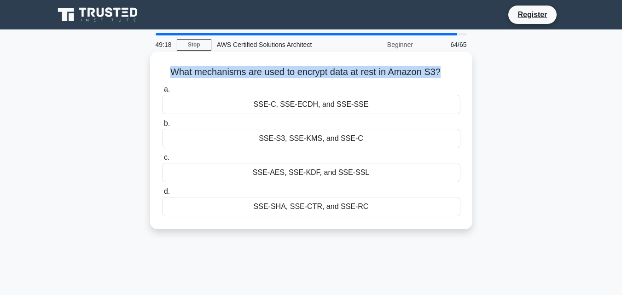
click at [279, 72] on h5 "What mechanisms are used to encrypt data at rest in Amazon S3? .spinner_0XTQ{tr…" at bounding box center [311, 72] width 300 height 12
click at [256, 74] on h5 "What mechanisms are used to encrypt data at rest in Amazon S3? .spinner_0XTQ{tr…" at bounding box center [311, 72] width 300 height 12
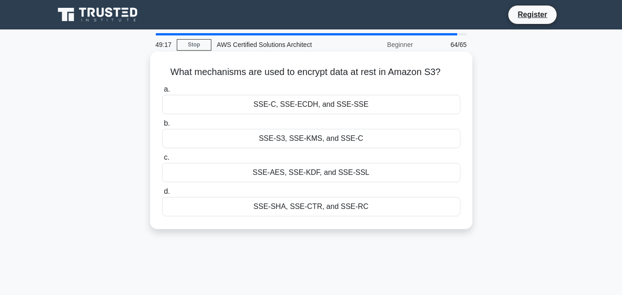
click at [219, 74] on h5 "What mechanisms are used to encrypt data at rest in Amazon S3? .spinner_0XTQ{tr…" at bounding box center [311, 72] width 300 height 12
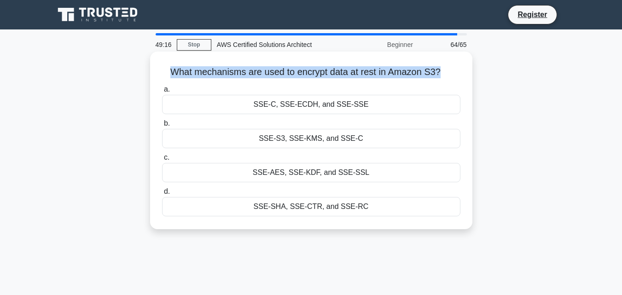
click at [219, 74] on h5 "What mechanisms are used to encrypt data at rest in Amazon S3? .spinner_0XTQ{tr…" at bounding box center [311, 72] width 300 height 12
click at [254, 74] on h5 "What mechanisms are used to encrypt data at rest in Amazon S3? .spinner_0XTQ{tr…" at bounding box center [311, 72] width 300 height 12
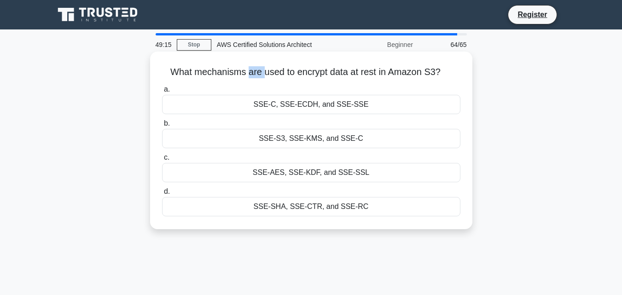
click at [254, 74] on h5 "What mechanisms are used to encrypt data at rest in Amazon S3? .spinner_0XTQ{tr…" at bounding box center [311, 72] width 300 height 12
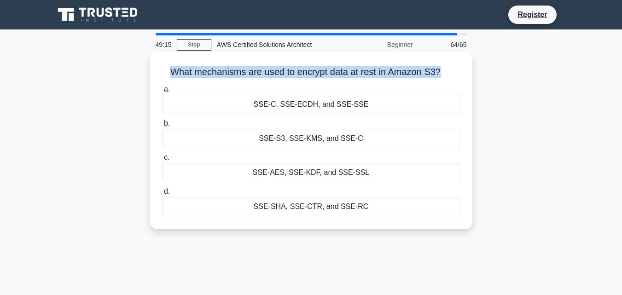
click at [254, 74] on h5 "What mechanisms are used to encrypt data at rest in Amazon S3? .spinner_0XTQ{tr…" at bounding box center [311, 72] width 300 height 12
click at [226, 74] on h5 "What mechanisms are used to encrypt data at rest in Amazon S3? .spinner_0XTQ{tr…" at bounding box center [311, 72] width 300 height 12
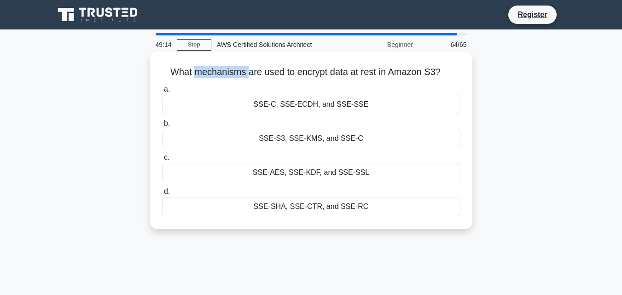
click at [226, 74] on h5 "What mechanisms are used to encrypt data at rest in Amazon S3? .spinner_0XTQ{tr…" at bounding box center [311, 72] width 300 height 12
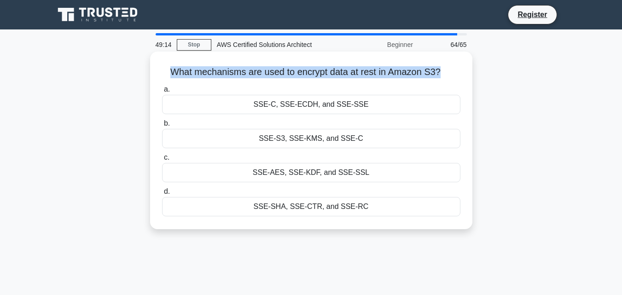
click at [226, 74] on h5 "What mechanisms are used to encrypt data at rest in Amazon S3? .spinner_0XTQ{tr…" at bounding box center [311, 72] width 300 height 12
click at [221, 80] on div "What mechanisms are used to encrypt data at rest in Amazon S3? .spinner_0XTQ{tr…" at bounding box center [311, 140] width 315 height 170
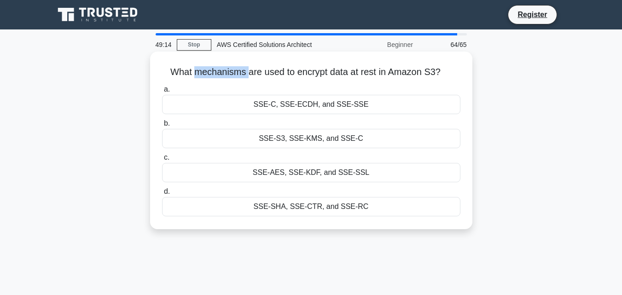
click at [221, 80] on div "What mechanisms are used to encrypt data at rest in Amazon S3? .spinner_0XTQ{tr…" at bounding box center [311, 140] width 315 height 170
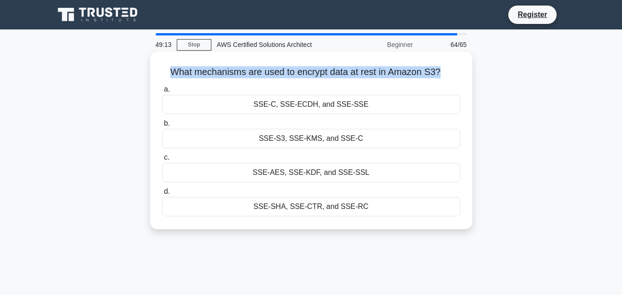
click at [221, 80] on div "What mechanisms are used to encrypt data at rest in Amazon S3? .spinner_0XTQ{tr…" at bounding box center [311, 140] width 315 height 170
click at [254, 75] on h5 "What mechanisms are used to encrypt data at rest in Amazon S3? .spinner_0XTQ{tr…" at bounding box center [311, 72] width 300 height 12
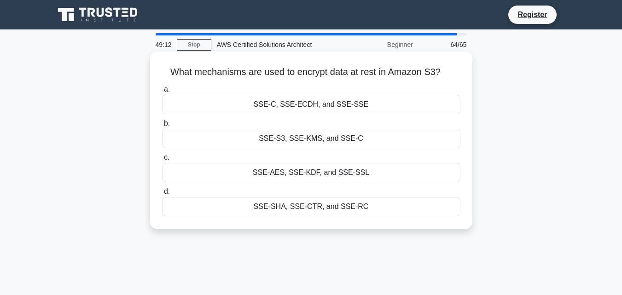
click at [255, 82] on div "What mechanisms are used to encrypt data at rest in Amazon S3? .spinner_0XTQ{tr…" at bounding box center [311, 140] width 315 height 170
drag, startPoint x: 171, startPoint y: 70, endPoint x: 390, endPoint y: 225, distance: 268.2
click at [390, 225] on div "What mechanisms are used to encrypt data at rest in Amazon S3? .spinner_0XTQ{tr…" at bounding box center [311, 140] width 315 height 170
copy div "What mechanisms are used to encrypt data at rest in Amazon S3? .spinner_0XTQ{tr…"
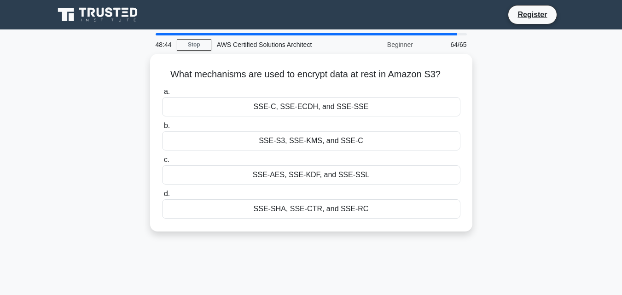
click at [516, 136] on div "What mechanisms are used to encrypt data at rest in Amazon S3? .spinner_0XTQ{tr…" at bounding box center [311, 148] width 525 height 189
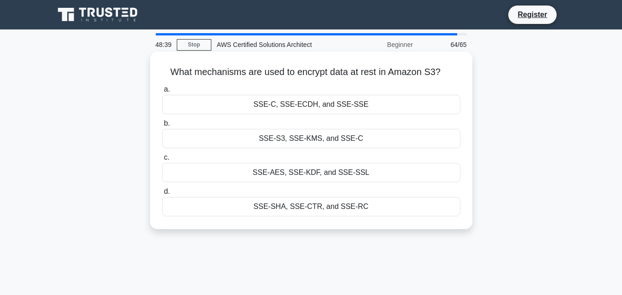
click at [311, 140] on div "SSE-S3, SSE-KMS, and SSE-C" at bounding box center [311, 138] width 298 height 19
click at [162, 127] on input "b. SSE-S3, SSE-KMS, and SSE-C" at bounding box center [162, 124] width 0 height 6
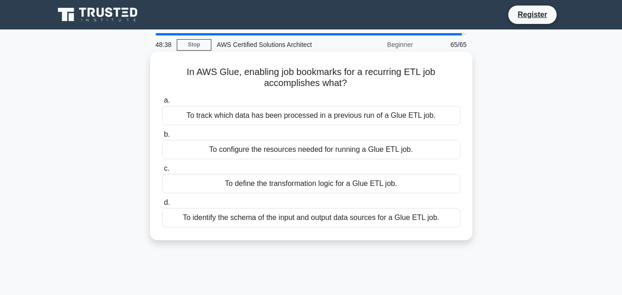
click at [211, 75] on h5 "In AWS Glue, enabling job bookmarks for a recurring ETL job accomplishes what? …" at bounding box center [311, 77] width 300 height 23
click at [212, 74] on h5 "In AWS Glue, enabling job bookmarks for a recurring ETL job accomplishes what? …" at bounding box center [311, 77] width 300 height 23
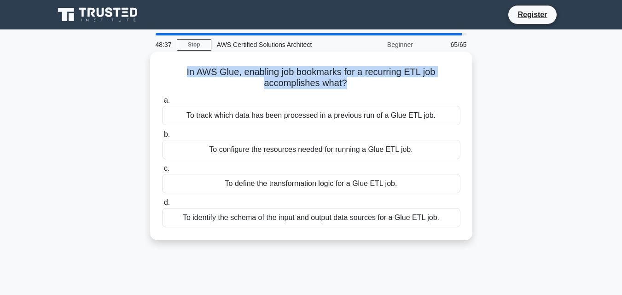
click at [212, 74] on h5 "In AWS Glue, enabling job bookmarks for a recurring ETL job accomplishes what? …" at bounding box center [311, 77] width 300 height 23
click at [270, 78] on h5 "In AWS Glue, enabling job bookmarks for a recurring ETL job accomplishes what? …" at bounding box center [311, 77] width 300 height 23
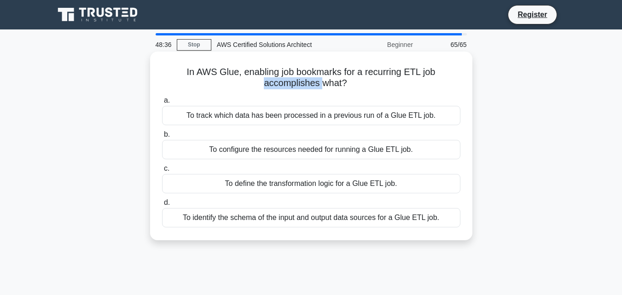
click at [270, 78] on h5 "In AWS Glue, enabling job bookmarks for a recurring ETL job accomplishes what? …" at bounding box center [311, 77] width 300 height 23
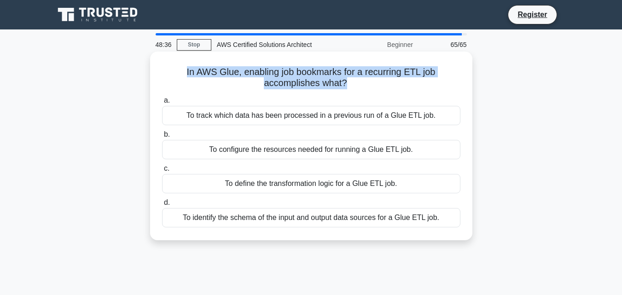
click at [270, 78] on h5 "In AWS Glue, enabling job bookmarks for a recurring ETL job accomplishes what? …" at bounding box center [311, 77] width 300 height 23
click at [284, 81] on h5 "In AWS Glue, enabling job bookmarks for a recurring ETL job accomplishes what? …" at bounding box center [311, 77] width 300 height 23
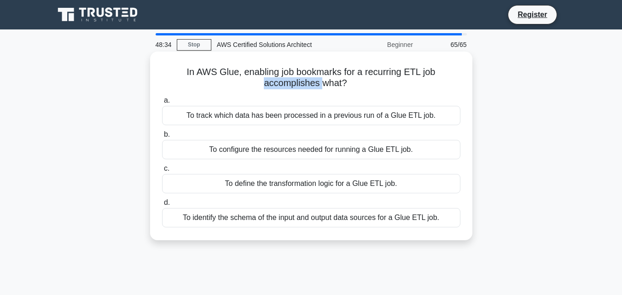
click at [284, 81] on h5 "In AWS Glue, enabling job bookmarks for a recurring ETL job accomplishes what? …" at bounding box center [311, 77] width 300 height 23
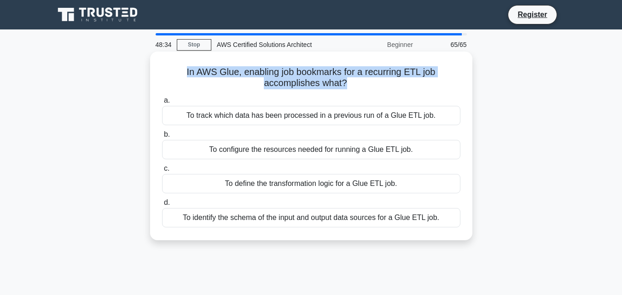
click at [284, 81] on h5 "In AWS Glue, enabling job bookmarks for a recurring ETL job accomplishes what? …" at bounding box center [311, 77] width 300 height 23
click at [301, 76] on h5 "In AWS Glue, enabling job bookmarks for a recurring ETL job accomplishes what? …" at bounding box center [311, 77] width 300 height 23
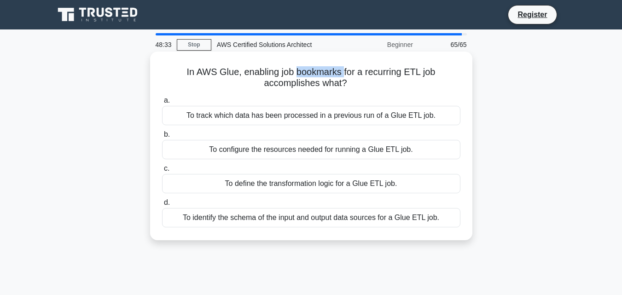
click at [302, 76] on h5 "In AWS Glue, enabling job bookmarks for a recurring ETL job accomplishes what? …" at bounding box center [311, 77] width 300 height 23
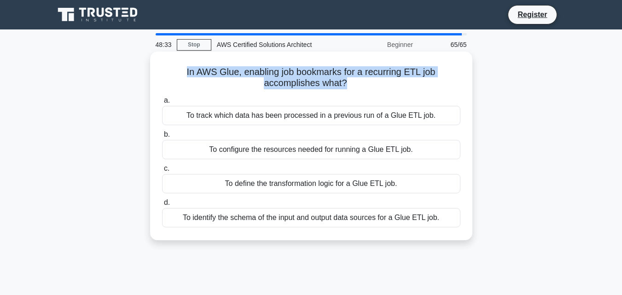
click at [302, 76] on h5 "In AWS Glue, enabling job bookmarks for a recurring ETL job accomplishes what? …" at bounding box center [311, 77] width 300 height 23
click at [390, 76] on h5 "In AWS Glue, enabling job bookmarks for a recurring ETL job accomplishes what? …" at bounding box center [311, 77] width 300 height 23
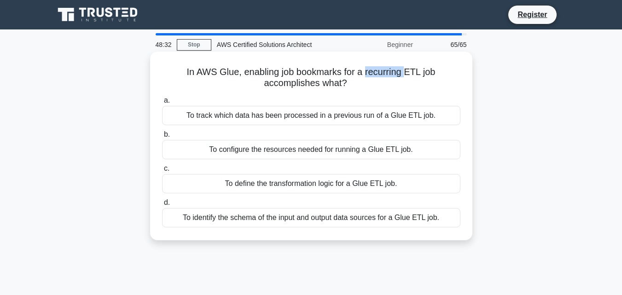
click at [390, 76] on h5 "In AWS Glue, enabling job bookmarks for a recurring ETL job accomplishes what? …" at bounding box center [311, 77] width 300 height 23
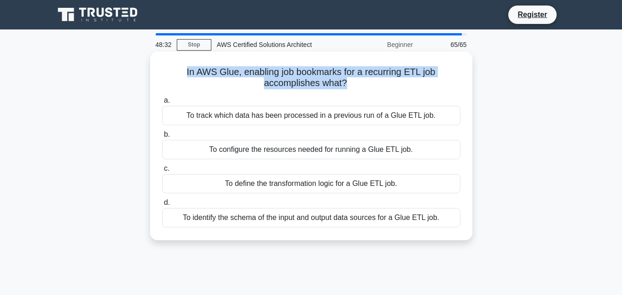
click at [390, 76] on h5 "In AWS Glue, enabling job bookmarks for a recurring ETL job accomplishes what? …" at bounding box center [311, 77] width 300 height 23
click at [320, 76] on h5 "In AWS Glue, enabling job bookmarks for a recurring ETL job accomplishes what? …" at bounding box center [311, 77] width 300 height 23
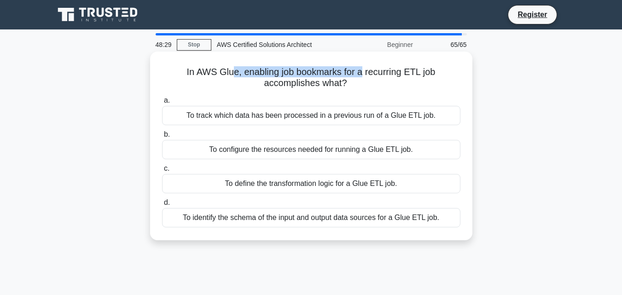
drag, startPoint x: 232, startPoint y: 78, endPoint x: 365, endPoint y: 78, distance: 132.1
click at [365, 78] on h5 "In AWS Glue, enabling job bookmarks for a recurring ETL job accomplishes what? …" at bounding box center [311, 77] width 300 height 23
click at [310, 71] on h5 "In AWS Glue, enabling job bookmarks for a recurring ETL job accomplishes what? …" at bounding box center [311, 77] width 300 height 23
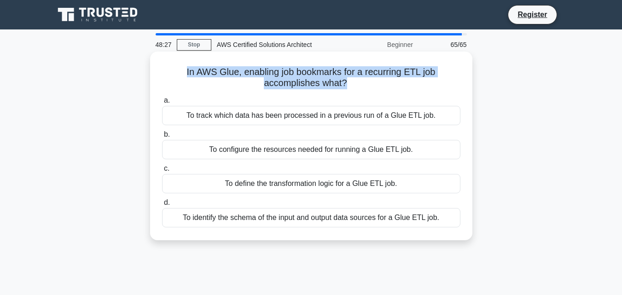
click at [310, 71] on h5 "In AWS Glue, enabling job bookmarks for a recurring ETL job accomplishes what? …" at bounding box center [311, 77] width 300 height 23
click at [303, 83] on h5 "In AWS Glue, enabling job bookmarks for a recurring ETL job accomplishes what? …" at bounding box center [311, 77] width 300 height 23
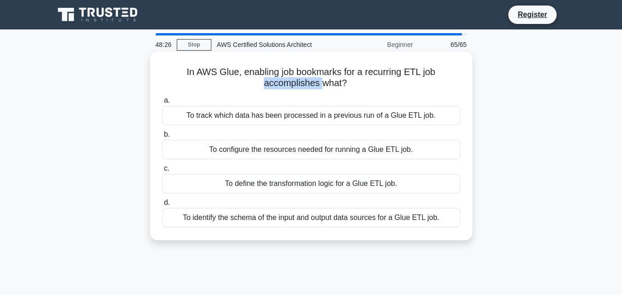
click at [303, 83] on h5 "In AWS Glue, enabling job bookmarks for a recurring ETL job accomplishes what? …" at bounding box center [311, 77] width 300 height 23
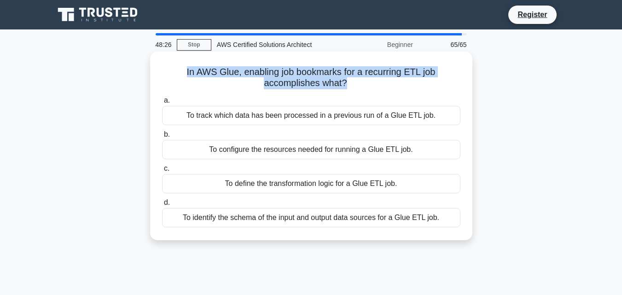
click at [303, 83] on h5 "In AWS Glue, enabling job bookmarks for a recurring ETL job accomplishes what? …" at bounding box center [311, 77] width 300 height 23
click at [266, 78] on h5 "In AWS Glue, enabling job bookmarks for a recurring ETL job accomplishes what? …" at bounding box center [311, 77] width 300 height 23
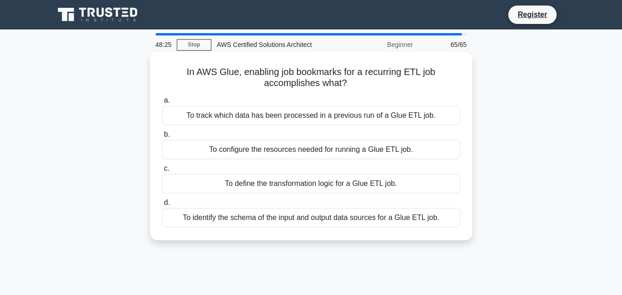
click at [266, 78] on h5 "In AWS Glue, enabling job bookmarks for a recurring ETL job accomplishes what? …" at bounding box center [311, 77] width 300 height 23
click at [194, 66] on h5 "In AWS Glue, enabling job bookmarks for a recurring ETL job accomplishes what? …" at bounding box center [311, 77] width 300 height 23
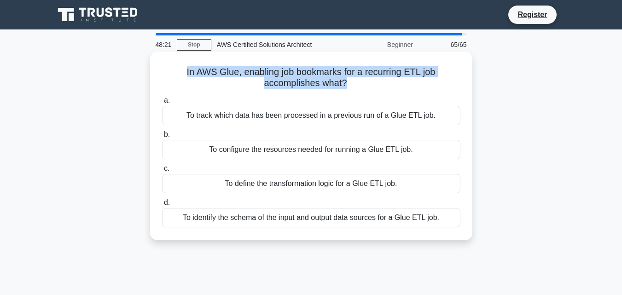
drag, startPoint x: 185, startPoint y: 65, endPoint x: 346, endPoint y: 87, distance: 163.0
click at [346, 87] on h5 "In AWS Glue, enabling job bookmarks for a recurring ETL job accomplishes what? …" at bounding box center [311, 77] width 300 height 23
click at [320, 83] on h5 "In AWS Glue, enabling job bookmarks for a recurring ETL job accomplishes what? …" at bounding box center [311, 77] width 300 height 23
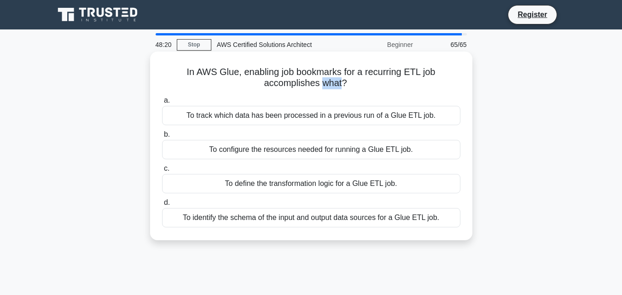
click at [320, 83] on h5 "In AWS Glue, enabling job bookmarks for a recurring ETL job accomplishes what? …" at bounding box center [311, 77] width 300 height 23
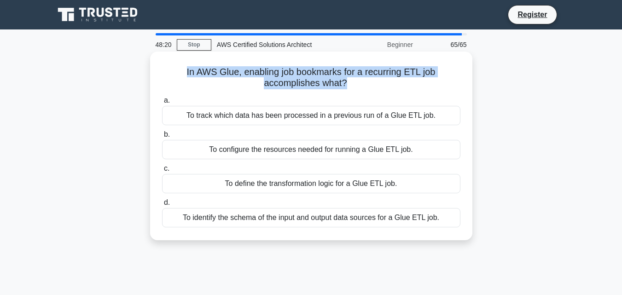
click at [320, 83] on h5 "In AWS Glue, enabling job bookmarks for a recurring ETL job accomplishes what? …" at bounding box center [311, 77] width 300 height 23
click at [297, 78] on h5 "In AWS Glue, enabling job bookmarks for a recurring ETL job accomplishes what? …" at bounding box center [311, 77] width 300 height 23
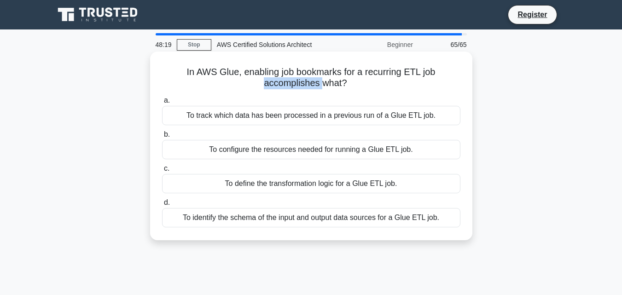
click at [297, 78] on h5 "In AWS Glue, enabling job bookmarks for a recurring ETL job accomplishes what? …" at bounding box center [311, 77] width 300 height 23
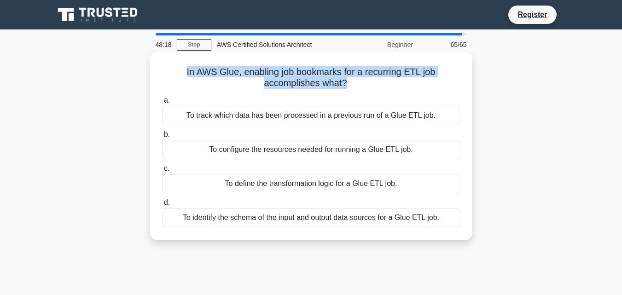
click at [297, 78] on h5 "In AWS Glue, enabling job bookmarks for a recurring ETL job accomplishes what? …" at bounding box center [311, 77] width 300 height 23
click at [284, 78] on h5 "In AWS Glue, enabling job bookmarks for a recurring ETL job accomplishes what? …" at bounding box center [311, 77] width 300 height 23
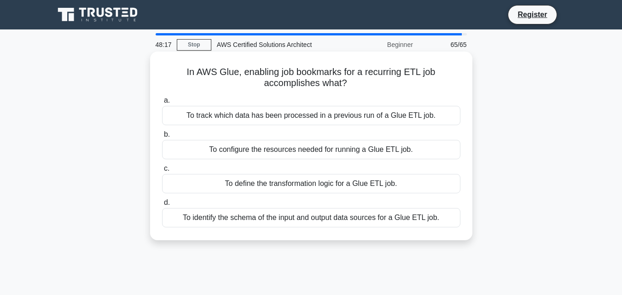
click at [284, 78] on h5 "In AWS Glue, enabling job bookmarks for a recurring ETL job accomplishes what? …" at bounding box center [311, 77] width 300 height 23
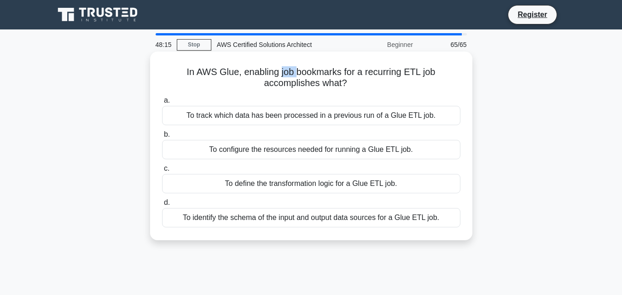
click at [284, 78] on h5 "In AWS Glue, enabling job bookmarks for a recurring ETL job accomplishes what? …" at bounding box center [311, 77] width 300 height 23
click at [273, 77] on h5 "In AWS Glue, enabling job bookmarks for a recurring ETL job accomplishes what? …" at bounding box center [311, 77] width 300 height 23
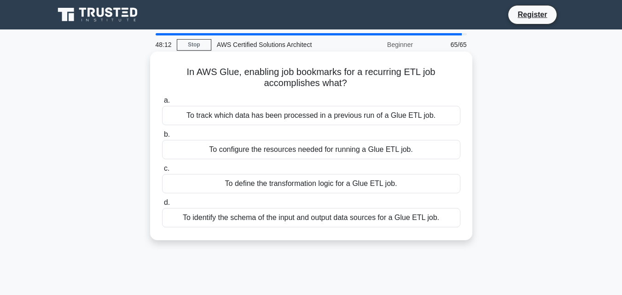
click at [285, 69] on h5 "In AWS Glue, enabling job bookmarks for a recurring ETL job accomplishes what? …" at bounding box center [311, 77] width 300 height 23
click at [326, 70] on h5 "In AWS Glue, enabling job bookmarks for a recurring ETL job accomplishes what? …" at bounding box center [311, 77] width 300 height 23
click at [386, 72] on h5 "In AWS Glue, enabling job bookmarks for a recurring ETL job accomplishes what? …" at bounding box center [311, 77] width 300 height 23
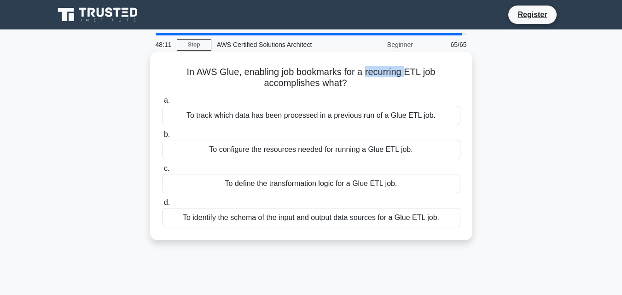
click at [386, 72] on h5 "In AWS Glue, enabling job bookmarks for a recurring ETL job accomplishes what? …" at bounding box center [311, 77] width 300 height 23
click at [417, 70] on h5 "In AWS Glue, enabling job bookmarks for a recurring ETL job accomplishes what? …" at bounding box center [311, 77] width 300 height 23
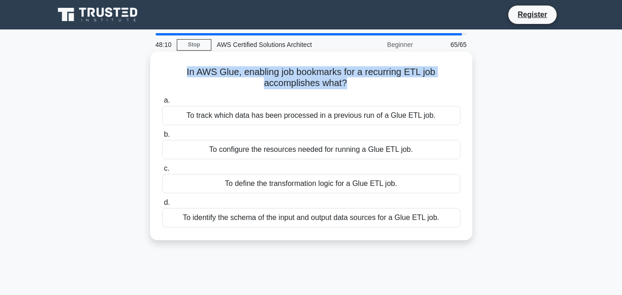
click at [417, 70] on h5 "In AWS Glue, enabling job bookmarks for a recurring ETL job accomplishes what? …" at bounding box center [311, 77] width 300 height 23
click at [302, 82] on h5 "In AWS Glue, enabling job bookmarks for a recurring ETL job accomplishes what? …" at bounding box center [311, 77] width 300 height 23
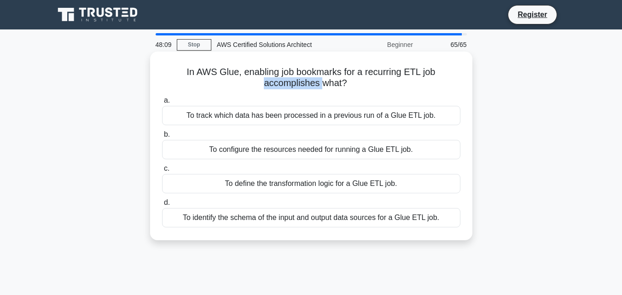
click at [301, 83] on h5 "In AWS Glue, enabling job bookmarks for a recurring ETL job accomplishes what? …" at bounding box center [311, 77] width 300 height 23
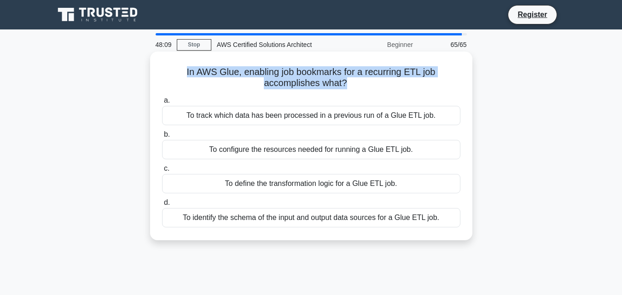
click at [301, 83] on h5 "In AWS Glue, enabling job bookmarks for a recurring ETL job accomplishes what? …" at bounding box center [311, 77] width 300 height 23
click at [265, 88] on h5 "In AWS Glue, enabling job bookmarks for a recurring ETL job accomplishes what? …" at bounding box center [311, 77] width 300 height 23
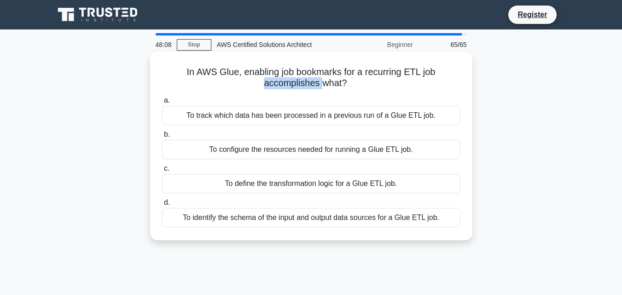
click at [265, 88] on h5 "In AWS Glue, enabling job bookmarks for a recurring ETL job accomplishes what? …" at bounding box center [311, 77] width 300 height 23
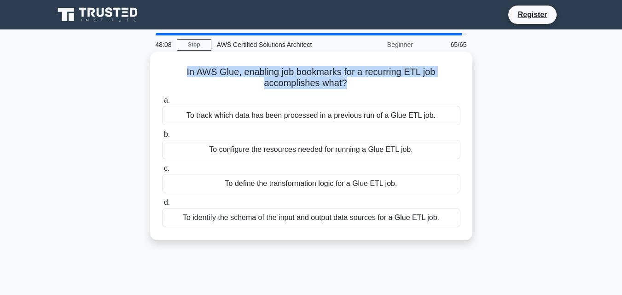
click at [265, 88] on h5 "In AWS Glue, enabling job bookmarks for a recurring ETL job accomplishes what? …" at bounding box center [311, 77] width 300 height 23
click at [353, 76] on h5 "In AWS Glue, enabling job bookmarks for a recurring ETL job accomplishes what? …" at bounding box center [311, 77] width 300 height 23
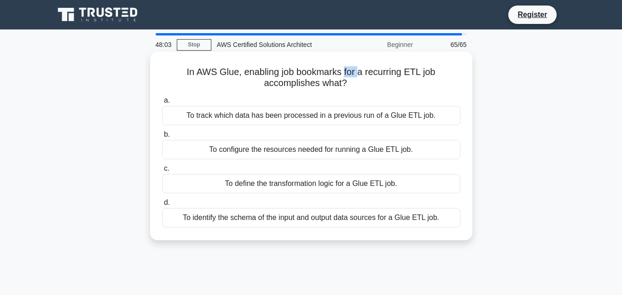
click at [353, 76] on h5 "In AWS Glue, enabling job bookmarks for a recurring ETL job accomplishes what? …" at bounding box center [311, 77] width 300 height 23
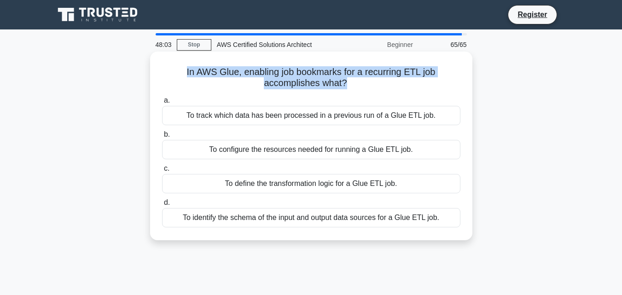
click at [353, 76] on h5 "In AWS Glue, enabling job bookmarks for a recurring ETL job accomplishes what? …" at bounding box center [311, 77] width 300 height 23
click at [328, 73] on h5 "In AWS Glue, enabling job bookmarks for a recurring ETL job accomplishes what? …" at bounding box center [311, 77] width 300 height 23
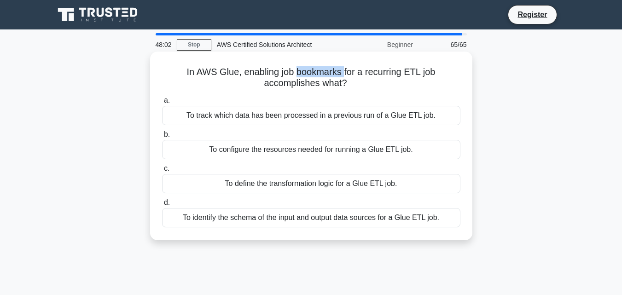
click at [328, 73] on h5 "In AWS Glue, enabling job bookmarks for a recurring ETL job accomplishes what? …" at bounding box center [311, 77] width 300 height 23
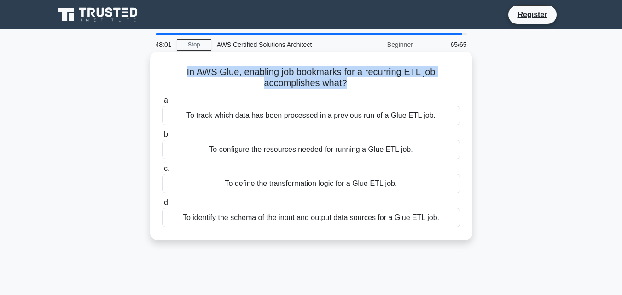
click at [328, 73] on h5 "In AWS Glue, enabling job bookmarks for a recurring ETL job accomplishes what? …" at bounding box center [311, 77] width 300 height 23
click at [327, 73] on h5 "In AWS Glue, enabling job bookmarks for a recurring ETL job accomplishes what? …" at bounding box center [311, 77] width 300 height 23
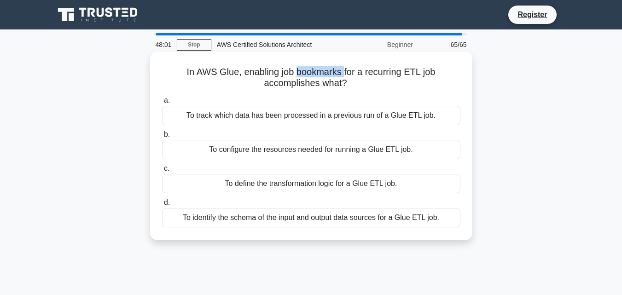
click at [327, 73] on h5 "In AWS Glue, enabling job bookmarks for a recurring ETL job accomplishes what? …" at bounding box center [311, 77] width 300 height 23
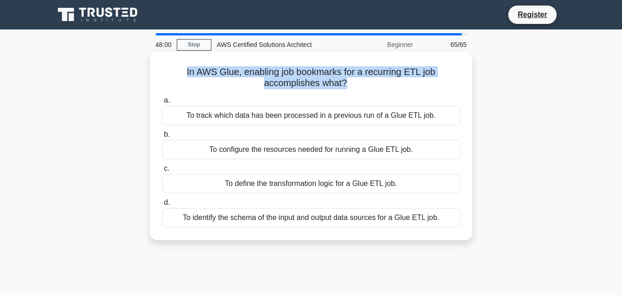
click at [327, 73] on h5 "In AWS Glue, enabling job bookmarks for a recurring ETL job accomplishes what? …" at bounding box center [311, 77] width 300 height 23
click at [320, 81] on h5 "In AWS Glue, enabling job bookmarks for a recurring ETL job accomplishes what? …" at bounding box center [311, 77] width 300 height 23
drag, startPoint x: 184, startPoint y: 66, endPoint x: 356, endPoint y: 88, distance: 174.0
click at [356, 88] on div "In AWS Glue, enabling job bookmarks for a recurring ETL job accomplishes what? …" at bounding box center [311, 145] width 315 height 181
click at [312, 119] on div "To track which data has been processed in a previous run of a Glue ETL job." at bounding box center [311, 115] width 298 height 19
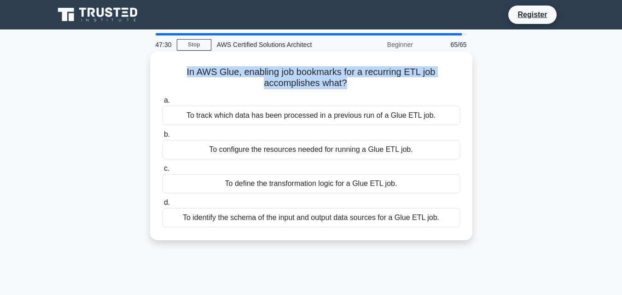
click at [314, 118] on div "To track which data has been processed in a previous run of a Glue ETL job." at bounding box center [311, 115] width 298 height 19
click at [162, 104] on input "a. To track which data has been processed in a previous run of a Glue ETL job." at bounding box center [162, 101] width 0 height 6
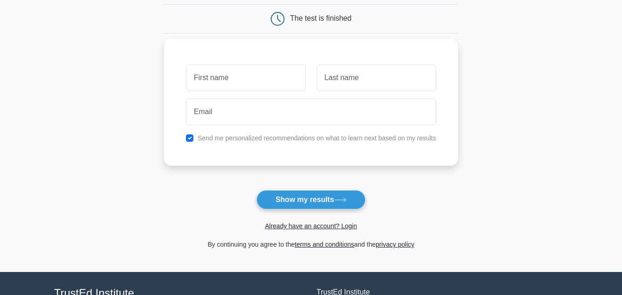
scroll to position [92, 0]
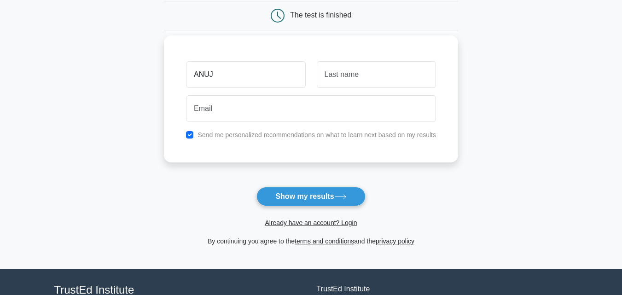
type input "ANUJ"
click at [317, 66] on input "text" at bounding box center [376, 74] width 119 height 27
type input "SINGH"
click at [241, 129] on div "ANUJ SINGH Send me personalized recommendations on what to learn next based on …" at bounding box center [311, 98] width 294 height 127
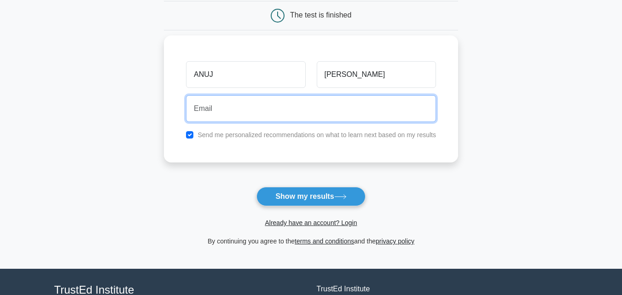
click at [241, 119] on input "email" at bounding box center [311, 108] width 250 height 27
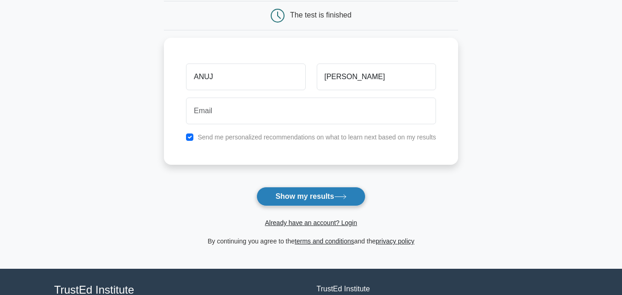
click at [328, 194] on button "Show my results" at bounding box center [310, 196] width 109 height 19
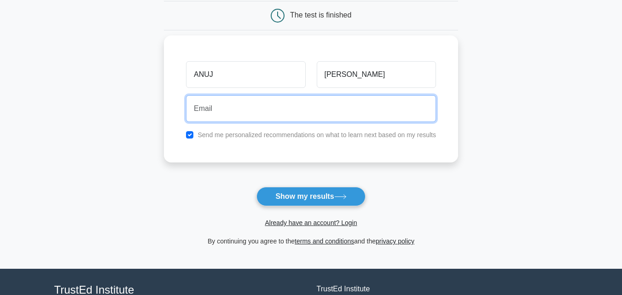
click at [237, 112] on input "email" at bounding box center [311, 108] width 250 height 27
click at [225, 104] on input "UPRIGHTAUDIOBOOKS@GMAIL.COM" at bounding box center [311, 108] width 250 height 27
click at [227, 117] on input "UPRIGHTAUDIOBOOKS@GMAIL.COM" at bounding box center [311, 108] width 250 height 27
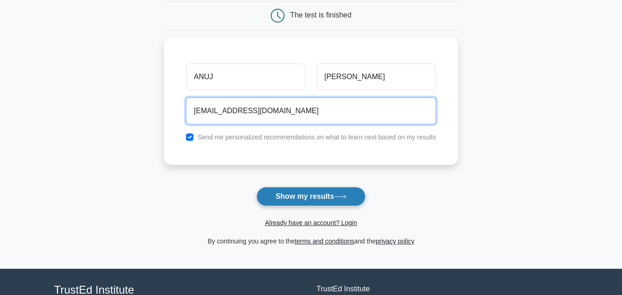
type input "UPRIGHTAUDIOBOOKS@GMAIL.COM"
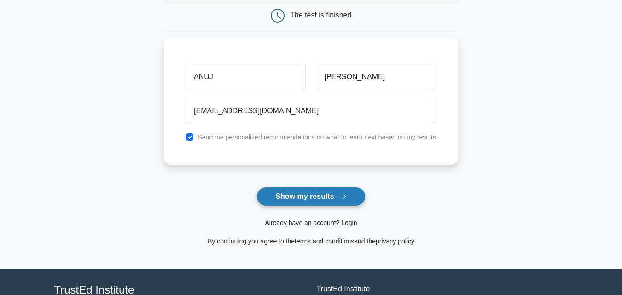
click at [316, 196] on button "Show my results" at bounding box center [310, 196] width 109 height 19
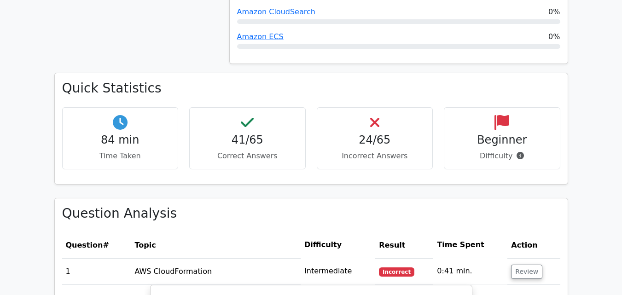
scroll to position [875, 0]
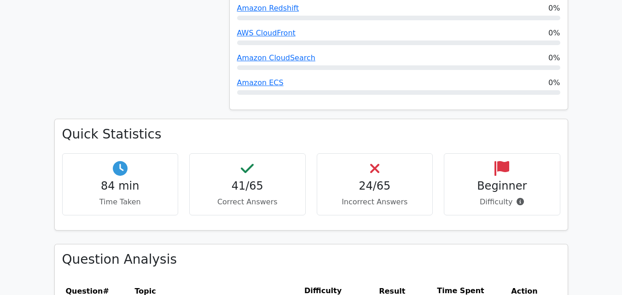
click at [143, 127] on h3 "Quick Statistics" at bounding box center [311, 135] width 498 height 16
click at [134, 127] on h3 "Quick Statistics" at bounding box center [311, 135] width 498 height 16
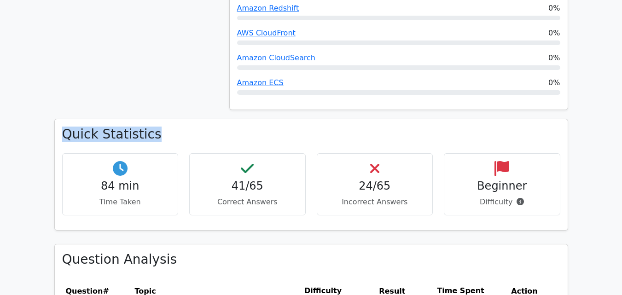
click at [134, 127] on h3 "Quick Statistics" at bounding box center [311, 135] width 498 height 16
click at [122, 127] on h3 "Quick Statistics" at bounding box center [311, 135] width 498 height 16
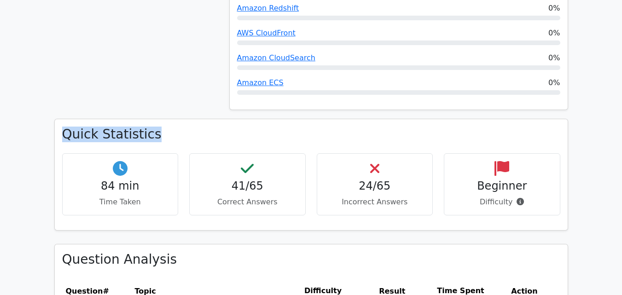
click at [164, 127] on h3 "Quick Statistics" at bounding box center [311, 135] width 498 height 16
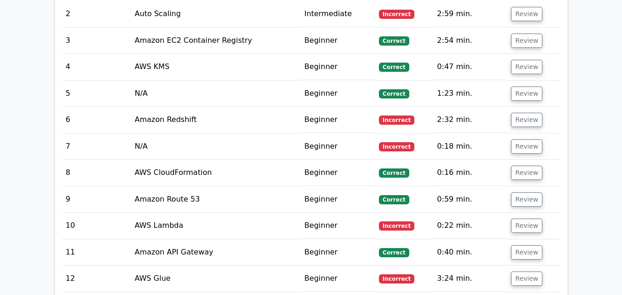
scroll to position [1703, 0]
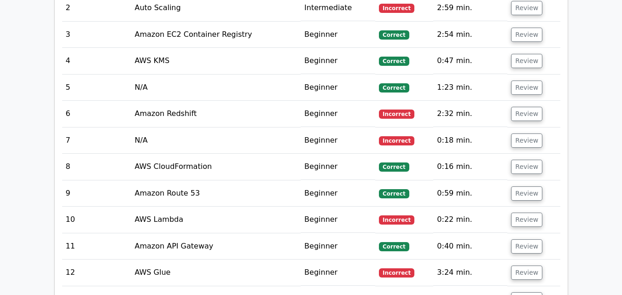
click at [186, 101] on td "Amazon Redshift" at bounding box center [216, 114] width 170 height 26
click at [177, 101] on td "Amazon Redshift" at bounding box center [216, 114] width 170 height 26
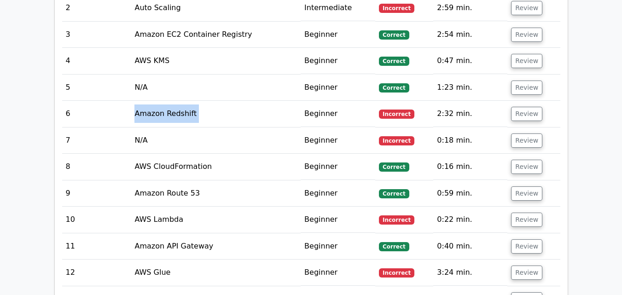
click at [177, 101] on td "Amazon Redshift" at bounding box center [216, 114] width 170 height 26
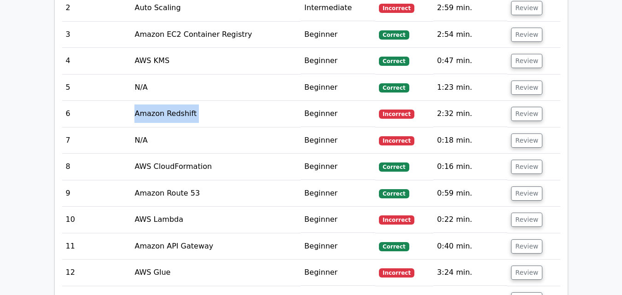
click at [177, 101] on td "Amazon Redshift" at bounding box center [216, 114] width 170 height 26
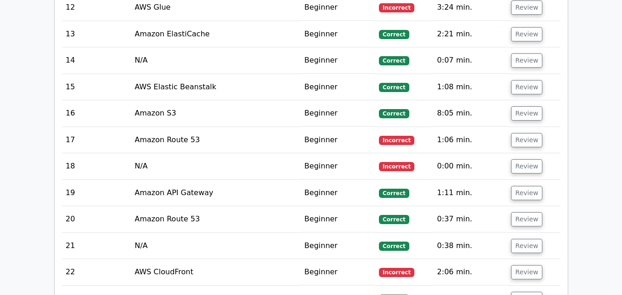
scroll to position [1979, 0]
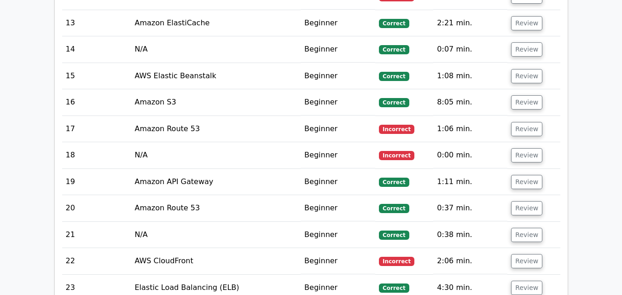
click at [168, 116] on td "Amazon Route 53" at bounding box center [216, 129] width 170 height 26
click at [150, 142] on td "N/A" at bounding box center [216, 155] width 170 height 26
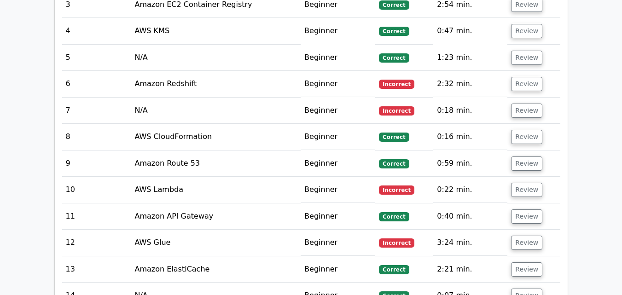
scroll to position [1749, 0]
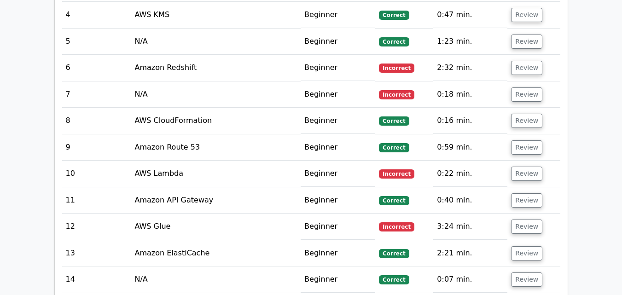
drag, startPoint x: 446, startPoint y: 69, endPoint x: 453, endPoint y: 96, distance: 27.8
click at [453, 108] on td "0:16 min." at bounding box center [470, 121] width 74 height 26
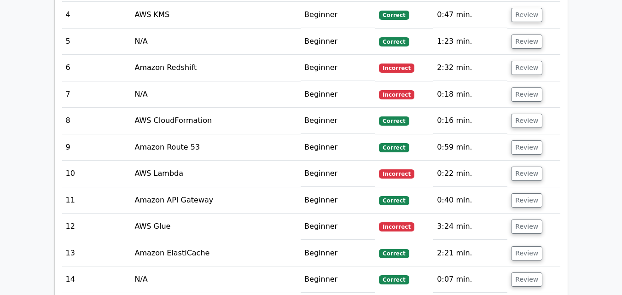
click at [439, 134] on td "0:59 min." at bounding box center [470, 147] width 74 height 26
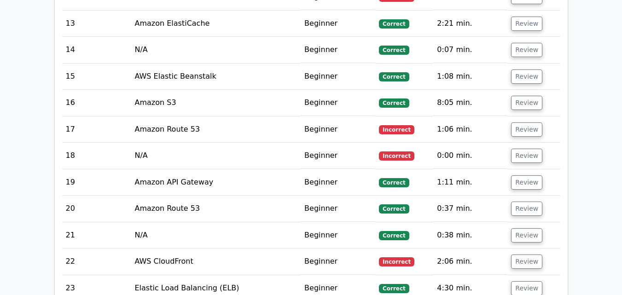
scroll to position [1979, 0]
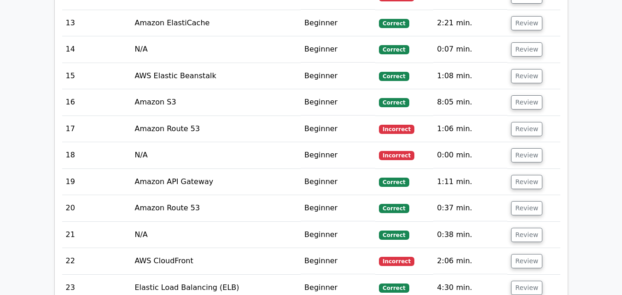
click at [448, 89] on td "8:05 min." at bounding box center [470, 102] width 74 height 26
click at [441, 89] on td "8:05 min." at bounding box center [470, 102] width 74 height 26
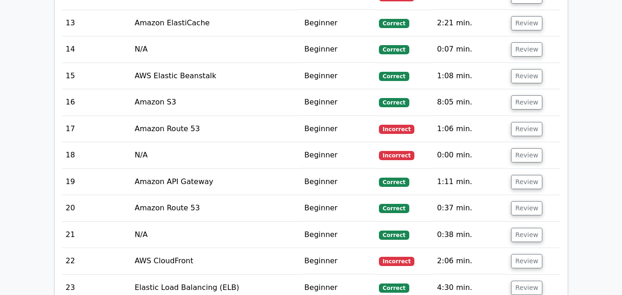
click at [441, 89] on td "8:05 min." at bounding box center [470, 102] width 74 height 26
click at [440, 89] on td "8:05 min." at bounding box center [470, 102] width 74 height 26
click at [423, 90] on td "Correct" at bounding box center [404, 102] width 58 height 26
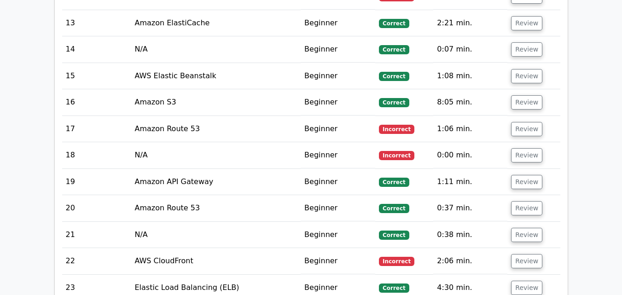
click at [437, 89] on td "8:05 min." at bounding box center [470, 102] width 74 height 26
click at [438, 89] on td "8:05 min." at bounding box center [470, 102] width 74 height 26
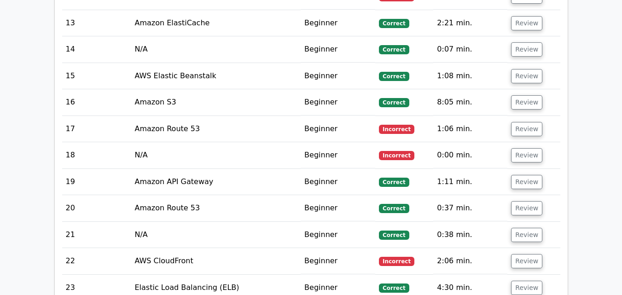
click at [438, 89] on td "8:05 min." at bounding box center [470, 102] width 74 height 26
click at [466, 89] on td "8:05 min." at bounding box center [470, 102] width 74 height 26
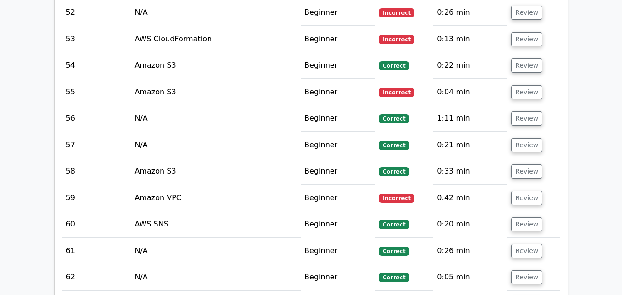
scroll to position [3038, 0]
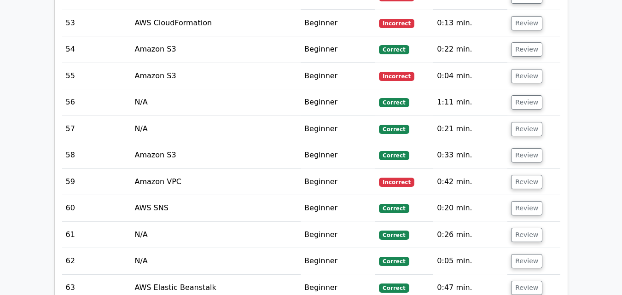
click at [449, 63] on td "0:04 min." at bounding box center [470, 76] width 74 height 26
click at [437, 63] on td "0:04 min." at bounding box center [470, 76] width 74 height 26
click at [380, 72] on span "Incorrect" at bounding box center [396, 76] width 35 height 9
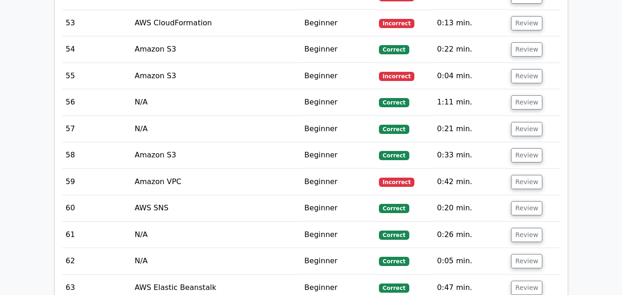
click at [470, 63] on td "0:04 min." at bounding box center [470, 76] width 74 height 26
click at [523, 69] on button "Review" at bounding box center [526, 76] width 31 height 14
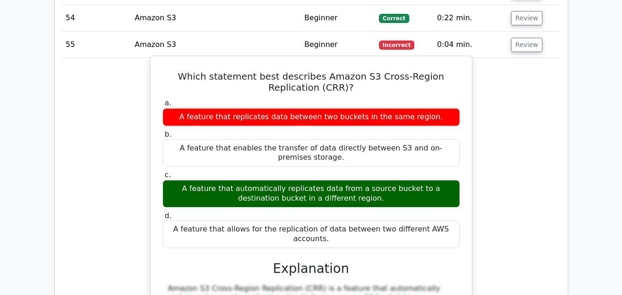
scroll to position [3084, 0]
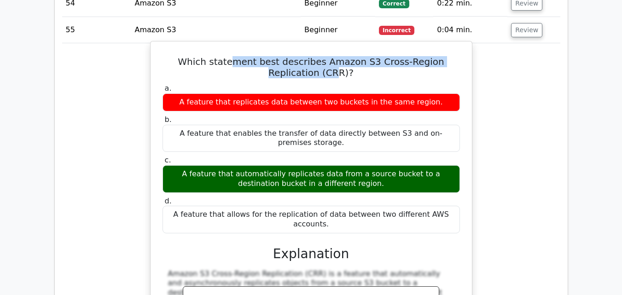
drag, startPoint x: 214, startPoint y: 38, endPoint x: 313, endPoint y: 51, distance: 99.9
click at [313, 56] on h5 "Which statement best describes Amazon S3 Cross-Region Replication (CRR)?" at bounding box center [311, 67] width 299 height 22
click at [314, 56] on h5 "Which statement best describes Amazon S3 Cross-Region Replication (CRR)?" at bounding box center [311, 67] width 299 height 22
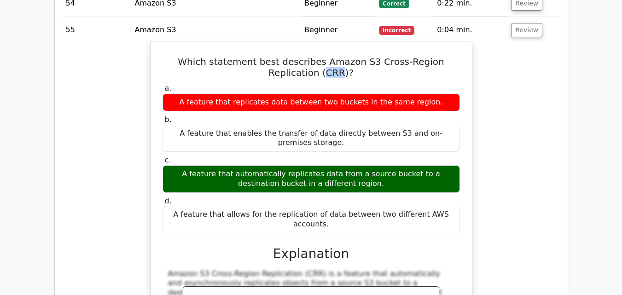
click at [314, 56] on h5 "Which statement best describes Amazon S3 Cross-Region Replication (CRR)?" at bounding box center [311, 67] width 299 height 22
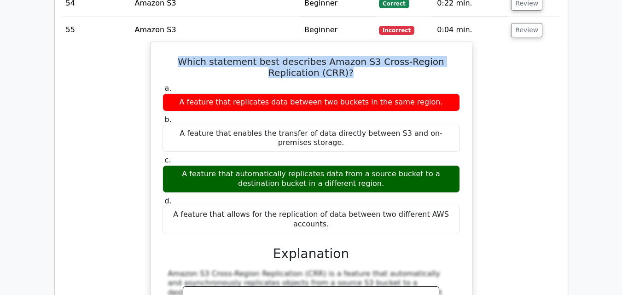
click at [314, 56] on h5 "Which statement best describes Amazon S3 Cross-Region Replication (CRR)?" at bounding box center [311, 67] width 299 height 22
click at [223, 56] on h5 "Which statement best describes Amazon S3 Cross-Region Replication (CRR)?" at bounding box center [311, 67] width 299 height 22
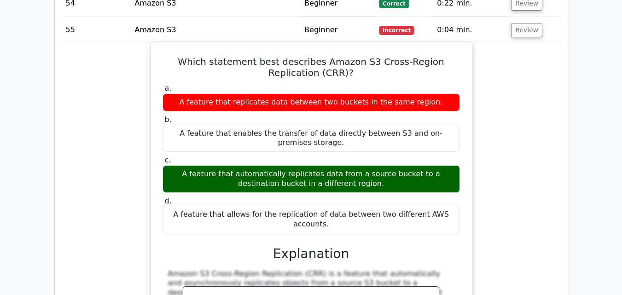
click at [244, 56] on h5 "Which statement best describes Amazon S3 Cross-Region Replication (CRR)?" at bounding box center [311, 67] width 299 height 22
click at [333, 56] on h5 "Which statement best describes Amazon S3 Cross-Region Replication (CRR)?" at bounding box center [311, 67] width 299 height 22
click at [334, 56] on h5 "Which statement best describes Amazon S3 Cross-Region Replication (CRR)?" at bounding box center [311, 67] width 299 height 22
click at [380, 56] on h5 "Which statement best describes Amazon S3 Cross-Region Replication (CRR)?" at bounding box center [311, 67] width 299 height 22
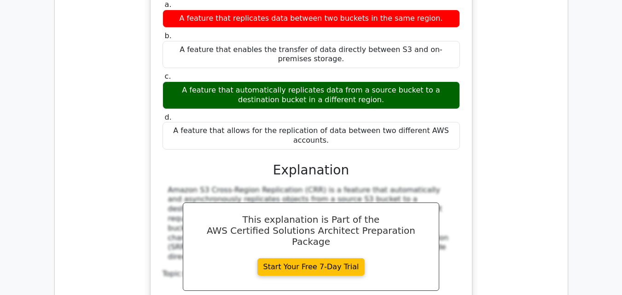
scroll to position [3176, 0]
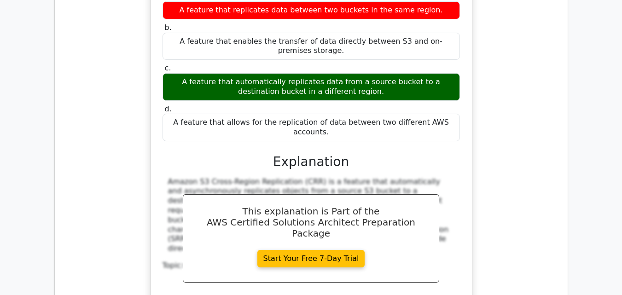
drag, startPoint x: 181, startPoint y: 46, endPoint x: 408, endPoint y: 61, distance: 226.9
click at [408, 73] on div "A feature that automatically replicates data from a source bucket to a destinat…" at bounding box center [310, 87] width 297 height 28
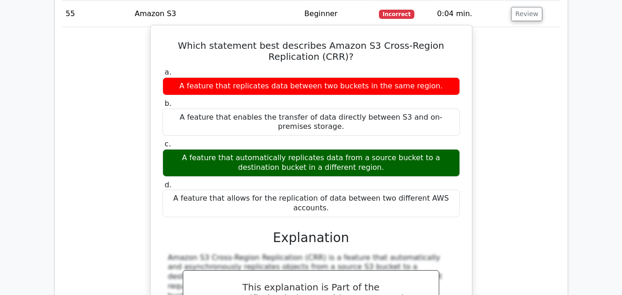
scroll to position [3084, 0]
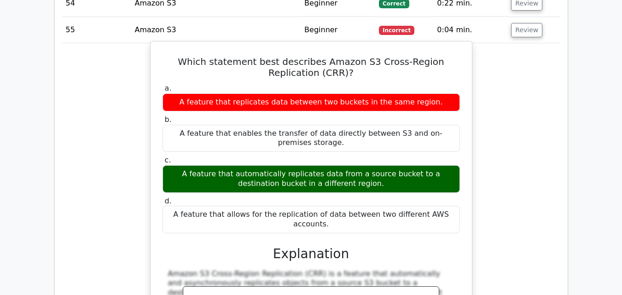
click at [242, 93] on div "A feature that replicates data between two buckets in the same region." at bounding box center [310, 102] width 297 height 18
click at [281, 93] on div "A feature that replicates data between two buckets in the same region." at bounding box center [310, 102] width 297 height 18
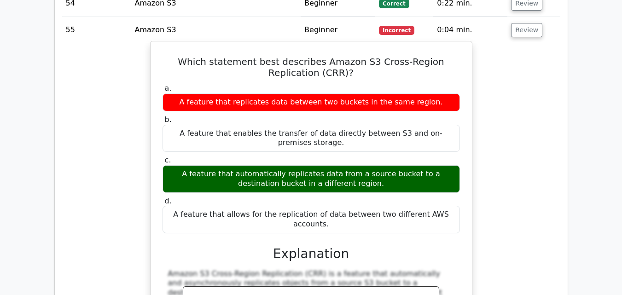
click at [281, 93] on div "A feature that replicates data between two buckets in the same region." at bounding box center [310, 102] width 297 height 18
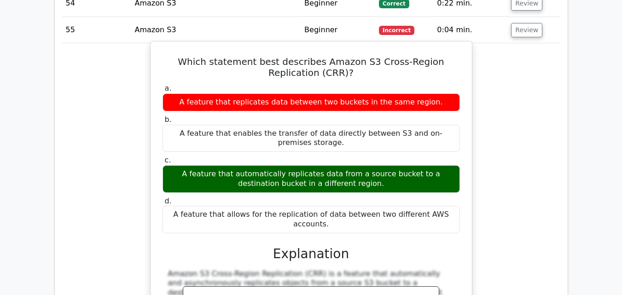
click at [245, 93] on div "A feature that replicates data between two buckets in the same region." at bounding box center [310, 102] width 297 height 18
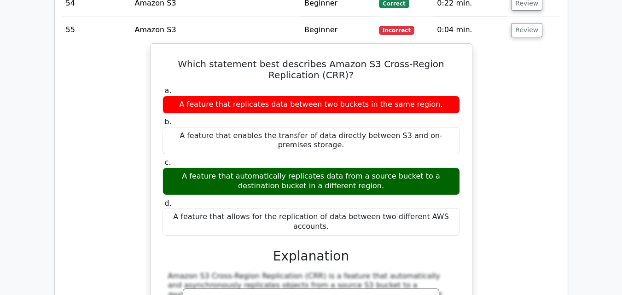
click at [64, 75] on div "Which statement best describes Amazon S3 Cross-Region Replication (CRR)? a. A f…" at bounding box center [311, 232] width 498 height 379
drag, startPoint x: 622, startPoint y: 95, endPoint x: 476, endPoint y: 78, distance: 146.4
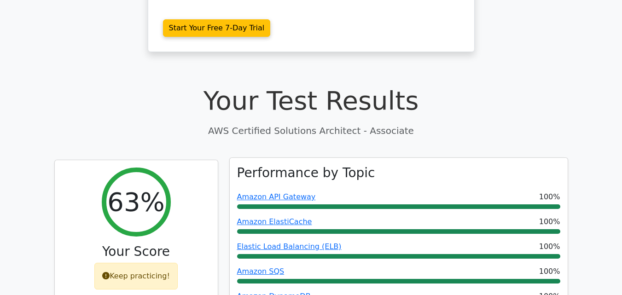
scroll to position [230, 0]
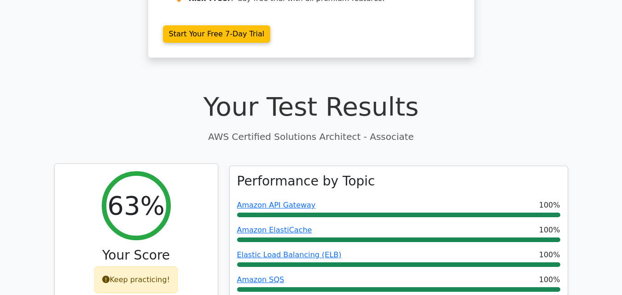
click at [140, 190] on h2 "63%" at bounding box center [135, 205] width 57 height 31
click at [141, 190] on h2 "63%" at bounding box center [135, 205] width 57 height 31
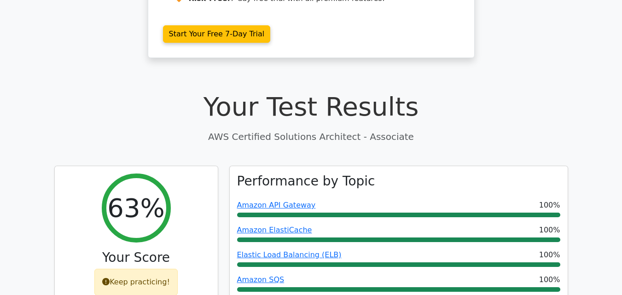
click at [247, 130] on p "AWS Certified Solutions Architect - Associate" at bounding box center [311, 137] width 514 height 14
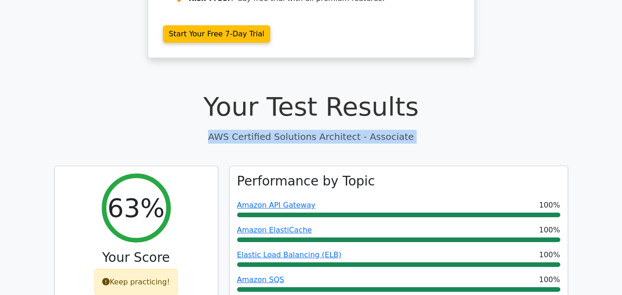
click at [247, 130] on p "AWS Certified Solutions Architect - Associate" at bounding box center [311, 137] width 514 height 14
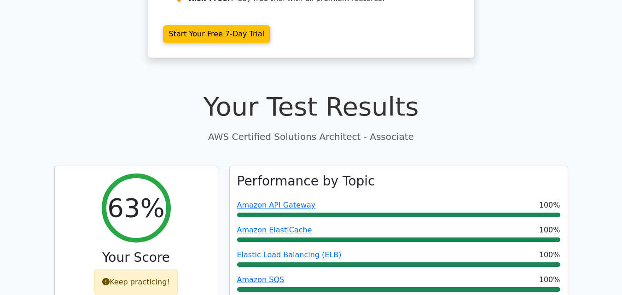
click at [271, 91] on h1 "Your Test Results" at bounding box center [311, 106] width 514 height 31
click at [266, 110] on div "Your Test Results AWS Certified Solutions Architect - Associate" at bounding box center [311, 117] width 514 height 52
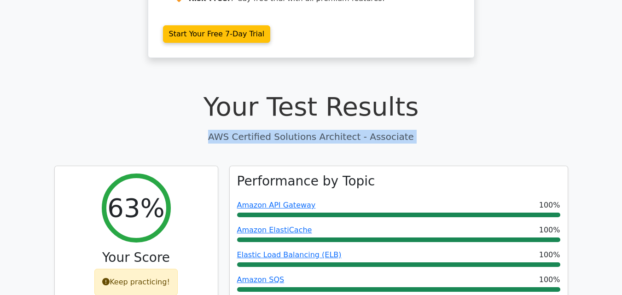
click at [267, 111] on div "Your Test Results AWS Certified Solutions Architect - Associate" at bounding box center [311, 117] width 514 height 52
click at [278, 130] on p "AWS Certified Solutions Architect - Associate" at bounding box center [311, 137] width 514 height 14
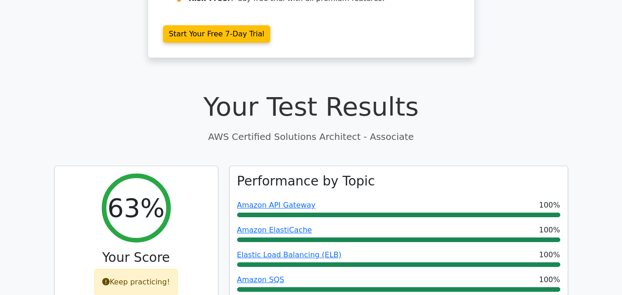
click at [232, 105] on h1 "Your Test Results" at bounding box center [311, 106] width 514 height 31
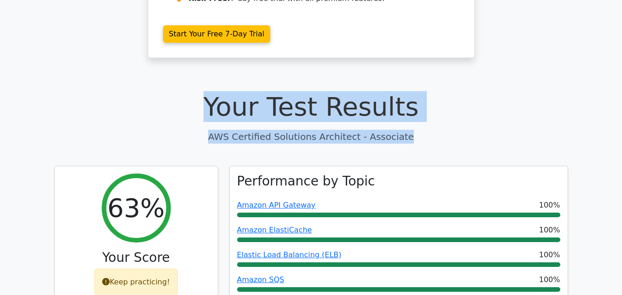
drag, startPoint x: 223, startPoint y: 105, endPoint x: 425, endPoint y: 116, distance: 202.3
click at [425, 116] on div "Your Test Results AWS Certified Solutions Architect - Associate" at bounding box center [311, 117] width 514 height 52
click at [425, 130] on p "AWS Certified Solutions Architect - Associate" at bounding box center [311, 137] width 514 height 14
drag, startPoint x: 424, startPoint y: 117, endPoint x: 203, endPoint y: 95, distance: 222.0
click at [203, 95] on div "Your Test Results AWS Certified Solutions Architect - Associate" at bounding box center [311, 117] width 514 height 52
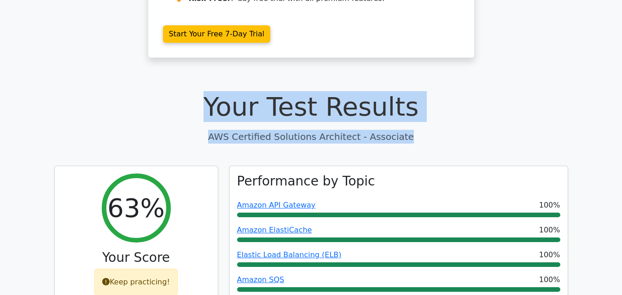
drag, startPoint x: 81, startPoint y: 95, endPoint x: 104, endPoint y: 95, distance: 22.6
click at [80, 95] on h1 "Your Test Results" at bounding box center [311, 106] width 514 height 31
drag, startPoint x: 148, startPoint y: 92, endPoint x: 171, endPoint y: 92, distance: 22.6
click at [149, 92] on h1 "Your Test Results" at bounding box center [311, 106] width 514 height 31
click at [201, 92] on h1 "Your Test Results" at bounding box center [311, 106] width 514 height 31
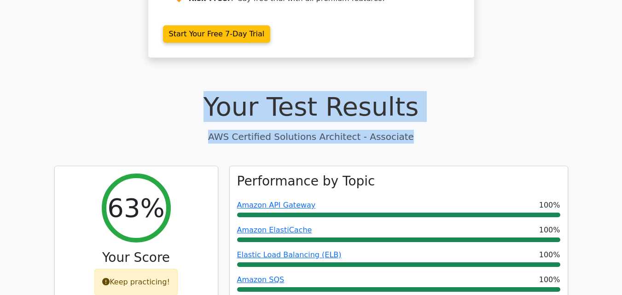
click at [245, 91] on h1 "Your Test Results" at bounding box center [311, 106] width 514 height 31
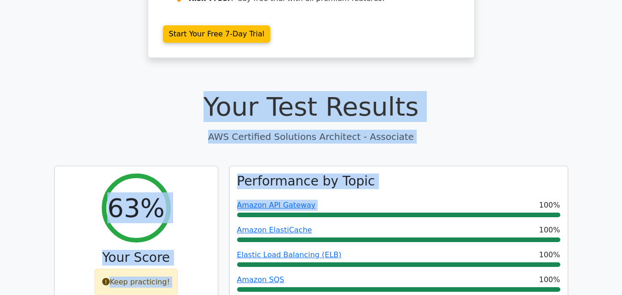
drag, startPoint x: 214, startPoint y: 96, endPoint x: 434, endPoint y: 134, distance: 223.3
click at [403, 112] on div "Your Test Results AWS Certified Solutions Architect - Associate" at bounding box center [311, 117] width 514 height 52
click at [409, 130] on p "AWS Certified Solutions Architect - Associate" at bounding box center [311, 137] width 514 height 14
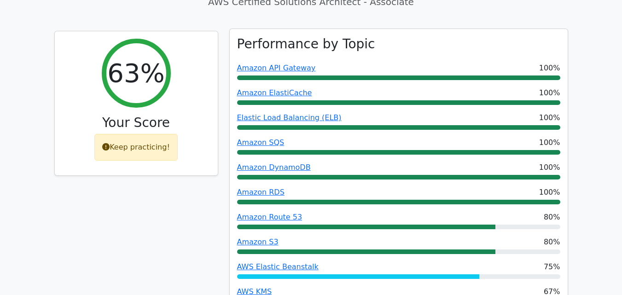
scroll to position [368, 0]
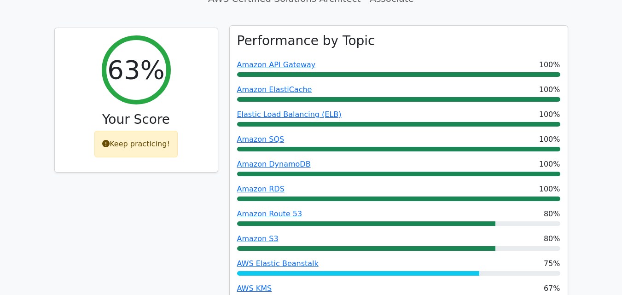
click at [319, 59] on div "Amazon API Gateway 100%" at bounding box center [398, 64] width 323 height 11
click at [365, 109] on div "Elastic Load Balancing (ELB) 100%" at bounding box center [398, 114] width 323 height 11
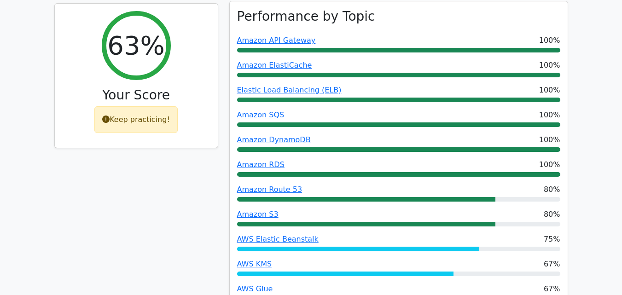
scroll to position [414, 0]
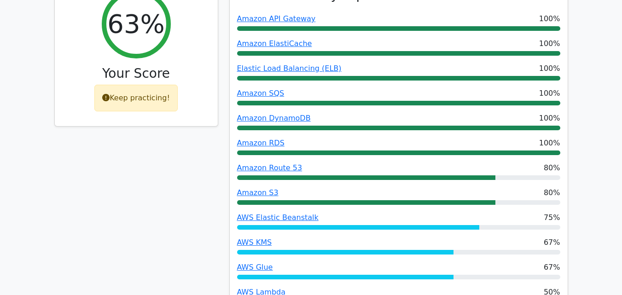
click at [312, 113] on div "Amazon DynamoDB 100%" at bounding box center [398, 118] width 323 height 11
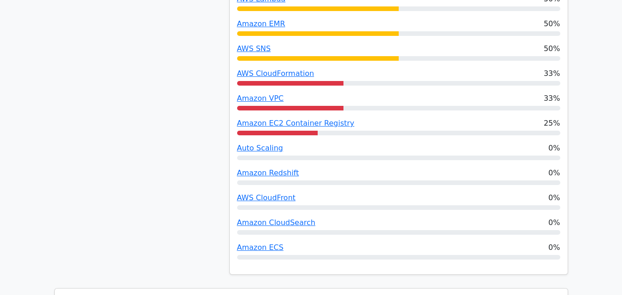
scroll to position [736, 0]
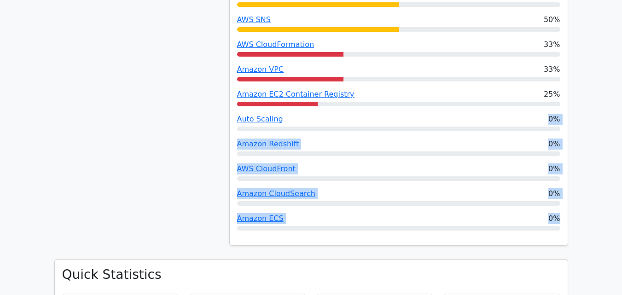
drag, startPoint x: 308, startPoint y: 96, endPoint x: 147, endPoint y: 178, distance: 180.1
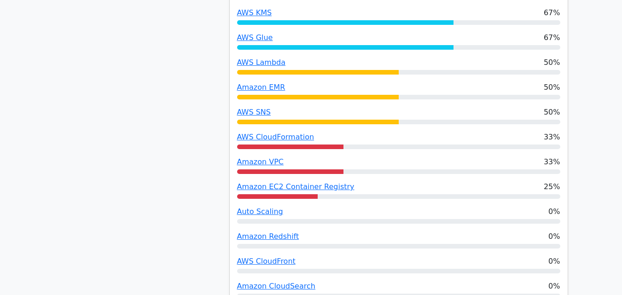
scroll to position [644, 0]
drag, startPoint x: 220, startPoint y: 116, endPoint x: 329, endPoint y: 149, distance: 112.9
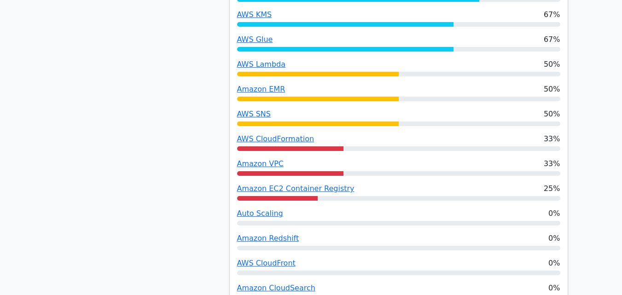
click at [113, 126] on div "63% Your Score Keep practicing!" at bounding box center [136, 51] width 175 height 600
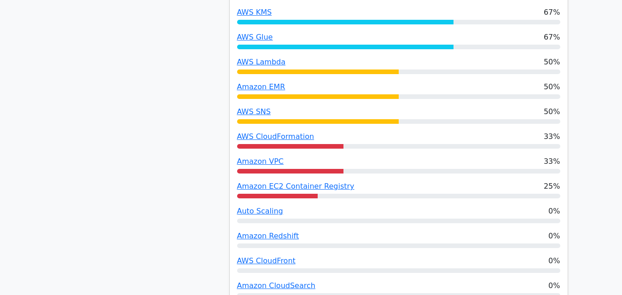
drag, startPoint x: 199, startPoint y: 119, endPoint x: 354, endPoint y: 172, distance: 163.8
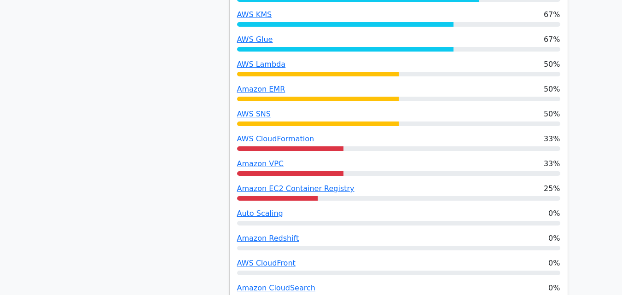
click at [137, 95] on div "63% Your Score Keep practicing!" at bounding box center [136, 51] width 175 height 600
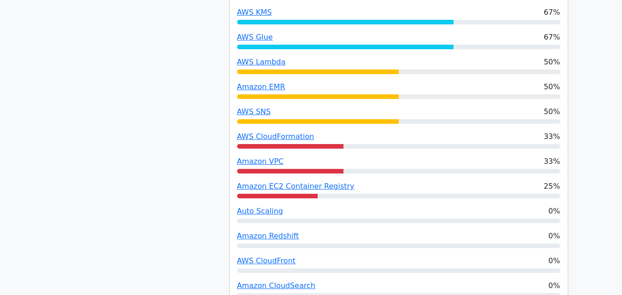
drag, startPoint x: 220, startPoint y: 116, endPoint x: 319, endPoint y: 123, distance: 99.2
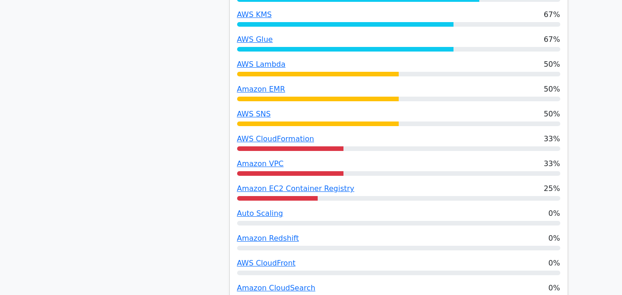
click at [196, 97] on div "63% Your Score Keep practicing!" at bounding box center [136, 51] width 175 height 600
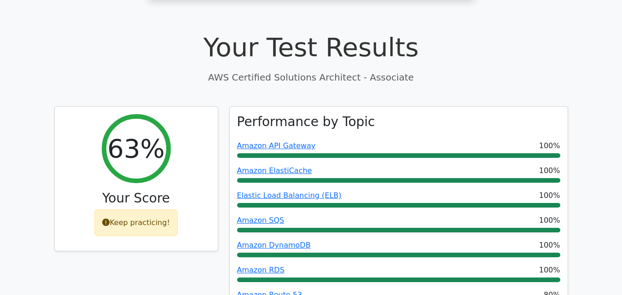
scroll to position [184, 0]
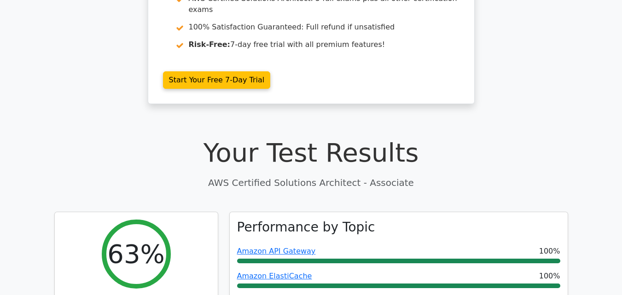
drag, startPoint x: 256, startPoint y: 116, endPoint x: 257, endPoint y: 127, distance: 10.7
click at [285, 160] on div "Your Test Results AWS Certified Solutions Architect - Associate" at bounding box center [311, 163] width 514 height 52
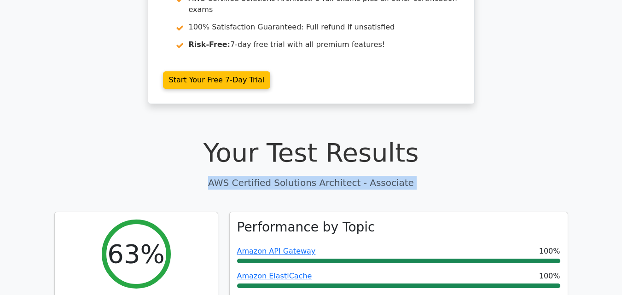
click at [285, 160] on div "Your Test Results AWS Certified Solutions Architect - Associate" at bounding box center [311, 163] width 514 height 52
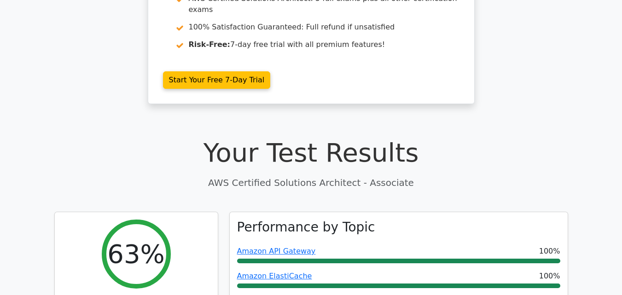
click at [285, 137] on h1 "Your Test Results" at bounding box center [311, 152] width 514 height 31
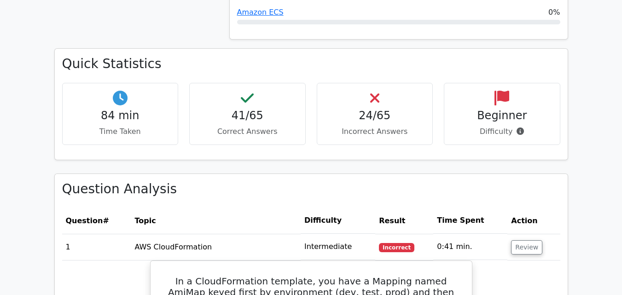
scroll to position [967, 0]
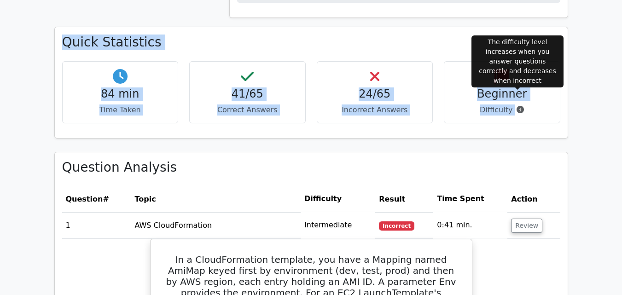
drag, startPoint x: 27, startPoint y: 23, endPoint x: 533, endPoint y: 109, distance: 513.1
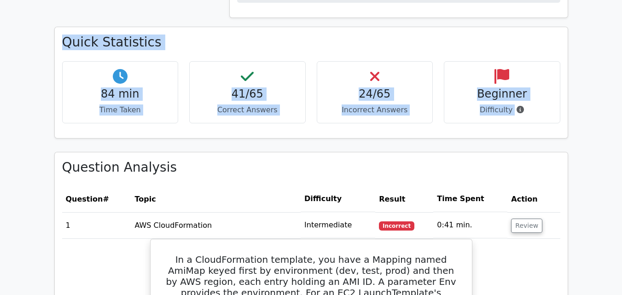
click at [558, 110] on div "84 min Time Taken 41/65 Correct Answers 24/65 Incorrect Answers Beginner" at bounding box center [311, 96] width 509 height 70
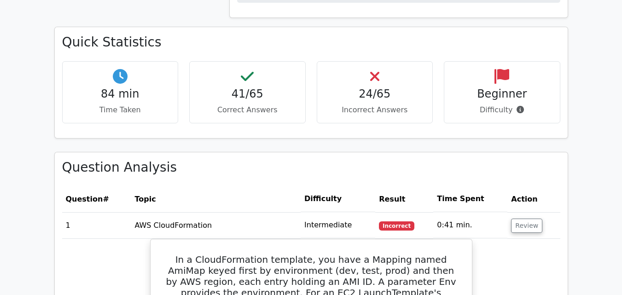
click at [125, 35] on h3 "Quick Statistics" at bounding box center [311, 43] width 498 height 16
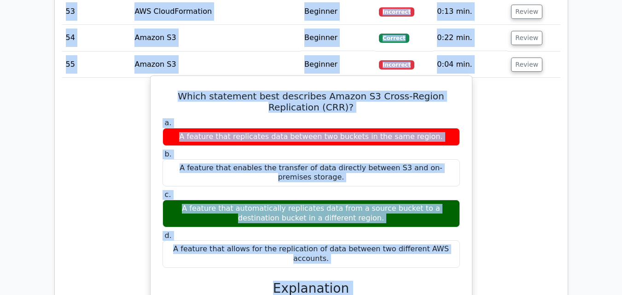
scroll to position [3061, 0]
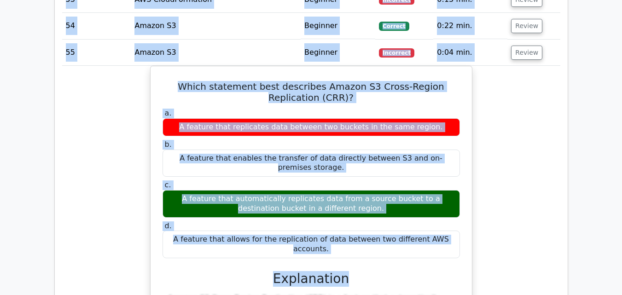
drag, startPoint x: 112, startPoint y: 38, endPoint x: 479, endPoint y: 238, distance: 417.9
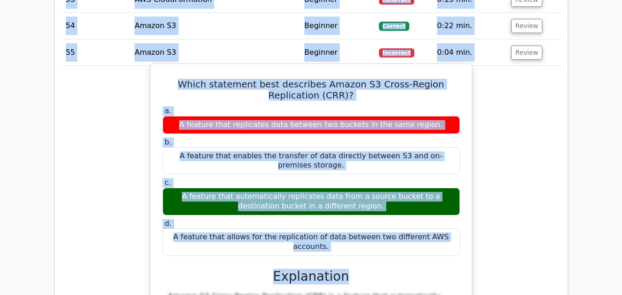
click at [372, 219] on label "d. A feature that allows for the replication of data between two different AWS …" at bounding box center [310, 237] width 297 height 37
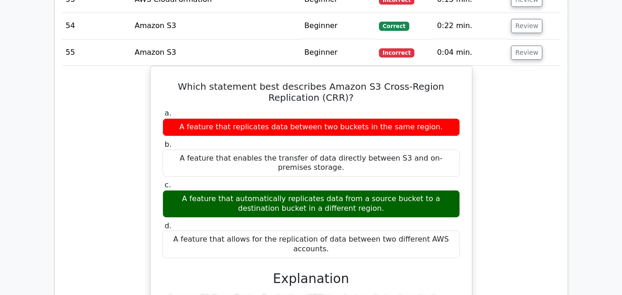
click at [105, 112] on div "Which statement best describes Amazon S3 Cross-Region Replication (CRR)? a. A f…" at bounding box center [311, 255] width 498 height 379
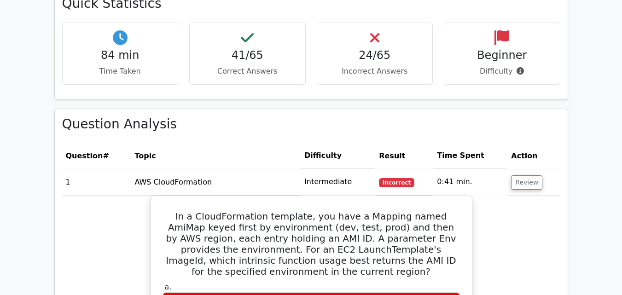
scroll to position [1036, 0]
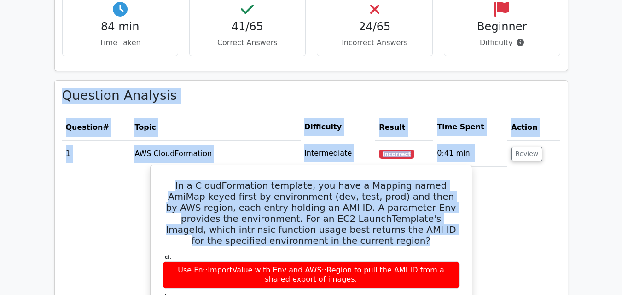
drag, startPoint x: 55, startPoint y: 76, endPoint x: 375, endPoint y: 219, distance: 350.7
click at [406, 213] on h5 "In a CloudFormation template, you have a Mapping named AmiMap keyed first by en…" at bounding box center [311, 213] width 299 height 66
